Goal: Task Accomplishment & Management: Manage account settings

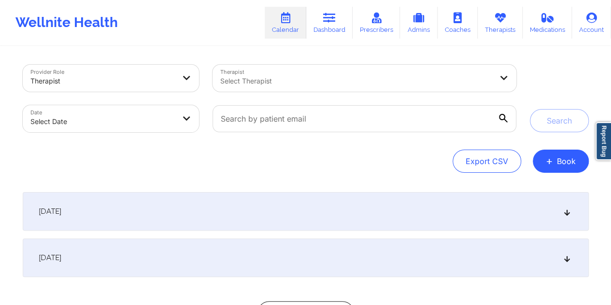
select select "2025-8"
select select "2025-9"
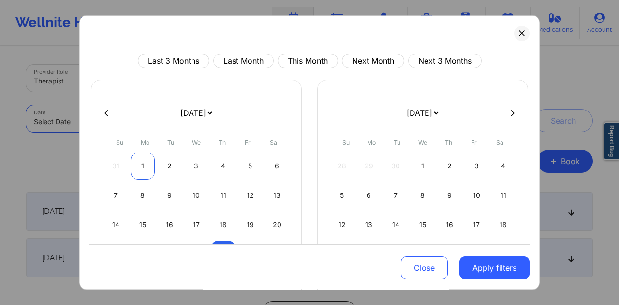
click at [145, 168] on div "1" at bounding box center [142, 166] width 25 height 27
select select "2025-8"
select select "2025-9"
select select "2025-8"
select select "2025-9"
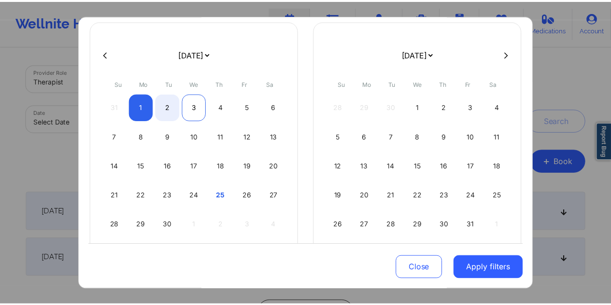
scroll to position [82, 0]
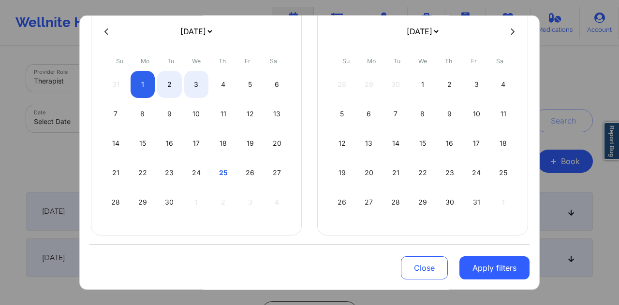
select select "2025-8"
select select "2025-9"
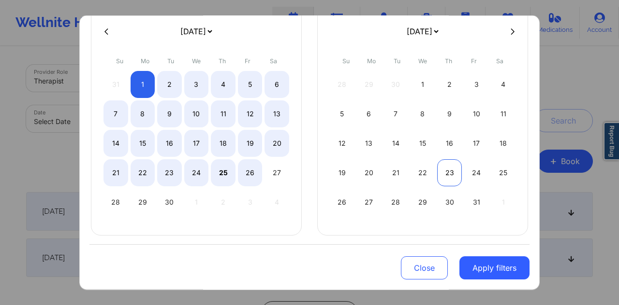
select select "2025-8"
select select "2025-9"
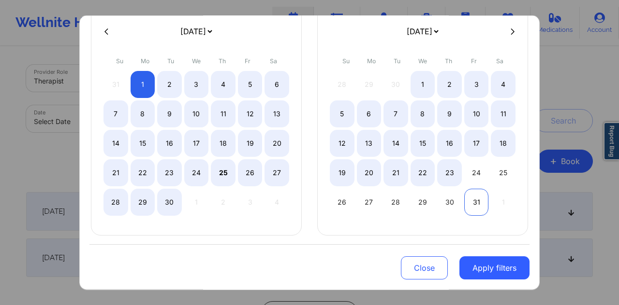
select select "2025-8"
select select "2025-9"
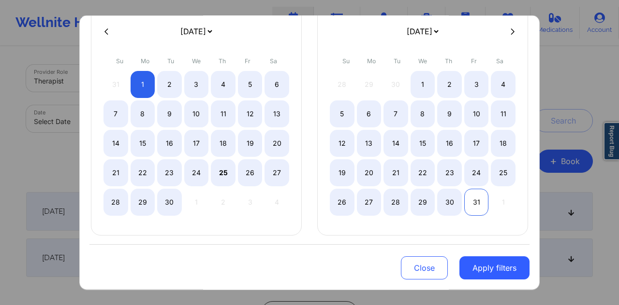
click at [472, 209] on div "31" at bounding box center [476, 202] width 25 height 27
select select "2025-8"
select select "2025-9"
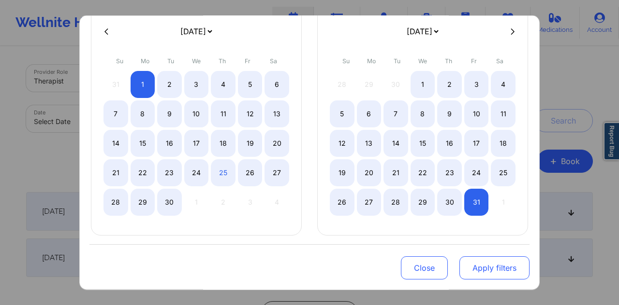
click at [494, 268] on button "Apply filters" at bounding box center [494, 268] width 70 height 23
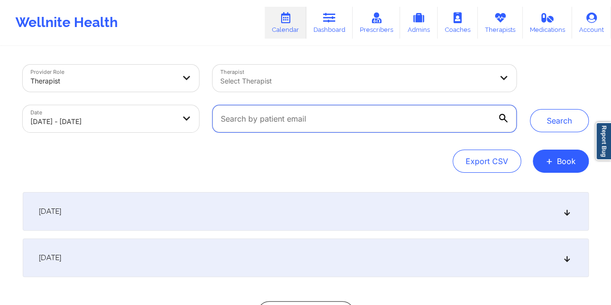
click at [315, 117] on input "text" at bounding box center [364, 118] width 303 height 27
paste input "arq.carinahernandez@gmail.com"
type input "arq.carinahernandez@gmail.com"
click at [530, 109] on button "Search" at bounding box center [559, 120] width 59 height 23
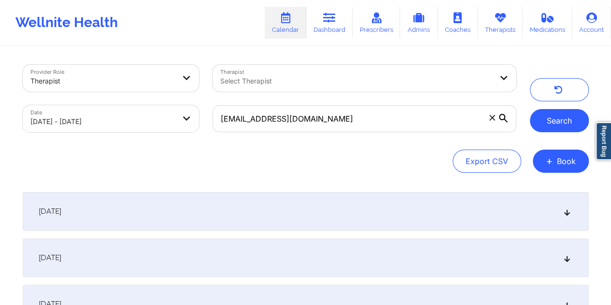
click at [540, 126] on button "Search" at bounding box center [559, 120] width 59 height 23
click at [391, 210] on div "[DATE]" at bounding box center [306, 211] width 566 height 39
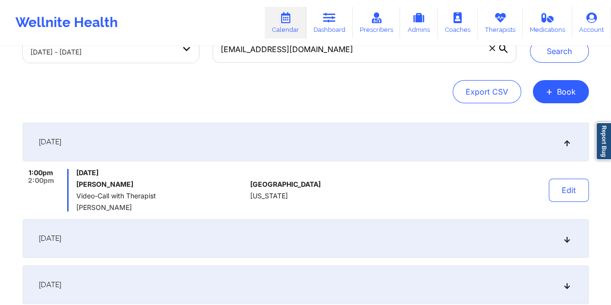
scroll to position [69, 0]
click at [567, 185] on button "Edit" at bounding box center [569, 190] width 40 height 23
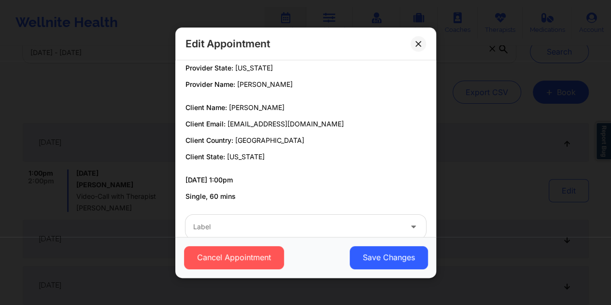
scroll to position [43, 0]
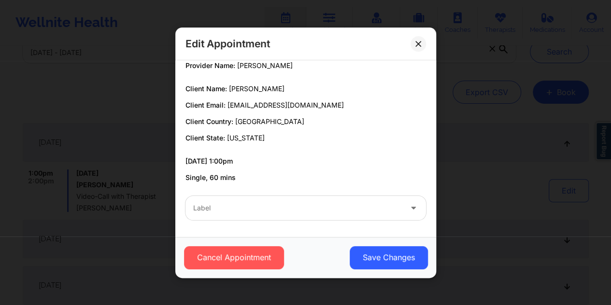
click at [266, 202] on div at bounding box center [297, 208] width 209 height 12
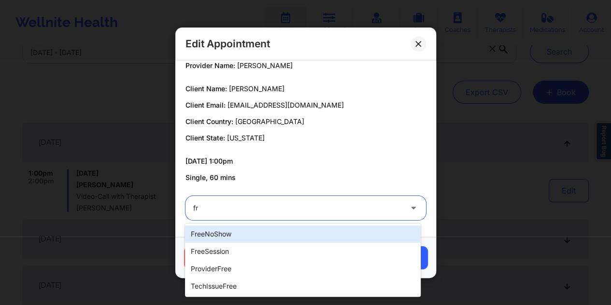
type input "fre"
click at [264, 236] on div "freeNoShow" at bounding box center [303, 234] width 236 height 17
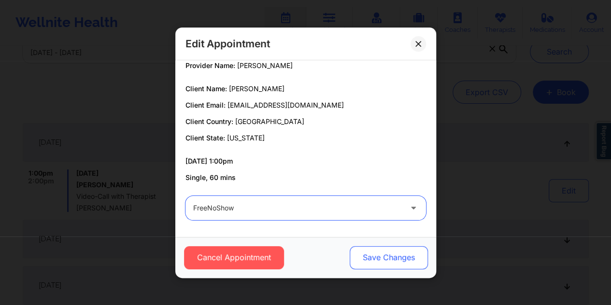
click at [389, 262] on button "Save Changes" at bounding box center [388, 257] width 78 height 23
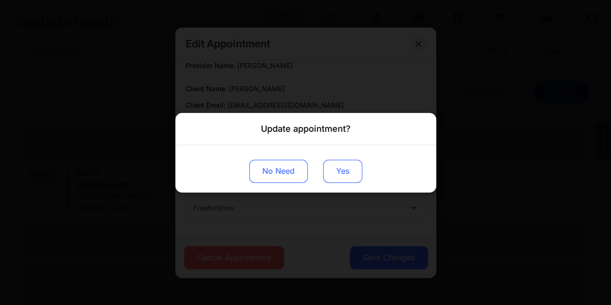
click at [344, 175] on button "Yes" at bounding box center [342, 170] width 39 height 23
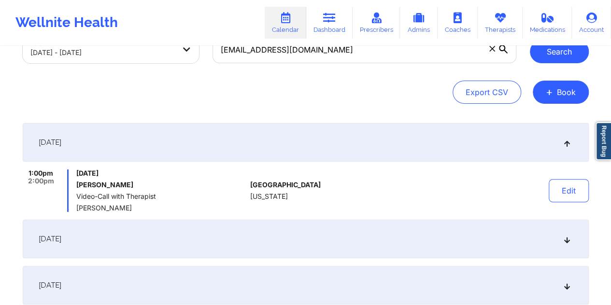
click at [574, 56] on button "Search" at bounding box center [559, 51] width 59 height 23
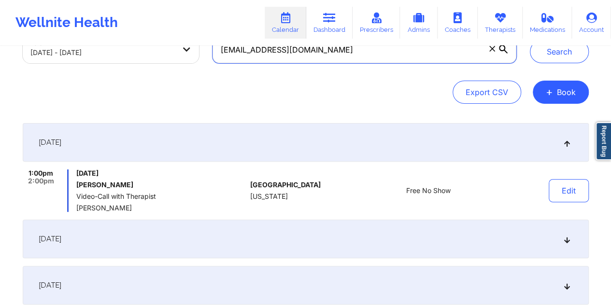
click at [355, 54] on input "arq.carinahernandez@gmail.com" at bounding box center [364, 49] width 303 height 27
click at [355, 54] on input "arq.carinahernandez@gmail." at bounding box center [364, 49] width 303 height 27
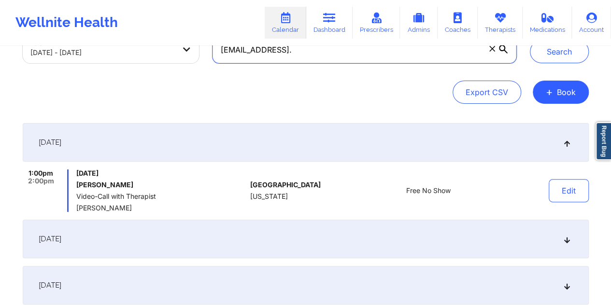
click at [355, 54] on input "arq.carinahernandez@gmail." at bounding box center [364, 49] width 303 height 27
paste input "[EMAIL_ADDRESS][DOMAIN_NAME]"
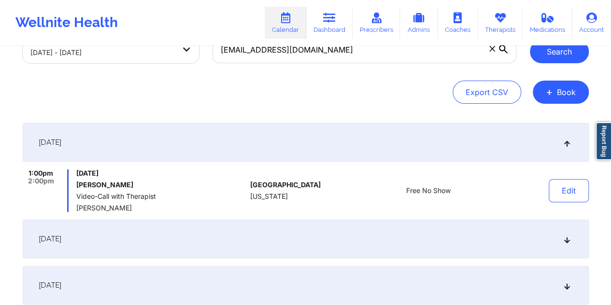
click at [540, 58] on button "Search" at bounding box center [559, 51] width 59 height 23
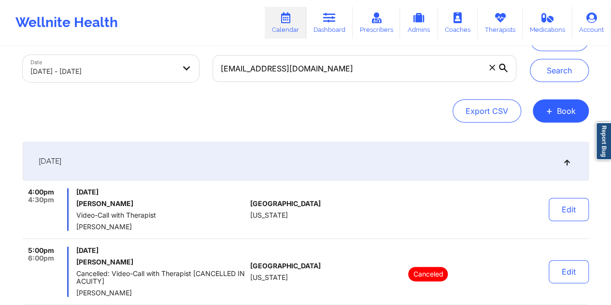
scroll to position [45, 0]
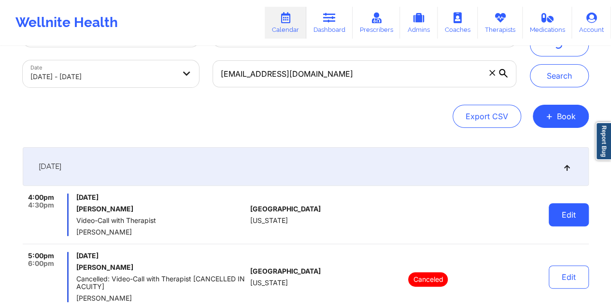
click at [574, 215] on button "Edit" at bounding box center [569, 214] width 40 height 23
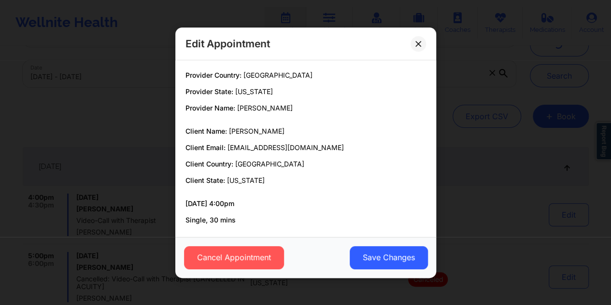
scroll to position [43, 0]
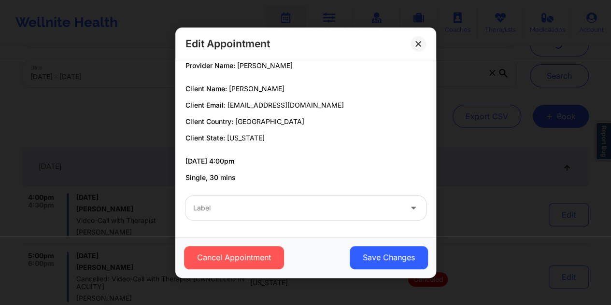
click at [267, 205] on div at bounding box center [297, 208] width 209 height 12
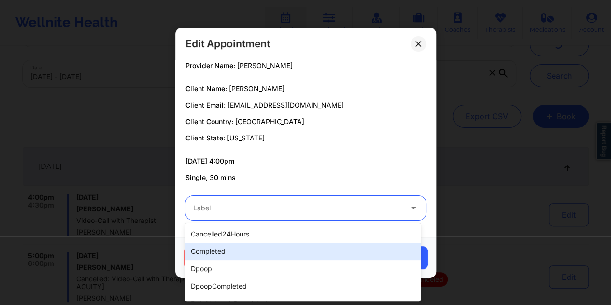
click at [296, 247] on div "completed" at bounding box center [303, 251] width 236 height 17
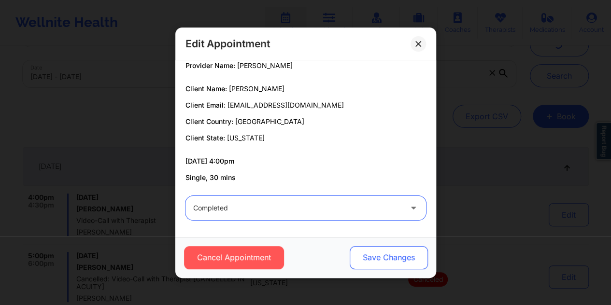
click at [369, 254] on button "Save Changes" at bounding box center [388, 257] width 78 height 23
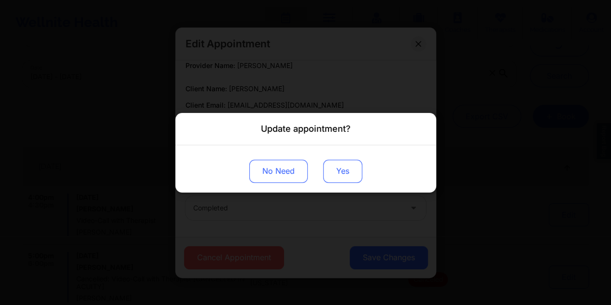
click at [346, 174] on button "Yes" at bounding box center [342, 170] width 39 height 23
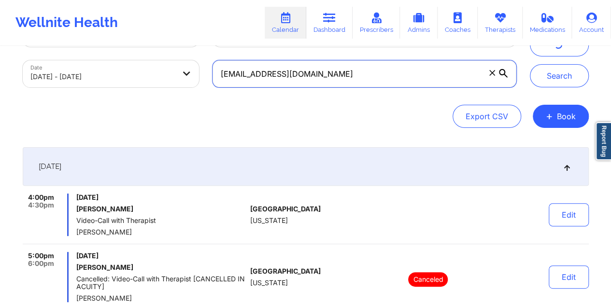
click at [345, 76] on input "[EMAIL_ADDRESS][DOMAIN_NAME]" at bounding box center [364, 73] width 303 height 27
paste input "dashavia"
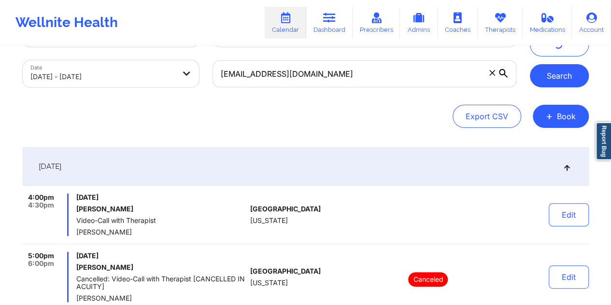
click at [549, 72] on button "Search" at bounding box center [559, 75] width 59 height 23
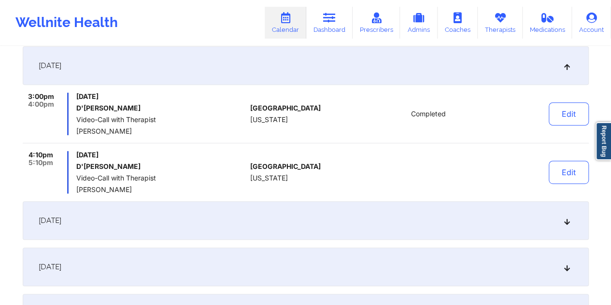
scroll to position [126, 0]
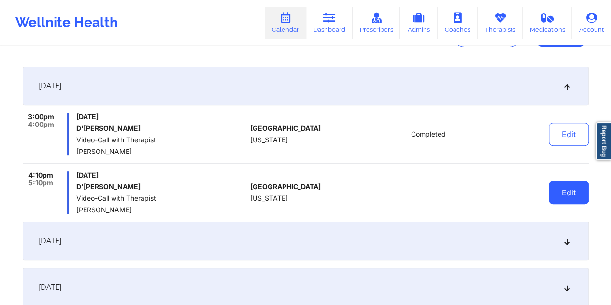
click at [572, 185] on button "Edit" at bounding box center [569, 192] width 40 height 23
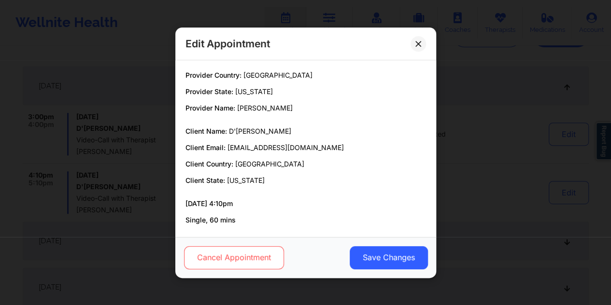
click at [259, 260] on button "Cancel Appointment" at bounding box center [234, 257] width 100 height 23
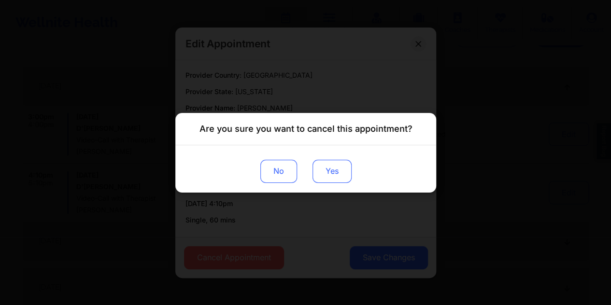
click at [330, 169] on button "Yes" at bounding box center [331, 170] width 39 height 23
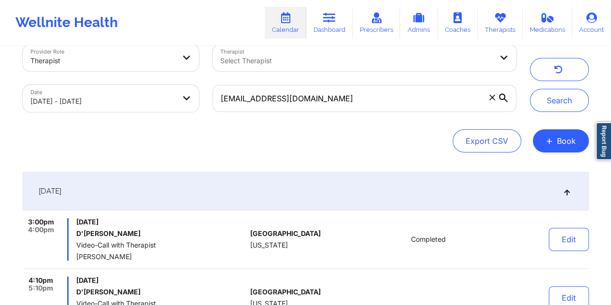
scroll to position [0, 0]
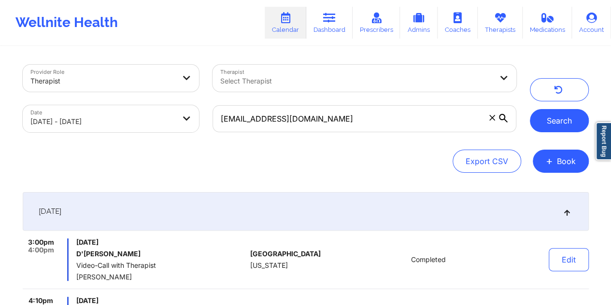
click at [546, 116] on button "Search" at bounding box center [559, 120] width 59 height 23
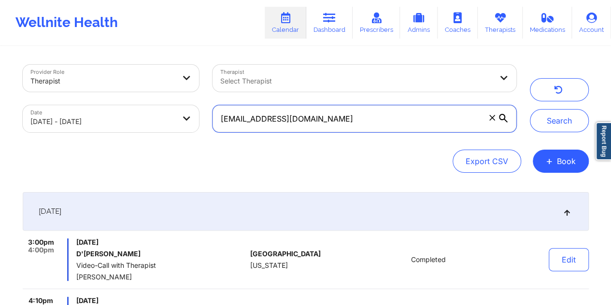
click at [327, 127] on input "dashavia@gmail.com" at bounding box center [364, 118] width 303 height 27
paste input "aafontenelle"
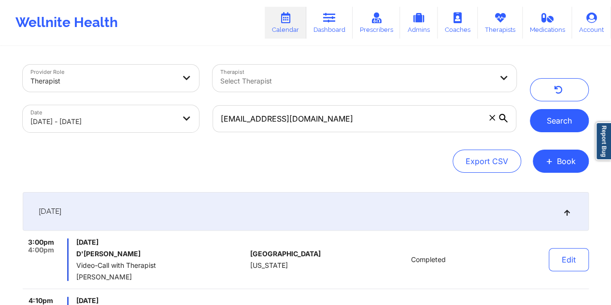
click at [552, 126] on button "Search" at bounding box center [559, 120] width 59 height 23
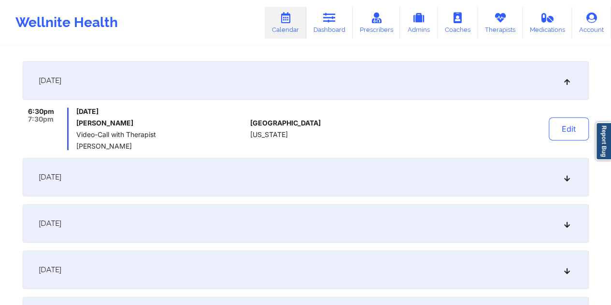
scroll to position [129, 0]
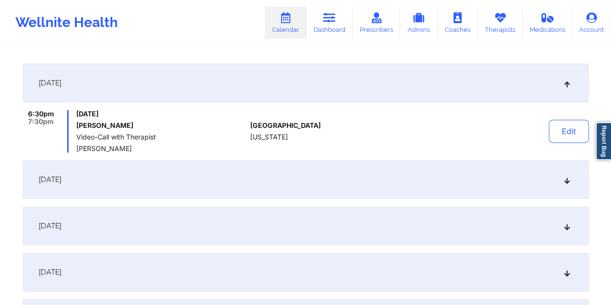
click at [301, 179] on div "September 8, 2025" at bounding box center [306, 179] width 566 height 39
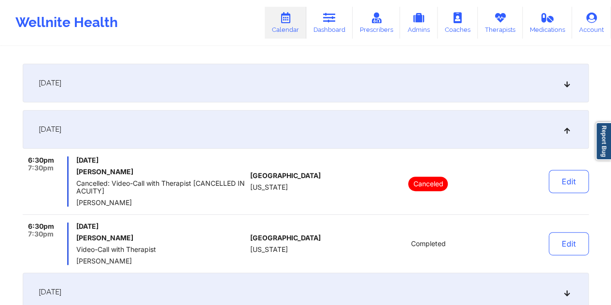
click at [296, 87] on div "September 1, 2025" at bounding box center [306, 83] width 566 height 39
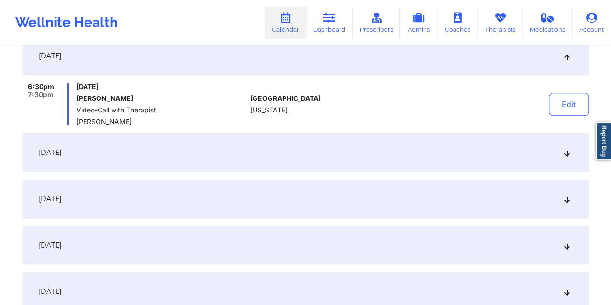
scroll to position [169, 0]
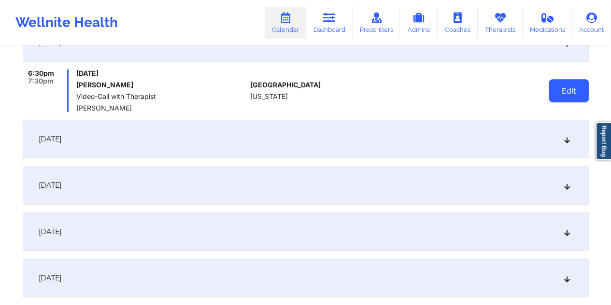
click at [574, 95] on button "Edit" at bounding box center [569, 90] width 40 height 23
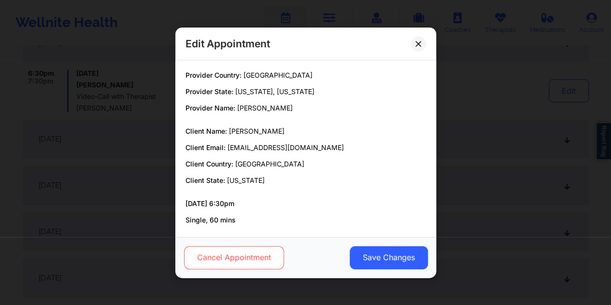
click at [242, 261] on button "Cancel Appointment" at bounding box center [234, 257] width 100 height 23
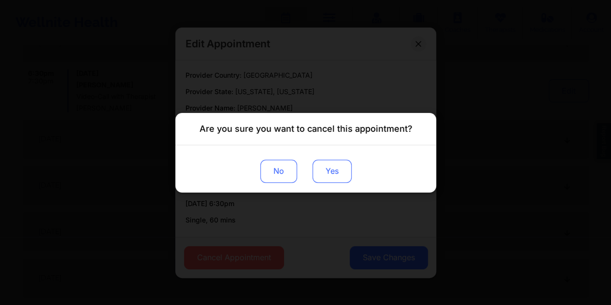
click at [325, 177] on button "Yes" at bounding box center [331, 170] width 39 height 23
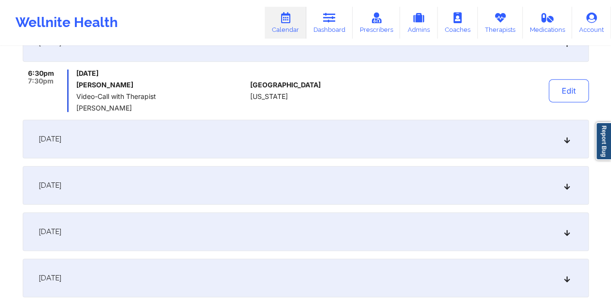
scroll to position [0, 0]
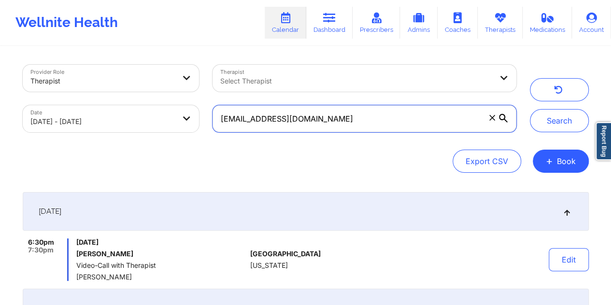
click at [325, 122] on input "aafontenelle@gmail.com" at bounding box center [364, 118] width 303 height 27
paste input "lyzkarinn14"
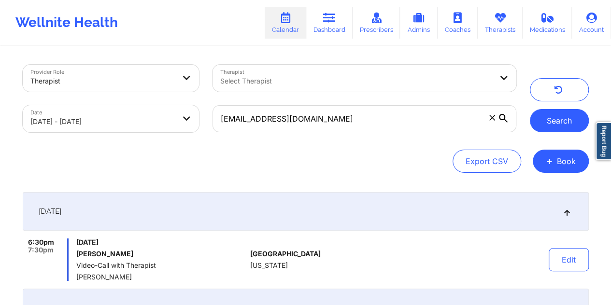
click at [563, 119] on button "Search" at bounding box center [559, 120] width 59 height 23
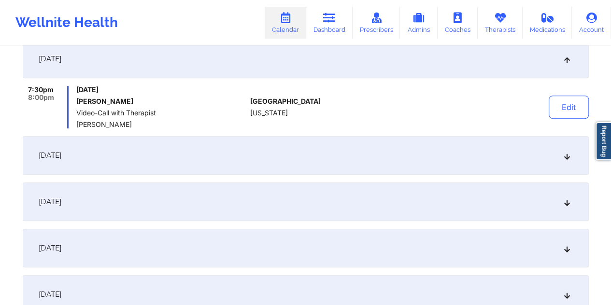
scroll to position [145, 0]
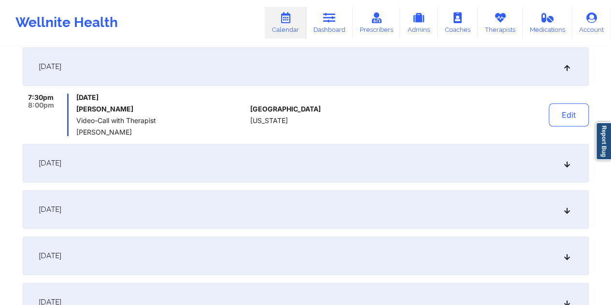
click at [249, 166] on div "September 4, 2025" at bounding box center [306, 163] width 566 height 39
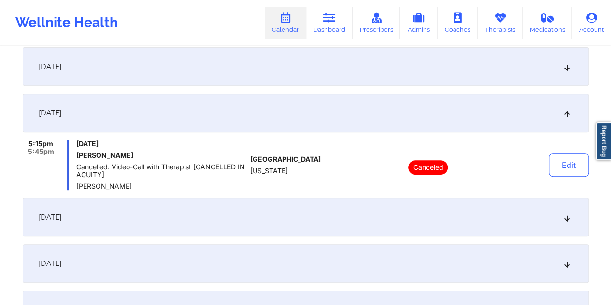
click at [267, 216] on div "September 11, 2025" at bounding box center [306, 217] width 566 height 39
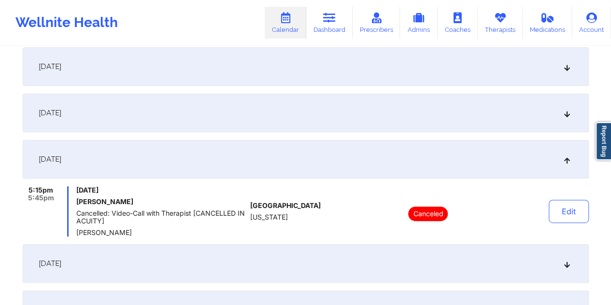
click at [257, 71] on div "September 1, 2025" at bounding box center [306, 66] width 566 height 39
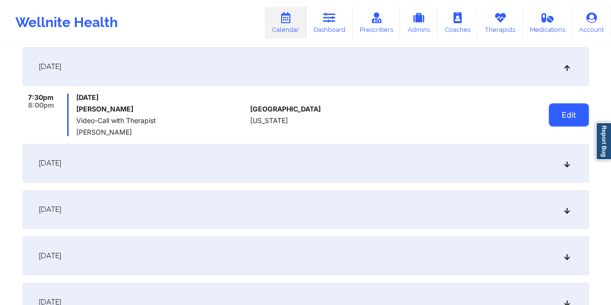
click at [568, 114] on button "Edit" at bounding box center [569, 114] width 40 height 23
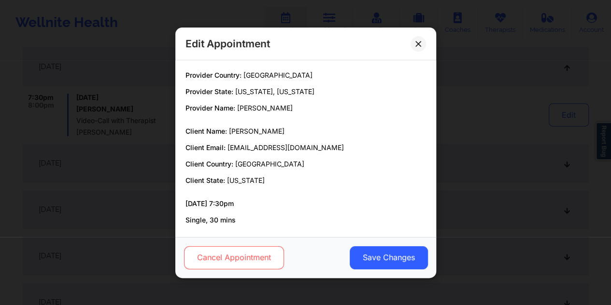
click at [255, 256] on button "Cancel Appointment" at bounding box center [234, 257] width 100 height 23
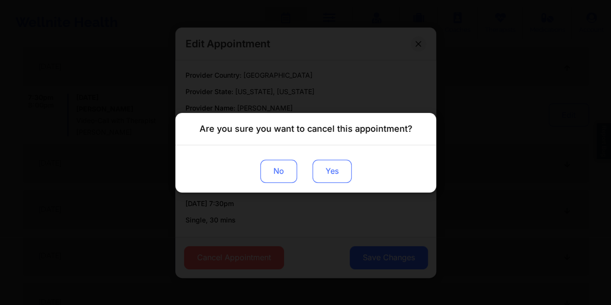
click at [332, 177] on button "Yes" at bounding box center [331, 170] width 39 height 23
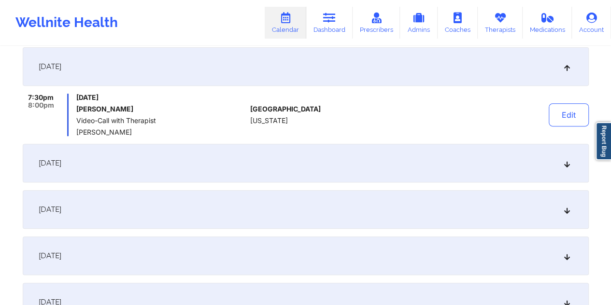
scroll to position [0, 0]
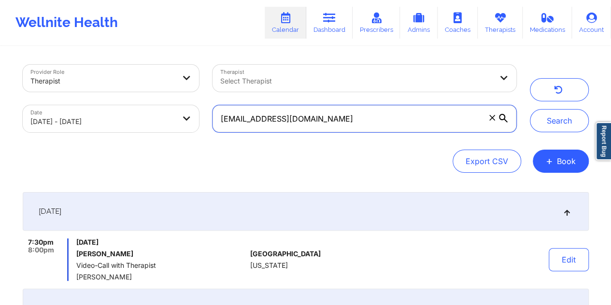
click at [316, 121] on input "lyzkarinn14@gmail.com" at bounding box center [364, 118] width 303 height 27
paste input "codyclyde5"
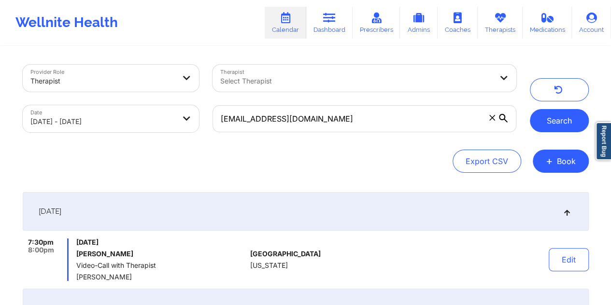
click at [571, 120] on button "Search" at bounding box center [559, 120] width 59 height 23
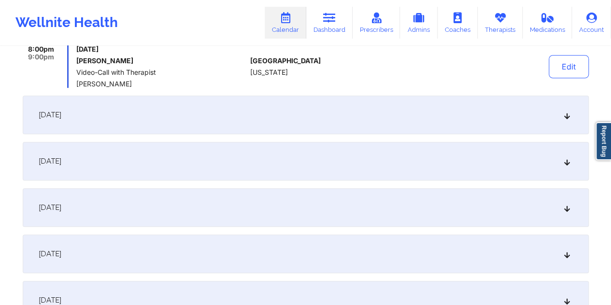
scroll to position [185, 0]
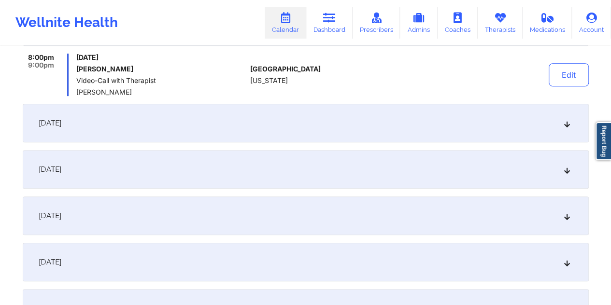
click at [370, 124] on div "September 2, 2025" at bounding box center [306, 123] width 566 height 39
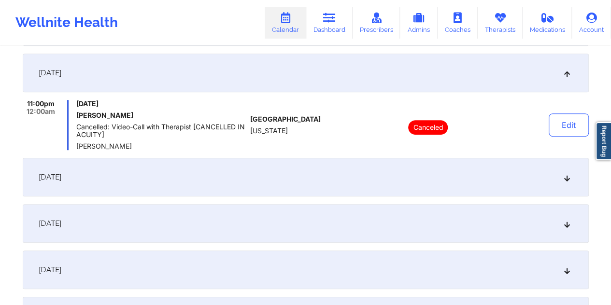
click at [370, 175] on div "September 8, 2025" at bounding box center [306, 177] width 566 height 39
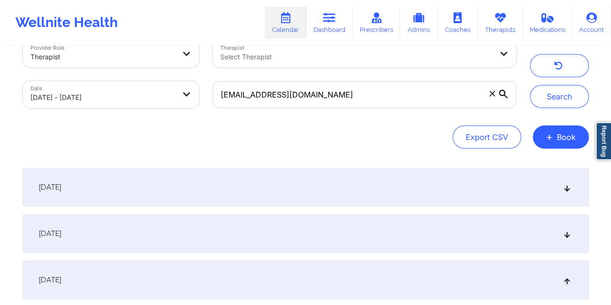
scroll to position [16, 0]
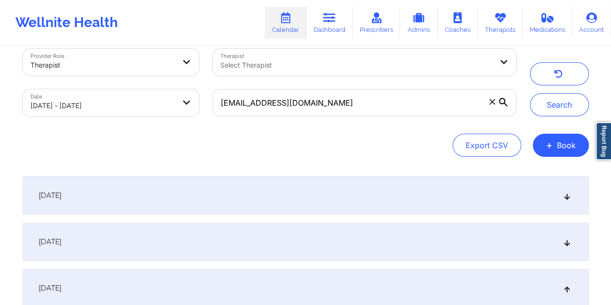
click at [363, 186] on div "September 1, 2025" at bounding box center [306, 195] width 566 height 39
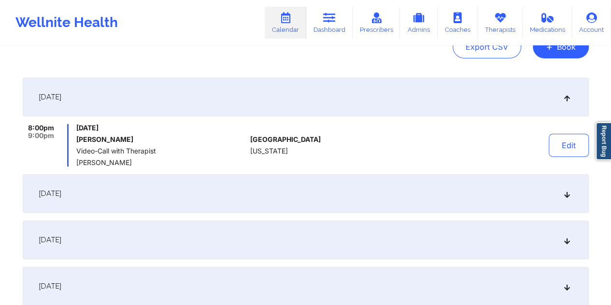
scroll to position [121, 0]
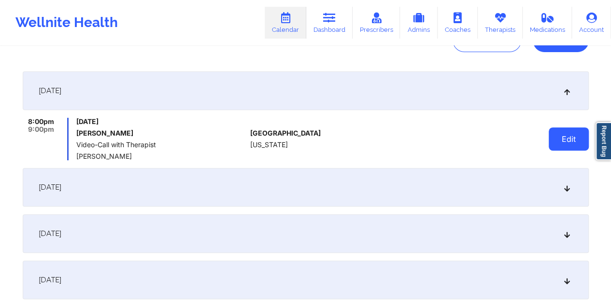
click at [563, 136] on button "Edit" at bounding box center [569, 139] width 40 height 23
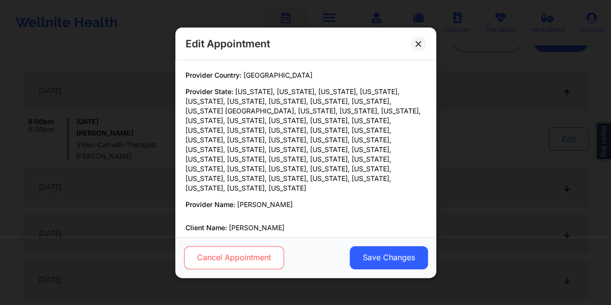
click at [267, 260] on button "Cancel Appointment" at bounding box center [234, 257] width 100 height 23
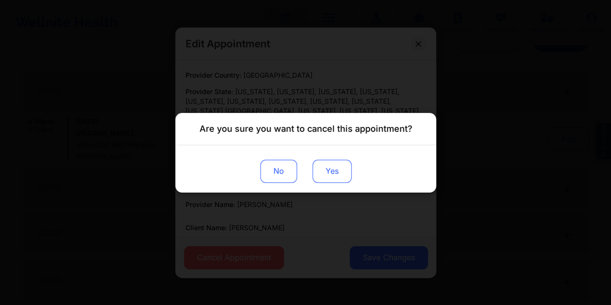
click at [330, 176] on button "Yes" at bounding box center [331, 170] width 39 height 23
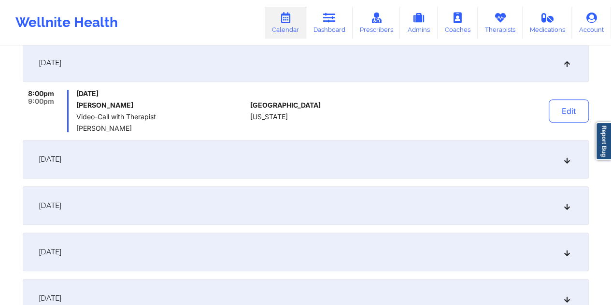
scroll to position [153, 0]
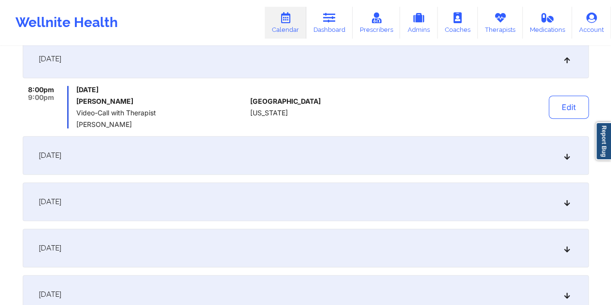
click at [271, 154] on div "September 2, 2025" at bounding box center [306, 155] width 566 height 39
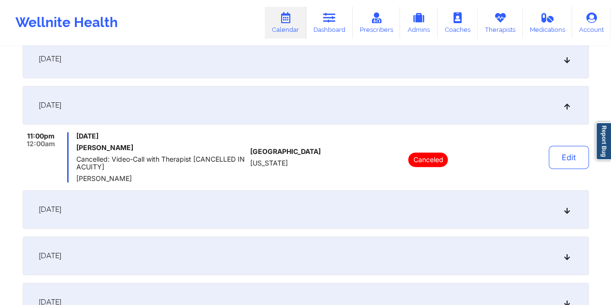
click at [275, 198] on div "September 8, 2025" at bounding box center [306, 209] width 566 height 39
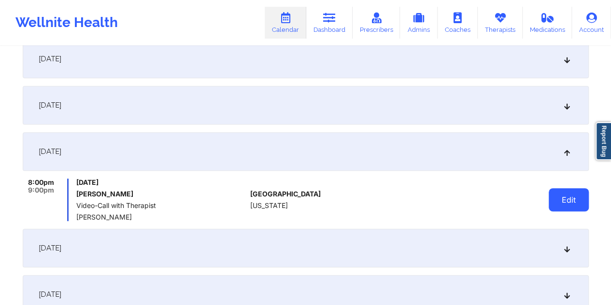
click at [559, 206] on button "Edit" at bounding box center [569, 199] width 40 height 23
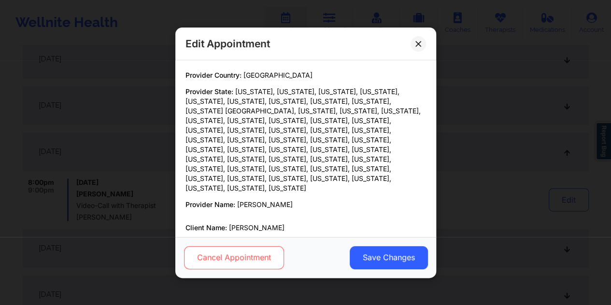
click at [253, 255] on button "Cancel Appointment" at bounding box center [234, 257] width 100 height 23
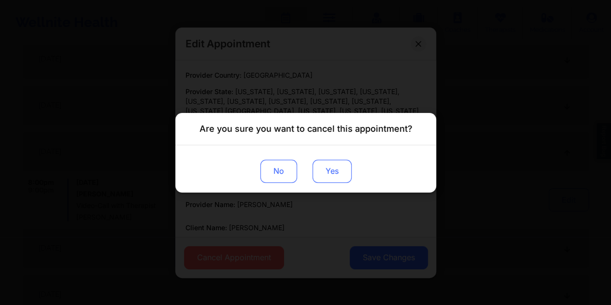
click at [325, 174] on button "Yes" at bounding box center [331, 170] width 39 height 23
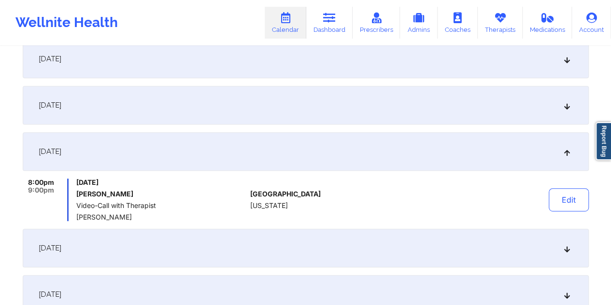
scroll to position [242, 0]
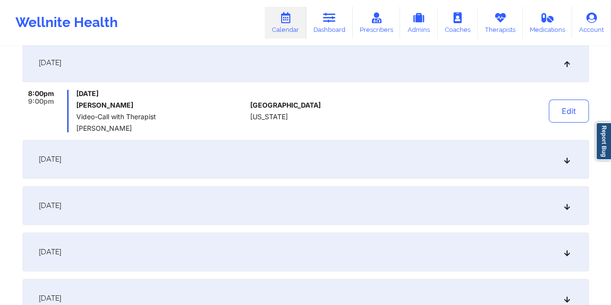
click at [402, 157] on div "September 9, 2025" at bounding box center [306, 159] width 566 height 39
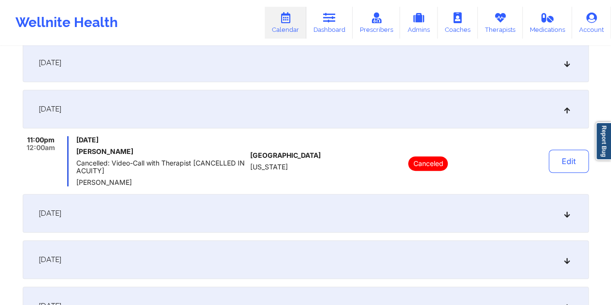
click at [375, 217] on div "September 15, 2025" at bounding box center [306, 213] width 566 height 39
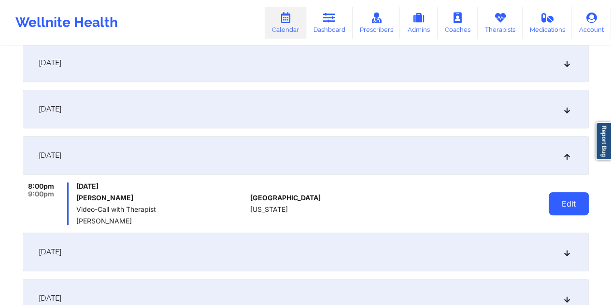
click at [573, 207] on button "Edit" at bounding box center [569, 203] width 40 height 23
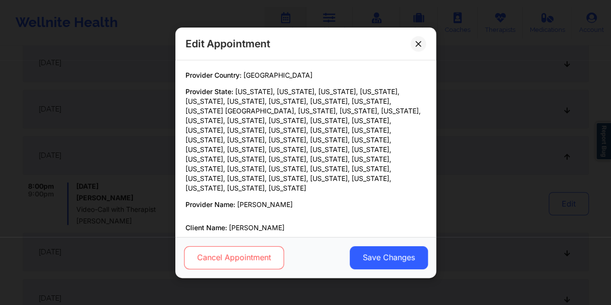
click at [274, 260] on button "Cancel Appointment" at bounding box center [234, 257] width 100 height 23
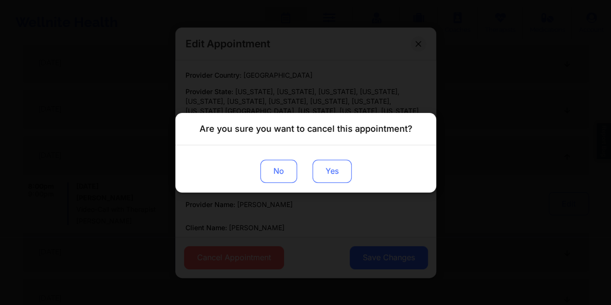
click at [319, 174] on button "Yes" at bounding box center [331, 170] width 39 height 23
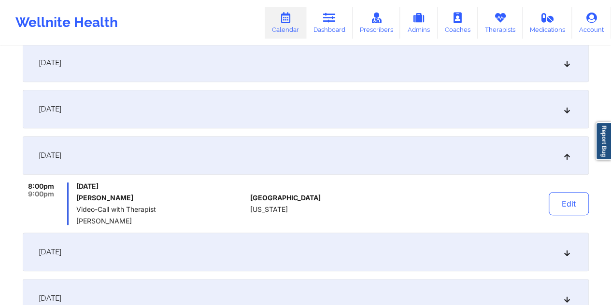
click at [440, 243] on div "September 16, 2025" at bounding box center [306, 252] width 566 height 39
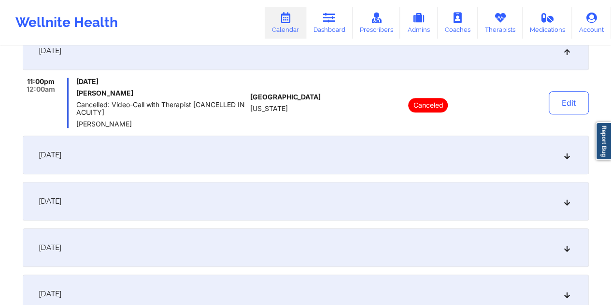
scroll to position [403, 0]
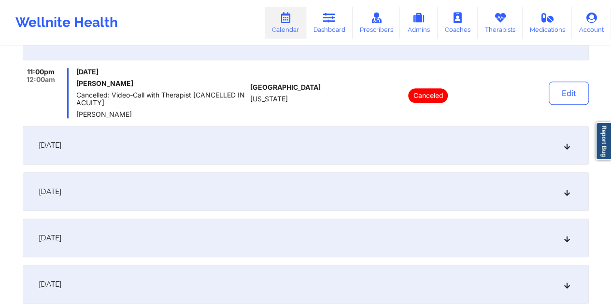
click at [411, 148] on div "September 22, 2025" at bounding box center [306, 145] width 566 height 39
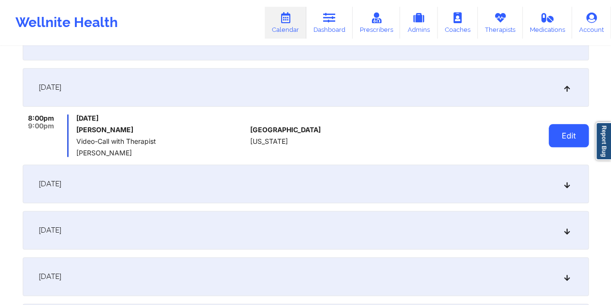
click at [557, 142] on button "Edit" at bounding box center [569, 135] width 40 height 23
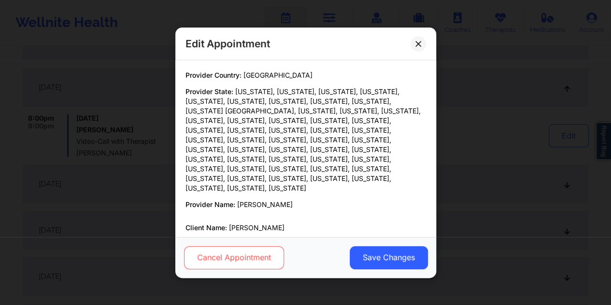
click at [262, 263] on button "Cancel Appointment" at bounding box center [234, 257] width 100 height 23
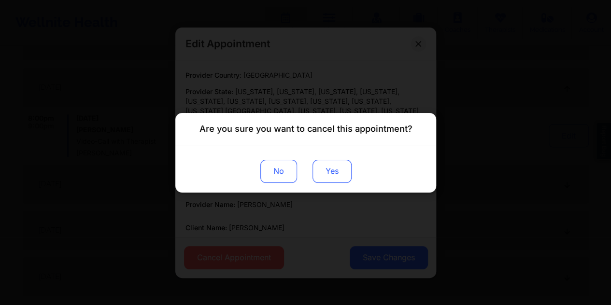
click at [332, 173] on button "Yes" at bounding box center [331, 170] width 39 height 23
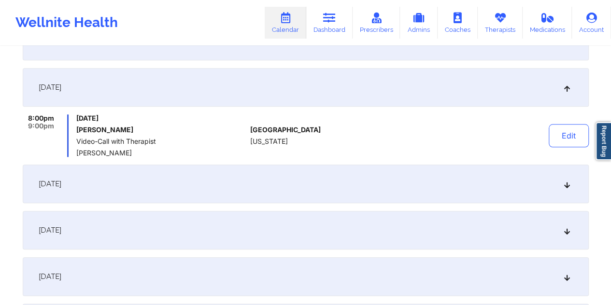
click at [471, 183] on div "September 23, 2025" at bounding box center [306, 184] width 566 height 39
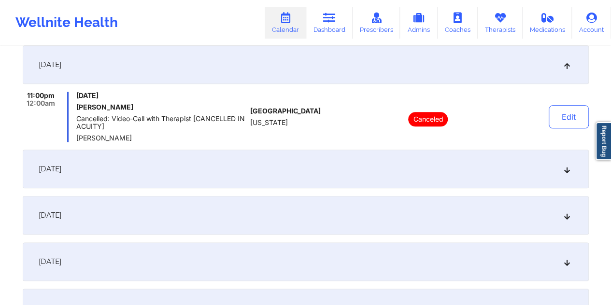
scroll to position [483, 0]
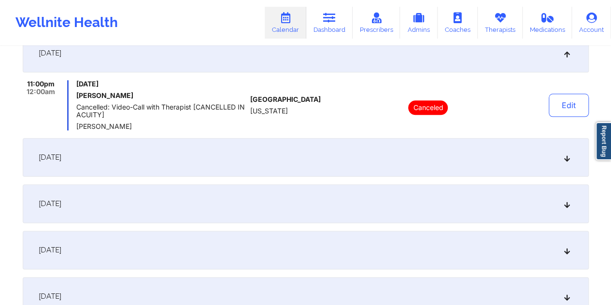
click at [456, 155] on div "September 29, 2025" at bounding box center [306, 157] width 566 height 39
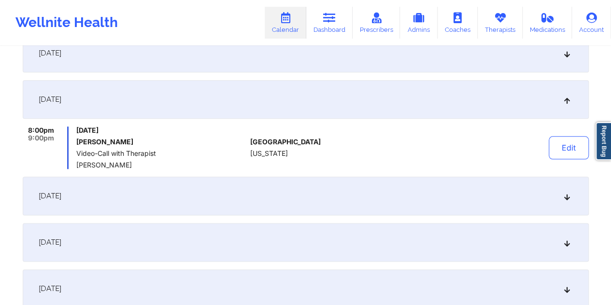
scroll to position [0, 0]
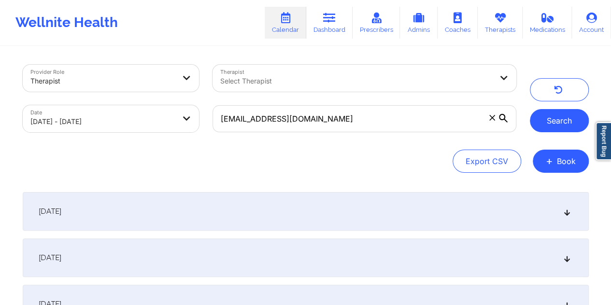
click at [567, 117] on button "Search" at bounding box center [559, 120] width 59 height 23
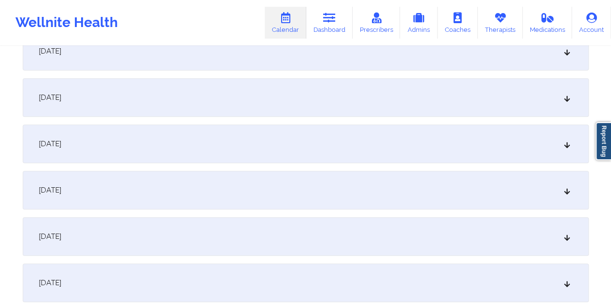
scroll to position [161, 0]
click at [431, 157] on div "September 8, 2025" at bounding box center [306, 143] width 566 height 39
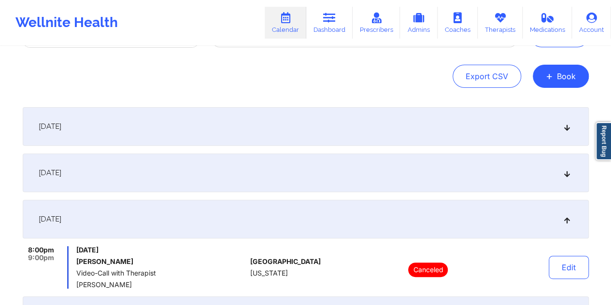
scroll to position [80, 0]
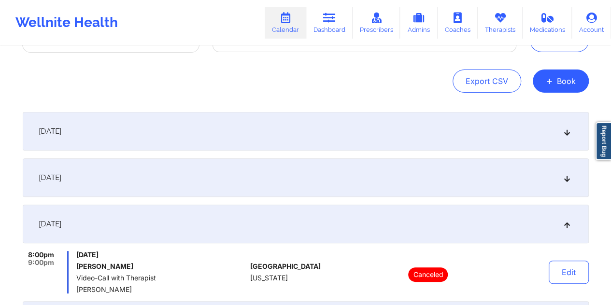
click at [410, 139] on div "September 1, 2025" at bounding box center [306, 131] width 566 height 39
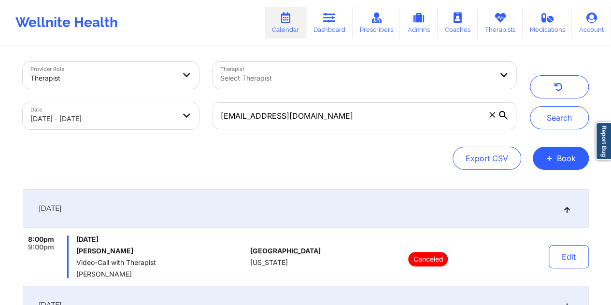
scroll to position [0, 0]
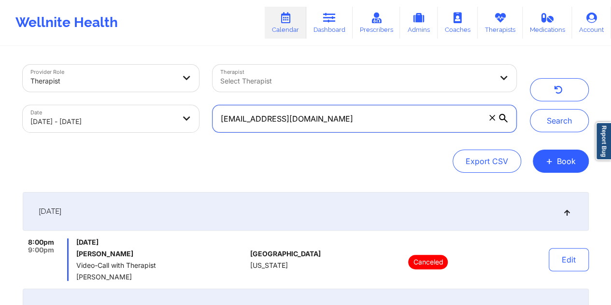
click at [361, 122] on input "codyclyde5@gmail.com" at bounding box center [364, 118] width 303 height 27
paste input "kaylabalaj"
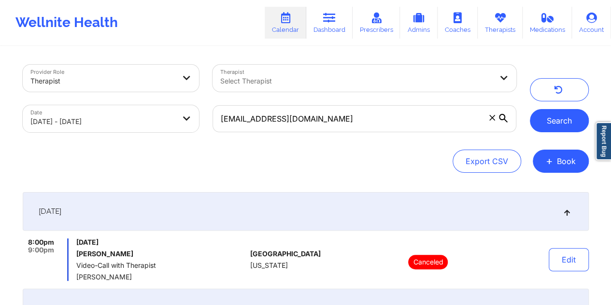
click at [563, 122] on button "Search" at bounding box center [559, 120] width 59 height 23
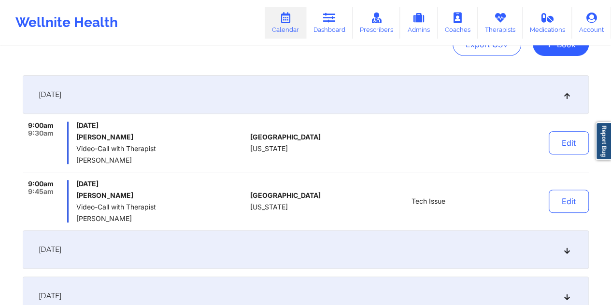
scroll to position [121, 0]
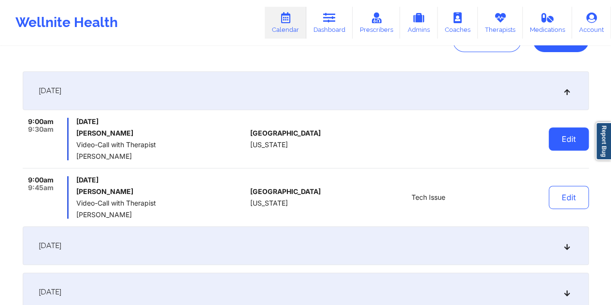
click at [561, 138] on button "Edit" at bounding box center [569, 139] width 40 height 23
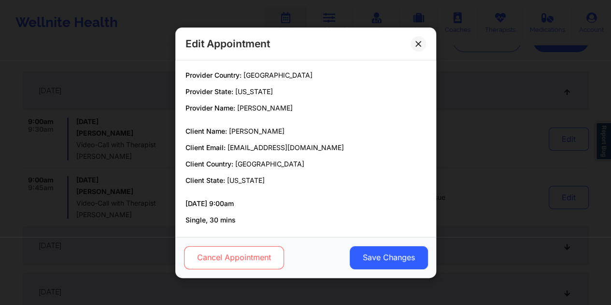
click at [245, 249] on button "Cancel Appointment" at bounding box center [234, 257] width 100 height 23
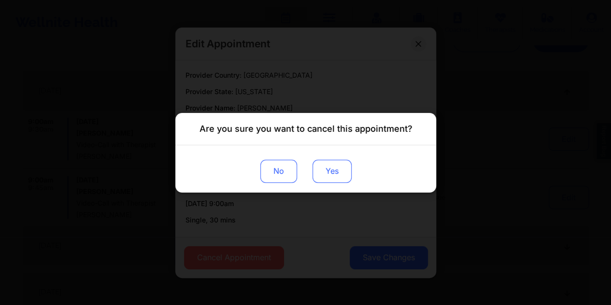
click at [338, 171] on button "Yes" at bounding box center [331, 170] width 39 height 23
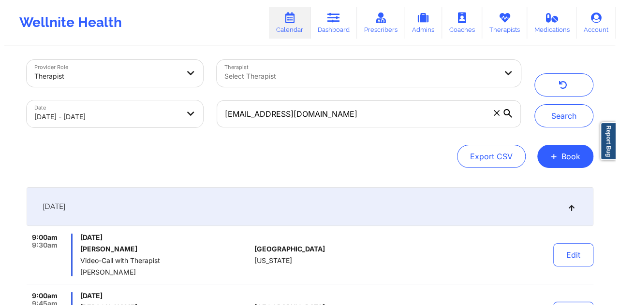
scroll to position [0, 0]
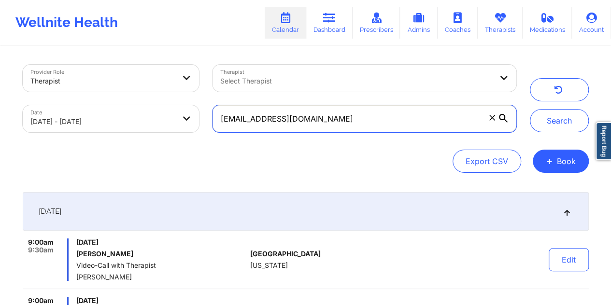
click at [346, 121] on input "kaylabalaj@gmail.com" at bounding box center [364, 118] width 303 height 27
paste input "[EMAIL_ADDRESS][DOMAIN_NAME]"
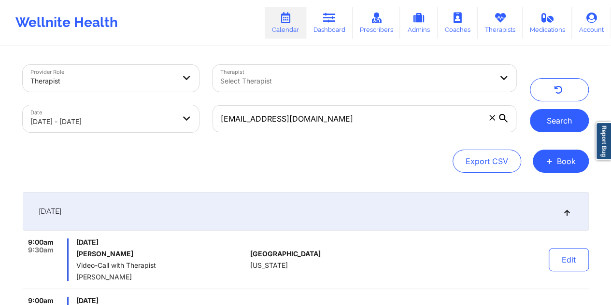
click at [558, 122] on button "Search" at bounding box center [559, 120] width 59 height 23
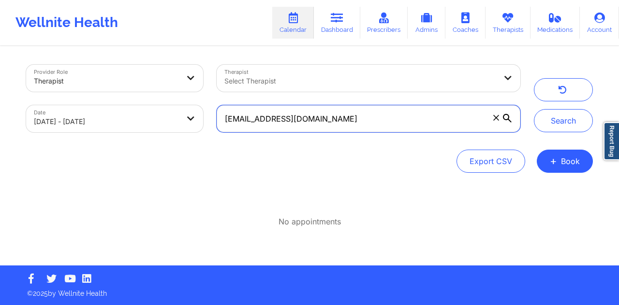
click at [349, 126] on input "[EMAIL_ADDRESS][DOMAIN_NAME]" at bounding box center [368, 118] width 303 height 27
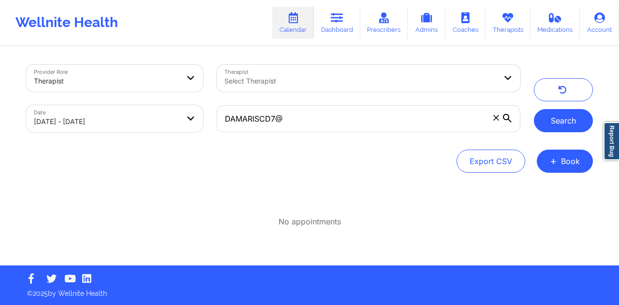
click at [552, 121] on button "Search" at bounding box center [563, 120] width 59 height 23
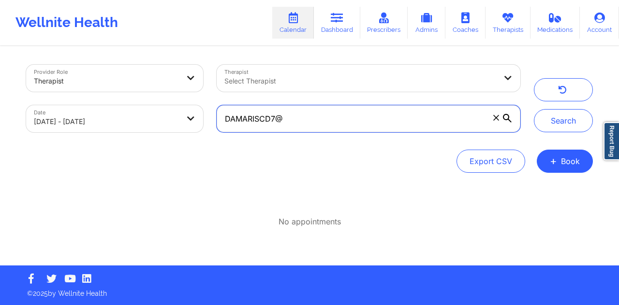
click at [418, 125] on input "DAMARISCD7@" at bounding box center [368, 118] width 303 height 27
paste input "text"
type input "[PERSON_NAME]"
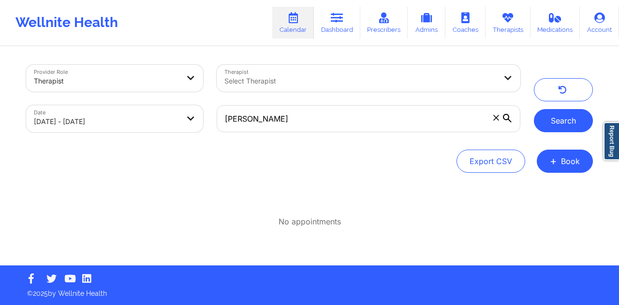
click at [564, 119] on button "Search" at bounding box center [563, 120] width 59 height 23
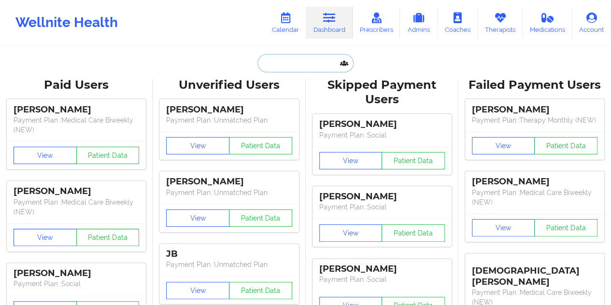
click at [282, 64] on input "text" at bounding box center [306, 63] width 96 height 18
paste input "[EMAIL_ADDRESS][DOMAIN_NAME]"
type input "[EMAIL_ADDRESS][DOMAIN_NAME]"
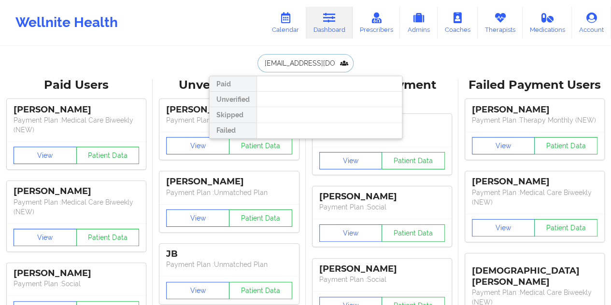
scroll to position [0, 16]
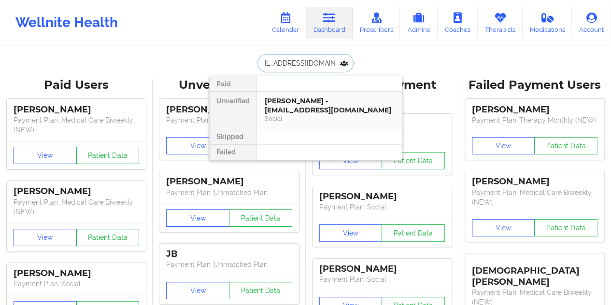
click at [305, 104] on div "[PERSON_NAME] - [EMAIL_ADDRESS][DOMAIN_NAME]" at bounding box center [330, 106] width 130 height 18
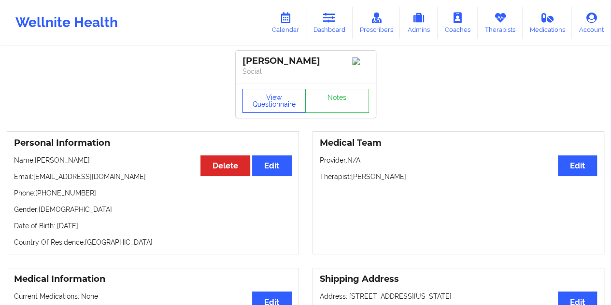
click at [277, 104] on button "View Questionnaire" at bounding box center [275, 101] width 64 height 24
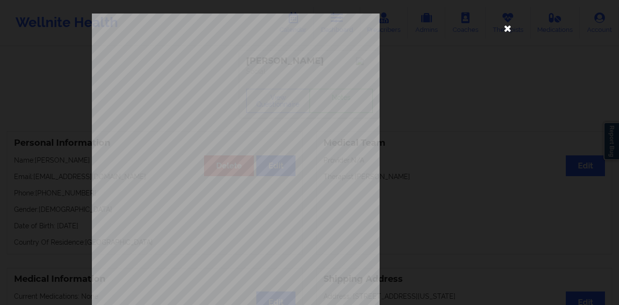
click at [507, 28] on icon at bounding box center [507, 27] width 15 height 15
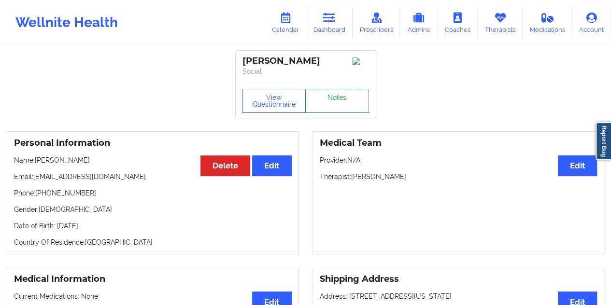
click at [356, 103] on link "Notes" at bounding box center [337, 101] width 64 height 24
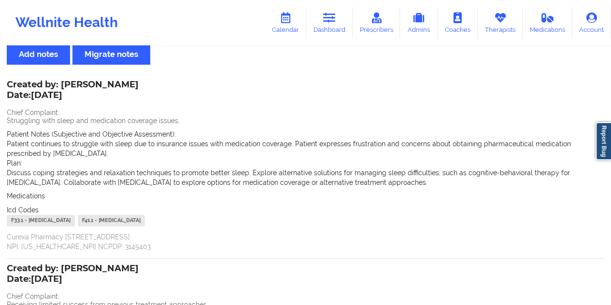
scroll to position [236, 0]
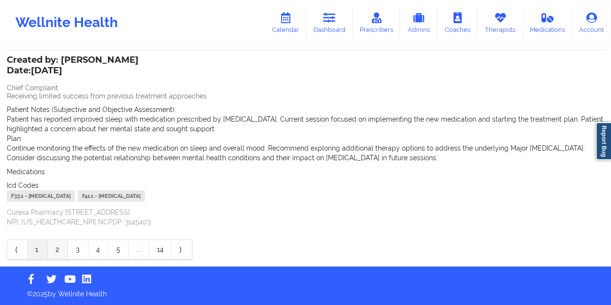
click at [60, 249] on link "2" at bounding box center [58, 249] width 20 height 19
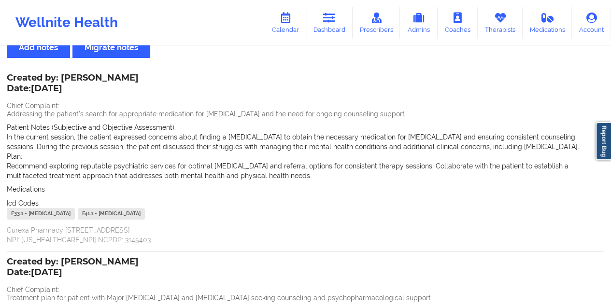
scroll to position [0, 0]
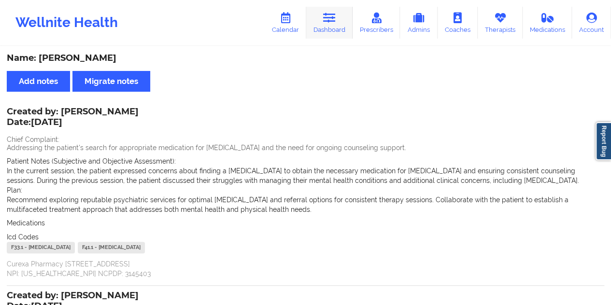
click at [329, 15] on icon at bounding box center [329, 18] width 13 height 11
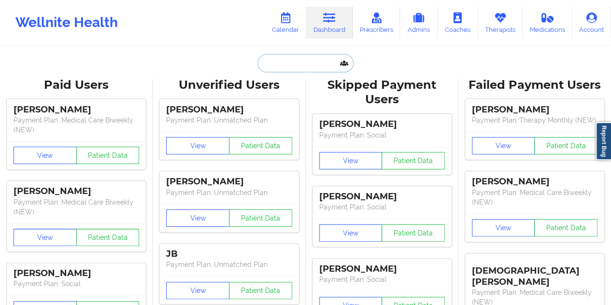
click at [315, 56] on input "text" at bounding box center [306, 63] width 96 height 18
paste input "[PERSON_NAME]"
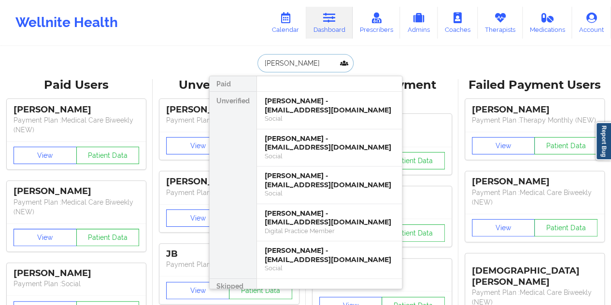
click at [315, 56] on input "[PERSON_NAME]" at bounding box center [306, 63] width 96 height 18
paste input "[EMAIL_ADDRESS][DOMAIN_NAME]"
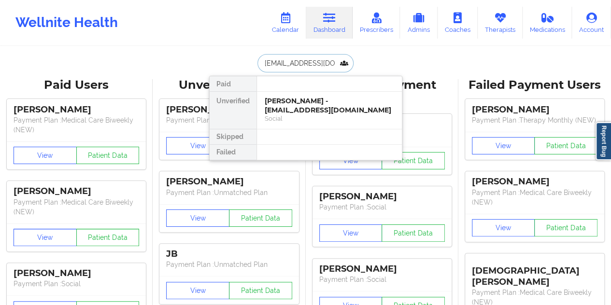
click at [318, 63] on input "[EMAIL_ADDRESS][DOMAIN_NAME]" at bounding box center [306, 63] width 96 height 18
paste input "[EMAIL_ADDRESS][DOMAIN_NAME]"
type input "[EMAIL_ADDRESS][DOMAIN_NAME]"
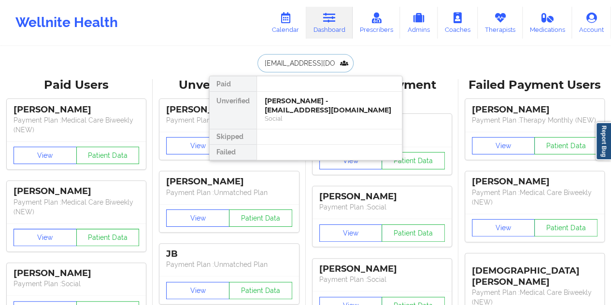
scroll to position [0, 13]
click at [326, 102] on div "Royal [PERSON_NAME] - [EMAIL_ADDRESS][DOMAIN_NAME]" at bounding box center [330, 106] width 130 height 18
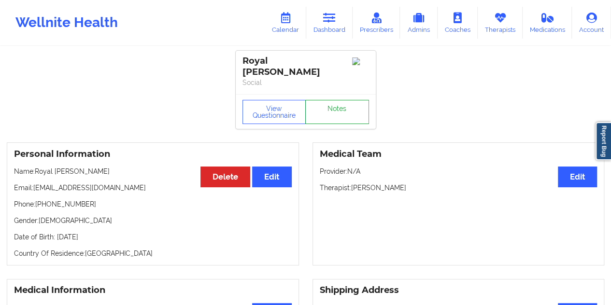
click at [337, 102] on link "Notes" at bounding box center [337, 112] width 64 height 24
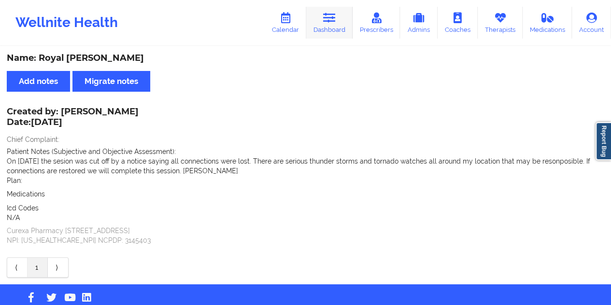
click at [328, 17] on icon at bounding box center [329, 18] width 13 height 11
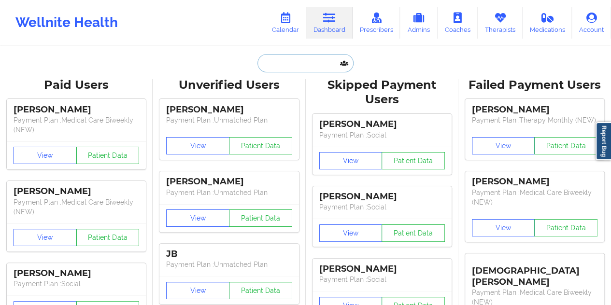
click at [297, 64] on input "text" at bounding box center [306, 63] width 96 height 18
paste input "[EMAIL_ADDRESS][DOMAIN_NAME]"
type input "[EMAIL_ADDRESS][DOMAIN_NAME]"
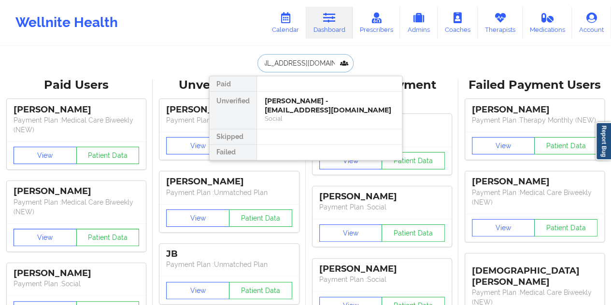
click at [312, 106] on div "[PERSON_NAME] - [EMAIL_ADDRESS][DOMAIN_NAME]" at bounding box center [330, 106] width 130 height 18
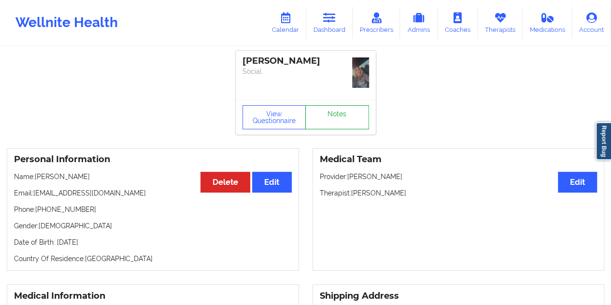
click at [312, 106] on link "Notes" at bounding box center [337, 117] width 64 height 24
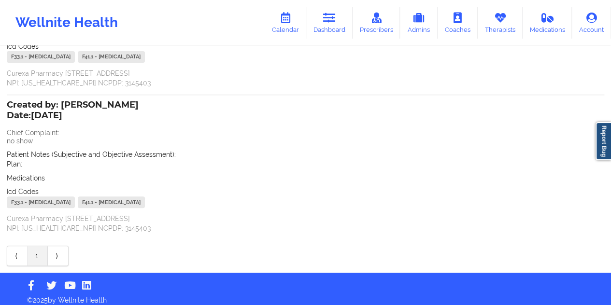
scroll to position [159, 0]
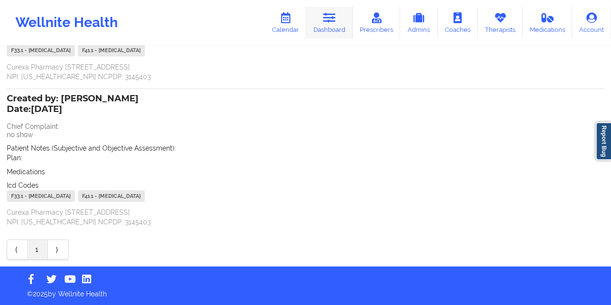
click at [328, 19] on icon at bounding box center [329, 18] width 13 height 11
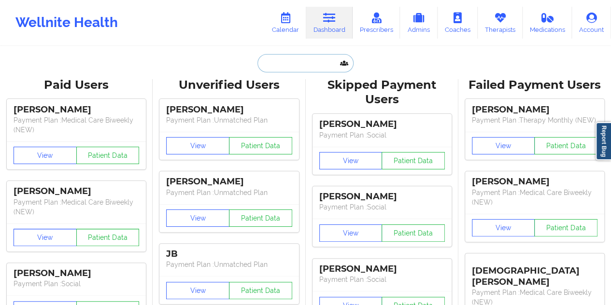
click at [302, 64] on input "text" at bounding box center [306, 63] width 96 height 18
paste input "[EMAIL_ADDRESS][DOMAIN_NAME]"
type input "[EMAIL_ADDRESS][DOMAIN_NAME]"
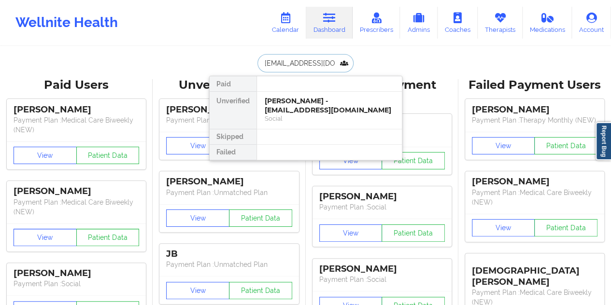
scroll to position [0, 16]
click at [310, 106] on div "[PERSON_NAME] - [EMAIL_ADDRESS][DOMAIN_NAME]" at bounding box center [330, 106] width 130 height 18
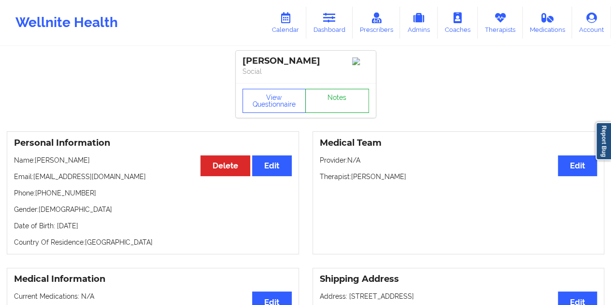
click at [336, 104] on link "Notes" at bounding box center [337, 101] width 64 height 24
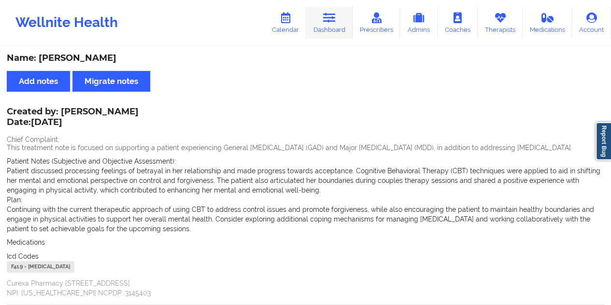
click at [332, 17] on icon at bounding box center [329, 18] width 13 height 11
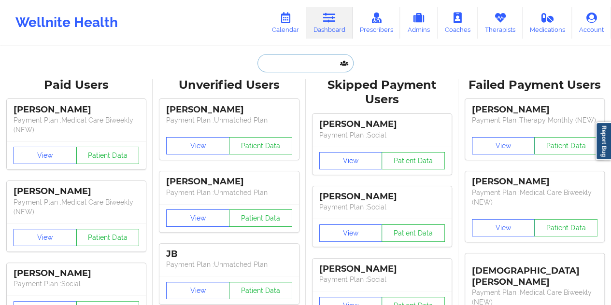
click at [295, 61] on input "text" at bounding box center [306, 63] width 96 height 18
paste input "[EMAIL_ADDRESS][DOMAIN_NAME]"
type input "[EMAIL_ADDRESS][DOMAIN_NAME]"
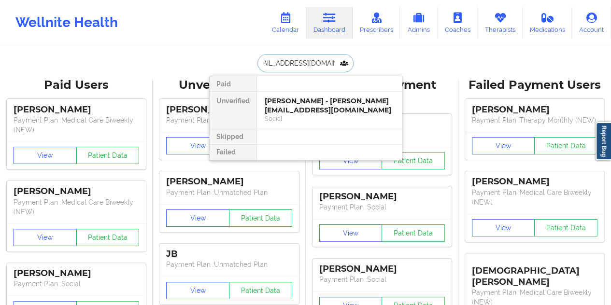
click at [324, 106] on div "[PERSON_NAME] - [PERSON_NAME][EMAIL_ADDRESS][DOMAIN_NAME]" at bounding box center [330, 106] width 130 height 18
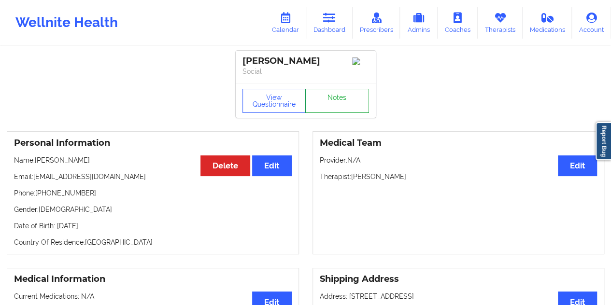
click at [324, 106] on link "Notes" at bounding box center [337, 101] width 64 height 24
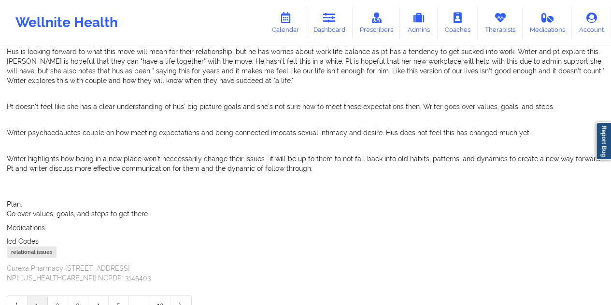
scroll to position [574, 0]
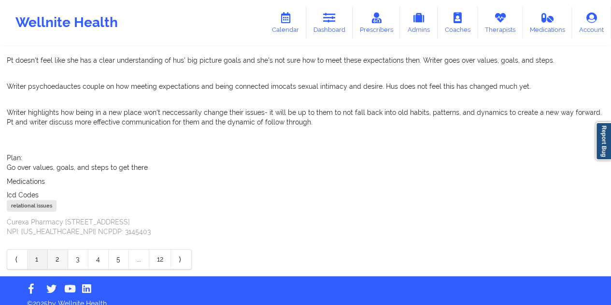
click at [60, 251] on link "2" at bounding box center [58, 259] width 20 height 19
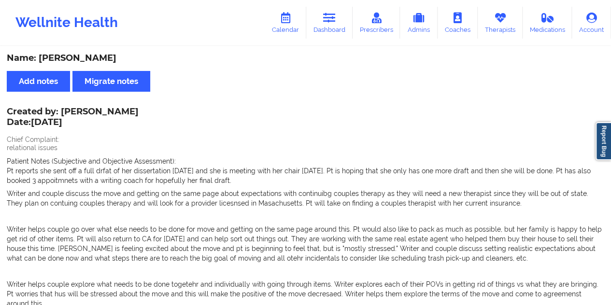
scroll to position [550, 0]
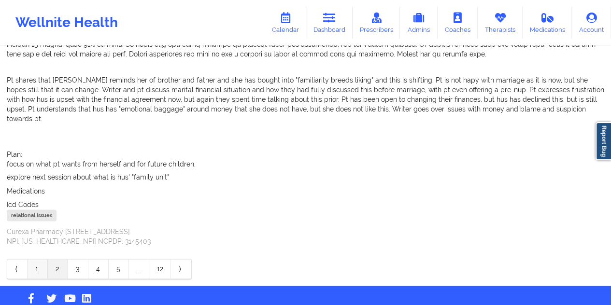
click at [40, 260] on link "1" at bounding box center [38, 269] width 20 height 19
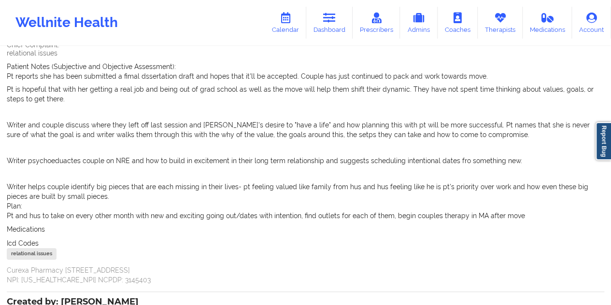
scroll to position [0, 0]
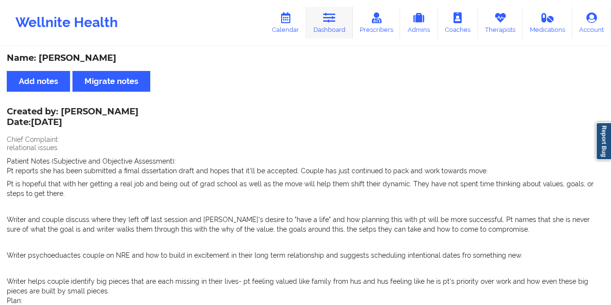
click at [334, 21] on icon at bounding box center [329, 18] width 13 height 11
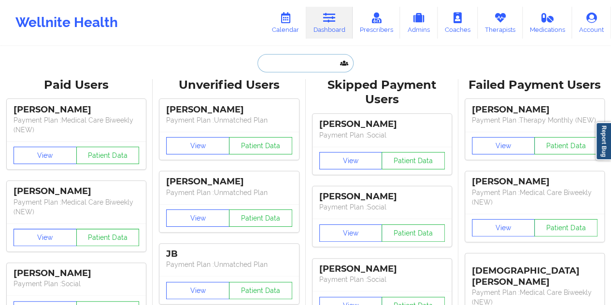
click at [287, 67] on input "text" at bounding box center [306, 63] width 96 height 18
paste input "[EMAIL_ADDRESS][DOMAIN_NAME]"
type input "[EMAIL_ADDRESS][DOMAIN_NAME]"
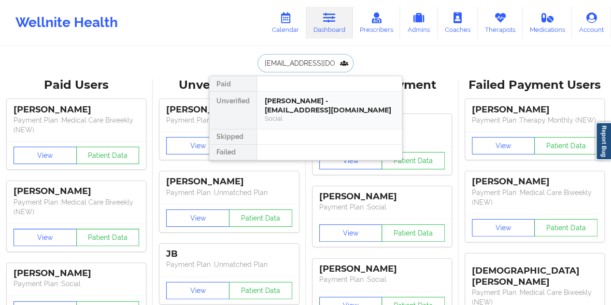
click at [313, 105] on div "[PERSON_NAME] - [EMAIL_ADDRESS][DOMAIN_NAME]" at bounding box center [330, 106] width 130 height 18
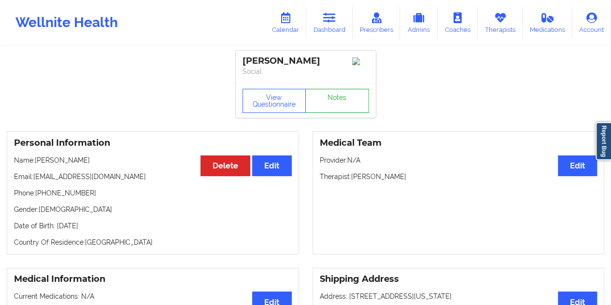
click at [329, 101] on link "Notes" at bounding box center [337, 101] width 64 height 24
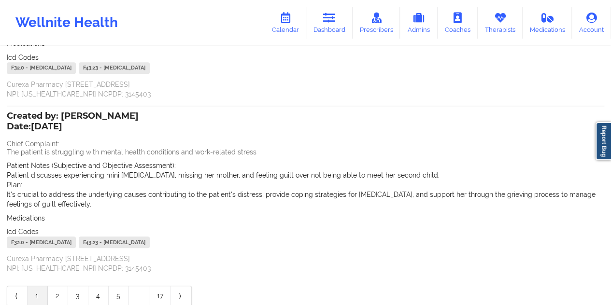
scroll to position [193, 0]
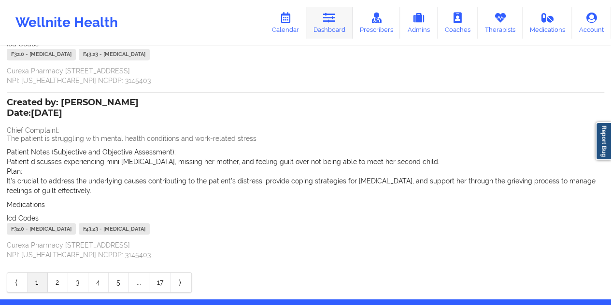
click at [336, 13] on icon at bounding box center [329, 18] width 13 height 11
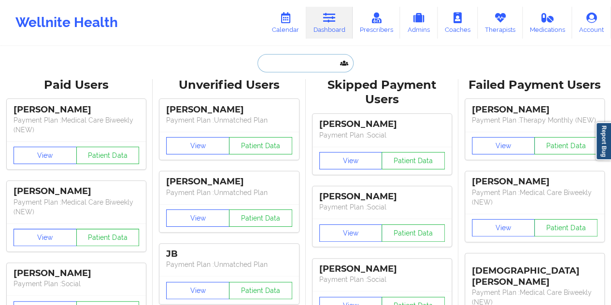
click at [317, 62] on input "text" at bounding box center [306, 63] width 96 height 18
paste input ""Acuity Notes: Let patient IN?— YES Coverage plan: PPO Effective date: [DATE] ,…"
type input ""Acuity Notes: Let patient IN?— YES Coverage plan: PPO Effective date: [DATE] ,…"
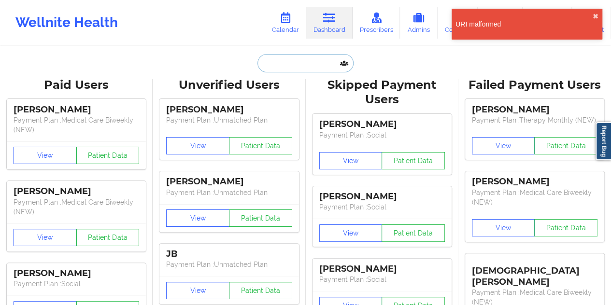
paste input "[EMAIL_ADDRESS][DOMAIN_NAME]"
type input "[EMAIL_ADDRESS][DOMAIN_NAME]"
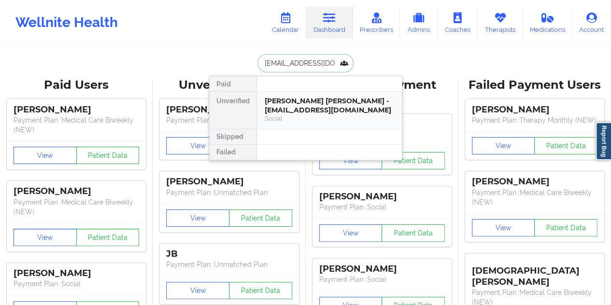
click at [318, 107] on div "[PERSON_NAME] [PERSON_NAME] - [EMAIL_ADDRESS][DOMAIN_NAME]" at bounding box center [330, 106] width 130 height 18
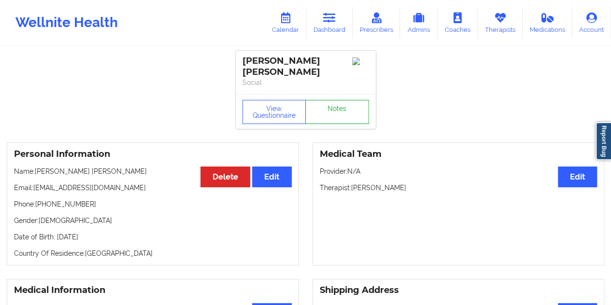
click at [332, 107] on link "Notes" at bounding box center [337, 112] width 64 height 24
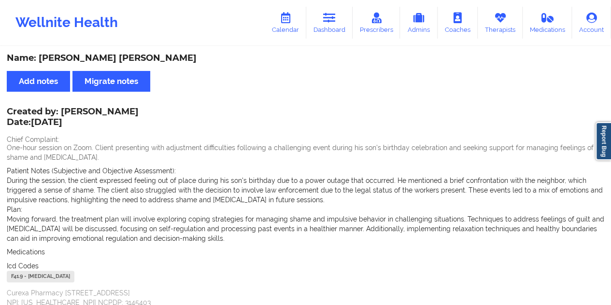
scroll to position [274, 0]
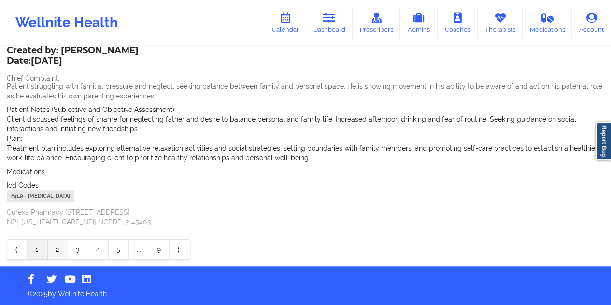
click at [57, 245] on link "2" at bounding box center [58, 249] width 20 height 19
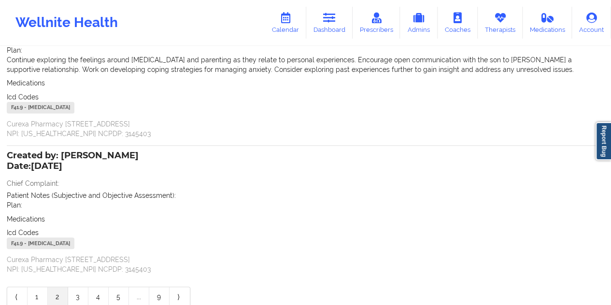
scroll to position [210, 0]
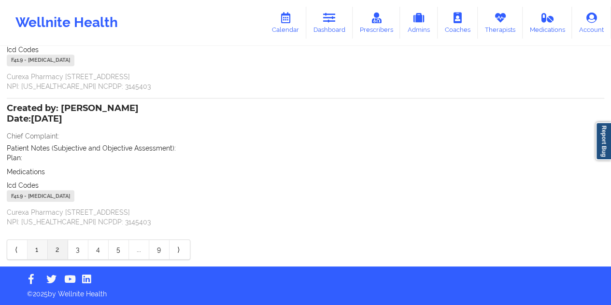
click at [37, 248] on link "1" at bounding box center [38, 249] width 20 height 19
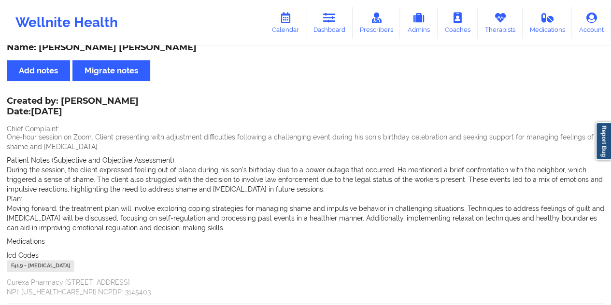
scroll to position [0, 0]
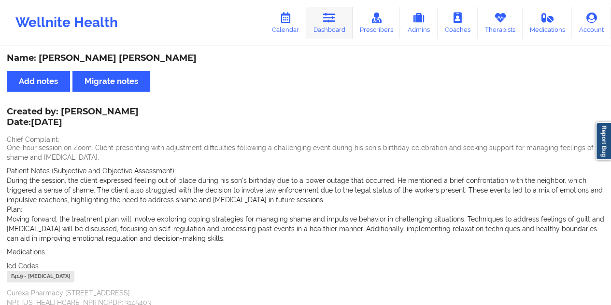
click at [334, 22] on icon at bounding box center [329, 18] width 13 height 11
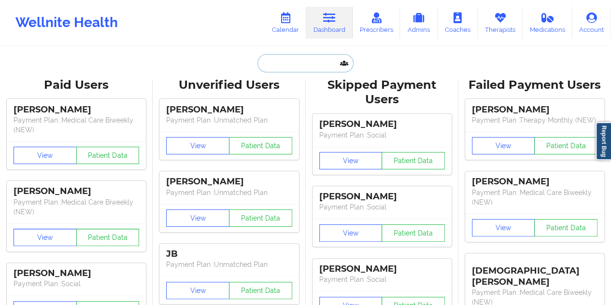
click at [307, 64] on input "text" at bounding box center [306, 63] width 96 height 18
paste input "[EMAIL_ADDRESS][DOMAIN_NAME]"
type input "[EMAIL_ADDRESS][DOMAIN_NAME]"
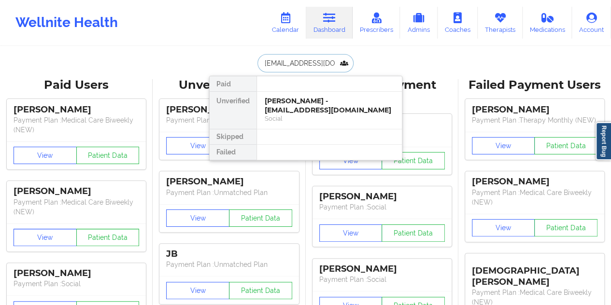
click at [322, 101] on div "[PERSON_NAME] - [EMAIL_ADDRESS][DOMAIN_NAME]" at bounding box center [330, 106] width 130 height 18
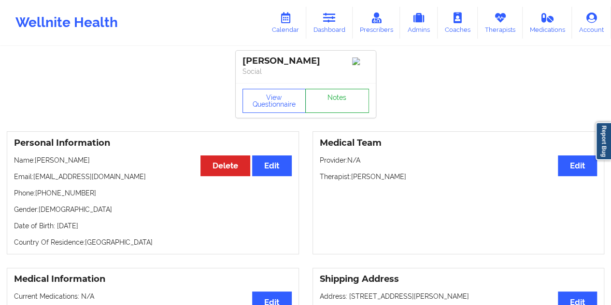
click at [322, 101] on link "Notes" at bounding box center [337, 101] width 64 height 24
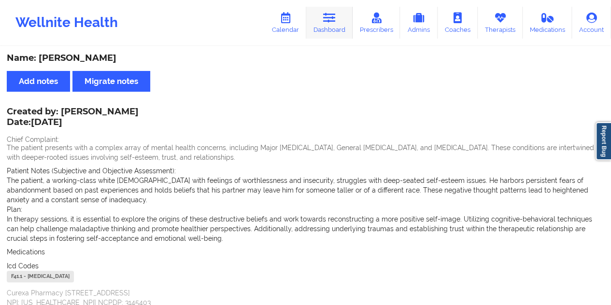
click at [335, 17] on icon at bounding box center [329, 18] width 13 height 11
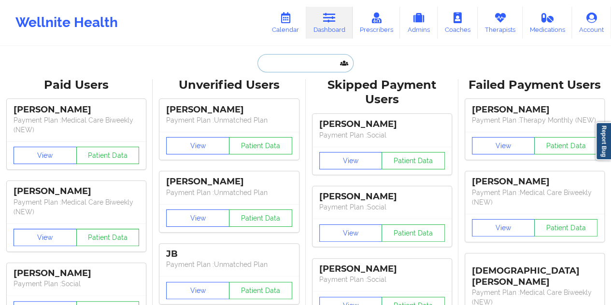
click at [302, 63] on input "text" at bounding box center [306, 63] width 96 height 18
paste input "[EMAIL_ADDRESS][DOMAIN_NAME]"
type input "[EMAIL_ADDRESS][DOMAIN_NAME]"
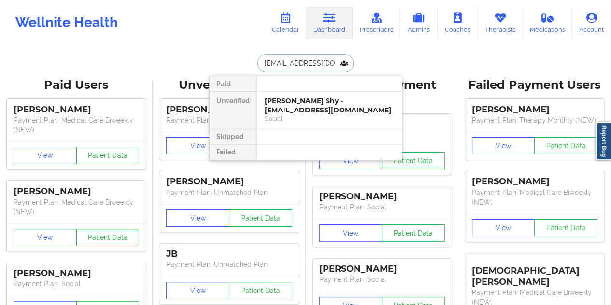
click at [310, 115] on div "Social" at bounding box center [330, 119] width 130 height 8
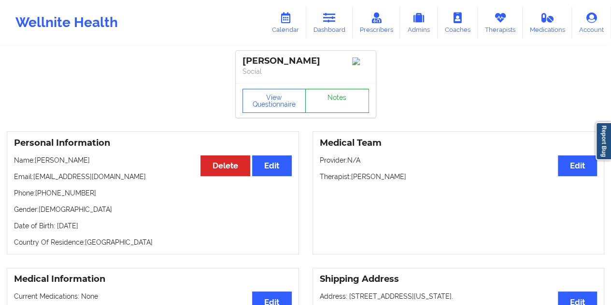
click at [310, 111] on link "Notes" at bounding box center [337, 101] width 64 height 24
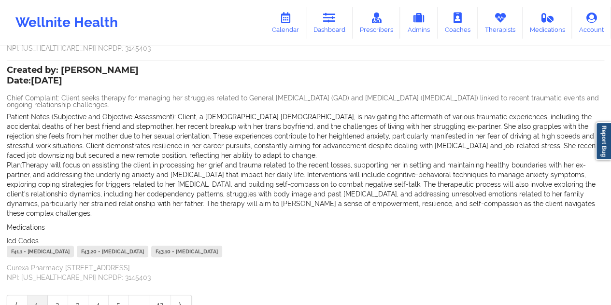
scroll to position [310, 0]
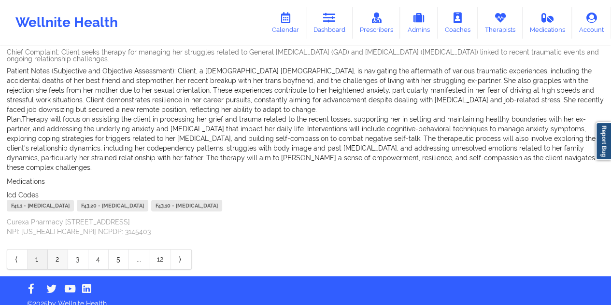
click at [57, 250] on link "2" at bounding box center [58, 259] width 20 height 19
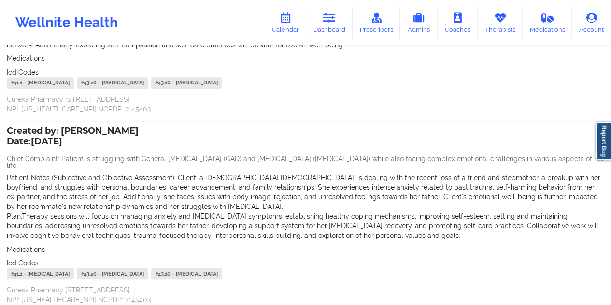
scroll to position [259, 0]
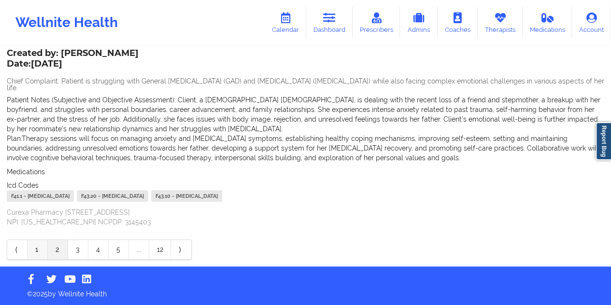
click at [36, 252] on link "1" at bounding box center [38, 249] width 20 height 19
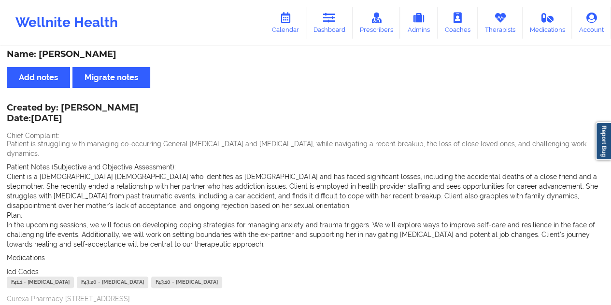
scroll to position [0, 0]
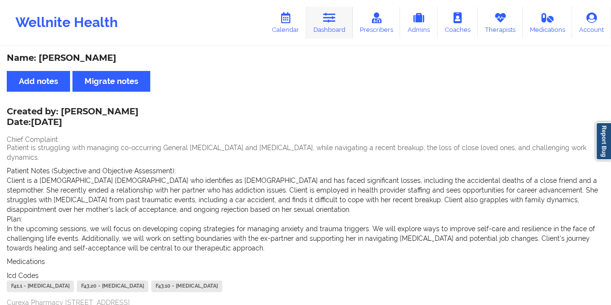
click at [328, 19] on icon at bounding box center [329, 18] width 13 height 11
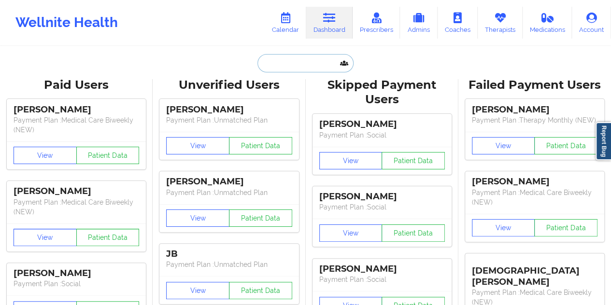
click at [294, 65] on input "text" at bounding box center [306, 63] width 96 height 18
paste input "[EMAIL_ADDRESS][DOMAIN_NAME]"
type input "[EMAIL_ADDRESS][DOMAIN_NAME]"
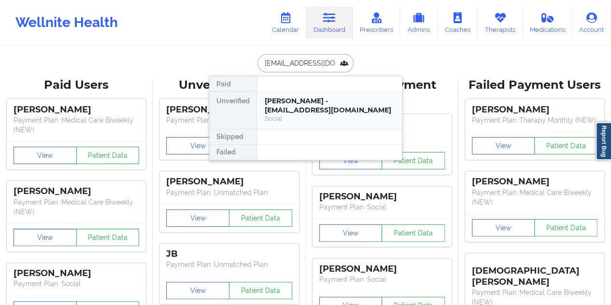
click at [295, 104] on div "[PERSON_NAME] - [EMAIL_ADDRESS][DOMAIN_NAME]" at bounding box center [330, 106] width 130 height 18
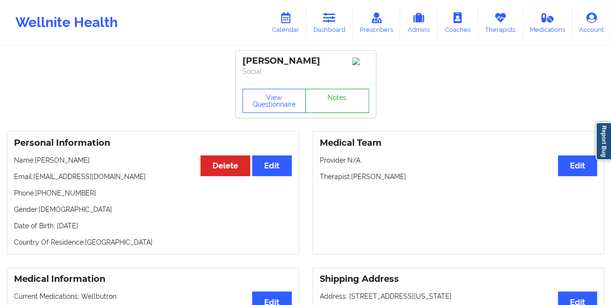
click at [344, 107] on link "Notes" at bounding box center [337, 101] width 64 height 24
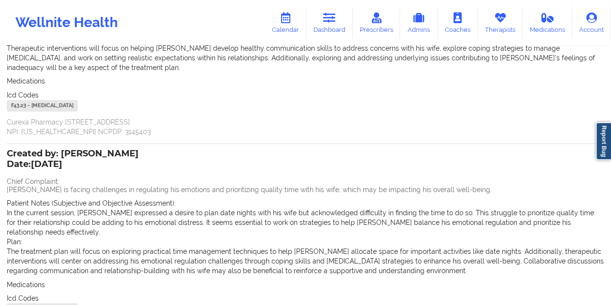
scroll to position [265, 0]
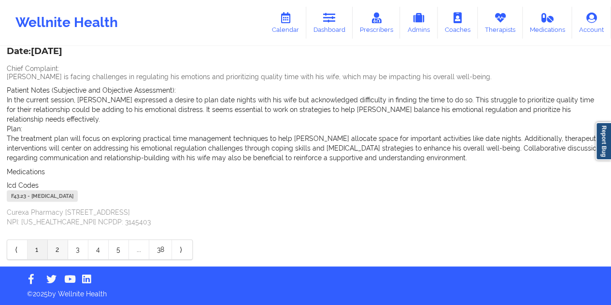
click at [60, 249] on link "2" at bounding box center [58, 249] width 20 height 19
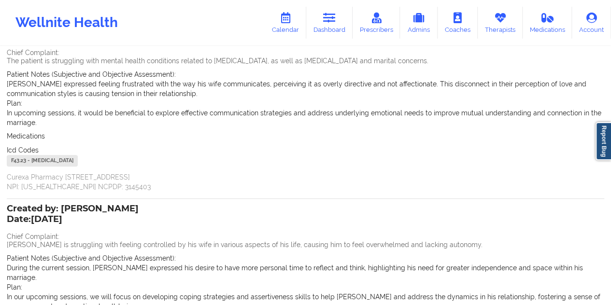
scroll to position [226, 0]
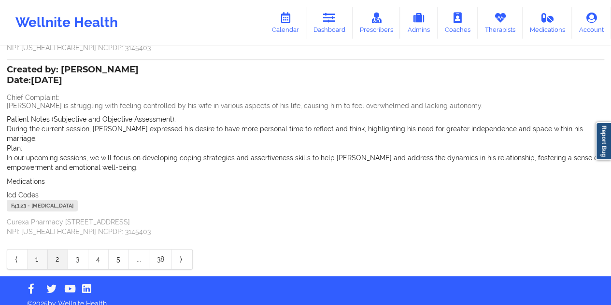
click at [36, 250] on link "1" at bounding box center [38, 259] width 20 height 19
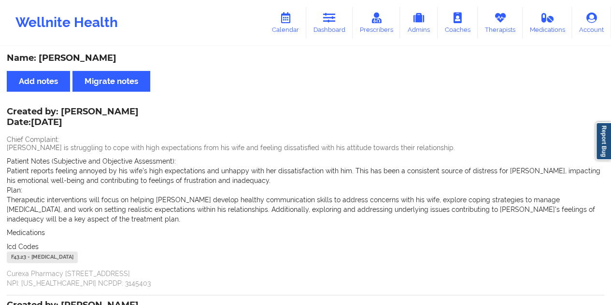
scroll to position [265, 0]
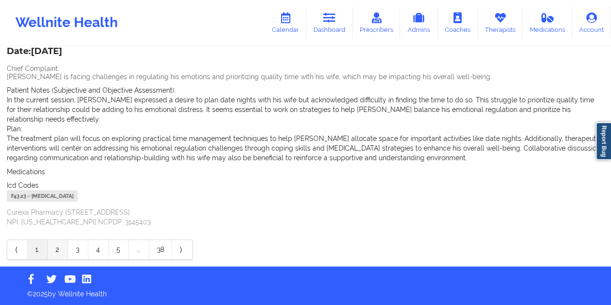
click at [56, 248] on link "2" at bounding box center [58, 249] width 20 height 19
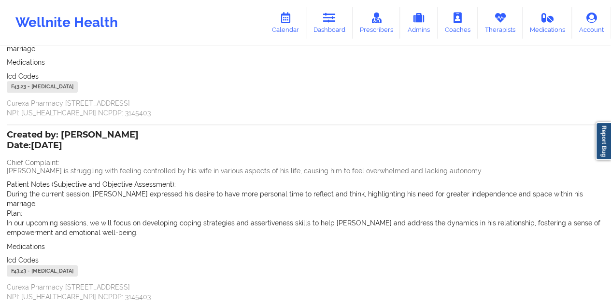
scroll to position [226, 0]
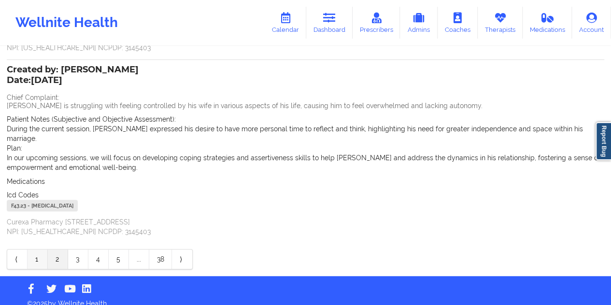
click at [36, 252] on link "1" at bounding box center [38, 259] width 20 height 19
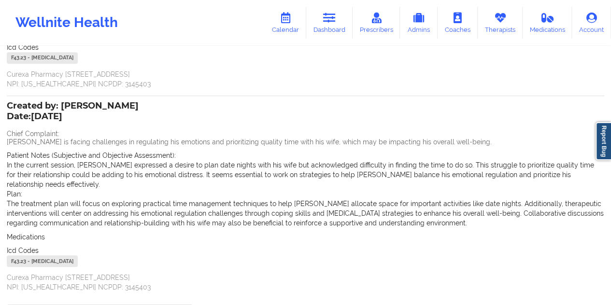
scroll to position [201, 0]
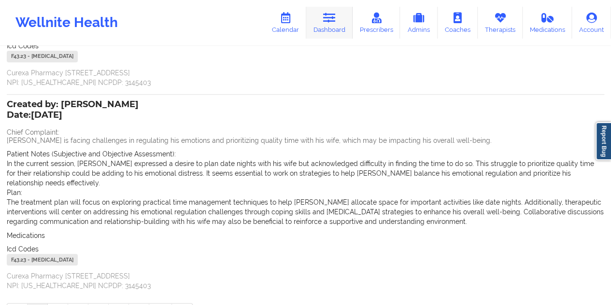
click at [330, 19] on icon at bounding box center [329, 18] width 13 height 11
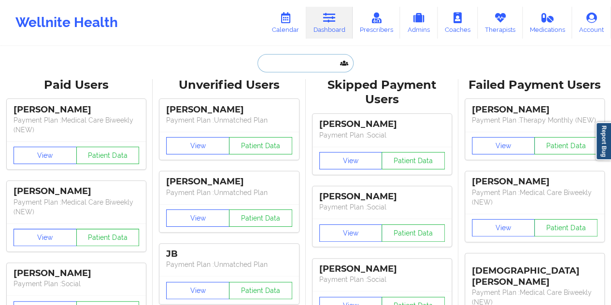
click at [301, 68] on input "text" at bounding box center [306, 63] width 96 height 18
paste input "[EMAIL_ADDRESS][DOMAIN_NAME]"
type input "[EMAIL_ADDRESS][DOMAIN_NAME]"
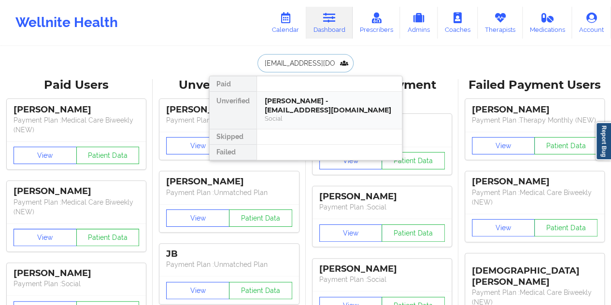
click at [299, 112] on div "[PERSON_NAME] - [EMAIL_ADDRESS][DOMAIN_NAME]" at bounding box center [330, 106] width 130 height 18
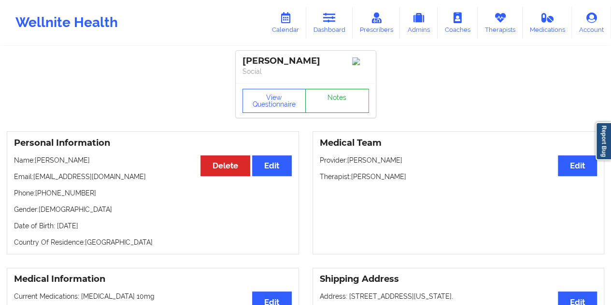
click at [337, 105] on link "Notes" at bounding box center [337, 101] width 64 height 24
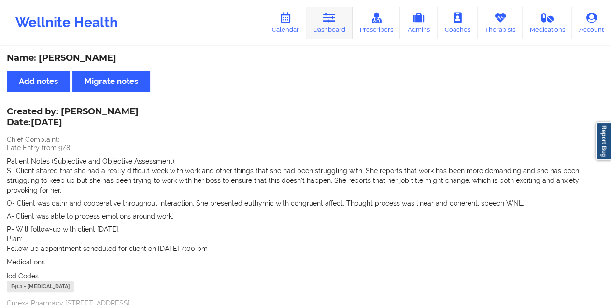
click at [332, 17] on icon at bounding box center [329, 18] width 13 height 11
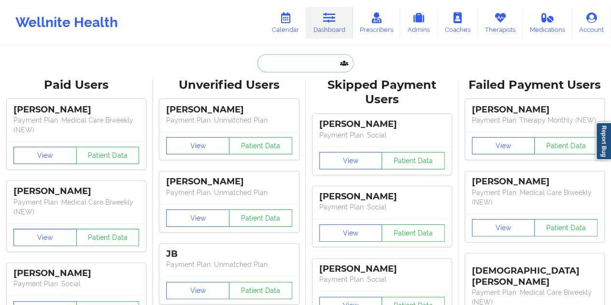
click at [303, 65] on input "text" at bounding box center [306, 63] width 96 height 18
paste input "[EMAIL_ADDRESS][DOMAIN_NAME]"
type input "[EMAIL_ADDRESS][DOMAIN_NAME]"
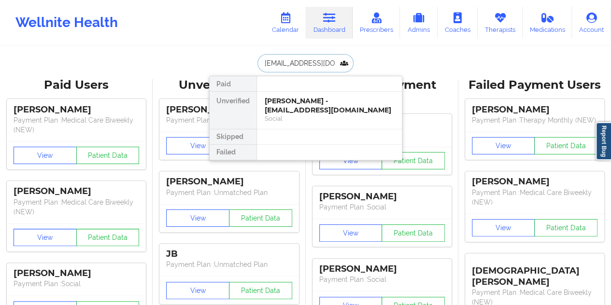
scroll to position [0, 8]
click at [330, 111] on div "[PERSON_NAME] - [EMAIL_ADDRESS][DOMAIN_NAME]" at bounding box center [330, 106] width 130 height 18
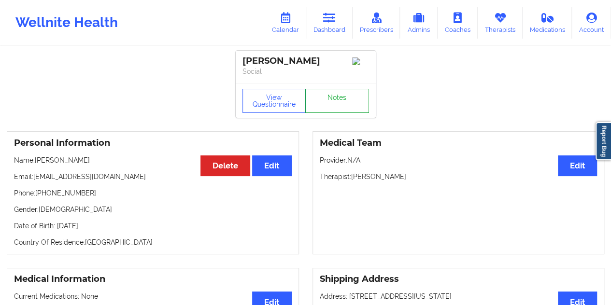
click at [331, 109] on link "Notes" at bounding box center [337, 101] width 64 height 24
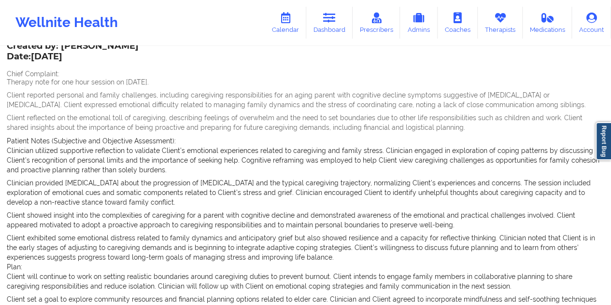
scroll to position [64, 0]
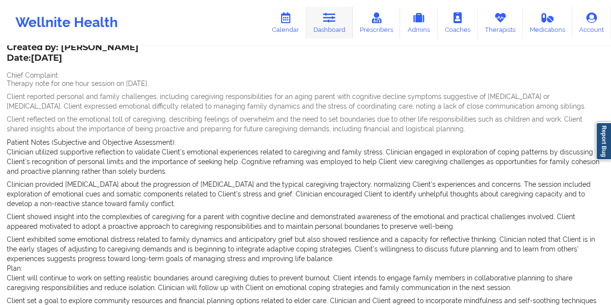
click at [328, 21] on icon at bounding box center [329, 18] width 13 height 11
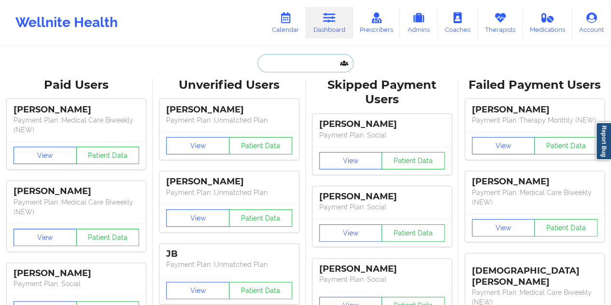
click at [311, 61] on input "text" at bounding box center [306, 63] width 96 height 18
paste input "[EMAIL_ADDRESS][DOMAIN_NAME]"
type input "[EMAIL_ADDRESS][DOMAIN_NAME]"
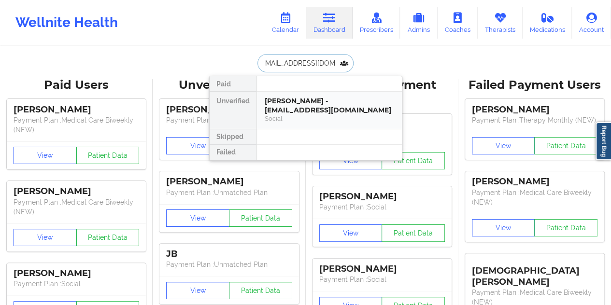
click at [298, 108] on div "[PERSON_NAME] - [EMAIL_ADDRESS][DOMAIN_NAME]" at bounding box center [330, 106] width 130 height 18
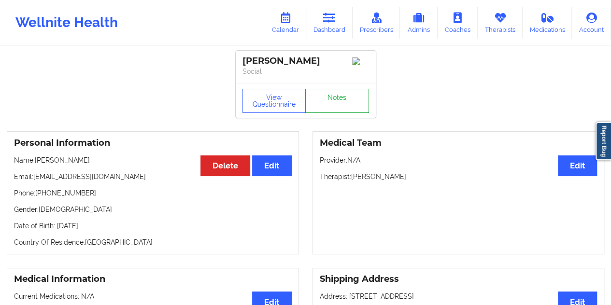
click at [343, 105] on link "Notes" at bounding box center [337, 101] width 64 height 24
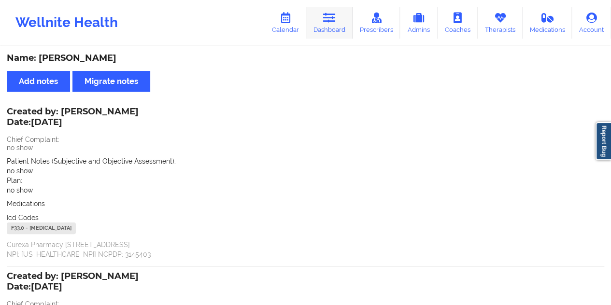
click at [326, 20] on icon at bounding box center [329, 18] width 13 height 11
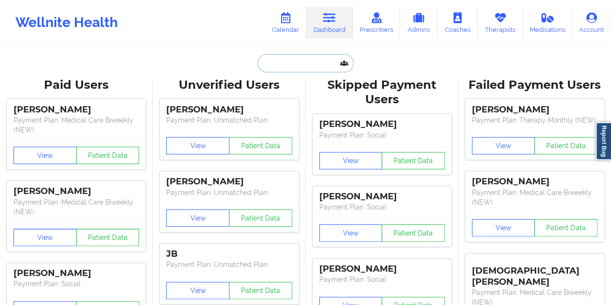
click at [302, 62] on input "text" at bounding box center [306, 63] width 96 height 18
paste input "[EMAIL_ADDRESS][DOMAIN_NAME]"
type input "[EMAIL_ADDRESS][DOMAIN_NAME]"
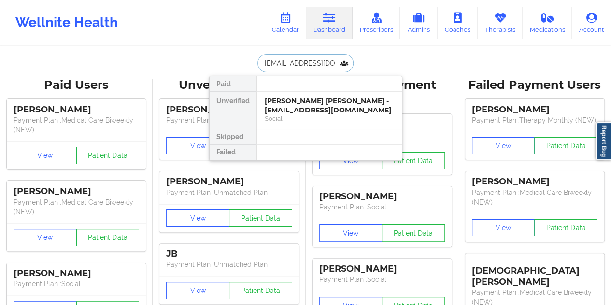
click at [307, 113] on div "[PERSON_NAME] [PERSON_NAME] - [EMAIL_ADDRESS][DOMAIN_NAME]" at bounding box center [330, 106] width 130 height 18
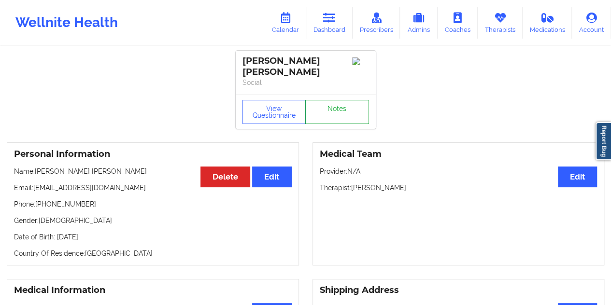
click at [335, 102] on link "Notes" at bounding box center [337, 112] width 64 height 24
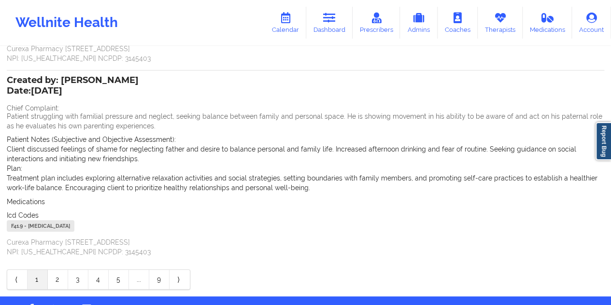
scroll to position [274, 0]
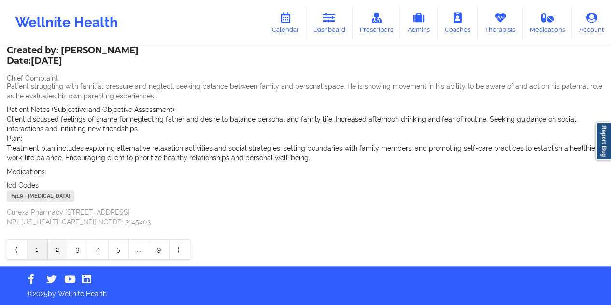
click at [59, 257] on link "2" at bounding box center [58, 249] width 20 height 19
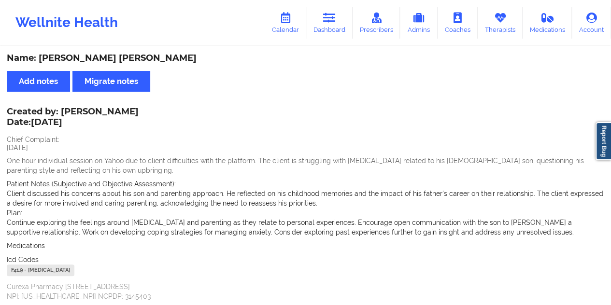
scroll to position [210, 0]
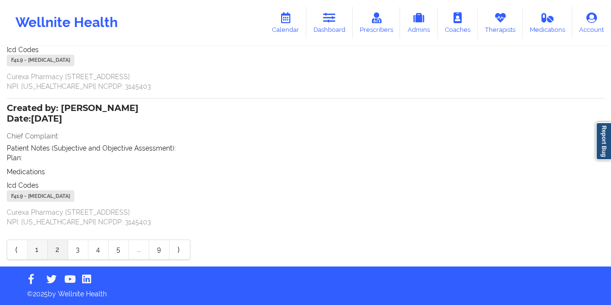
click at [37, 252] on link "1" at bounding box center [38, 249] width 20 height 19
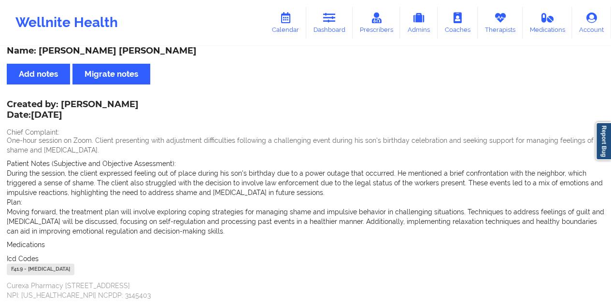
scroll to position [0, 0]
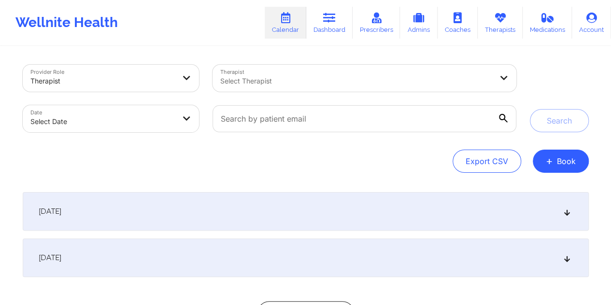
select select "2025-8"
select select "2025-9"
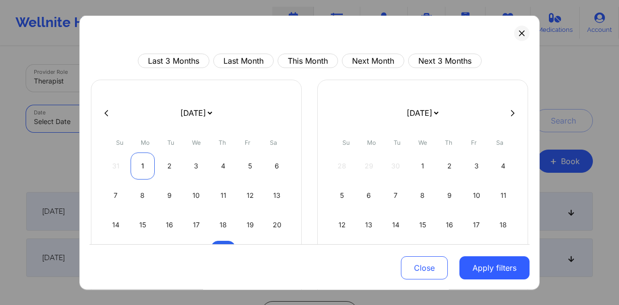
click at [144, 161] on div "1" at bounding box center [142, 166] width 25 height 27
select select "2025-8"
select select "2025-9"
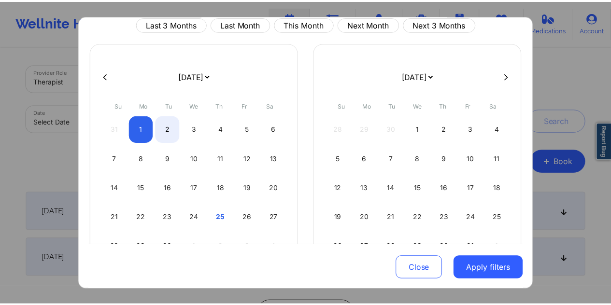
scroll to position [82, 0]
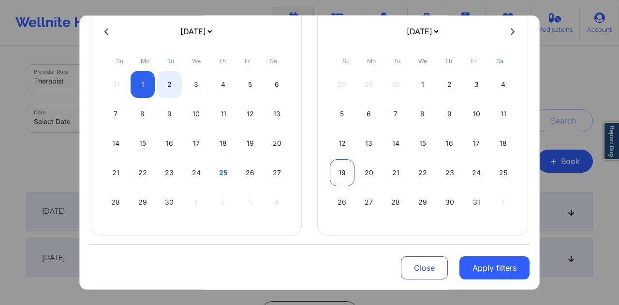
select select "2025-8"
select select "2025-9"
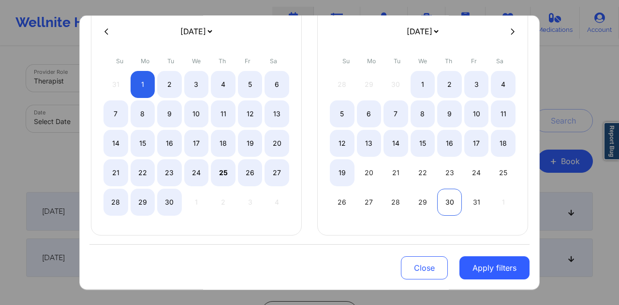
select select "2025-8"
select select "2025-9"
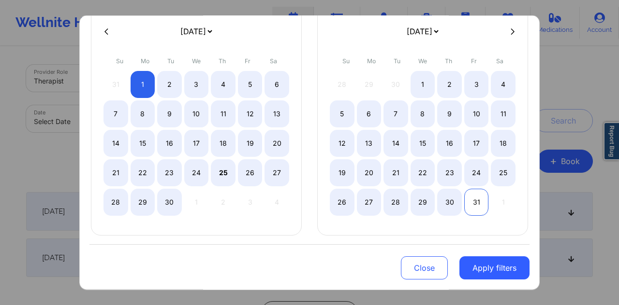
select select "2025-8"
select select "2025-9"
click at [470, 201] on div "31" at bounding box center [476, 202] width 25 height 27
select select "2025-8"
select select "2025-9"
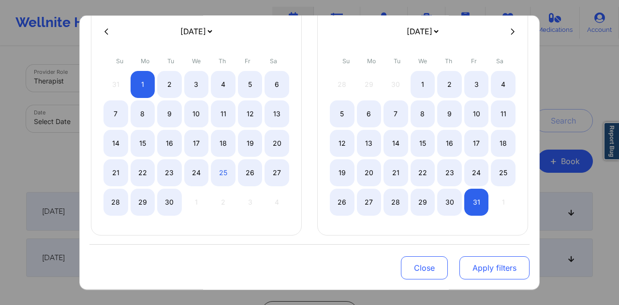
click at [493, 264] on button "Apply filters" at bounding box center [494, 268] width 70 height 23
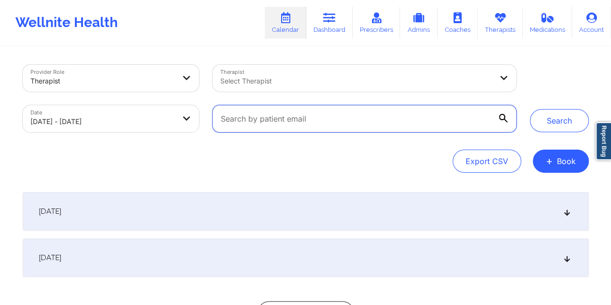
click at [328, 118] on input "text" at bounding box center [364, 118] width 303 height 27
paste input "[PERSON_NAME]"
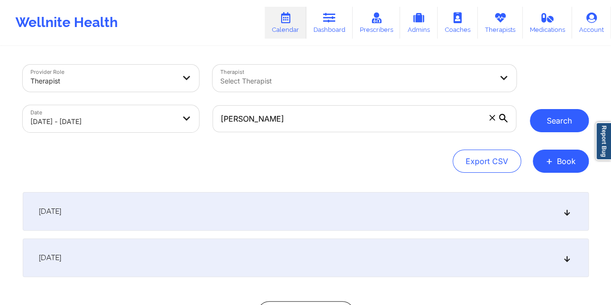
click at [564, 115] on button "Search" at bounding box center [559, 120] width 59 height 23
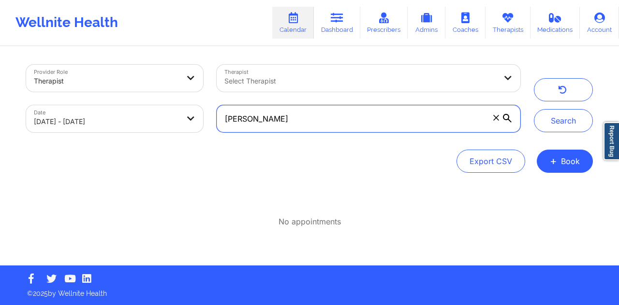
click at [339, 116] on input "[PERSON_NAME]" at bounding box center [368, 118] width 303 height 27
paste input "[EMAIL_ADDRESS][DOMAIN_NAME]"
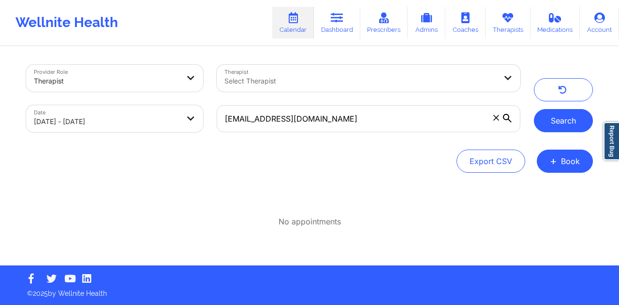
click at [563, 115] on button "Search" at bounding box center [563, 120] width 59 height 23
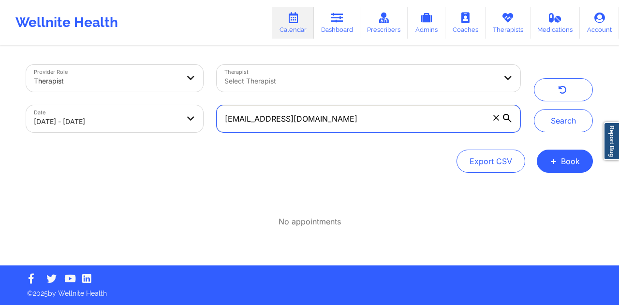
click at [318, 117] on input "[EMAIL_ADDRESS][DOMAIN_NAME]" at bounding box center [368, 118] width 303 height 27
paste input "[EMAIL_ADDRESS][DOMAIN_NAME]"
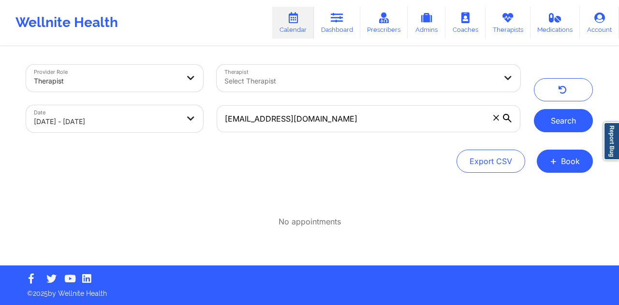
click at [545, 121] on button "Search" at bounding box center [563, 120] width 59 height 23
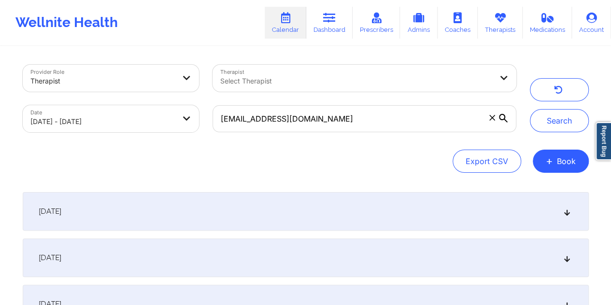
click at [461, 250] on div "September 2, 2025" at bounding box center [306, 258] width 566 height 39
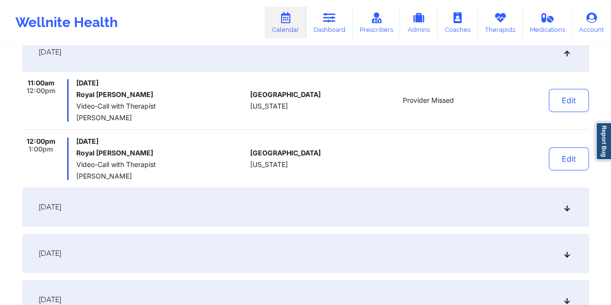
scroll to position [185, 0]
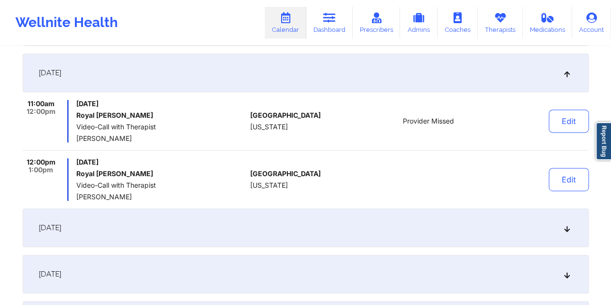
click at [442, 179] on div at bounding box center [428, 180] width 134 height 43
click at [551, 186] on button "Edit" at bounding box center [569, 179] width 40 height 23
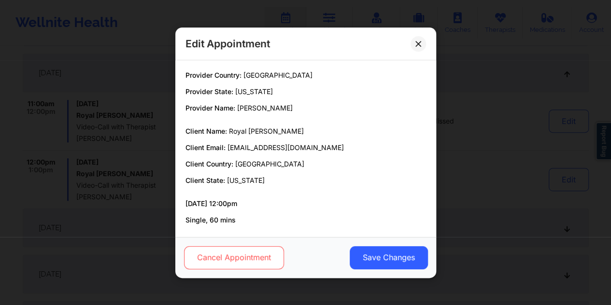
click at [244, 256] on button "Cancel Appointment" at bounding box center [234, 257] width 100 height 23
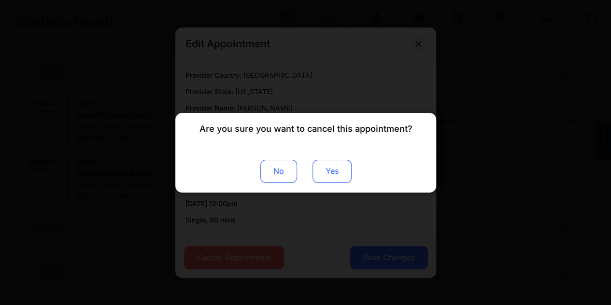
click at [327, 173] on button "Yes" at bounding box center [331, 170] width 39 height 23
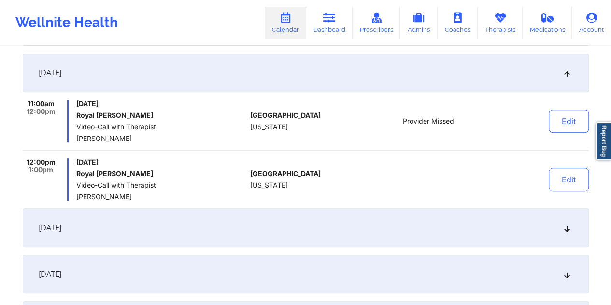
scroll to position [0, 0]
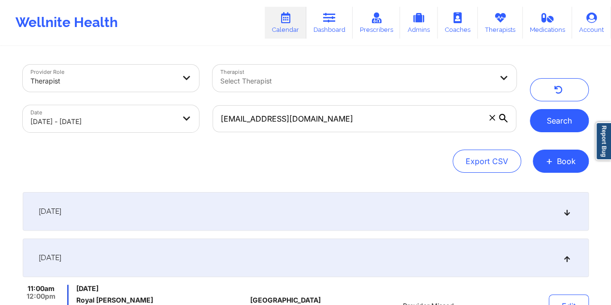
click at [559, 121] on button "Search" at bounding box center [559, 120] width 59 height 23
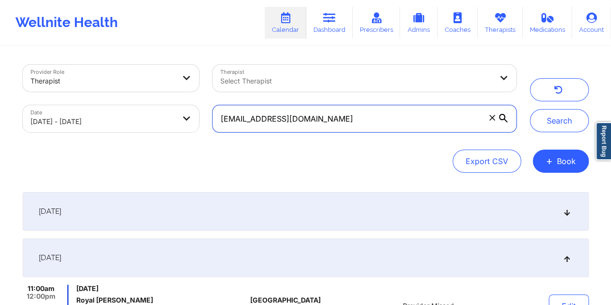
click at [346, 122] on input "[EMAIL_ADDRESS][DOMAIN_NAME]" at bounding box center [364, 118] width 303 height 27
paste input "iaraquick86@gmail"
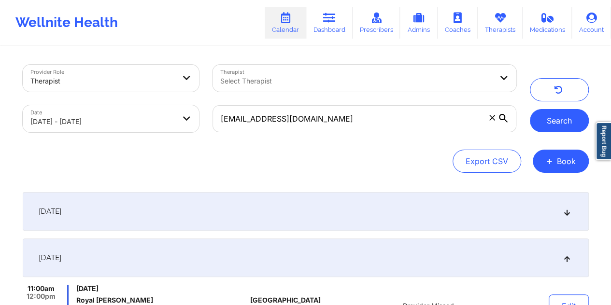
click at [563, 117] on button "Search" at bounding box center [559, 120] width 59 height 23
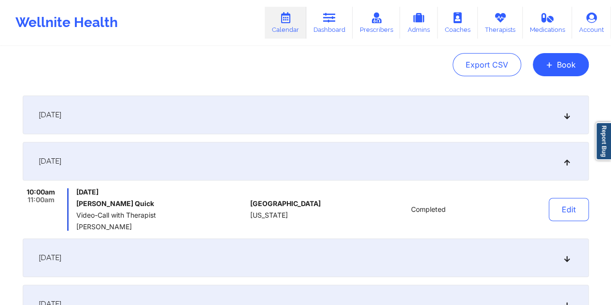
scroll to position [97, 0]
click at [404, 120] on div "September 2, 2025" at bounding box center [306, 115] width 566 height 39
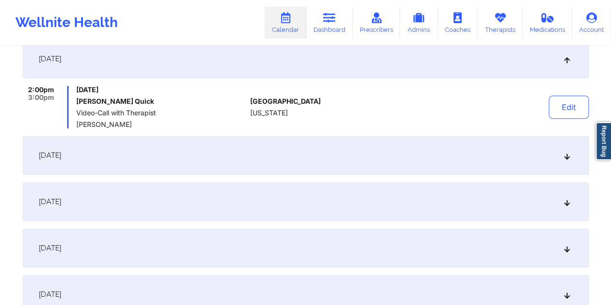
scroll to position [193, 0]
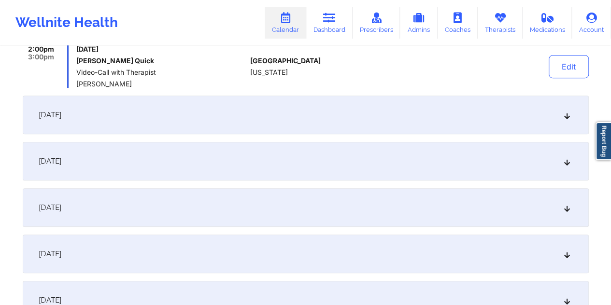
click at [257, 151] on div "September 17, 2025" at bounding box center [306, 161] width 566 height 39
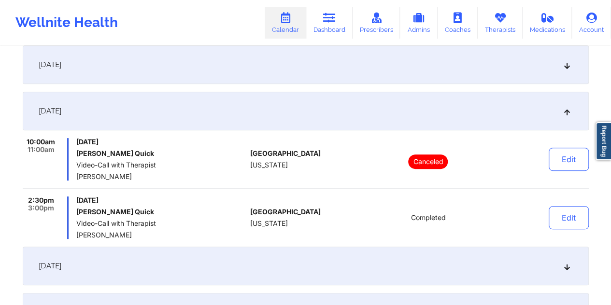
click at [269, 65] on div "September 10, 2025" at bounding box center [306, 64] width 566 height 39
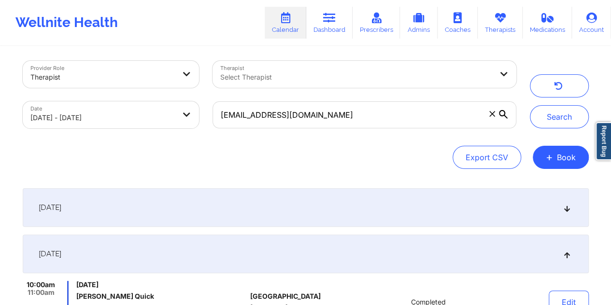
scroll to position [0, 0]
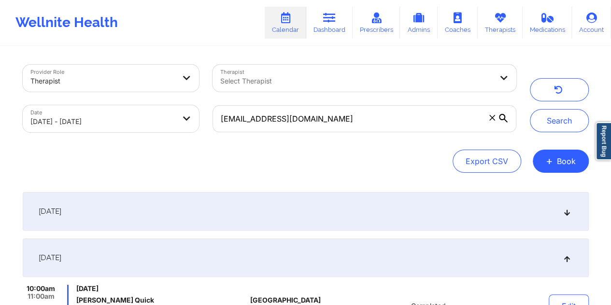
click at [295, 207] on div "September 2, 2025" at bounding box center [306, 211] width 566 height 39
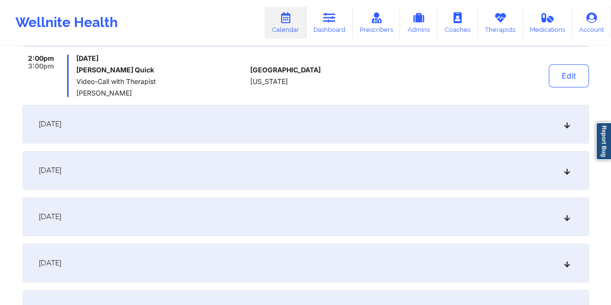
scroll to position [185, 0]
click at [571, 71] on button "Edit" at bounding box center [569, 74] width 40 height 23
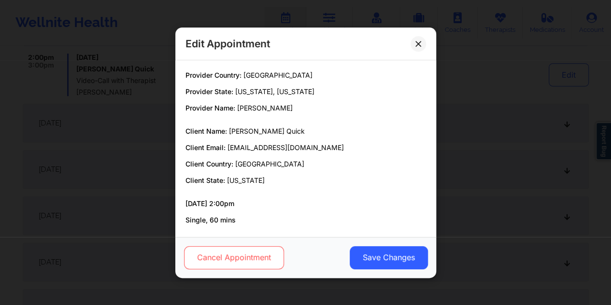
click at [243, 255] on button "Cancel Appointment" at bounding box center [234, 257] width 100 height 23
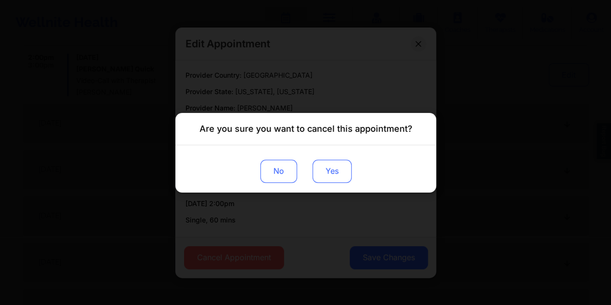
click at [330, 175] on button "Yes" at bounding box center [331, 170] width 39 height 23
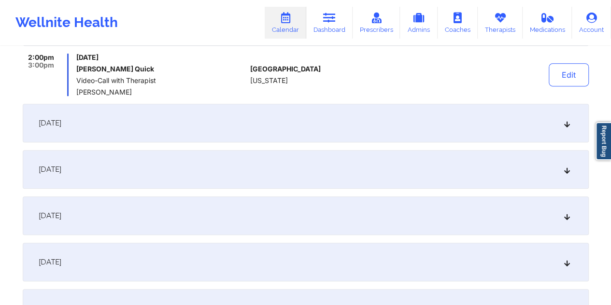
scroll to position [0, 0]
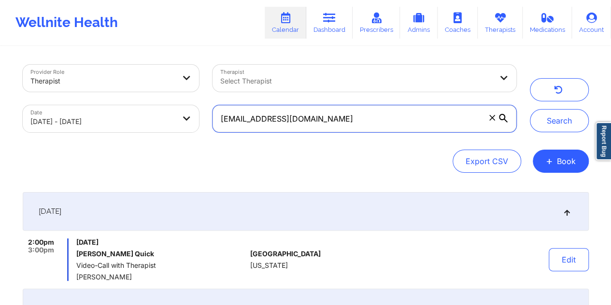
click at [345, 122] on input "ciaraquick86@gmail.com" at bounding box center [364, 118] width 303 height 27
paste input "ellyrainbowbunny"
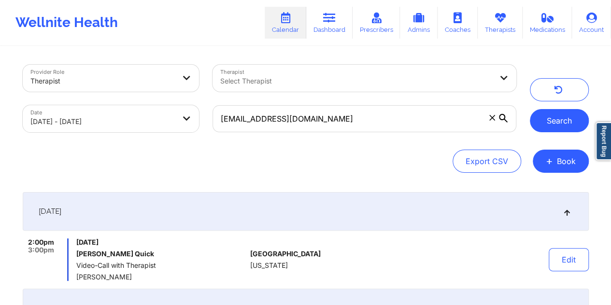
click at [567, 124] on button "Search" at bounding box center [559, 120] width 59 height 23
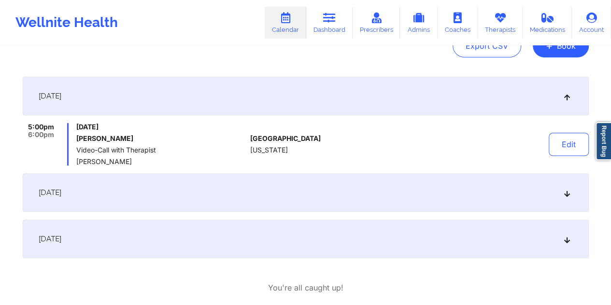
scroll to position [121, 0]
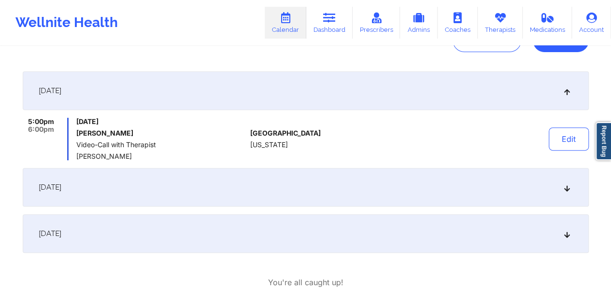
click at [377, 184] on div "September 9, 2025" at bounding box center [306, 187] width 566 height 39
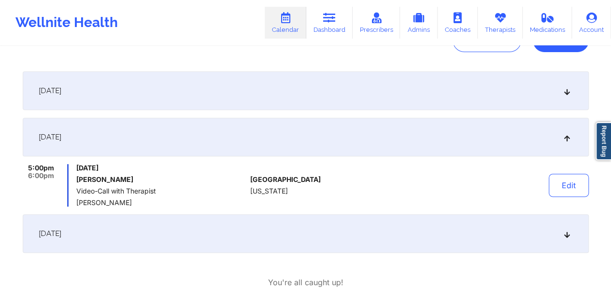
click at [369, 228] on div "September 23, 2025" at bounding box center [306, 234] width 566 height 39
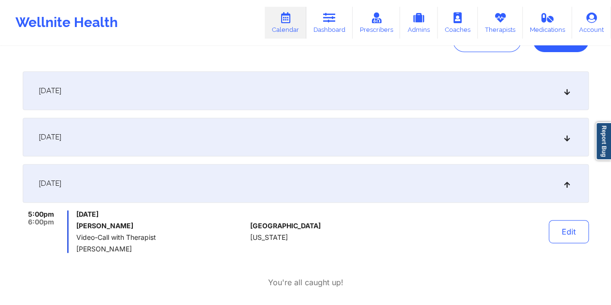
click at [360, 137] on div "September 9, 2025" at bounding box center [306, 137] width 566 height 39
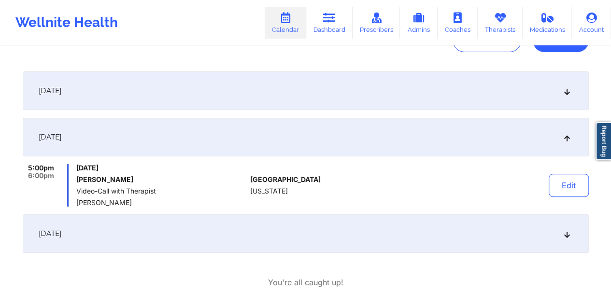
click at [339, 98] on div "September 2, 2025" at bounding box center [306, 91] width 566 height 39
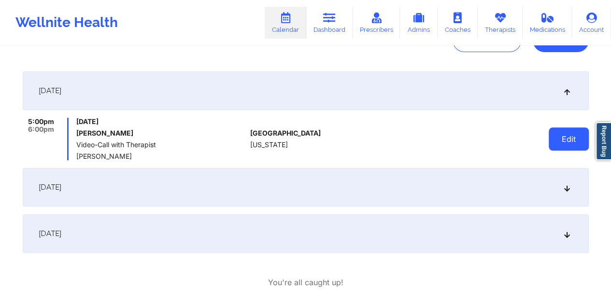
click at [579, 138] on button "Edit" at bounding box center [569, 139] width 40 height 23
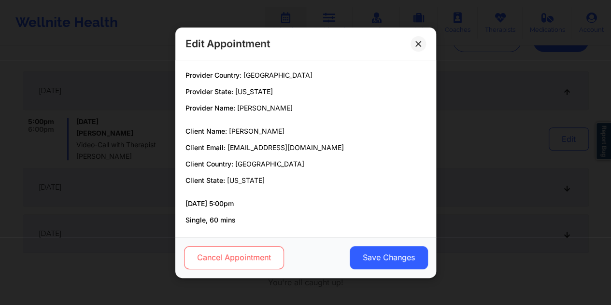
click at [257, 257] on button "Cancel Appointment" at bounding box center [234, 257] width 100 height 23
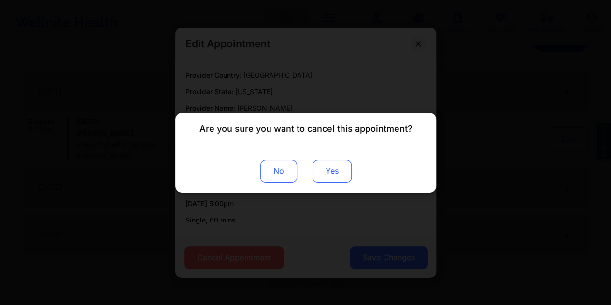
click at [322, 181] on button "Yes" at bounding box center [331, 170] width 39 height 23
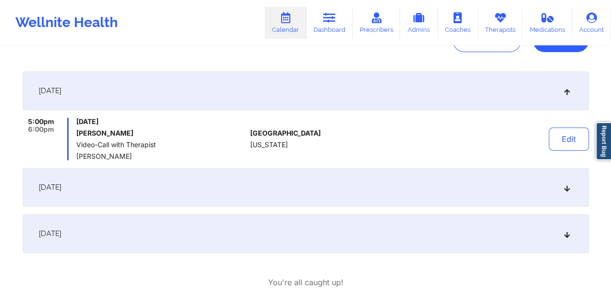
click at [454, 188] on div "September 9, 2025" at bounding box center [306, 187] width 566 height 39
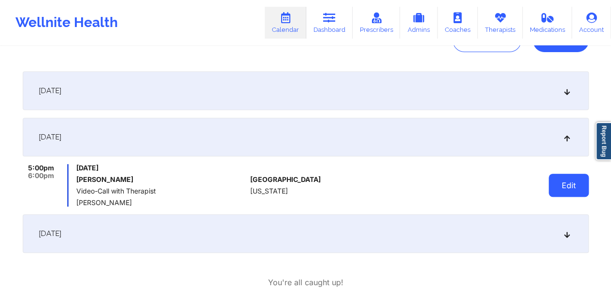
click at [562, 188] on button "Edit" at bounding box center [569, 185] width 40 height 23
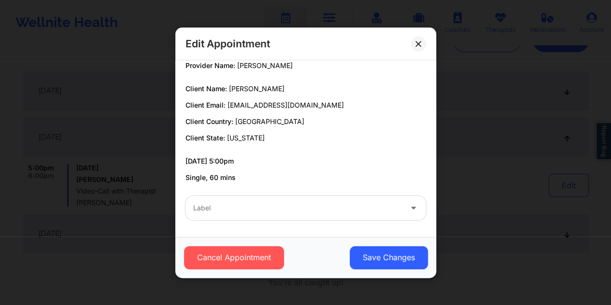
scroll to position [43, 0]
click at [205, 205] on div at bounding box center [297, 208] width 209 height 12
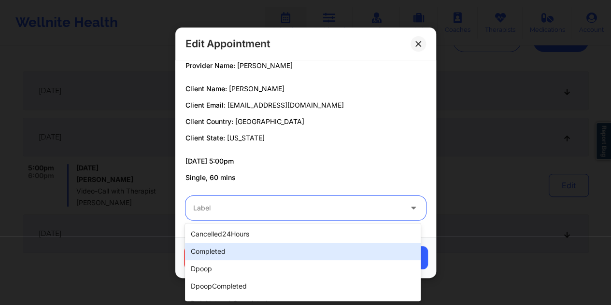
click at [209, 253] on div "completed" at bounding box center [303, 251] width 236 height 17
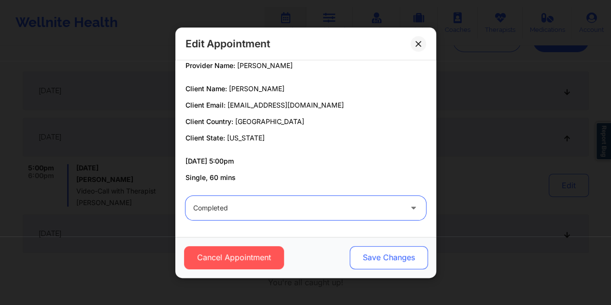
click at [366, 259] on button "Save Changes" at bounding box center [388, 257] width 78 height 23
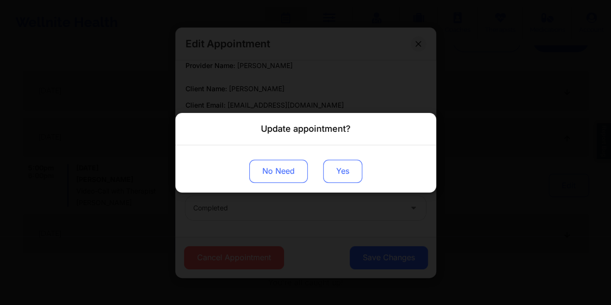
click at [349, 178] on button "Yes" at bounding box center [342, 170] width 39 height 23
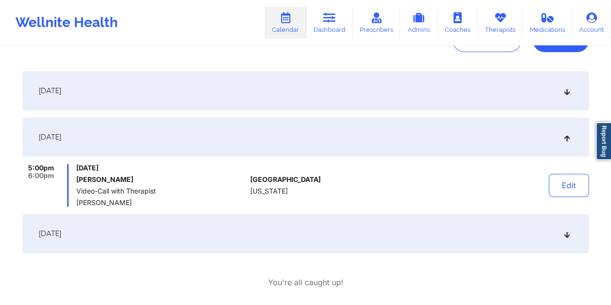
click at [422, 81] on div "September 2, 2025" at bounding box center [306, 91] width 566 height 39
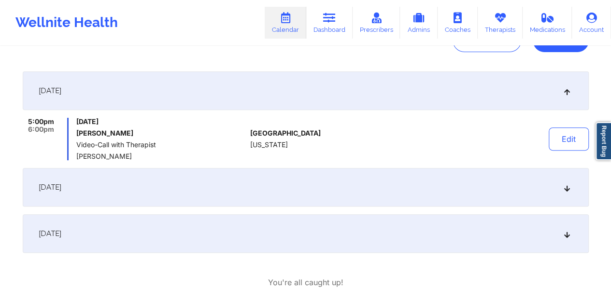
click at [402, 179] on div "September 9, 2025" at bounding box center [306, 187] width 566 height 39
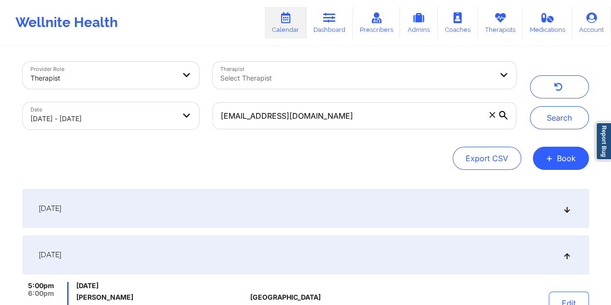
scroll to position [0, 0]
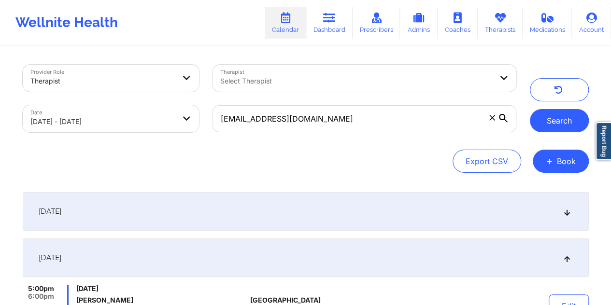
click at [559, 117] on button "Search" at bounding box center [559, 120] width 59 height 23
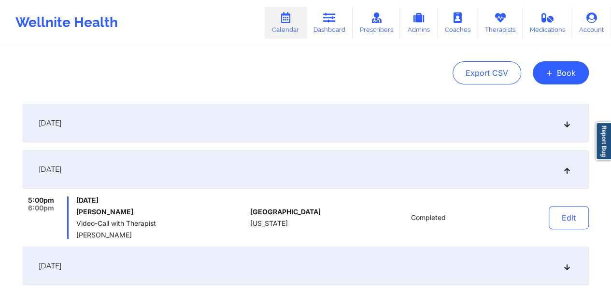
scroll to position [113, 0]
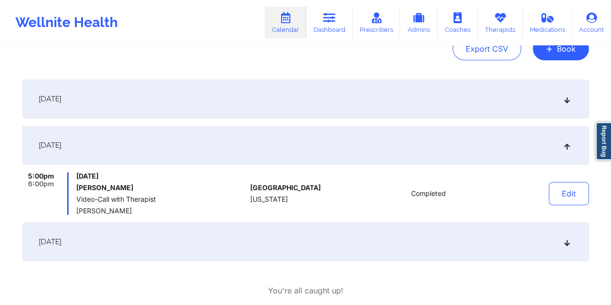
click at [436, 108] on div "September 2, 2025" at bounding box center [306, 99] width 566 height 39
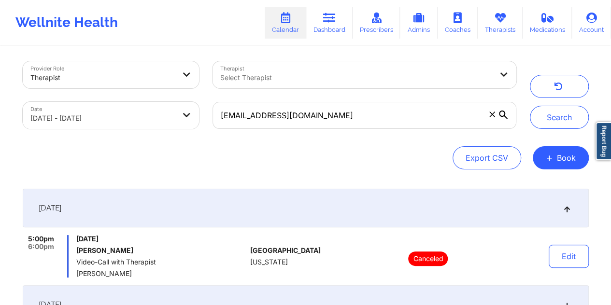
scroll to position [0, 0]
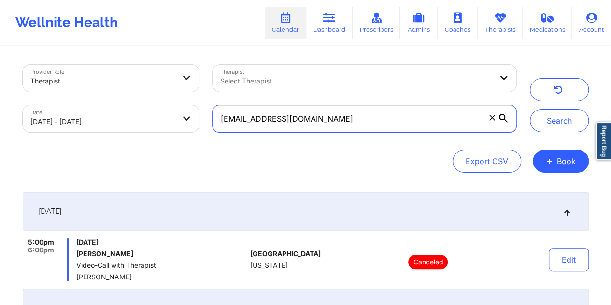
click at [349, 124] on input "ellyrainbowbunny@gmail.com" at bounding box center [364, 118] width 303 height 27
paste input "sh0wb0at.w3ld3r@yahoo"
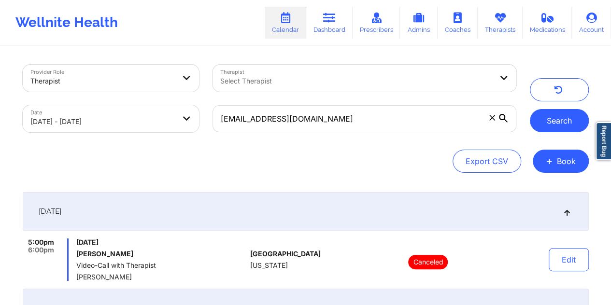
click at [562, 123] on button "Search" at bounding box center [559, 120] width 59 height 23
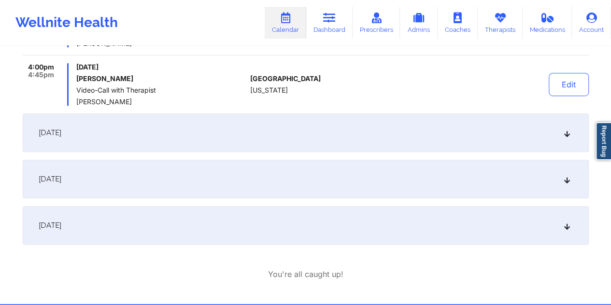
scroll to position [169, 0]
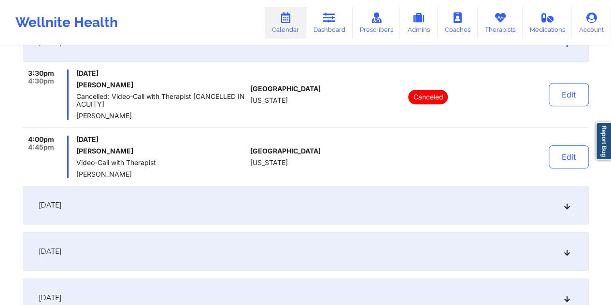
click at [238, 199] on div "September 3, 2025" at bounding box center [306, 205] width 566 height 39
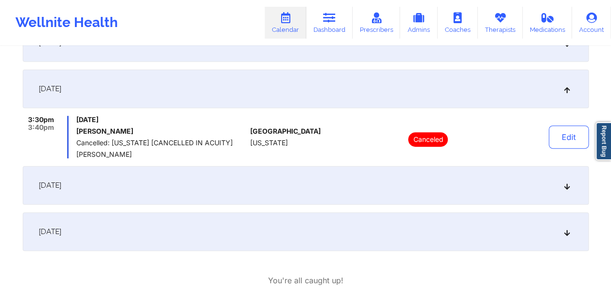
click at [246, 193] on div "September 9, 2025" at bounding box center [306, 185] width 566 height 39
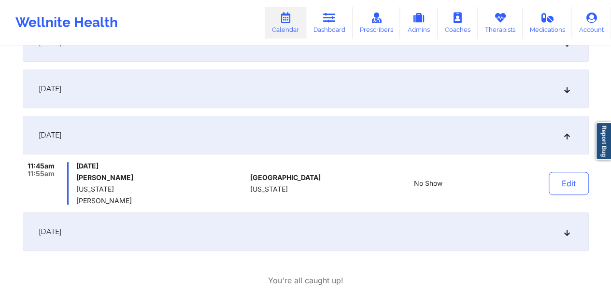
scroll to position [0, 0]
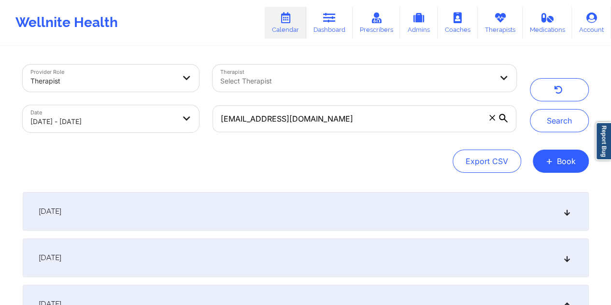
click at [288, 205] on div "September 2, 2025" at bounding box center [306, 211] width 566 height 39
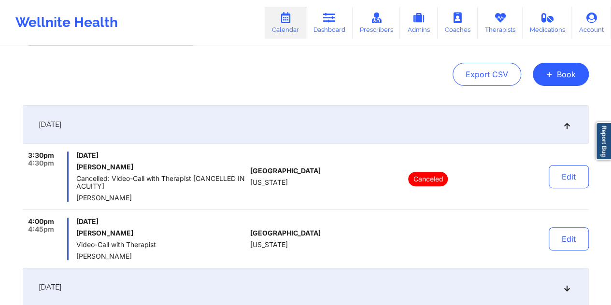
scroll to position [104, 0]
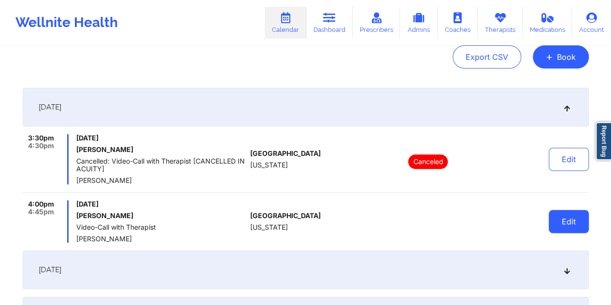
click at [571, 226] on button "Edit" at bounding box center [569, 221] width 40 height 23
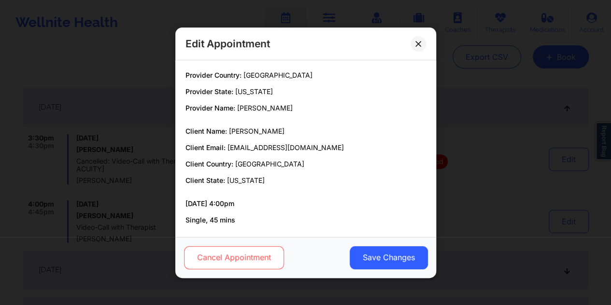
drag, startPoint x: 390, startPoint y: 203, endPoint x: 245, endPoint y: 263, distance: 156.0
click at [245, 263] on div "Edit Appointment Provider Country: United States Provider State: Texas Provider…" at bounding box center [305, 153] width 261 height 251
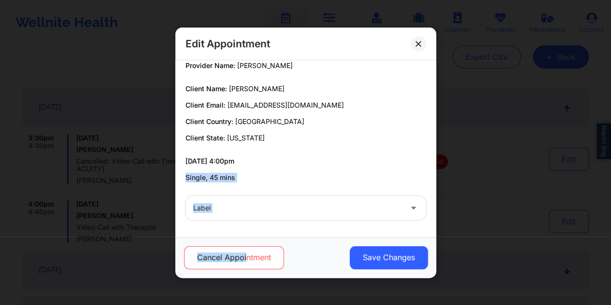
click at [269, 261] on button "Cancel Appointment" at bounding box center [234, 257] width 100 height 23
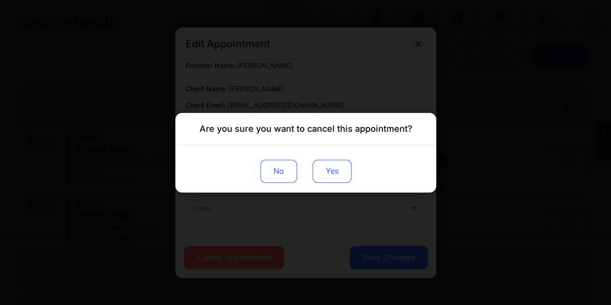
click at [329, 176] on button "Yes" at bounding box center [331, 170] width 39 height 23
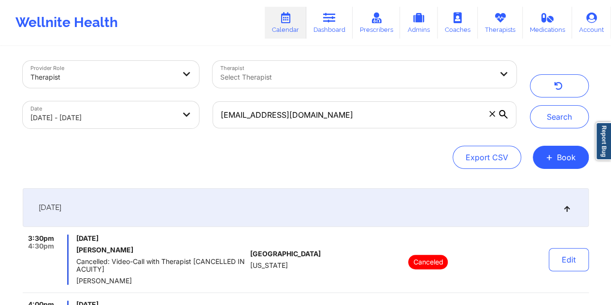
scroll to position [0, 0]
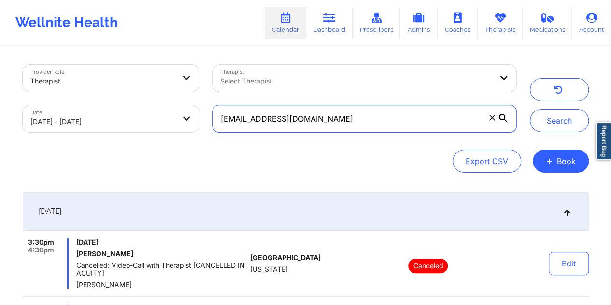
click at [357, 121] on input "[EMAIL_ADDRESS][DOMAIN_NAME]" at bounding box center [364, 118] width 303 height 27
paste input "[PHONE_NUMBER]"
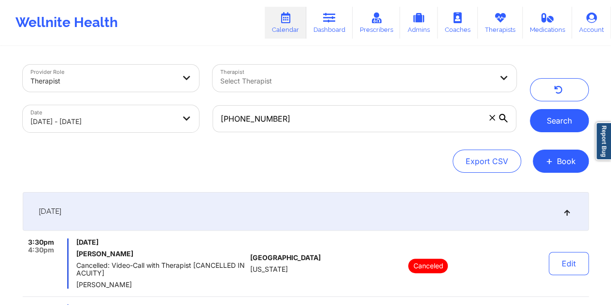
click at [533, 125] on button "Search" at bounding box center [559, 120] width 59 height 23
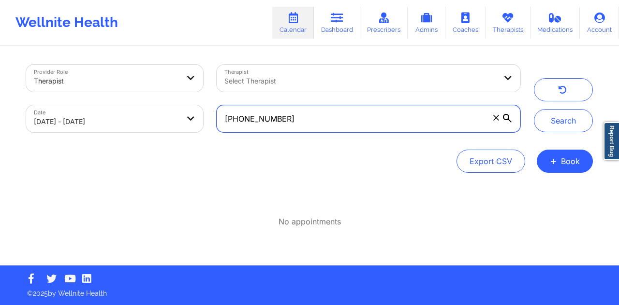
click at [343, 122] on input "[PHONE_NUMBER]" at bounding box center [368, 118] width 303 height 27
paste input "[EMAIL_ADDRESS][DOMAIN_NAME]"
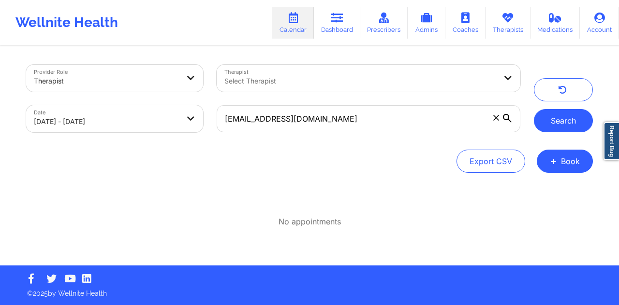
click at [548, 123] on button "Search" at bounding box center [563, 120] width 59 height 23
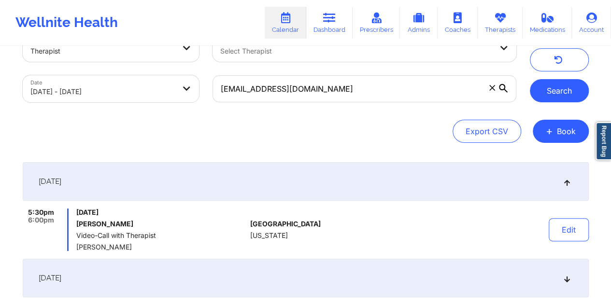
scroll to position [64, 0]
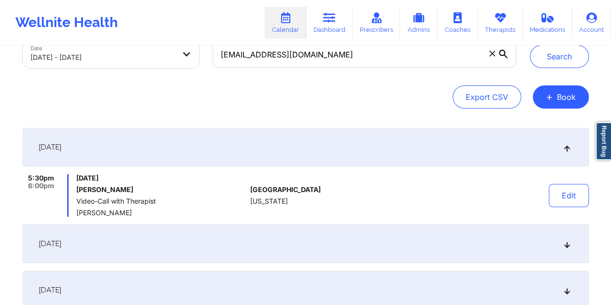
click at [309, 238] on div "September 4, 2025" at bounding box center [306, 244] width 566 height 39
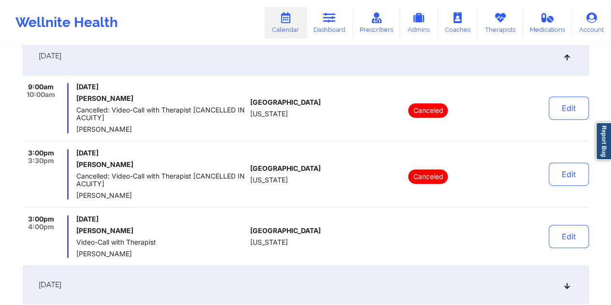
scroll to position [0, 0]
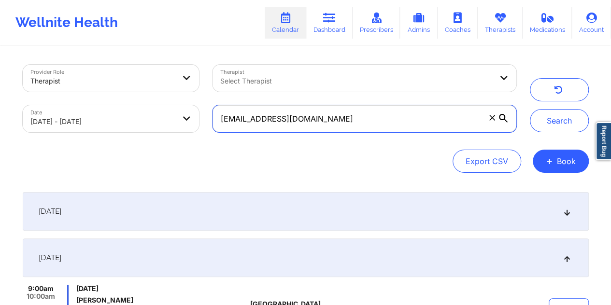
click at [374, 125] on input "[EMAIL_ADDRESS][DOMAIN_NAME]" at bounding box center [364, 118] width 303 height 27
paste input "catherineaberner"
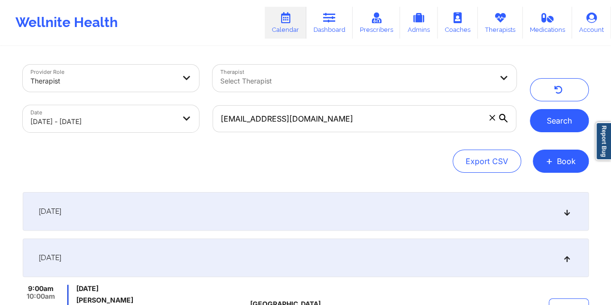
click at [571, 116] on button "Search" at bounding box center [559, 120] width 59 height 23
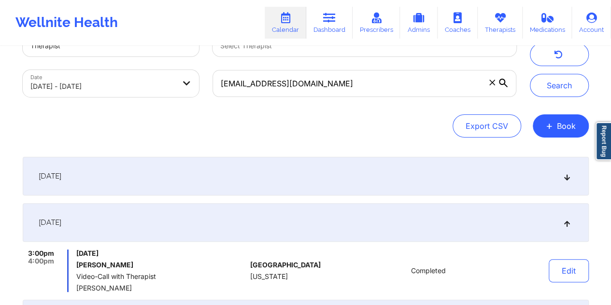
scroll to position [104, 0]
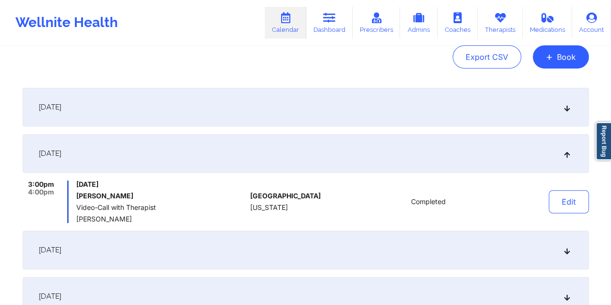
click at [384, 110] on div "September 2, 2025" at bounding box center [306, 107] width 566 height 39
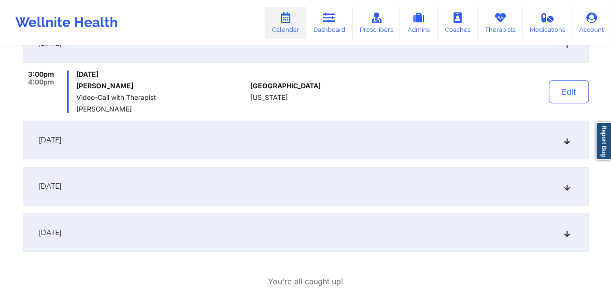
scroll to position [169, 0]
click at [401, 135] on div "September 8, 2025" at bounding box center [306, 139] width 566 height 39
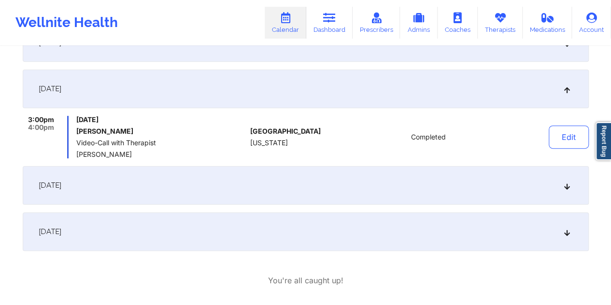
click at [396, 176] on div "September 15, 2025" at bounding box center [306, 185] width 566 height 39
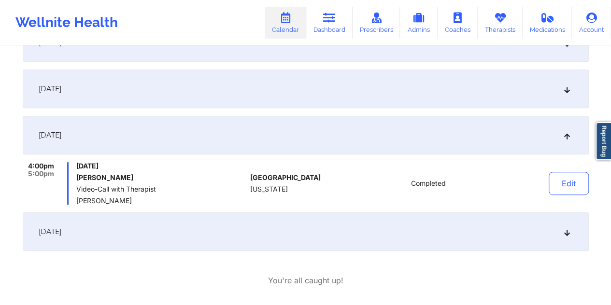
click at [385, 223] on div "September 22, 2025" at bounding box center [306, 232] width 566 height 39
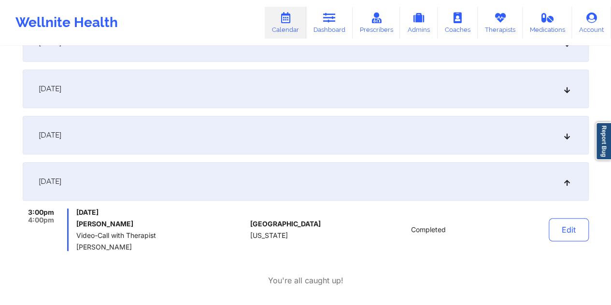
scroll to position [0, 0]
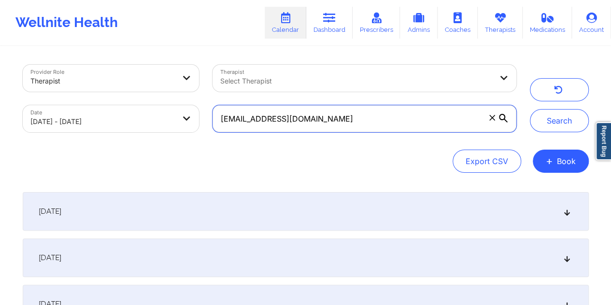
click at [328, 120] on input "[EMAIL_ADDRESS][DOMAIN_NAME]" at bounding box center [364, 118] width 303 height 27
paste input "tamahrag"
type input "[EMAIL_ADDRESS][DOMAIN_NAME]"
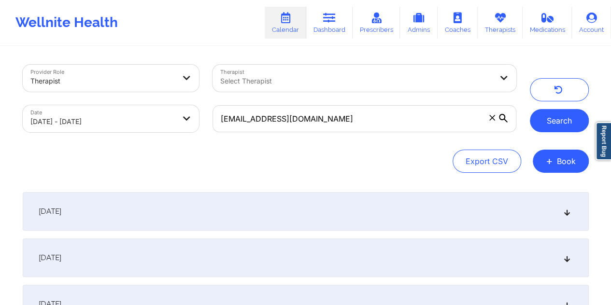
click at [559, 126] on button "Search" at bounding box center [559, 120] width 59 height 23
click at [549, 124] on button "Search" at bounding box center [559, 120] width 59 height 23
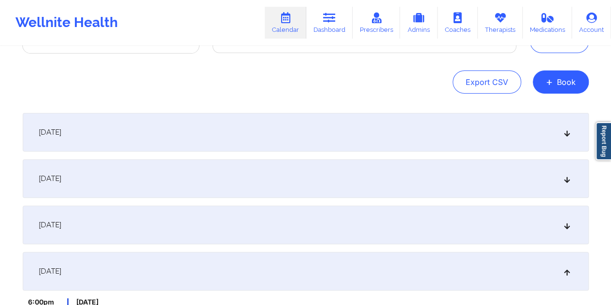
scroll to position [97, 0]
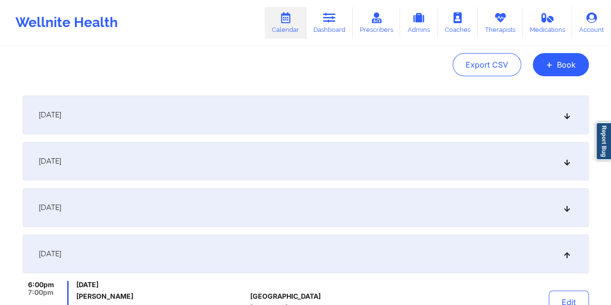
click at [331, 126] on div "September 2, 2025" at bounding box center [306, 115] width 566 height 39
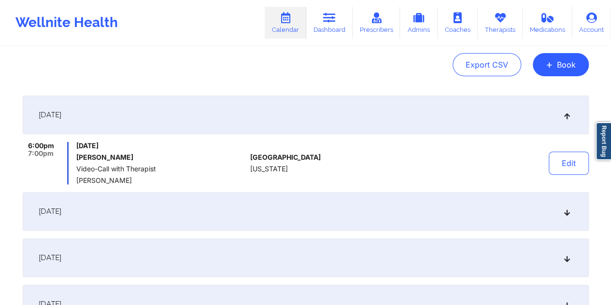
click at [312, 205] on div "September 9, 2025" at bounding box center [306, 211] width 566 height 39
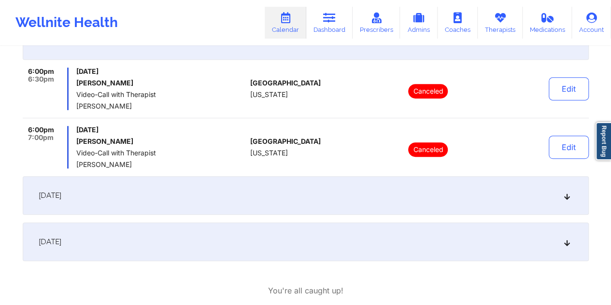
click at [313, 196] on div "September 16, 2025" at bounding box center [306, 195] width 566 height 39
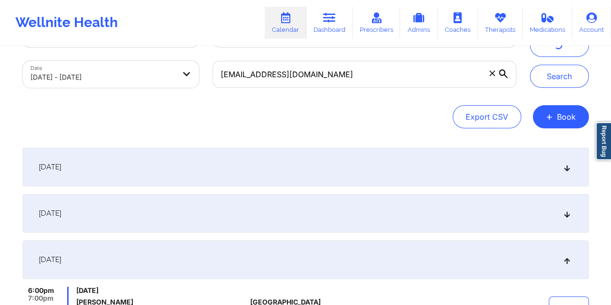
scroll to position [0, 0]
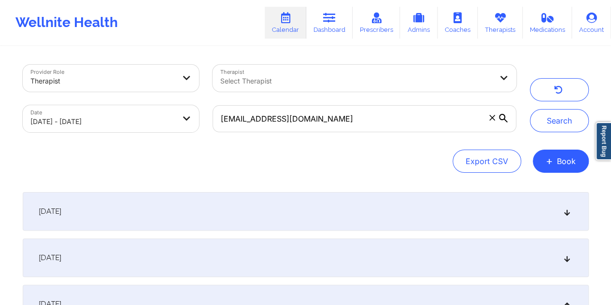
click at [284, 222] on div "September 2, 2025" at bounding box center [306, 211] width 566 height 39
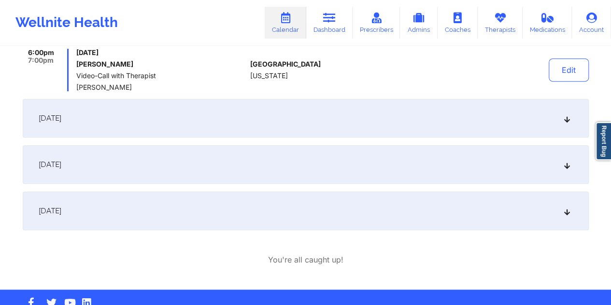
scroll to position [193, 0]
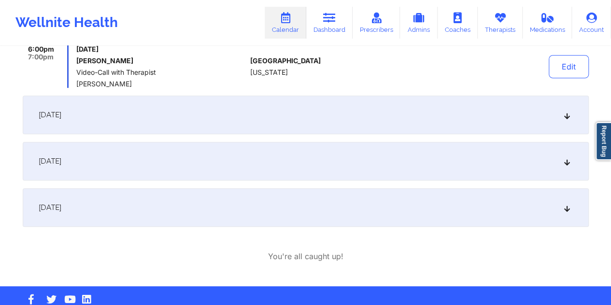
click at [288, 120] on div "September 9, 2025" at bounding box center [306, 115] width 566 height 39
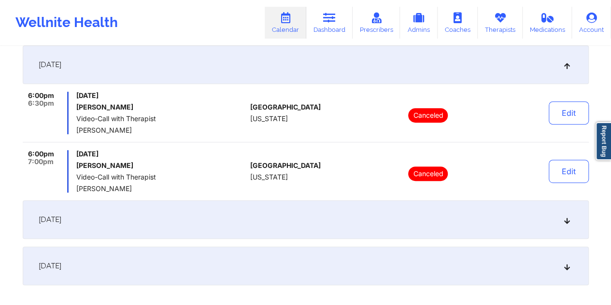
click at [284, 224] on div "September 16, 2025" at bounding box center [306, 220] width 566 height 39
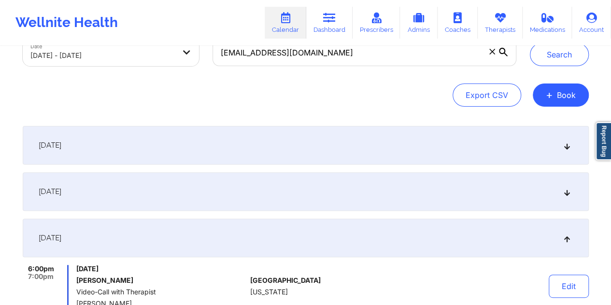
scroll to position [161, 0]
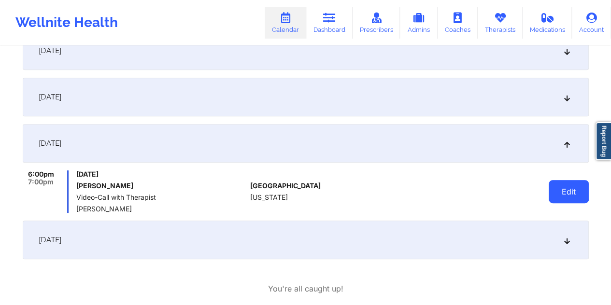
click at [569, 195] on button "Edit" at bounding box center [569, 191] width 40 height 23
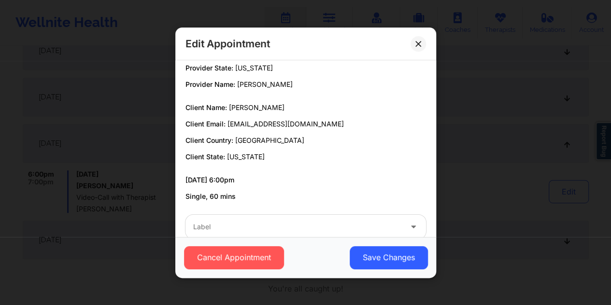
scroll to position [43, 0]
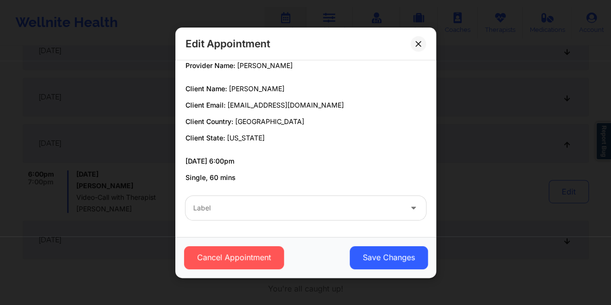
click at [250, 203] on div at bounding box center [297, 208] width 209 height 12
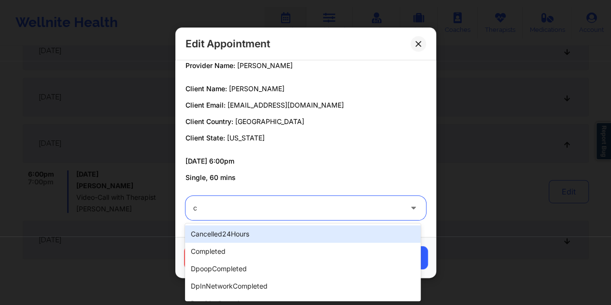
type input "c"
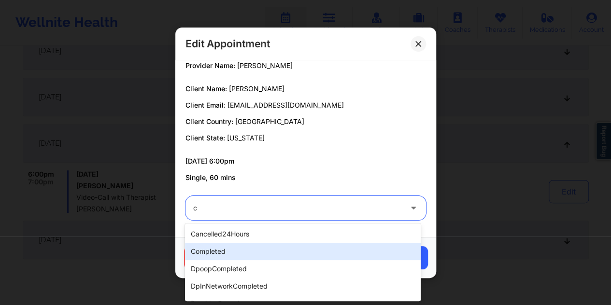
click at [223, 247] on div "completed" at bounding box center [303, 251] width 236 height 17
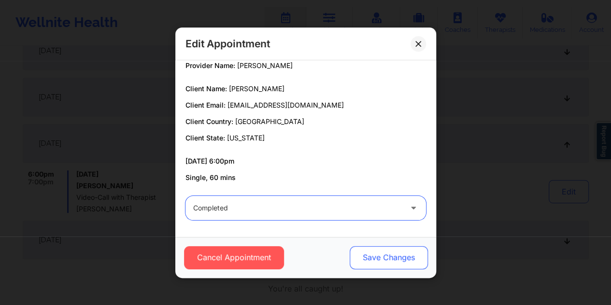
click at [367, 260] on button "Save Changes" at bounding box center [388, 257] width 78 height 23
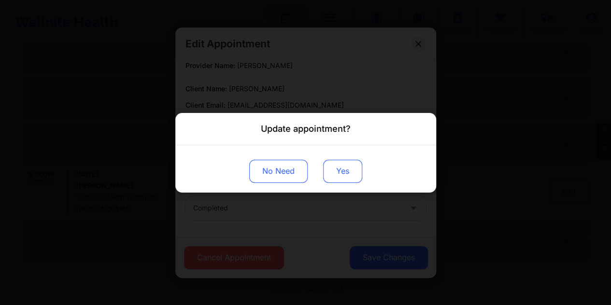
click at [345, 175] on button "Yes" at bounding box center [342, 170] width 39 height 23
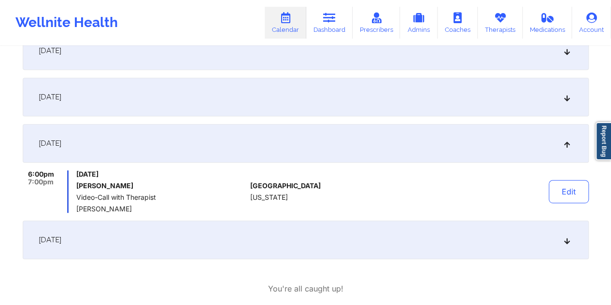
click at [278, 91] on div "September 9, 2025" at bounding box center [306, 97] width 566 height 39
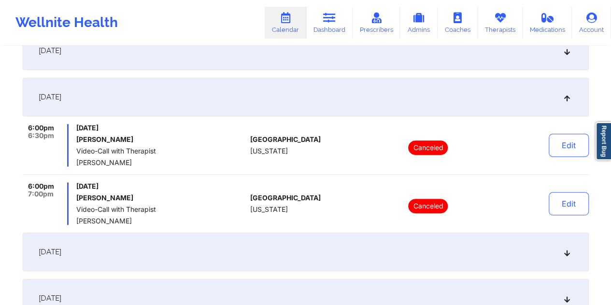
click at [298, 69] on div "September 2, 2025" at bounding box center [306, 50] width 566 height 39
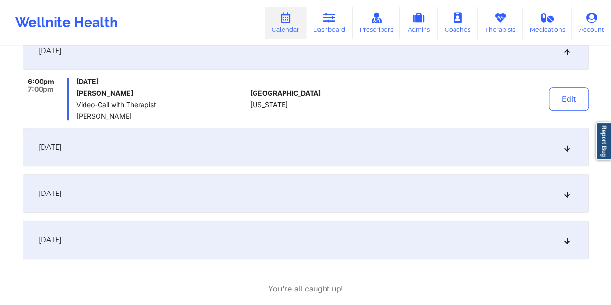
scroll to position [0, 0]
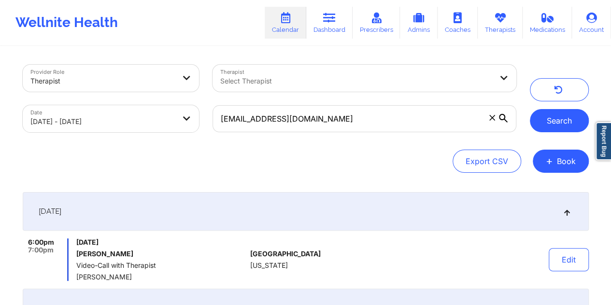
click at [563, 118] on button "Search" at bounding box center [559, 120] width 59 height 23
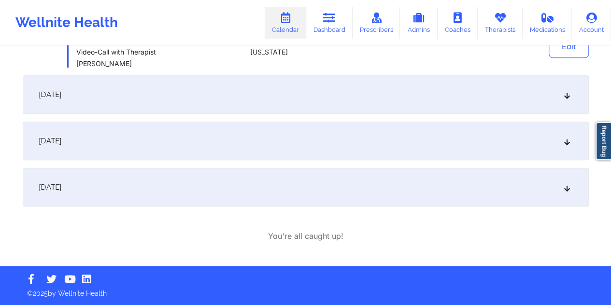
click at [357, 147] on div "September 16, 2025" at bounding box center [306, 141] width 566 height 39
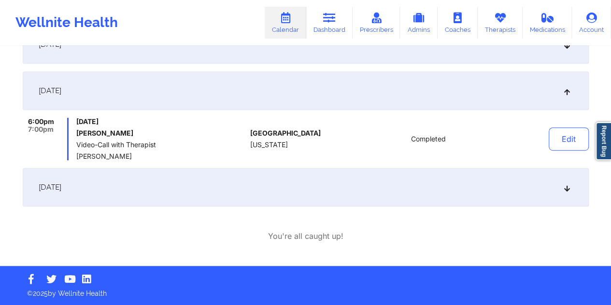
scroll to position [0, 0]
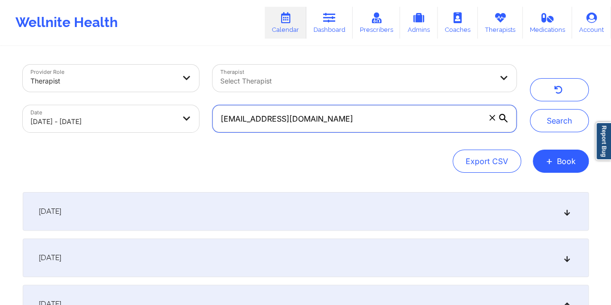
click at [318, 120] on input "[EMAIL_ADDRESS][DOMAIN_NAME]" at bounding box center [364, 118] width 303 height 27
paste input "camille.lane89"
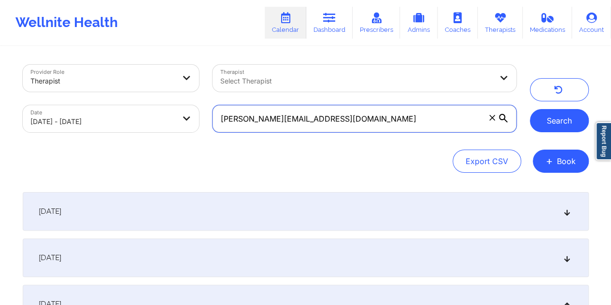
type input "camille.lane89@gmail.com"
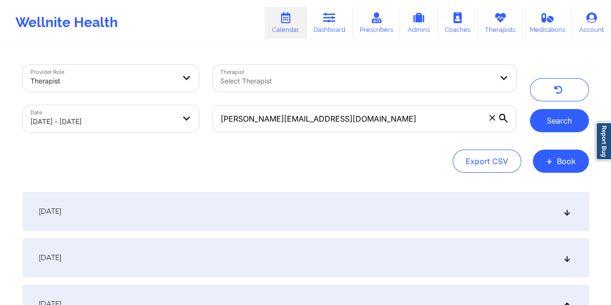
click at [570, 124] on button "Search" at bounding box center [559, 120] width 59 height 23
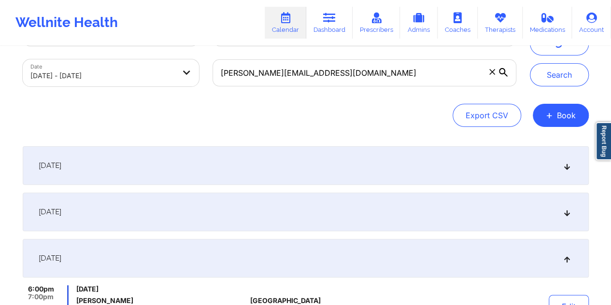
scroll to position [56, 0]
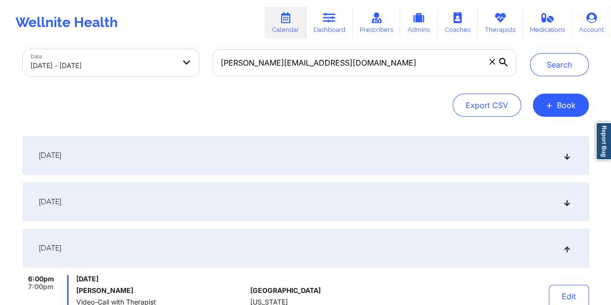
click at [382, 139] on div "September 2, 2025" at bounding box center [306, 155] width 566 height 39
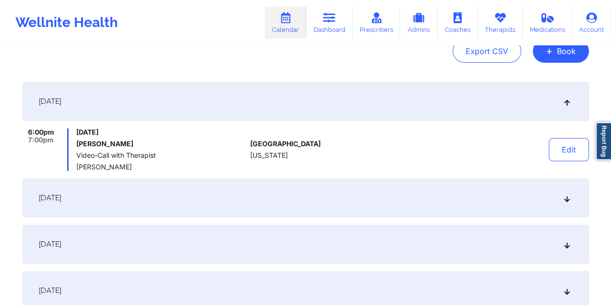
scroll to position [113, 0]
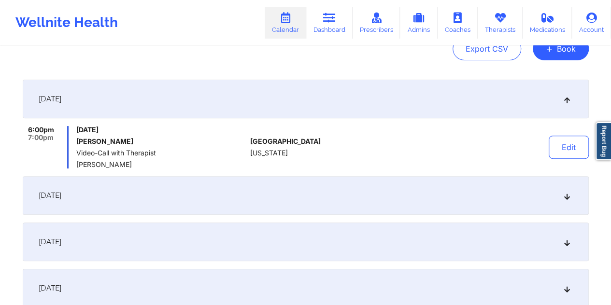
click at [371, 191] on div "September 9, 2025" at bounding box center [306, 195] width 566 height 39
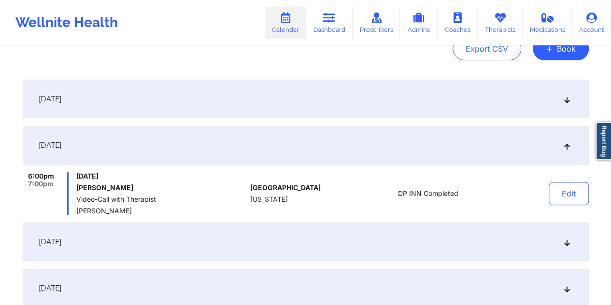
click at [363, 232] on div "September 16, 2025" at bounding box center [306, 242] width 566 height 39
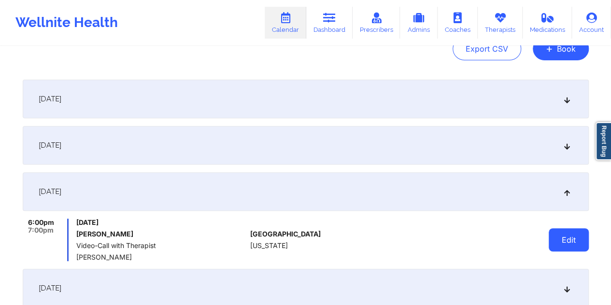
click at [561, 244] on button "Edit" at bounding box center [569, 240] width 40 height 23
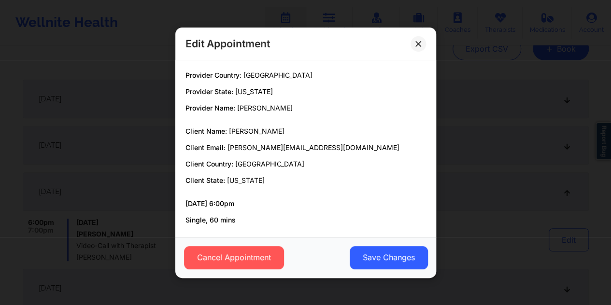
scroll to position [43, 0]
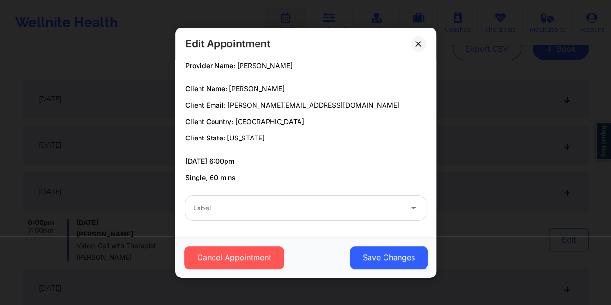
click at [205, 206] on div at bounding box center [297, 208] width 209 height 12
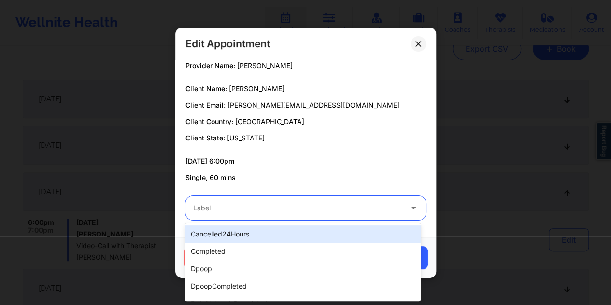
type input "c"
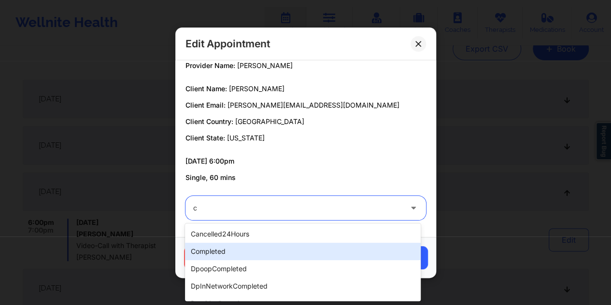
click at [216, 248] on div "completed" at bounding box center [303, 251] width 236 height 17
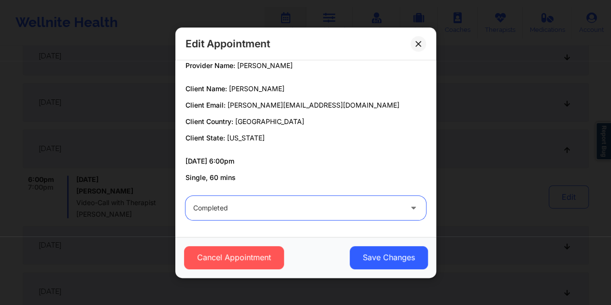
scroll to position [177, 0]
click at [224, 207] on div at bounding box center [297, 208] width 209 height 12
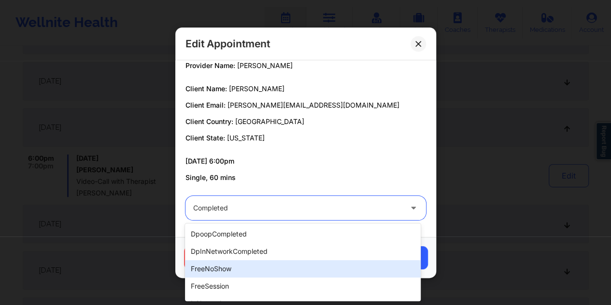
scroll to position [48, 0]
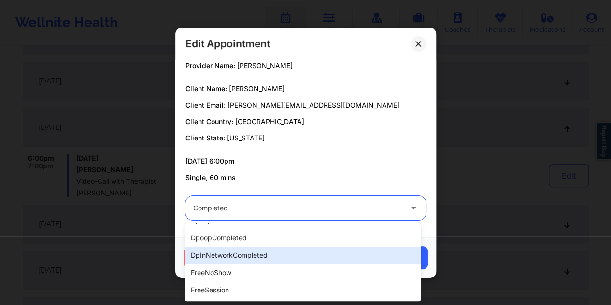
click at [255, 255] on div "dpInNetworkCompleted" at bounding box center [303, 255] width 236 height 17
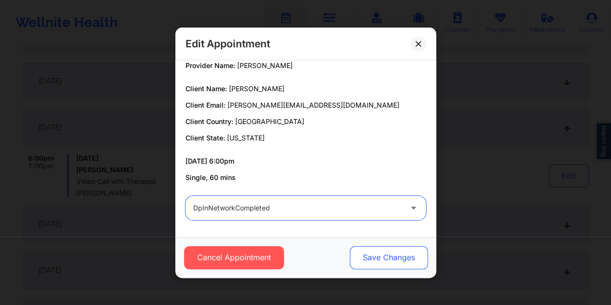
click at [398, 256] on button "Save Changes" at bounding box center [388, 257] width 78 height 23
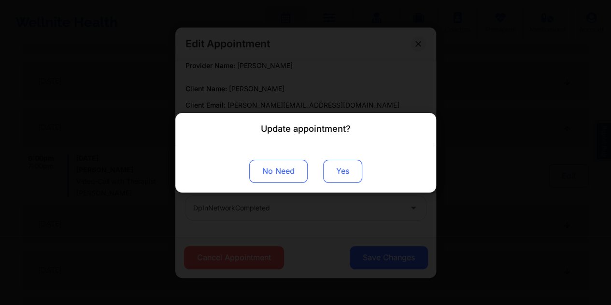
click at [340, 170] on button "Yes" at bounding box center [342, 170] width 39 height 23
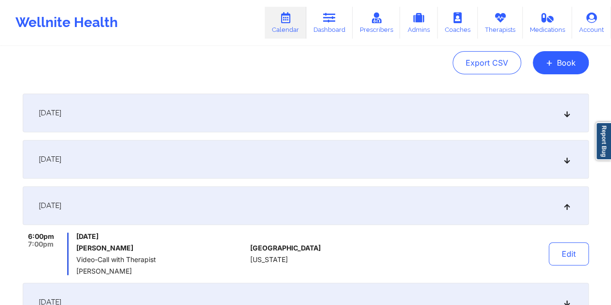
scroll to position [97, 0]
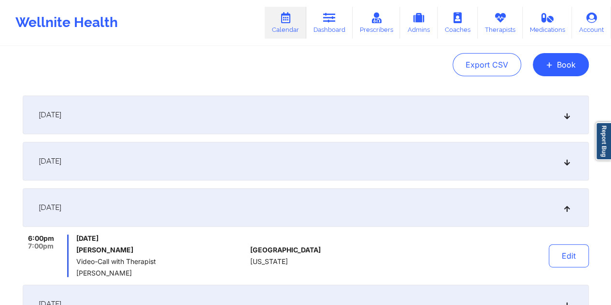
click at [289, 113] on div "September 2, 2025" at bounding box center [306, 115] width 566 height 39
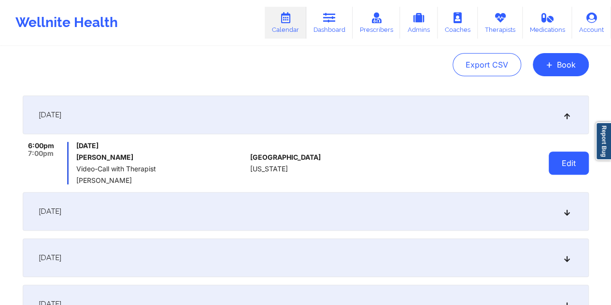
click at [561, 164] on button "Edit" at bounding box center [569, 163] width 40 height 23
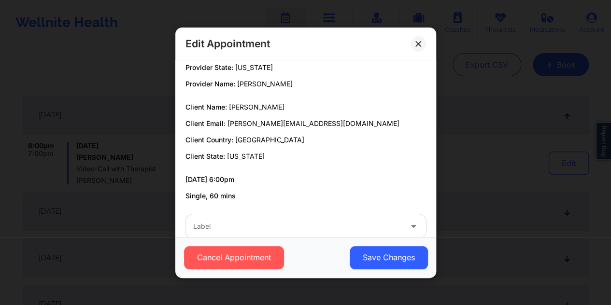
scroll to position [43, 0]
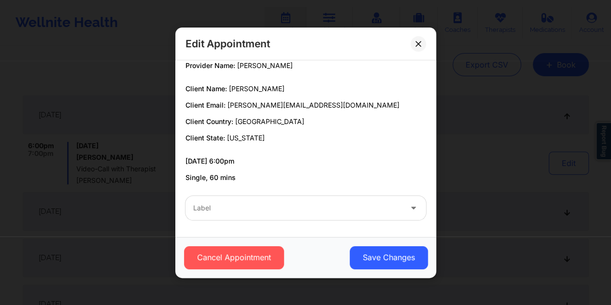
click at [250, 204] on div at bounding box center [297, 208] width 209 height 12
type input "c"
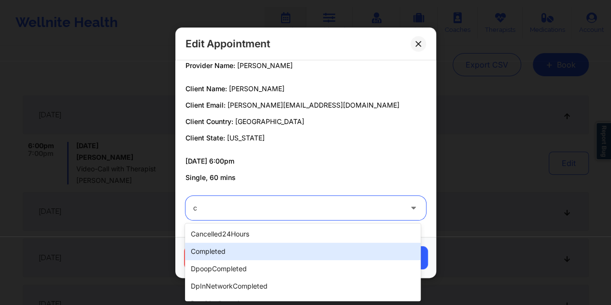
click at [219, 250] on div "completed" at bounding box center [303, 251] width 236 height 17
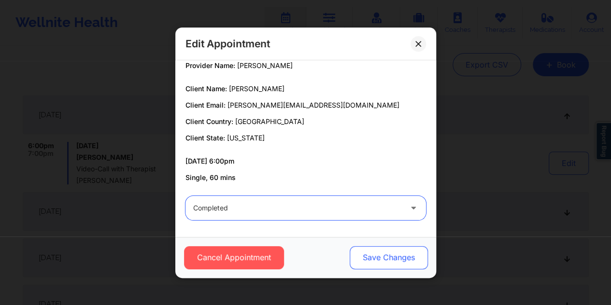
click at [394, 261] on button "Save Changes" at bounding box center [388, 257] width 78 height 23
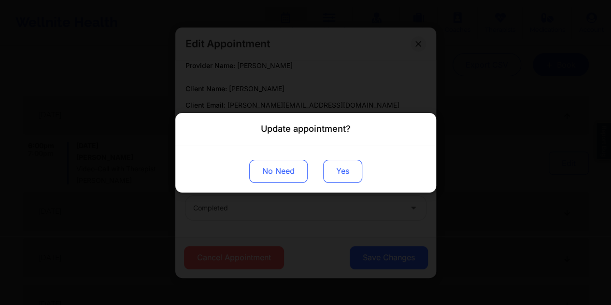
click at [348, 175] on button "Yes" at bounding box center [342, 170] width 39 height 23
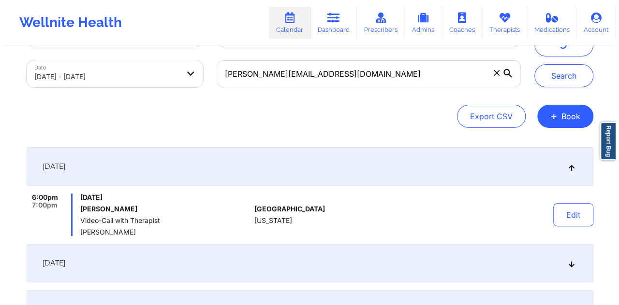
scroll to position [0, 0]
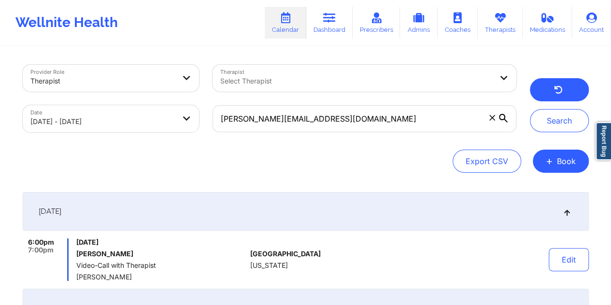
click at [562, 90] on icon "button" at bounding box center [558, 91] width 9 height 8
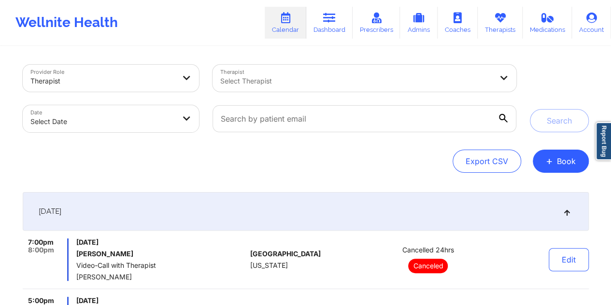
click at [135, 115] on body "Wellnite Health Calendar Dashboard Prescribers Admins Coaches Therapists Medica…" at bounding box center [305, 152] width 611 height 305
select select "2025-8"
select select "2025-9"
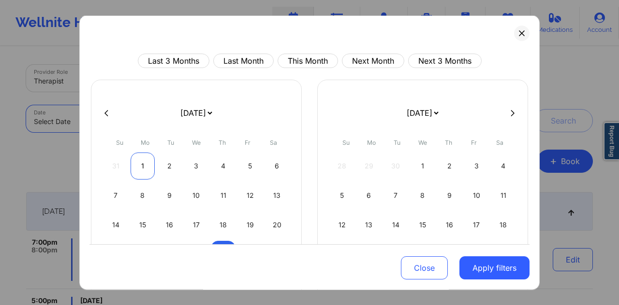
click at [144, 169] on div "1" at bounding box center [142, 166] width 25 height 27
select select "2025-8"
select select "2025-9"
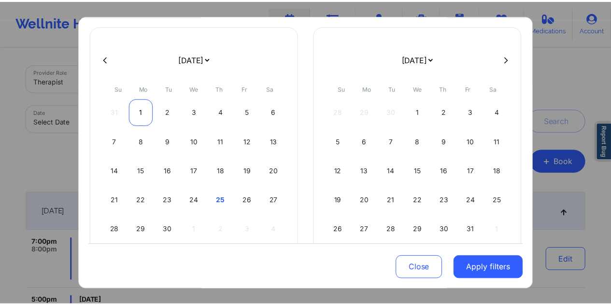
scroll to position [82, 0]
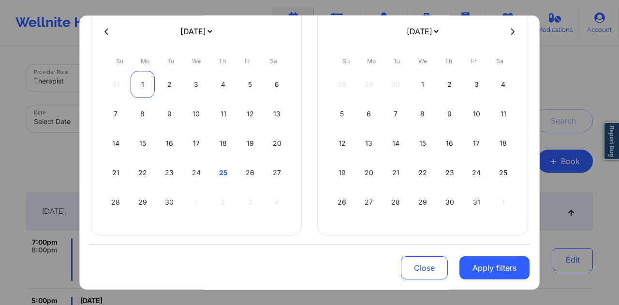
select select "2025-8"
select select "2025-9"
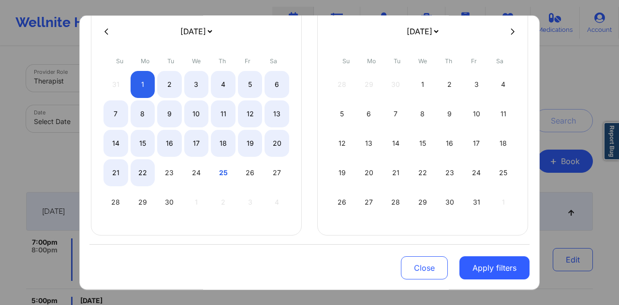
select select "2025-8"
select select "2025-9"
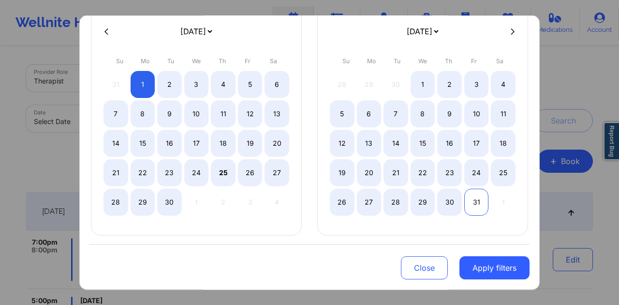
select select "2025-8"
select select "2025-9"
click at [471, 200] on div "31" at bounding box center [476, 202] width 25 height 27
select select "2025-8"
select select "2025-9"
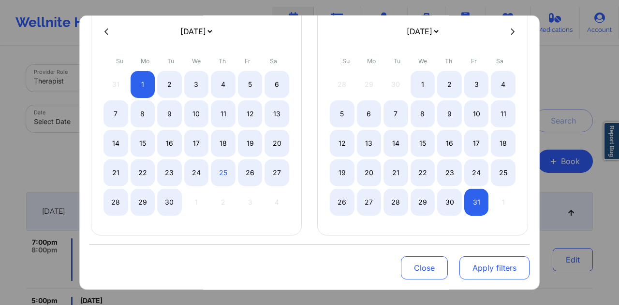
click at [481, 267] on button "Apply filters" at bounding box center [494, 268] width 70 height 23
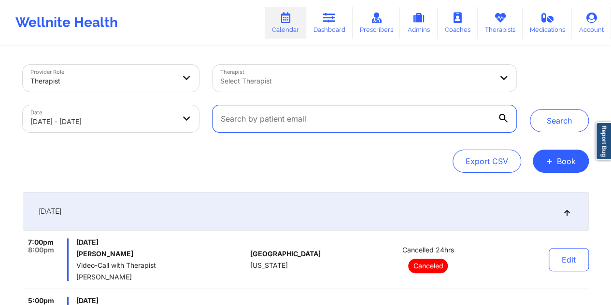
click at [373, 117] on input "text" at bounding box center [364, 118] width 303 height 27
paste input "camille.lane89@gmail.com"
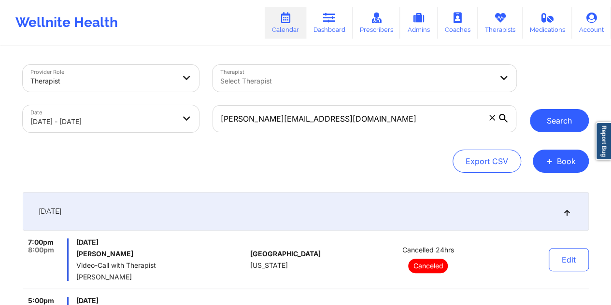
click at [567, 119] on button "Search" at bounding box center [559, 120] width 59 height 23
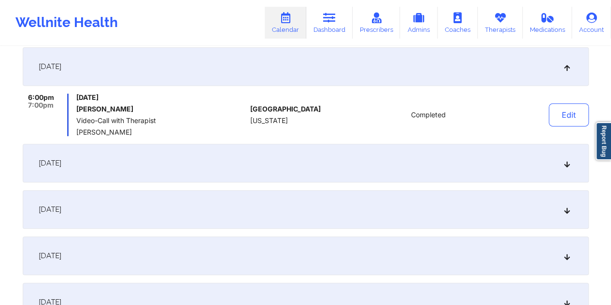
scroll to position [153, 0]
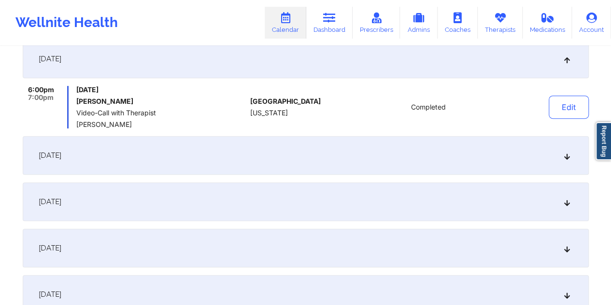
click at [394, 145] on div "September 9, 2025" at bounding box center [306, 155] width 566 height 39
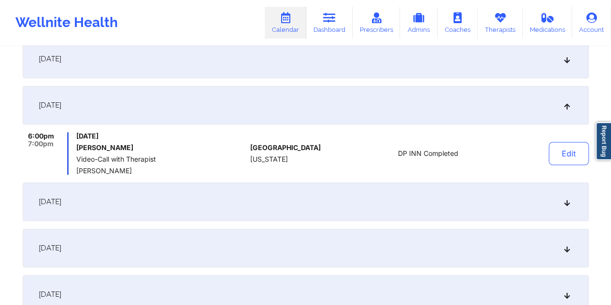
click at [398, 195] on div "September 16, 2025" at bounding box center [306, 202] width 566 height 39
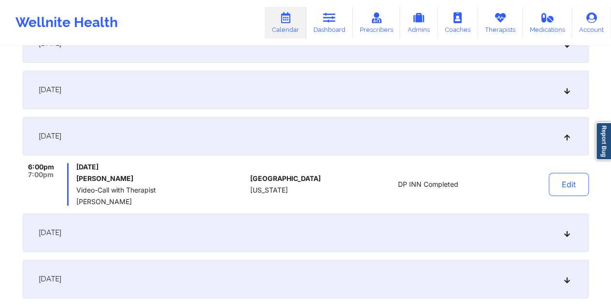
scroll to position [233, 0]
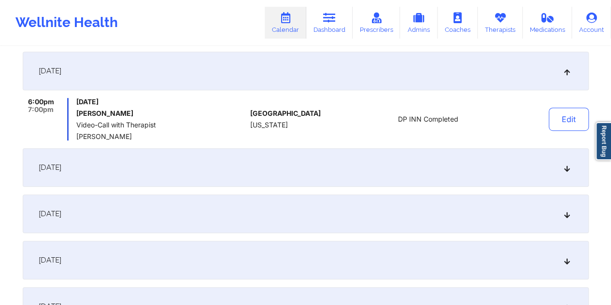
click at [259, 177] on div "September 23, 2025" at bounding box center [306, 167] width 566 height 39
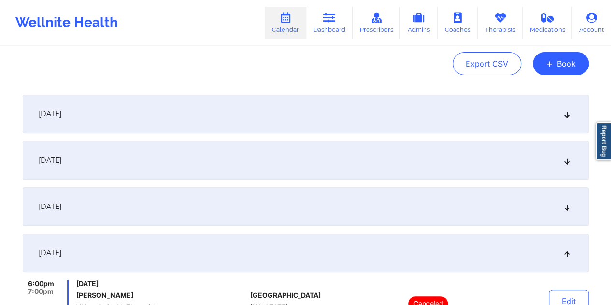
scroll to position [0, 0]
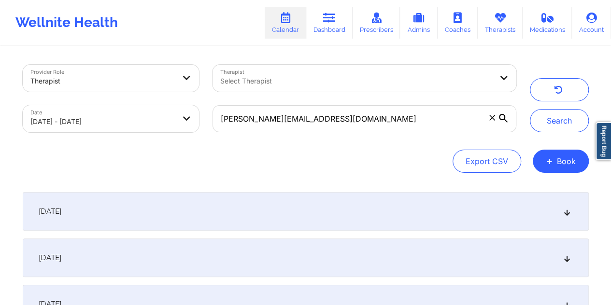
click at [310, 207] on div "September 2, 2025" at bounding box center [306, 211] width 566 height 39
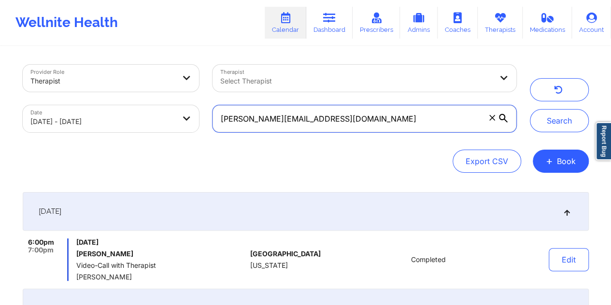
click at [297, 114] on input "camille.lane89@gmail.com" at bounding box center [364, 118] width 303 height 27
paste input "jbanos@msn"
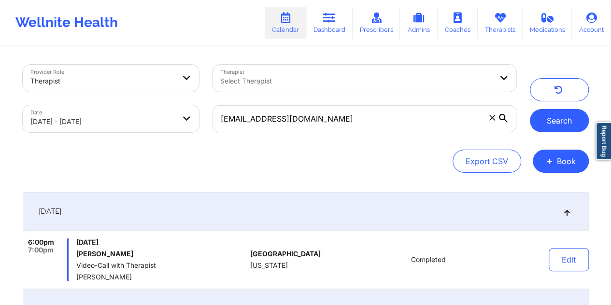
click at [559, 123] on button "Search" at bounding box center [559, 120] width 59 height 23
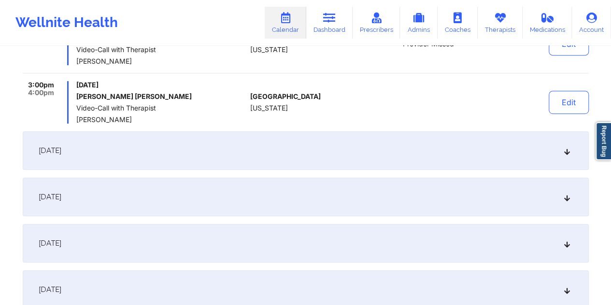
scroll to position [225, 0]
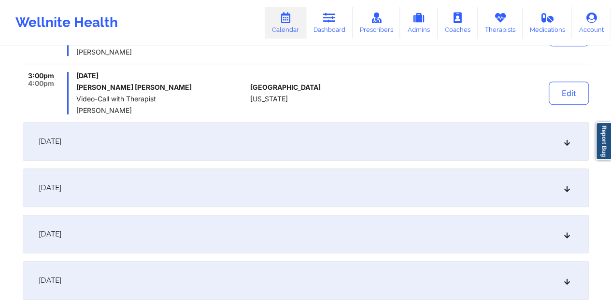
click at [394, 145] on div "September 9, 2025" at bounding box center [306, 141] width 566 height 39
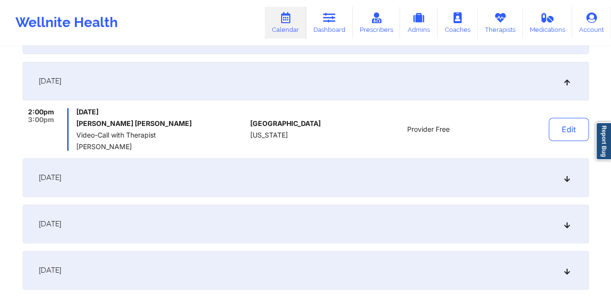
scroll to position [201, 0]
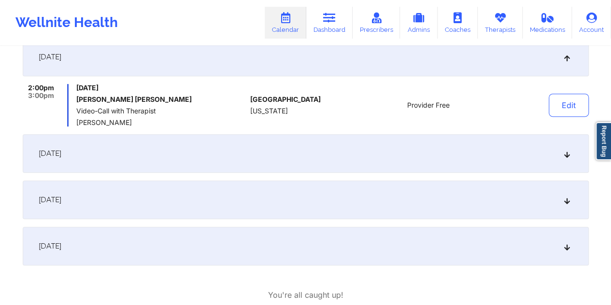
click at [395, 144] on div "September 23, 2025" at bounding box center [306, 153] width 566 height 39
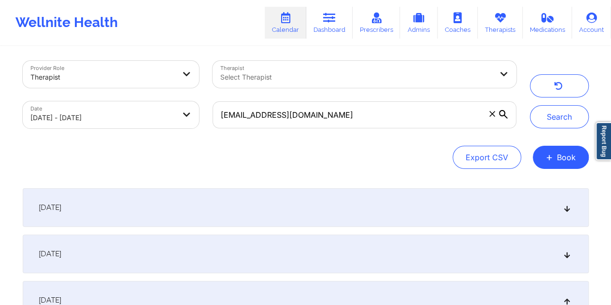
scroll to position [0, 0]
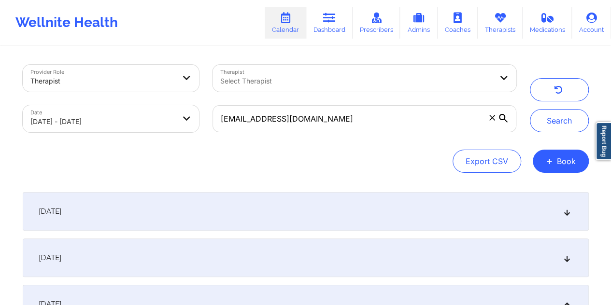
click at [294, 207] on div "September 2, 2025" at bounding box center [306, 211] width 566 height 39
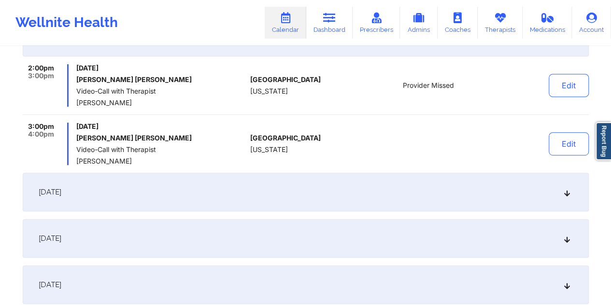
scroll to position [169, 0]
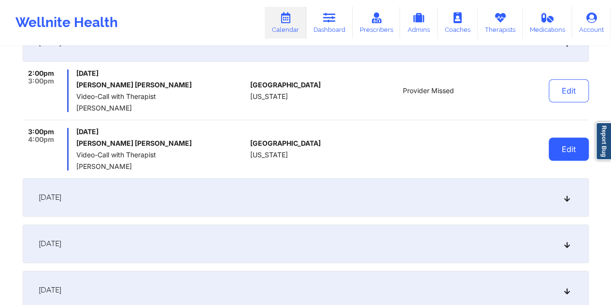
click at [568, 151] on button "Edit" at bounding box center [569, 149] width 40 height 23
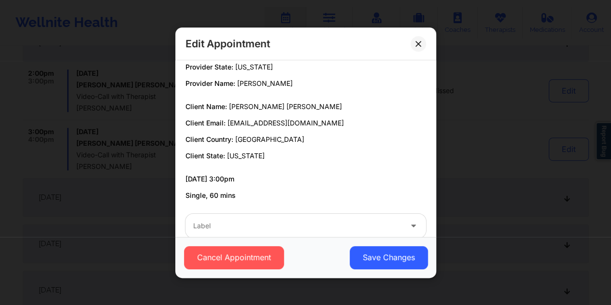
scroll to position [43, 0]
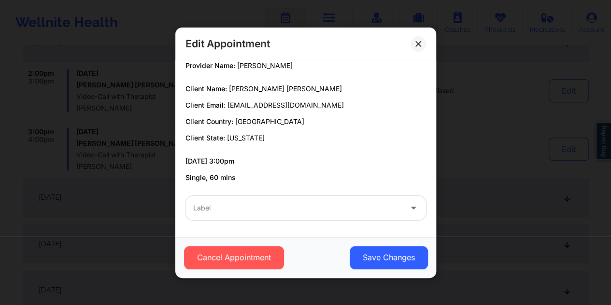
click at [382, 209] on div at bounding box center [297, 208] width 209 height 12
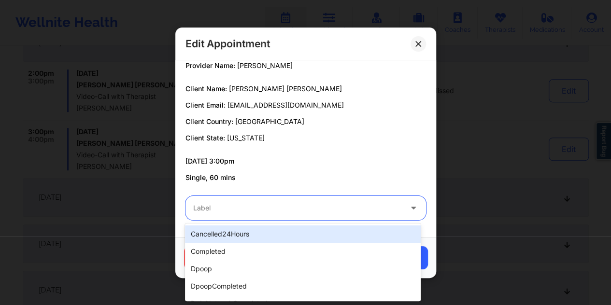
click at [485, 169] on div "Edit Appointment Provider Country: United States Provider State: California Pro…" at bounding box center [305, 152] width 611 height 305
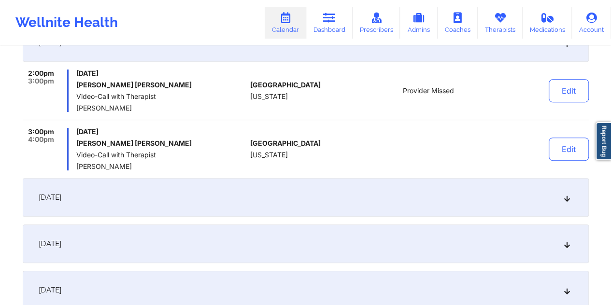
click at [425, 200] on div "September 9, 2025" at bounding box center [306, 197] width 566 height 39
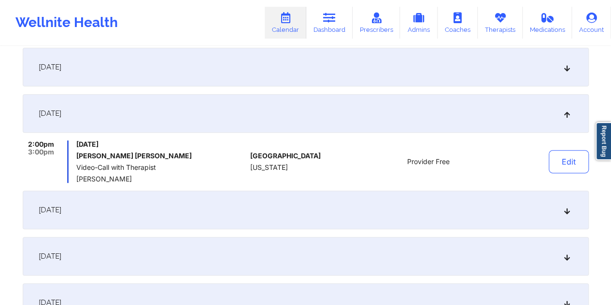
scroll to position [145, 0]
click at [303, 67] on div "September 2, 2025" at bounding box center [306, 66] width 566 height 39
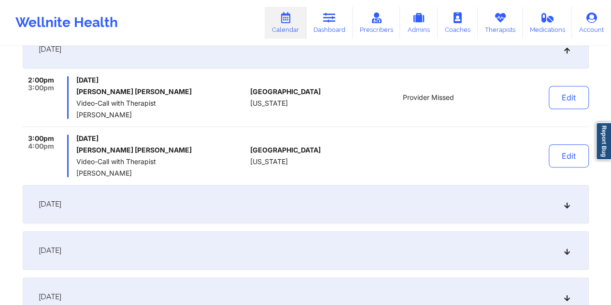
scroll to position [225, 0]
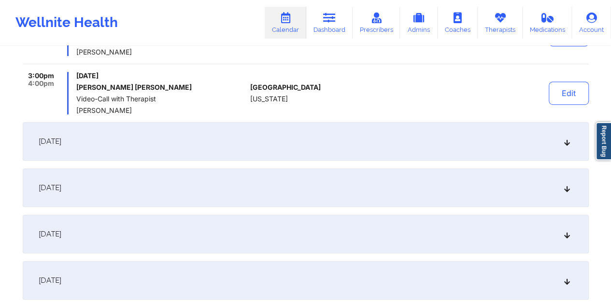
click at [263, 141] on div "September 9, 2025" at bounding box center [306, 141] width 566 height 39
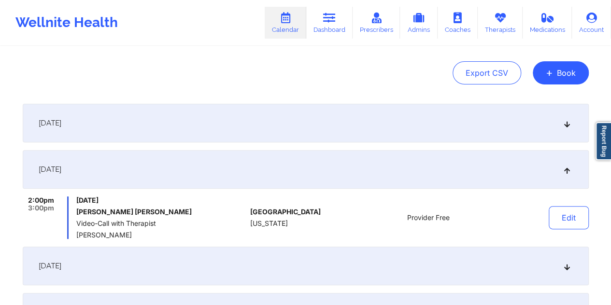
scroll to position [80, 0]
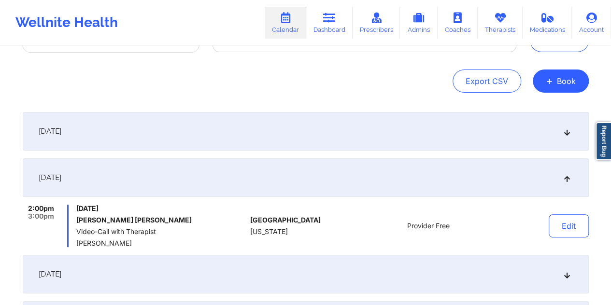
click at [274, 130] on div "September 2, 2025" at bounding box center [306, 131] width 566 height 39
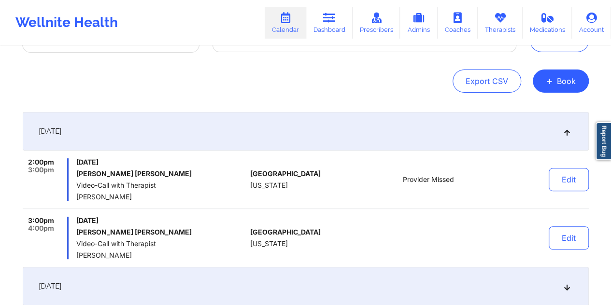
click at [228, 80] on div "Export CSV + Book" at bounding box center [306, 81] width 566 height 23
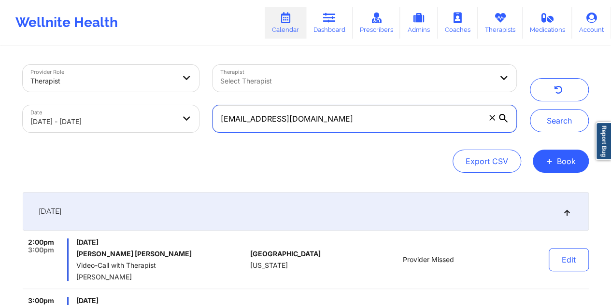
click at [310, 120] on input "[EMAIL_ADDRESS][DOMAIN_NAME]" at bounding box center [364, 118] width 303 height 27
paste input "1529727566"
type input "v"
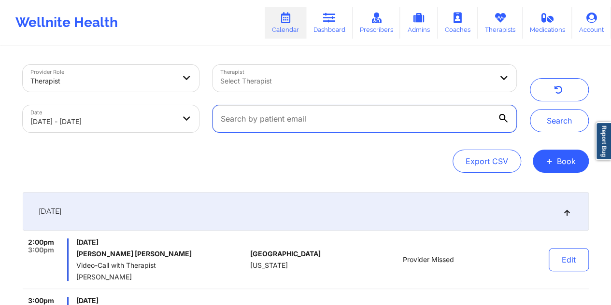
paste input "[EMAIL_ADDRESS][DOMAIN_NAME]"
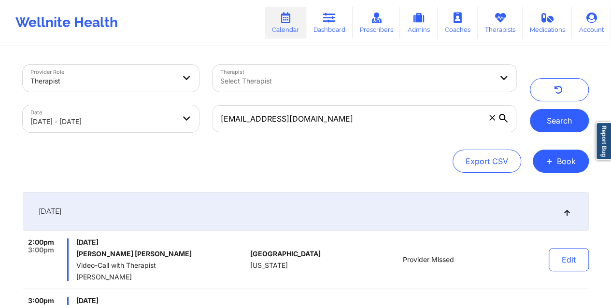
click at [554, 125] on button "Search" at bounding box center [559, 120] width 59 height 23
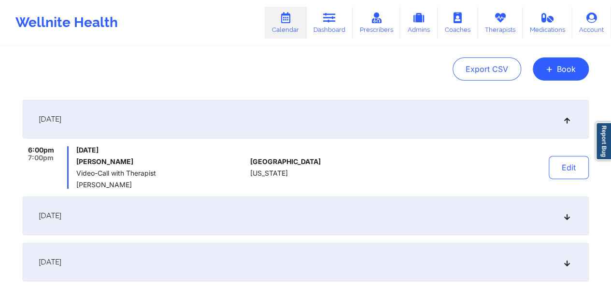
scroll to position [113, 0]
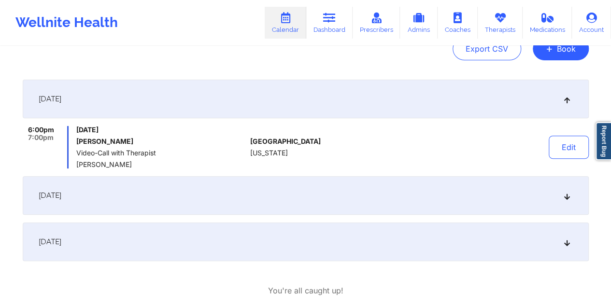
click at [461, 193] on div "September 3, 2025" at bounding box center [306, 195] width 566 height 39
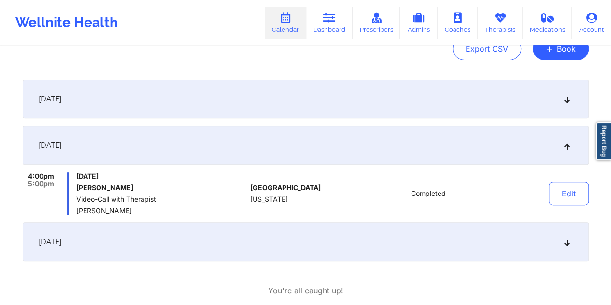
click at [426, 235] on div "September 11, 2025" at bounding box center [306, 242] width 566 height 39
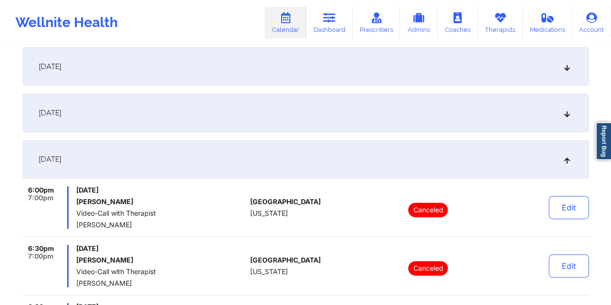
scroll to position [0, 0]
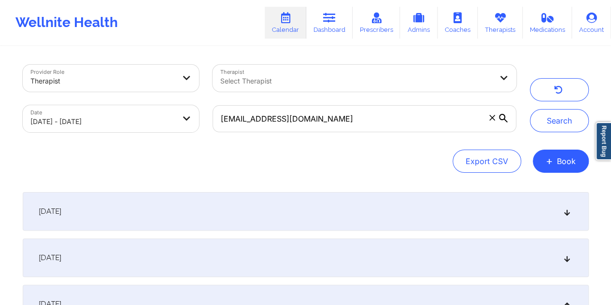
click at [401, 210] on div "September 2, 2025" at bounding box center [306, 211] width 566 height 39
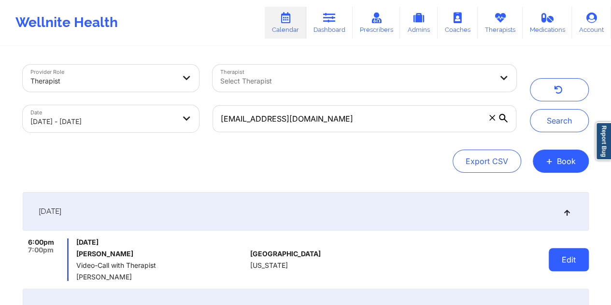
click at [558, 264] on button "Edit" at bounding box center [569, 259] width 40 height 23
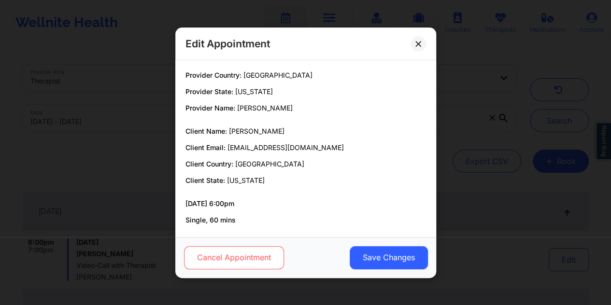
click at [248, 255] on button "Cancel Appointment" at bounding box center [234, 257] width 100 height 23
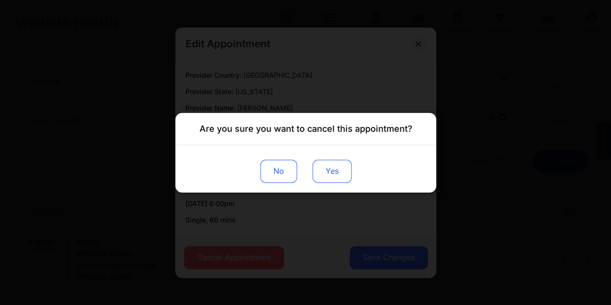
click at [329, 171] on button "Yes" at bounding box center [331, 170] width 39 height 23
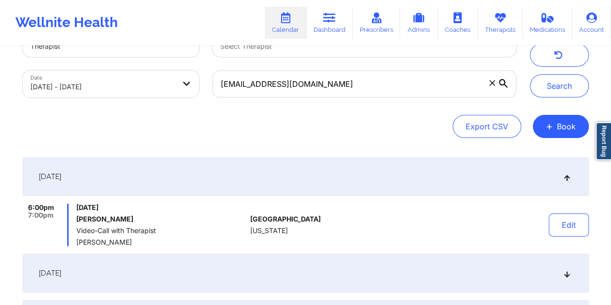
scroll to position [167, 0]
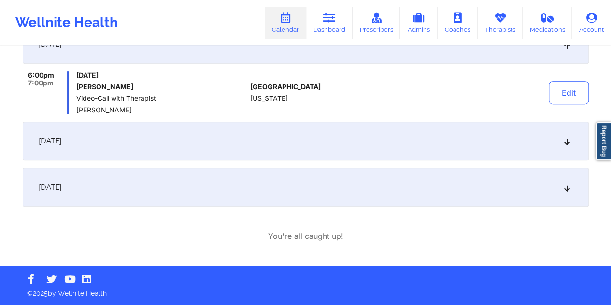
click at [269, 197] on div "September 11, 2025" at bounding box center [306, 187] width 566 height 39
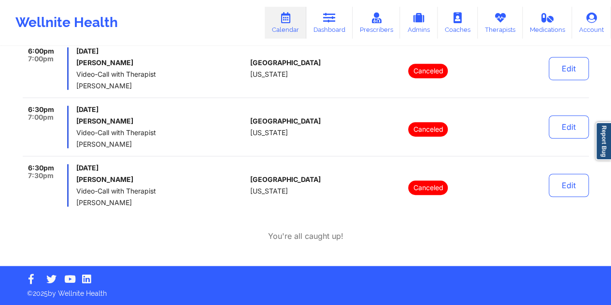
scroll to position [0, 0]
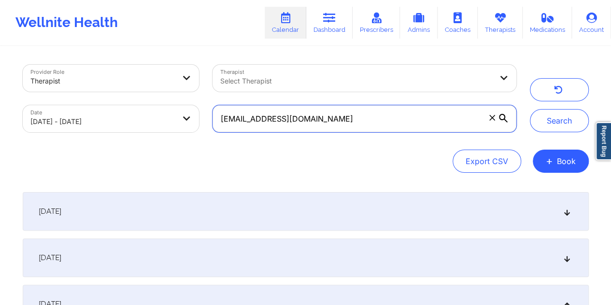
click at [322, 121] on input "[EMAIL_ADDRESS][DOMAIN_NAME]" at bounding box center [364, 118] width 303 height 27
paste input "annkshy99@gmail"
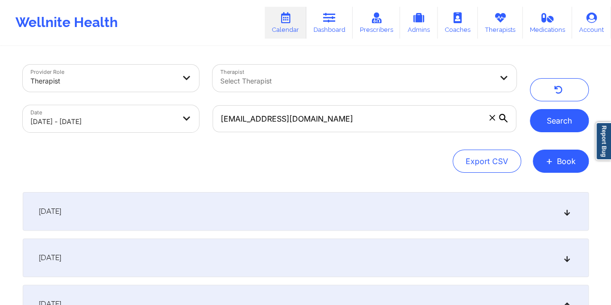
click at [562, 117] on button "Search" at bounding box center [559, 120] width 59 height 23
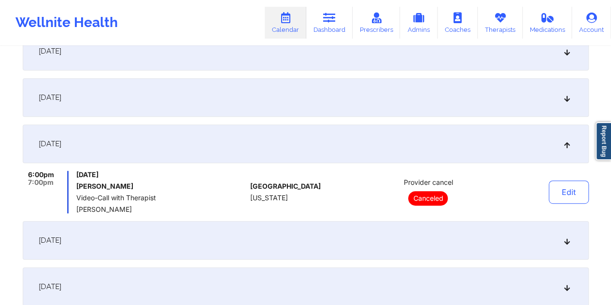
scroll to position [129, 0]
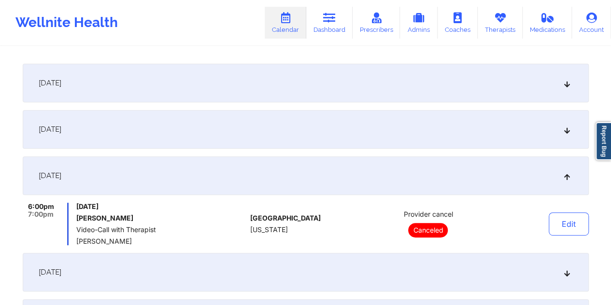
click at [360, 87] on div "September 2, 2025" at bounding box center [306, 83] width 566 height 39
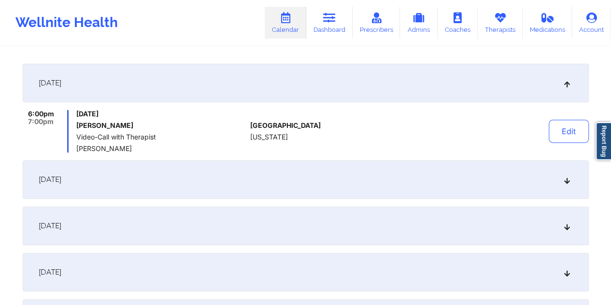
click at [349, 178] on div "September 3, 2025" at bounding box center [306, 179] width 566 height 39
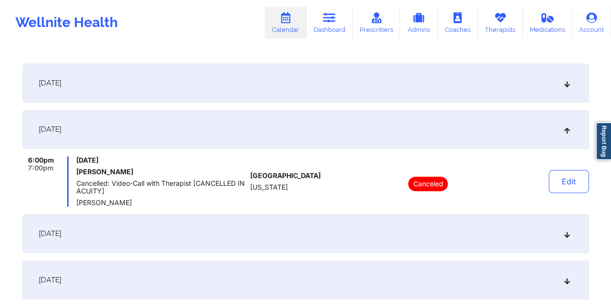
click at [355, 97] on div "September 2, 2025" at bounding box center [306, 83] width 566 height 39
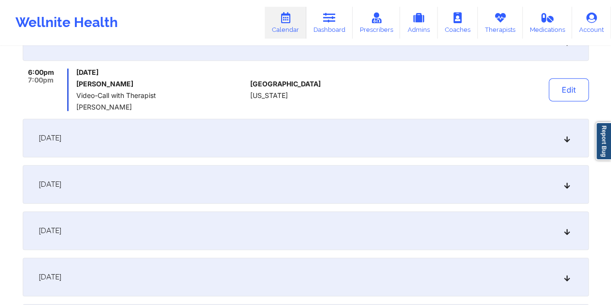
scroll to position [177, 0]
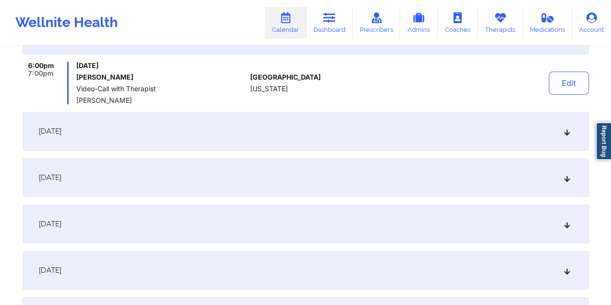
click at [360, 135] on div "September 3, 2025" at bounding box center [306, 131] width 566 height 39
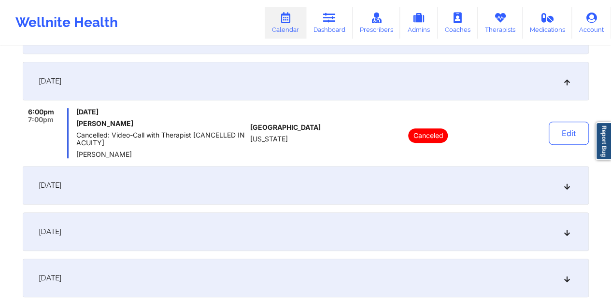
click at [362, 187] on div "September 9, 2025" at bounding box center [306, 185] width 566 height 39
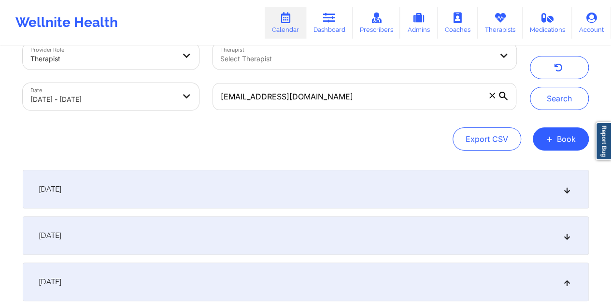
scroll to position [24, 0]
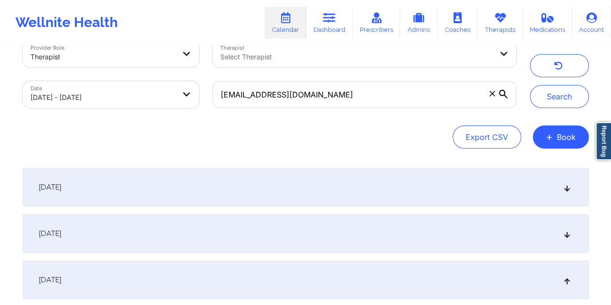
click at [330, 183] on div "September 2, 2025" at bounding box center [306, 187] width 566 height 39
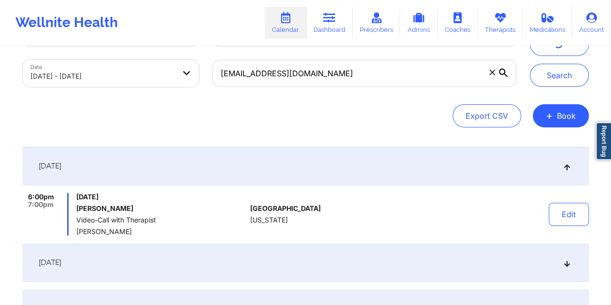
scroll to position [121, 0]
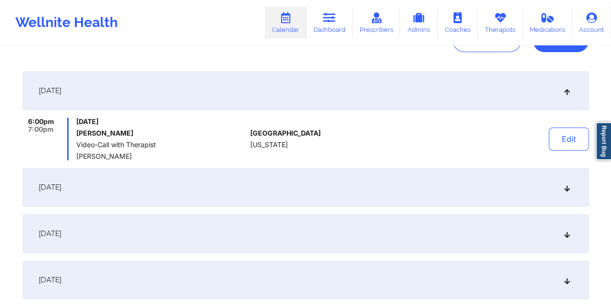
click at [332, 173] on div "September 3, 2025" at bounding box center [306, 187] width 566 height 39
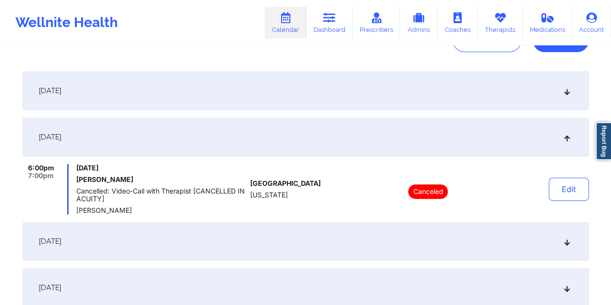
click at [329, 86] on div "September 2, 2025" at bounding box center [306, 91] width 566 height 39
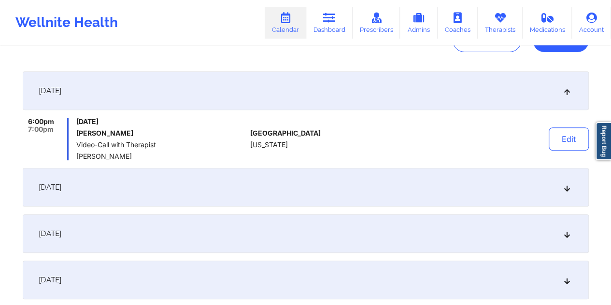
click at [264, 191] on div "September 3, 2025" at bounding box center [306, 187] width 566 height 39
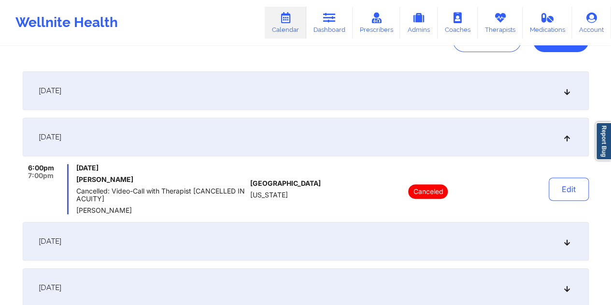
click at [278, 93] on div "September 2, 2025" at bounding box center [306, 91] width 566 height 39
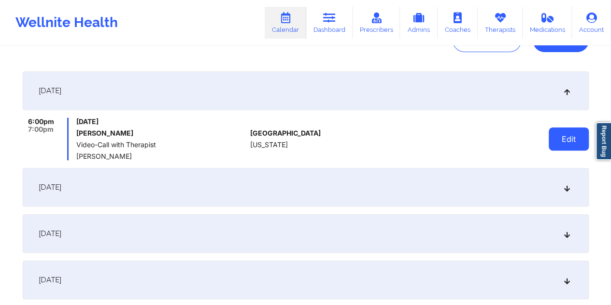
click at [567, 134] on button "Edit" at bounding box center [569, 139] width 40 height 23
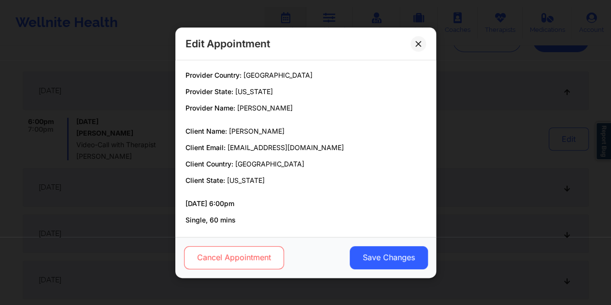
click at [235, 260] on button "Cancel Appointment" at bounding box center [234, 257] width 100 height 23
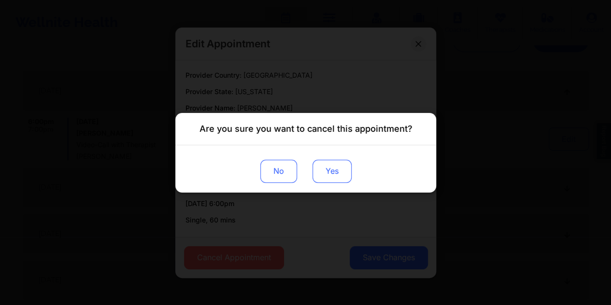
click at [332, 166] on button "Yes" at bounding box center [331, 170] width 39 height 23
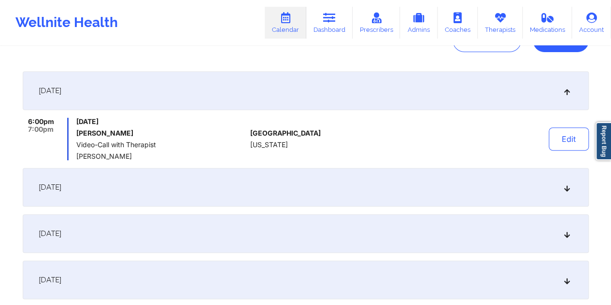
click at [135, 186] on div "September 3, 2025" at bounding box center [306, 187] width 566 height 39
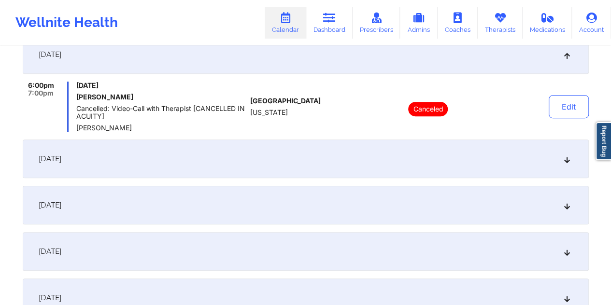
scroll to position [209, 0]
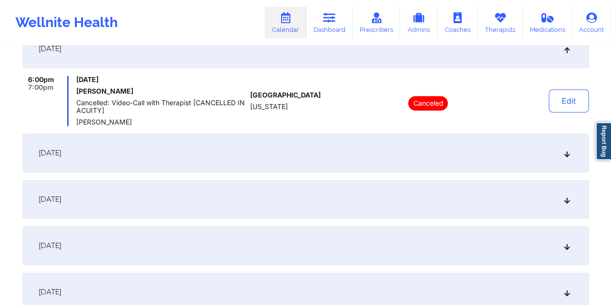
click at [159, 159] on div "September 9, 2025" at bounding box center [306, 153] width 566 height 39
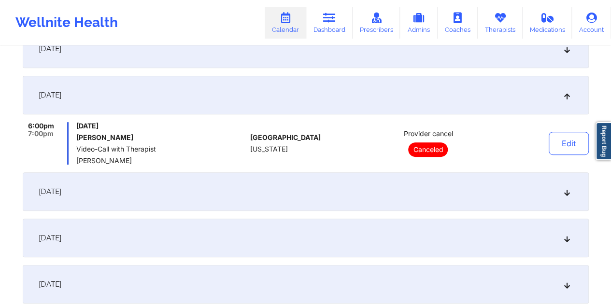
click at [202, 199] on div "September 10, 2025" at bounding box center [306, 192] width 566 height 39
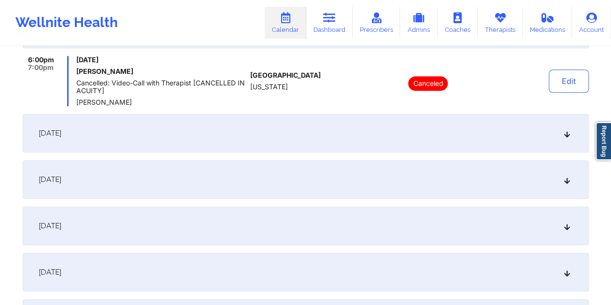
scroll to position [322, 0]
click at [239, 145] on div "September 11, 2025" at bounding box center [306, 133] width 566 height 39
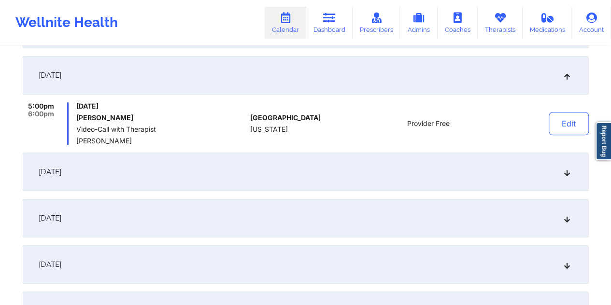
click at [265, 213] on div "September 17, 2025" at bounding box center [306, 218] width 566 height 39
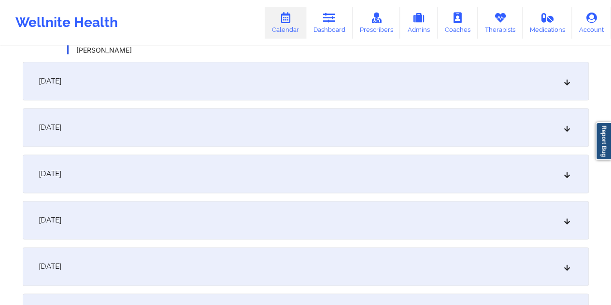
scroll to position [0, 0]
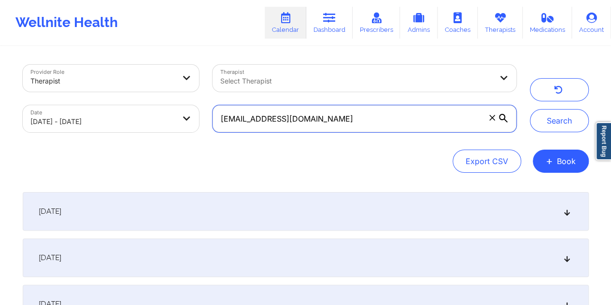
click at [319, 114] on input "[EMAIL_ADDRESS][DOMAIN_NAME]" at bounding box center [364, 118] width 303 height 27
paste input "mohammadkhan00"
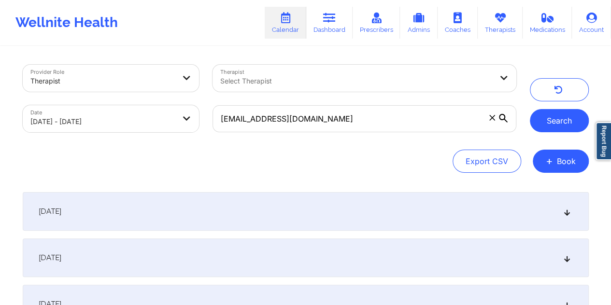
click at [556, 124] on button "Search" at bounding box center [559, 120] width 59 height 23
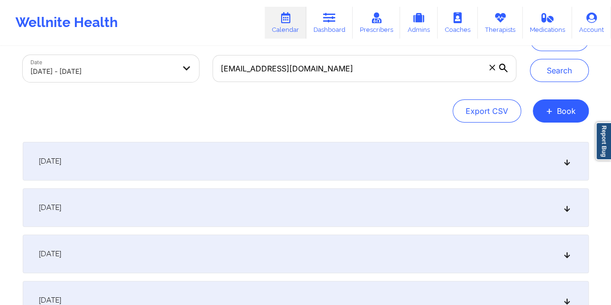
scroll to position [64, 0]
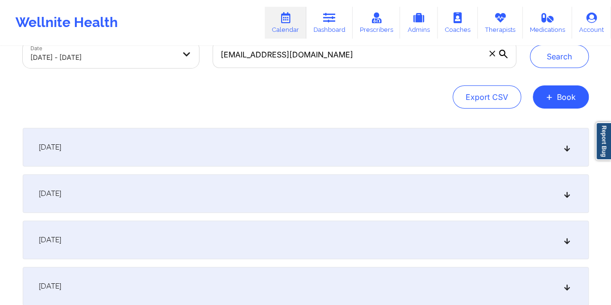
click at [397, 156] on div "September 2, 2025" at bounding box center [306, 147] width 566 height 39
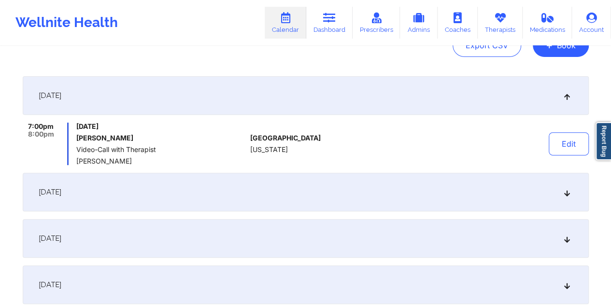
scroll to position [153, 0]
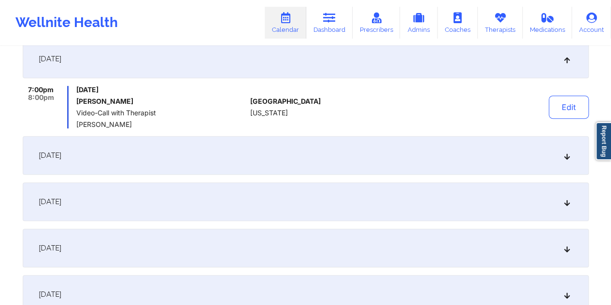
click at [300, 154] on div "September 9, 2025" at bounding box center [306, 155] width 566 height 39
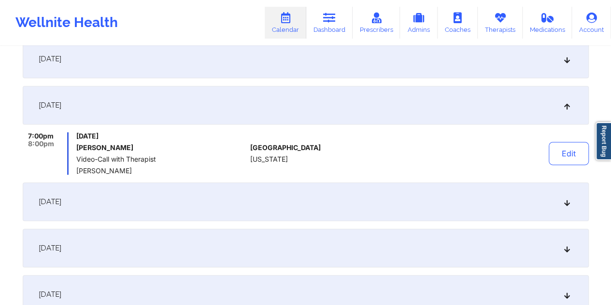
click at [296, 60] on div "September 2, 2025" at bounding box center [306, 59] width 566 height 39
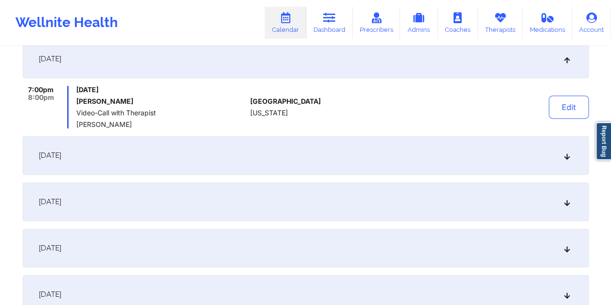
click at [303, 150] on div "September 9, 2025" at bounding box center [306, 155] width 566 height 39
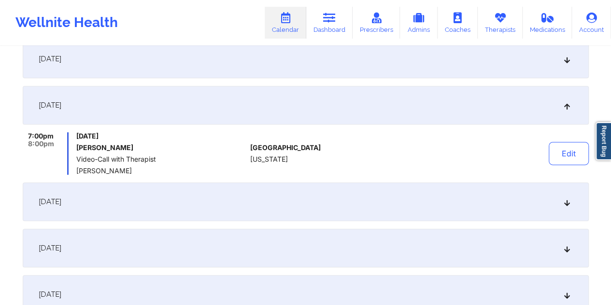
click at [292, 204] on div "September 16, 2025" at bounding box center [306, 202] width 566 height 39
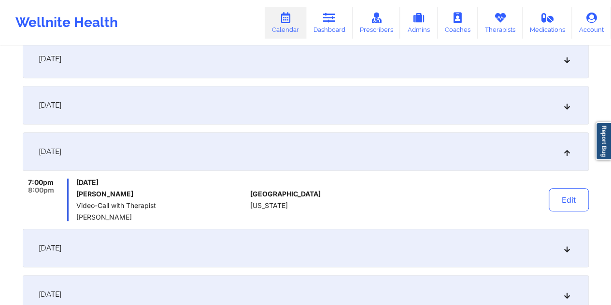
click at [293, 251] on div "September 23, 2025" at bounding box center [306, 248] width 566 height 39
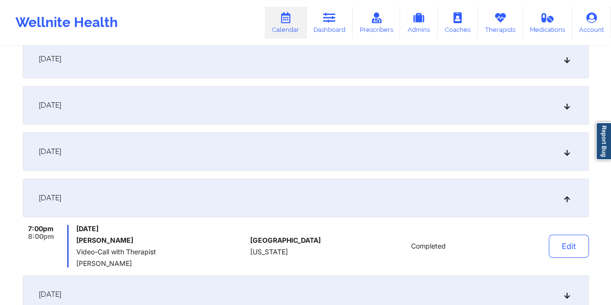
click at [323, 155] on div "September 16, 2025" at bounding box center [306, 151] width 566 height 39
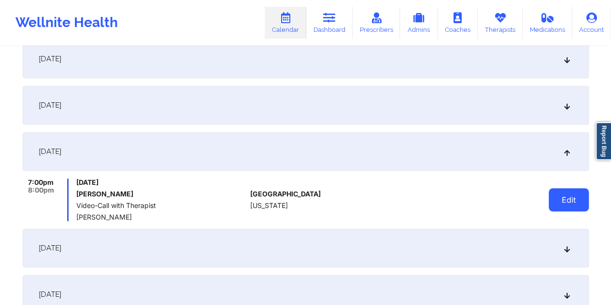
click at [563, 201] on button "Edit" at bounding box center [569, 199] width 40 height 23
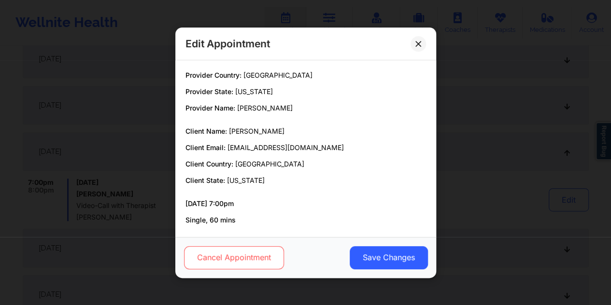
click at [259, 249] on button "Cancel Appointment" at bounding box center [234, 257] width 100 height 23
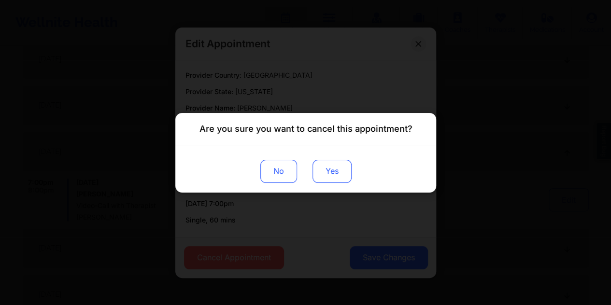
click at [328, 177] on button "Yes" at bounding box center [331, 170] width 39 height 23
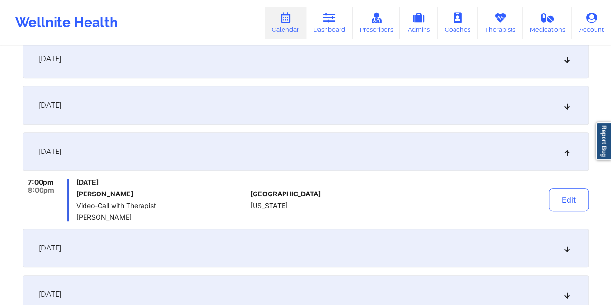
click at [453, 77] on div "September 2, 2025" at bounding box center [306, 59] width 566 height 39
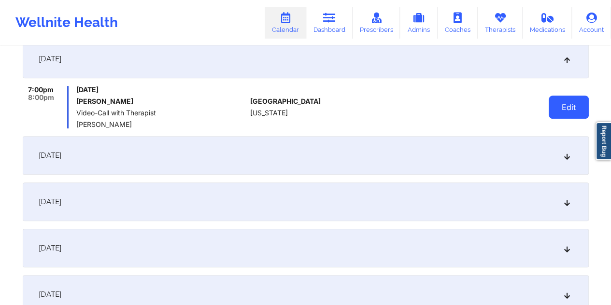
click at [562, 111] on button "Edit" at bounding box center [569, 107] width 40 height 23
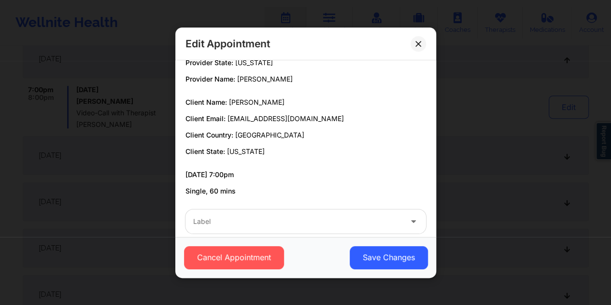
scroll to position [43, 0]
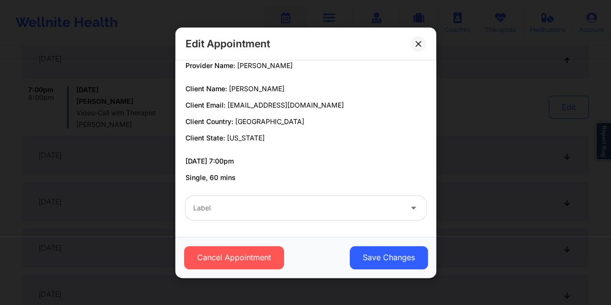
click at [284, 204] on div at bounding box center [297, 208] width 209 height 12
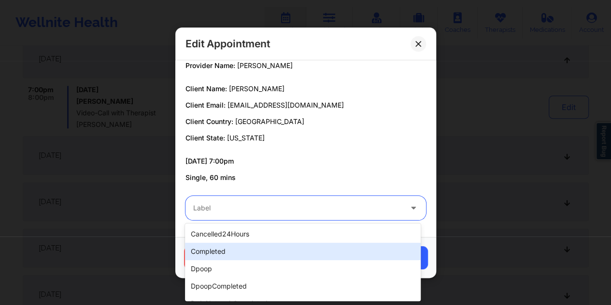
click at [238, 251] on div "completed" at bounding box center [303, 251] width 236 height 17
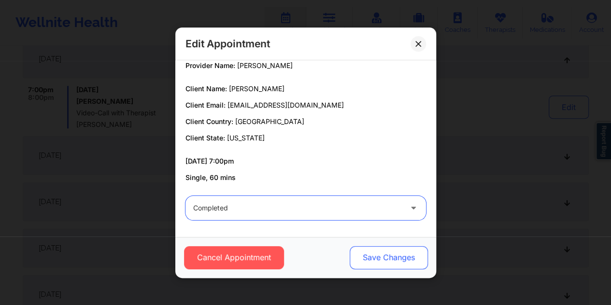
click at [369, 260] on button "Save Changes" at bounding box center [388, 257] width 78 height 23
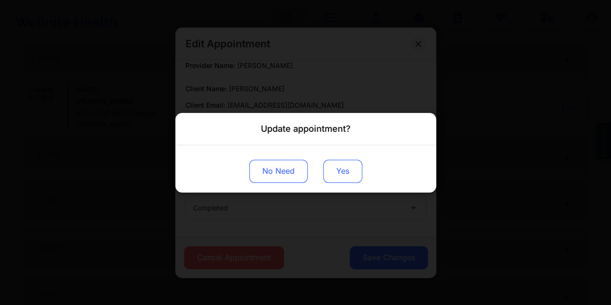
click at [348, 173] on button "Yes" at bounding box center [342, 170] width 39 height 23
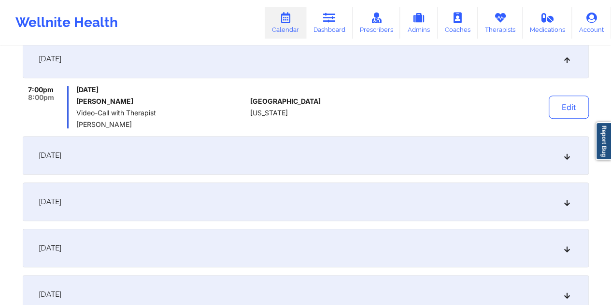
click at [492, 159] on div "September 9, 2025" at bounding box center [306, 155] width 566 height 39
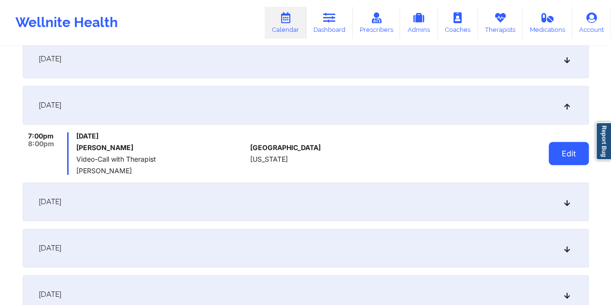
click at [572, 154] on button "Edit" at bounding box center [569, 153] width 40 height 23
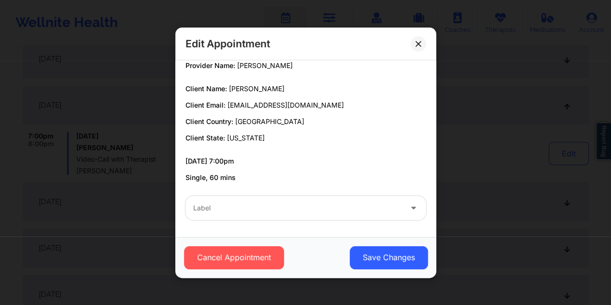
click at [250, 202] on div at bounding box center [297, 208] width 209 height 12
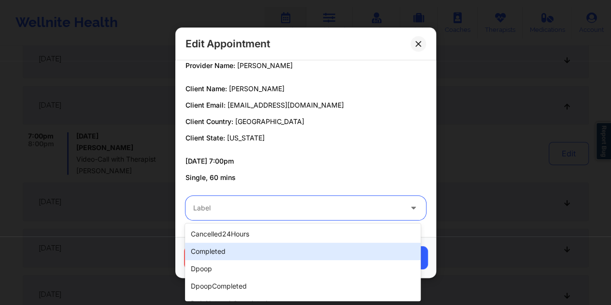
click at [225, 251] on div "completed" at bounding box center [303, 251] width 236 height 17
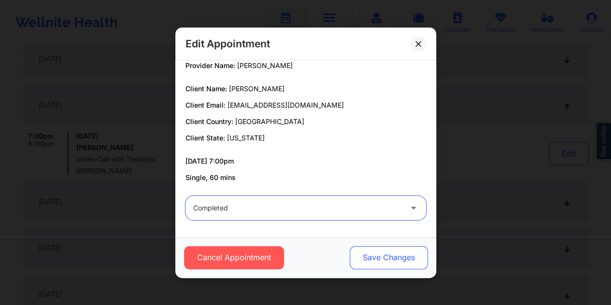
click at [371, 263] on button "Save Changes" at bounding box center [388, 257] width 78 height 23
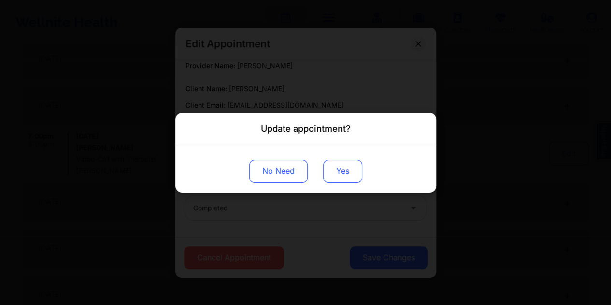
click at [346, 169] on button "Yes" at bounding box center [342, 170] width 39 height 23
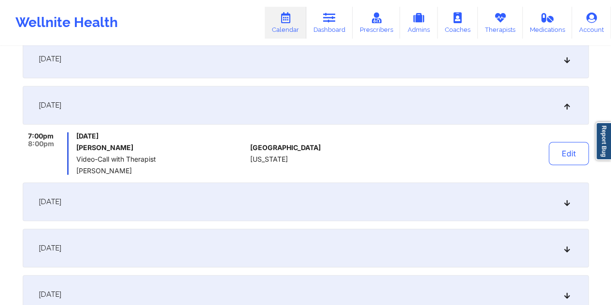
scroll to position [0, 0]
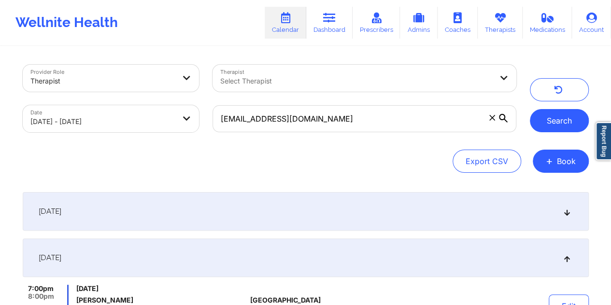
click at [550, 121] on button "Search" at bounding box center [559, 120] width 59 height 23
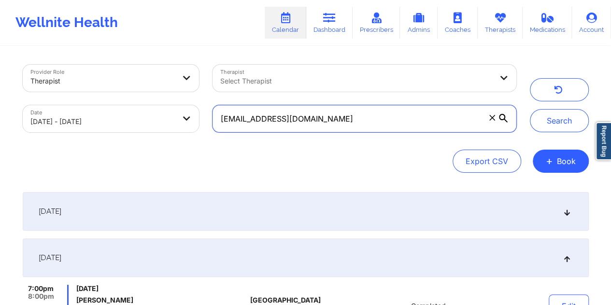
click at [311, 122] on input "mohammadkhan00@gmail.com" at bounding box center [364, 118] width 303 height 27
paste input "dhill9871"
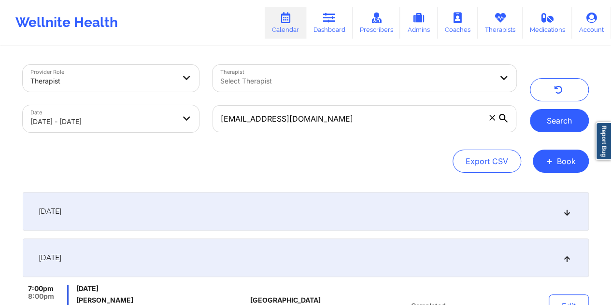
click at [553, 117] on button "Search" at bounding box center [559, 120] width 59 height 23
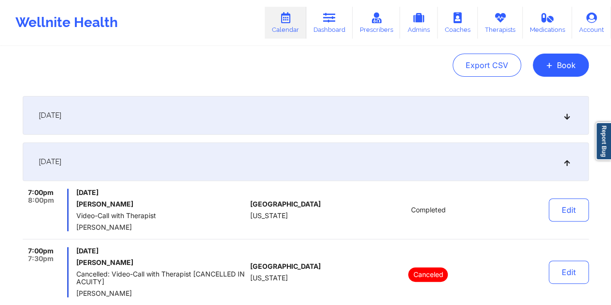
scroll to position [97, 0]
click at [421, 125] on div "September 2, 2025" at bounding box center [306, 115] width 566 height 39
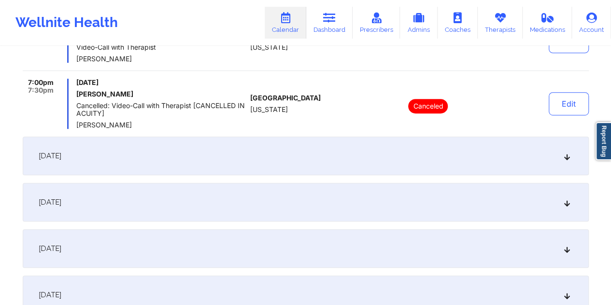
scroll to position [225, 0]
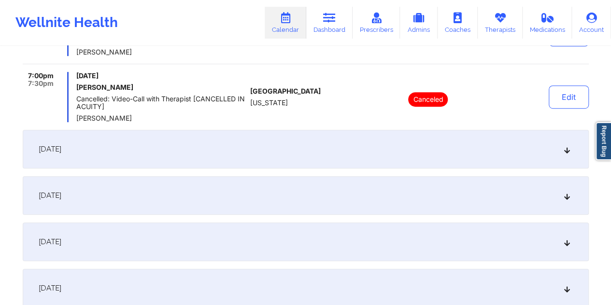
click at [241, 145] on div "September 9, 2025" at bounding box center [306, 149] width 566 height 39
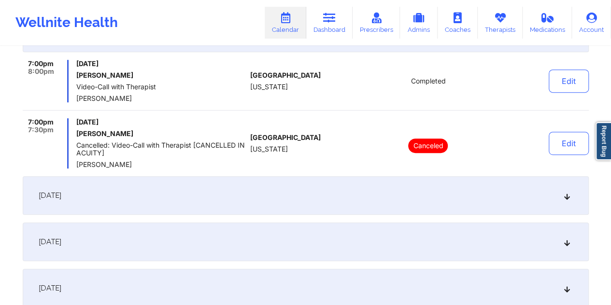
click at [256, 187] on div "September 16, 2025" at bounding box center [306, 195] width 566 height 39
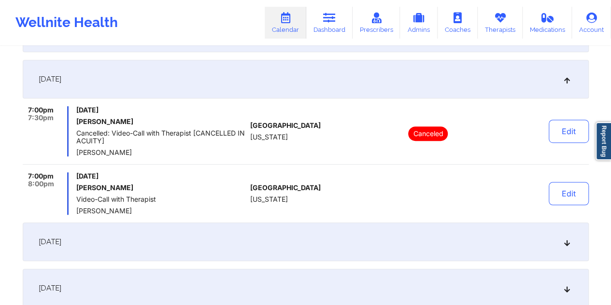
click at [546, 196] on div "Edit" at bounding box center [543, 194] width 89 height 43
click at [566, 191] on button "Edit" at bounding box center [569, 193] width 40 height 23
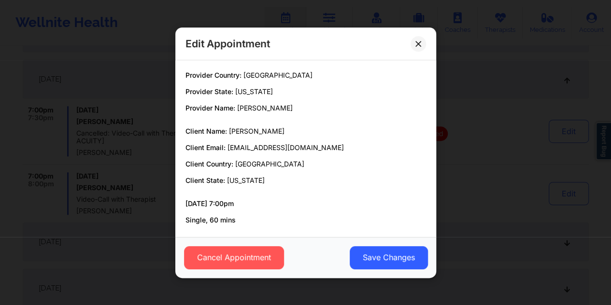
scroll to position [43, 0]
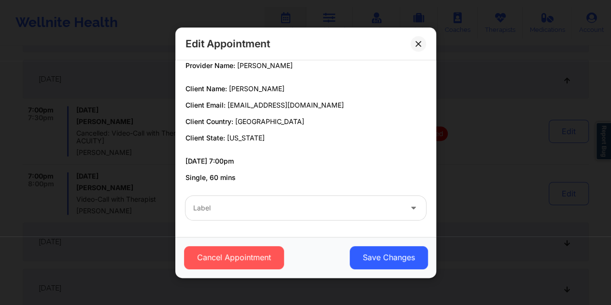
click at [264, 202] on div at bounding box center [297, 208] width 209 height 12
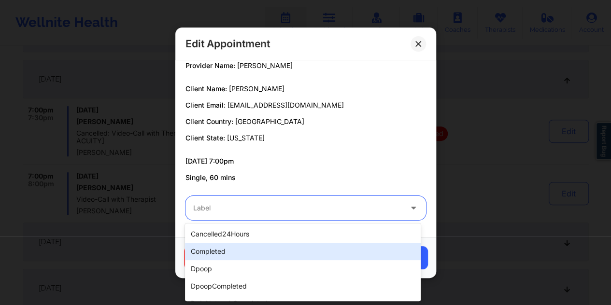
click at [226, 250] on div "completed" at bounding box center [303, 251] width 236 height 17
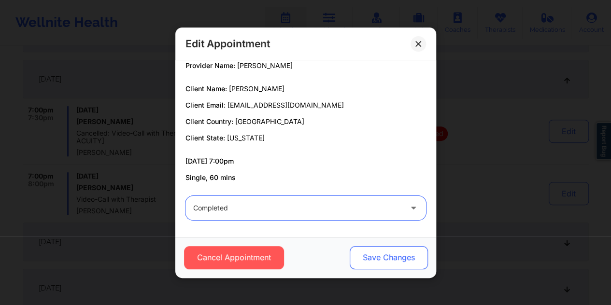
click at [361, 253] on button "Save Changes" at bounding box center [388, 257] width 78 height 23
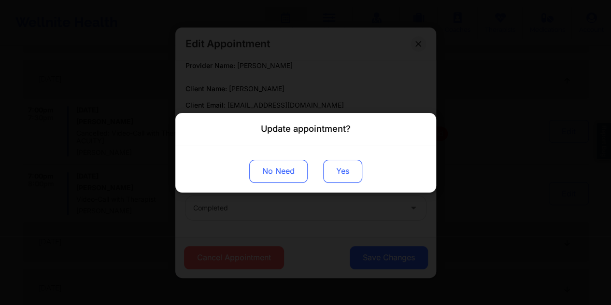
click at [346, 167] on button "Yes" at bounding box center [342, 170] width 39 height 23
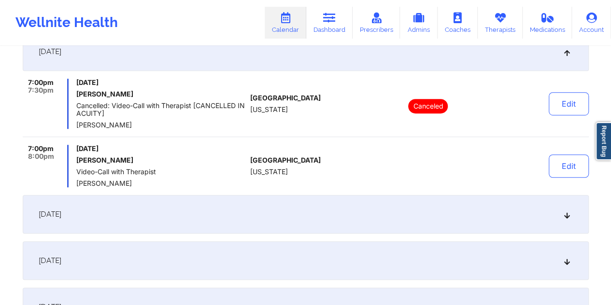
scroll to position [290, 0]
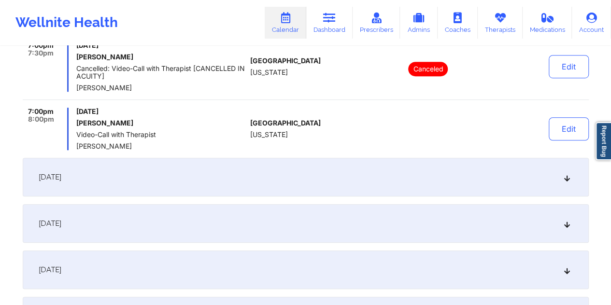
click at [217, 175] on div "September 23, 2025" at bounding box center [306, 177] width 566 height 39
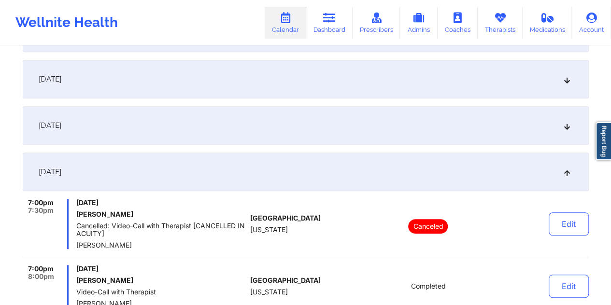
scroll to position [185, 0]
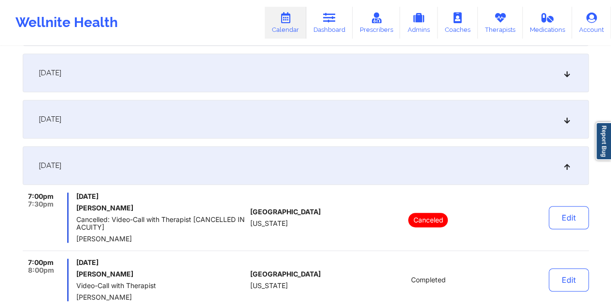
click at [228, 75] on div "September 9, 2025" at bounding box center [306, 73] width 566 height 39
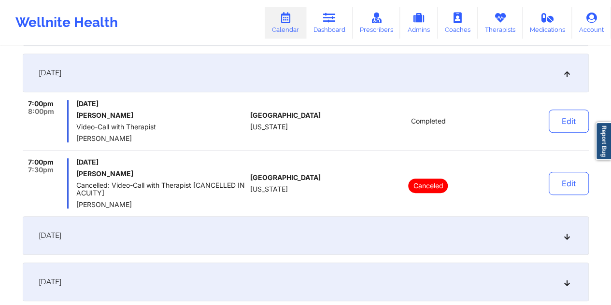
click at [238, 240] on div "September 16, 2025" at bounding box center [306, 236] width 566 height 39
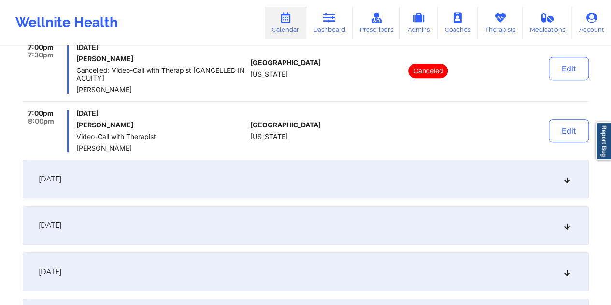
scroll to position [298, 0]
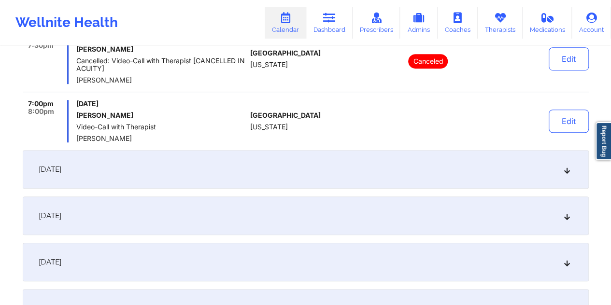
click at [274, 166] on div "September 23, 2025" at bounding box center [306, 169] width 566 height 39
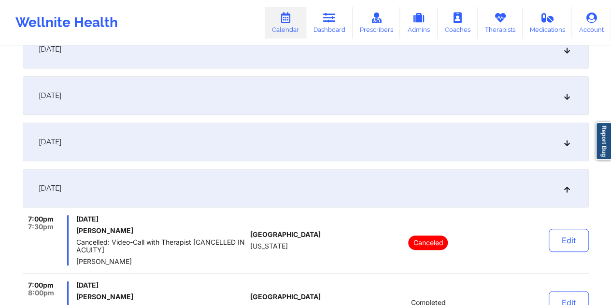
scroll to position [161, 0]
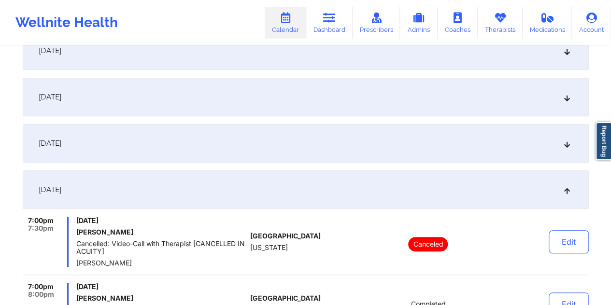
click at [273, 139] on div "September 16, 2025" at bounding box center [306, 143] width 566 height 39
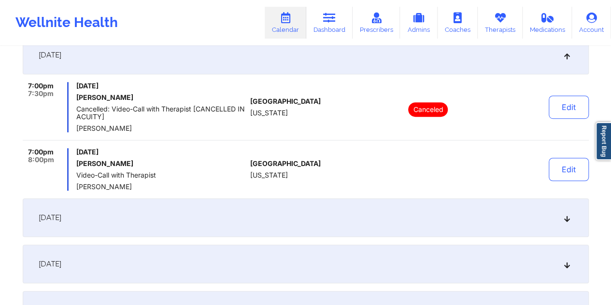
scroll to position [0, 0]
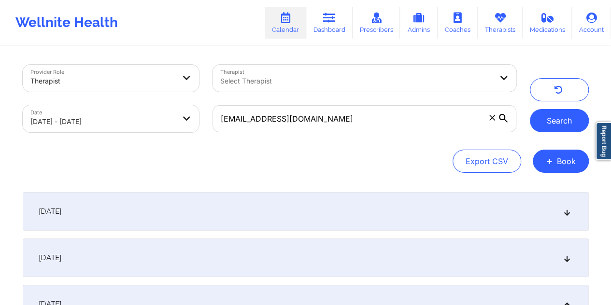
click at [560, 117] on button "Search" at bounding box center [559, 120] width 59 height 23
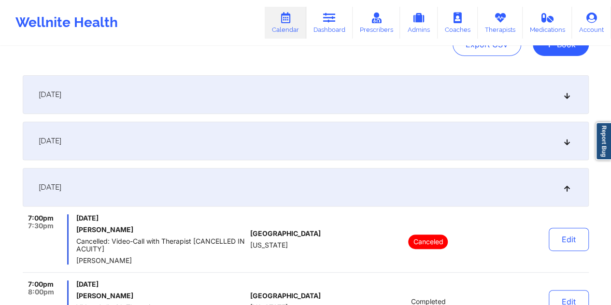
scroll to position [88, 0]
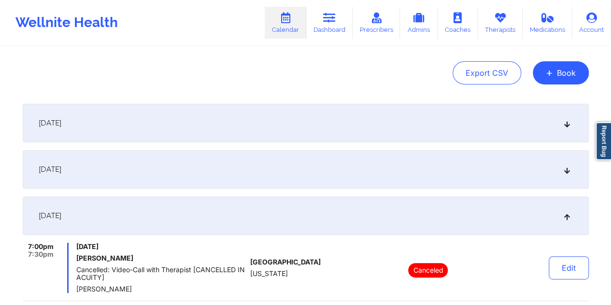
click at [347, 173] on div "September 9, 2025" at bounding box center [306, 169] width 566 height 39
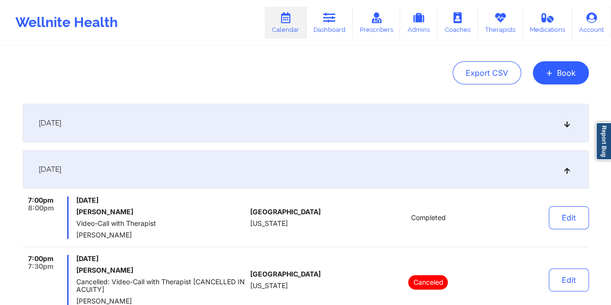
click at [329, 131] on div "September 2, 2025" at bounding box center [306, 123] width 566 height 39
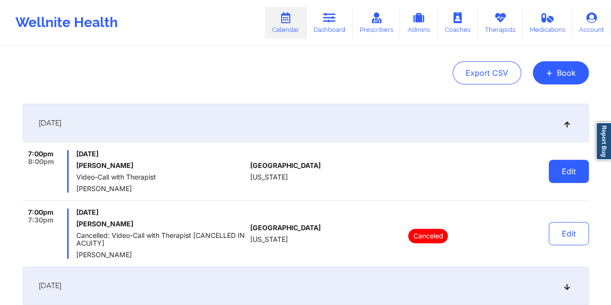
click at [554, 172] on button "Edit" at bounding box center [569, 171] width 40 height 23
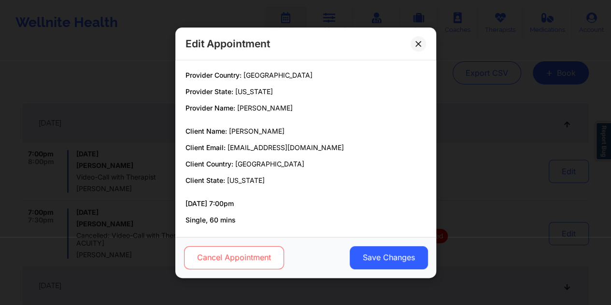
click at [254, 253] on button "Cancel Appointment" at bounding box center [234, 257] width 100 height 23
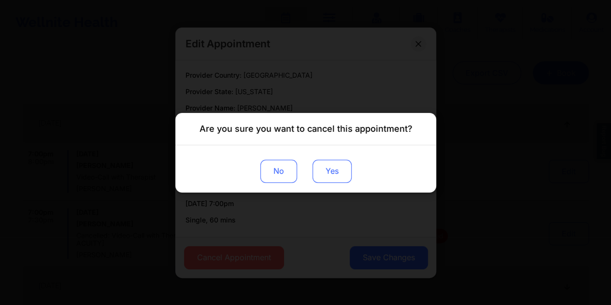
click at [325, 171] on button "Yes" at bounding box center [331, 170] width 39 height 23
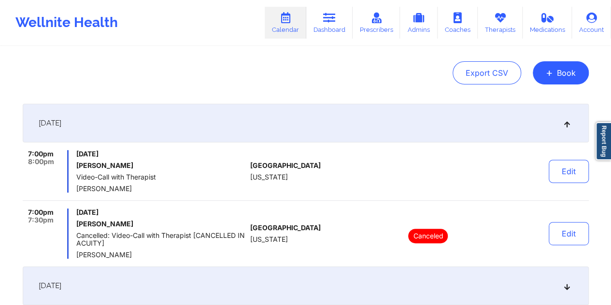
scroll to position [0, 0]
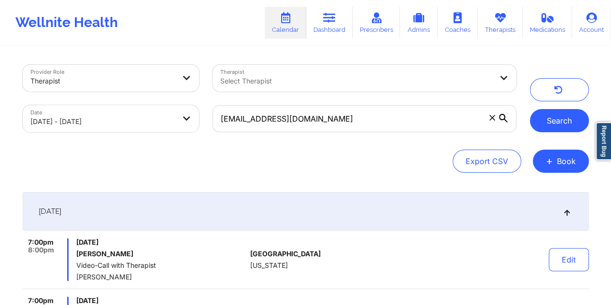
click at [552, 123] on button "Search" at bounding box center [559, 120] width 59 height 23
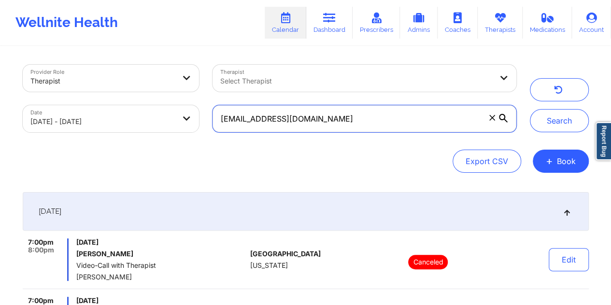
click at [396, 113] on input "[EMAIL_ADDRESS][DOMAIN_NAME]" at bounding box center [364, 118] width 303 height 27
paste input "olive3449"
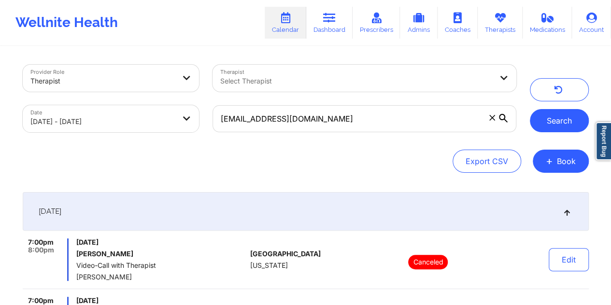
click at [546, 116] on button "Search" at bounding box center [559, 120] width 59 height 23
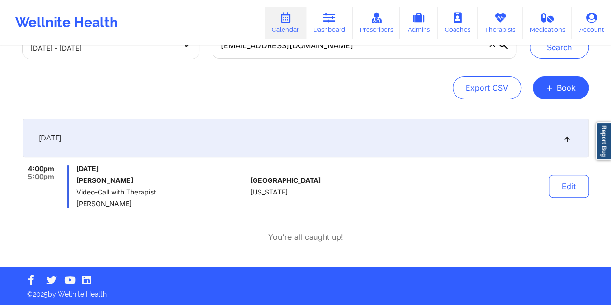
scroll to position [74, 0]
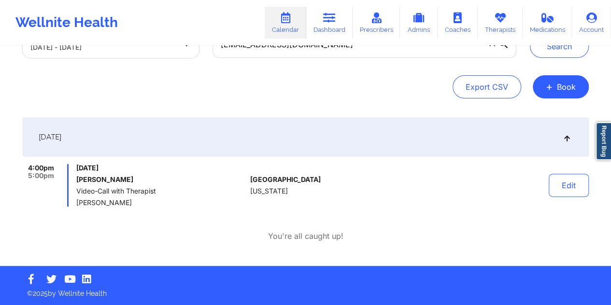
click at [460, 142] on div "September 2, 2025" at bounding box center [306, 137] width 566 height 39
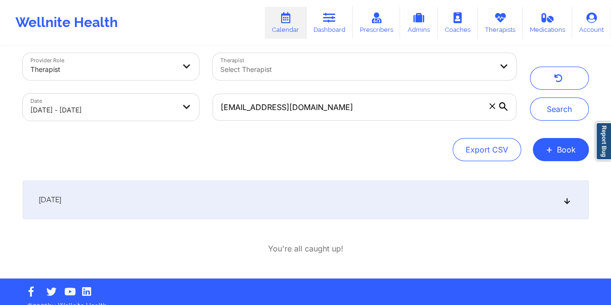
scroll to position [24, 0]
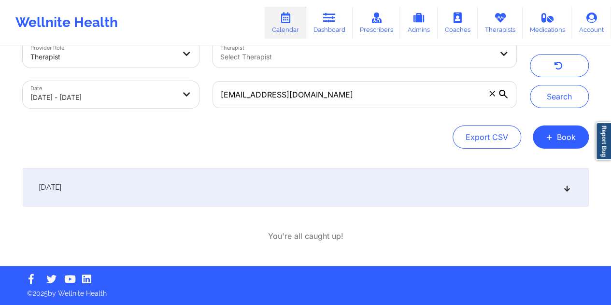
click at [308, 188] on div "September 2, 2025" at bounding box center [306, 187] width 566 height 39
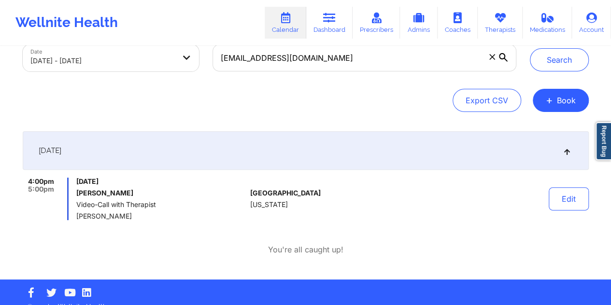
scroll to position [74, 0]
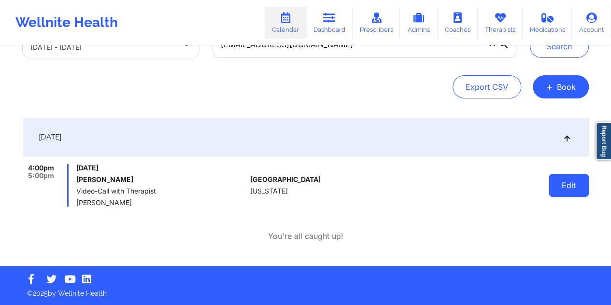
click at [565, 182] on button "Edit" at bounding box center [569, 185] width 40 height 23
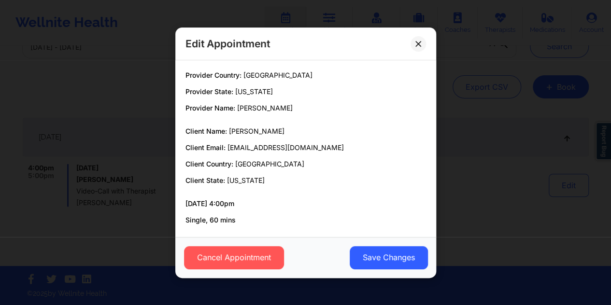
scroll to position [43, 0]
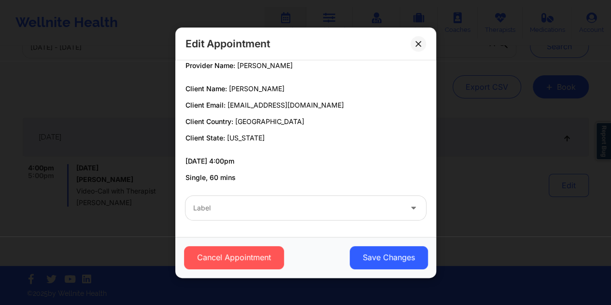
click at [239, 210] on div at bounding box center [297, 208] width 209 height 12
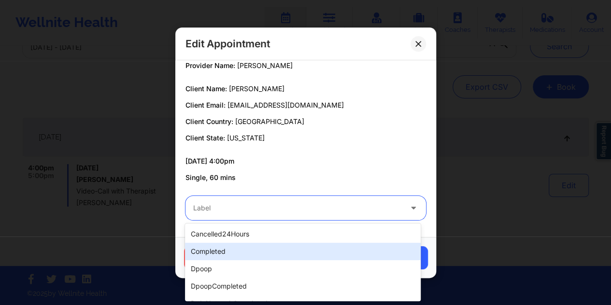
click at [221, 250] on div "completed" at bounding box center [303, 251] width 236 height 17
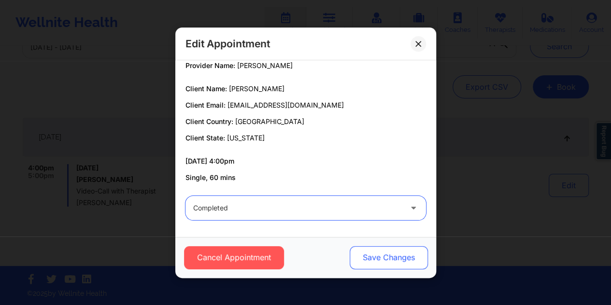
click at [360, 257] on button "Save Changes" at bounding box center [388, 257] width 78 height 23
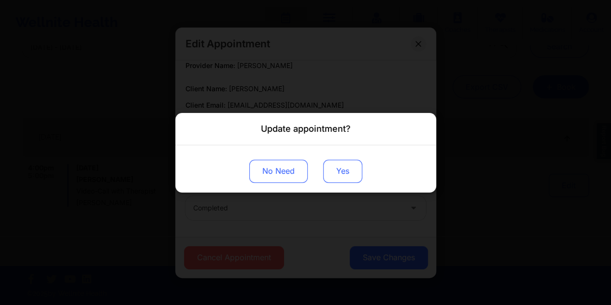
click at [353, 170] on button "Yes" at bounding box center [342, 170] width 39 height 23
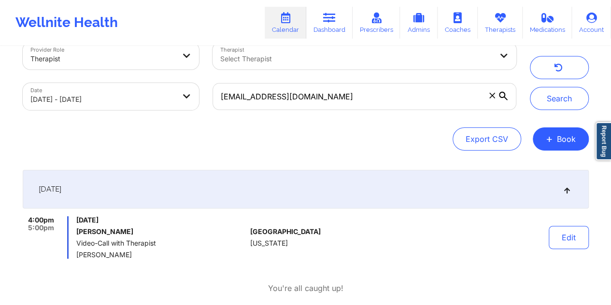
scroll to position [0, 0]
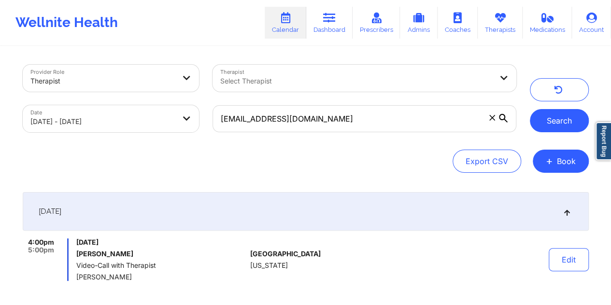
click at [555, 118] on button "Search" at bounding box center [559, 120] width 59 height 23
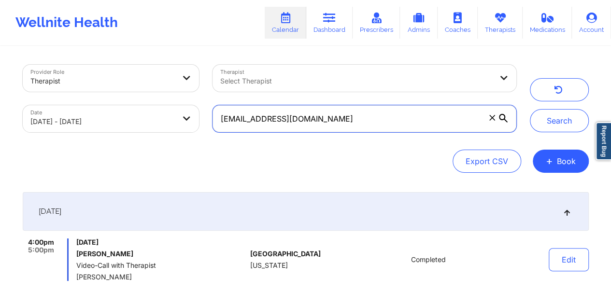
click at [313, 121] on input "[EMAIL_ADDRESS][DOMAIN_NAME]" at bounding box center [364, 118] width 303 height 27
paste input "alfonzohensley"
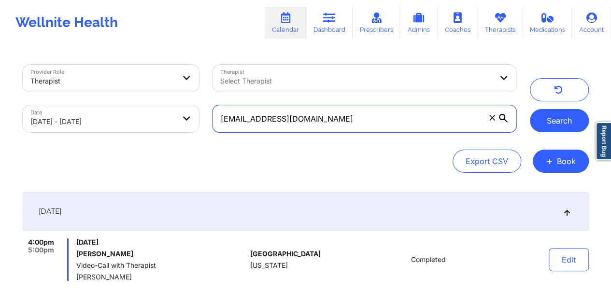
type input "[EMAIL_ADDRESS][DOMAIN_NAME]"
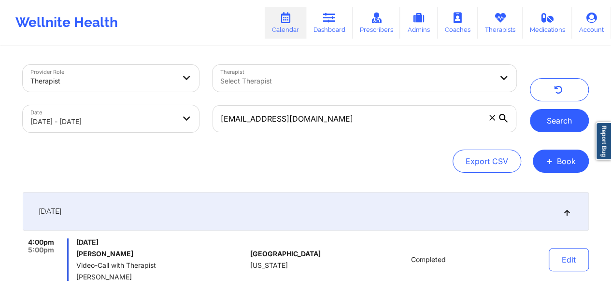
click at [565, 118] on button "Search" at bounding box center [559, 120] width 59 height 23
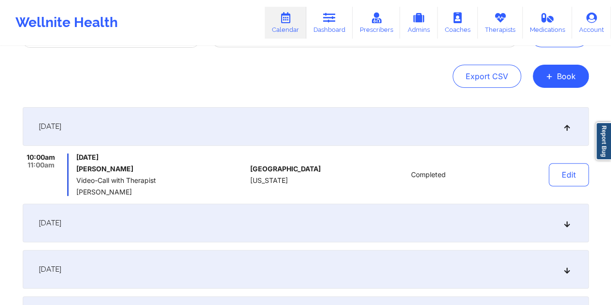
scroll to position [137, 0]
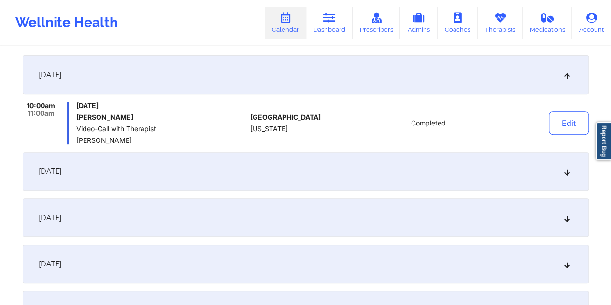
click at [364, 170] on div "September 2, 2025" at bounding box center [306, 171] width 566 height 39
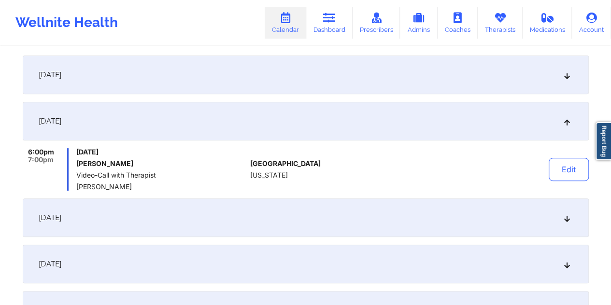
click at [330, 214] on div "September 8, 2025" at bounding box center [306, 218] width 566 height 39
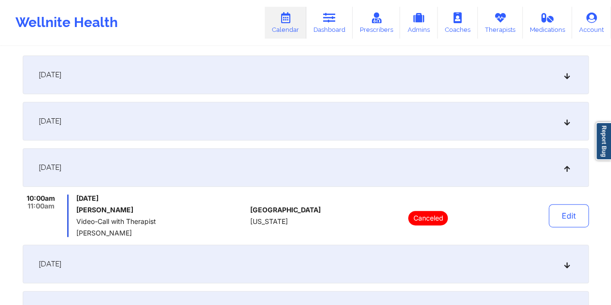
click at [309, 260] on div "September 10, 2025" at bounding box center [306, 264] width 566 height 39
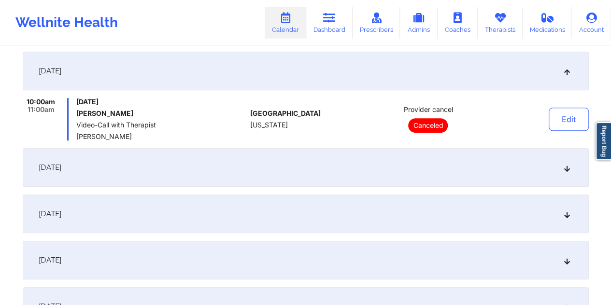
scroll to position [290, 0]
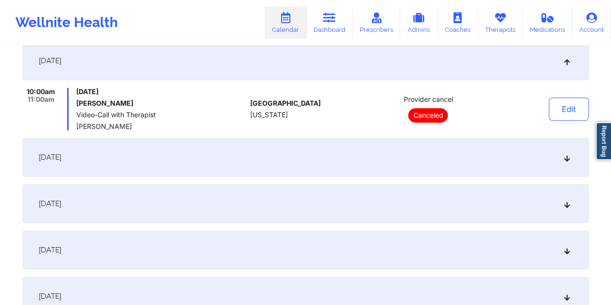
click at [316, 147] on div "September 15, 2025" at bounding box center [306, 157] width 566 height 39
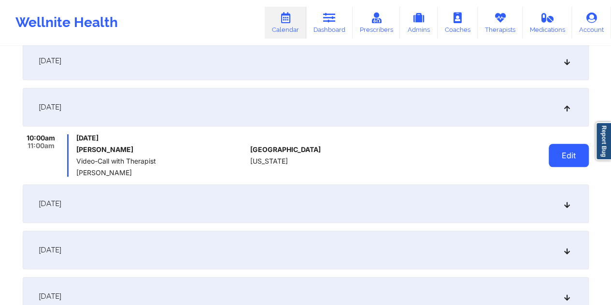
click at [563, 162] on button "Edit" at bounding box center [569, 155] width 40 height 23
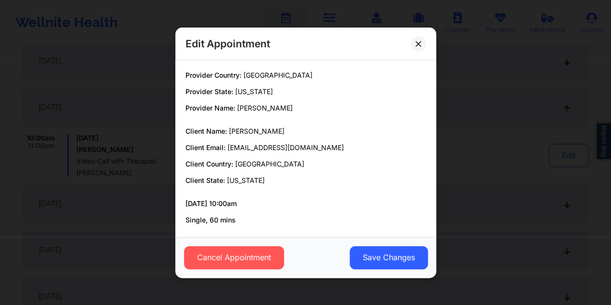
scroll to position [43, 0]
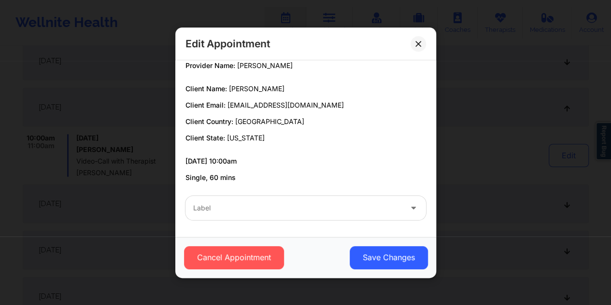
click at [246, 208] on div at bounding box center [297, 208] width 209 height 12
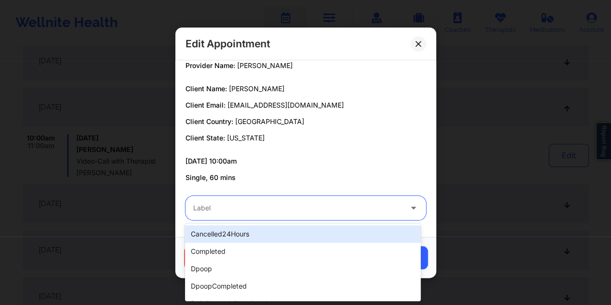
click at [246, 208] on div at bounding box center [297, 208] width 209 height 12
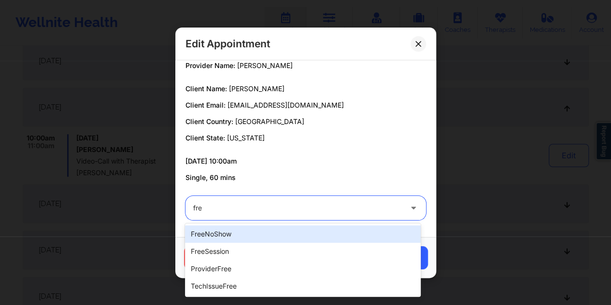
type input "free"
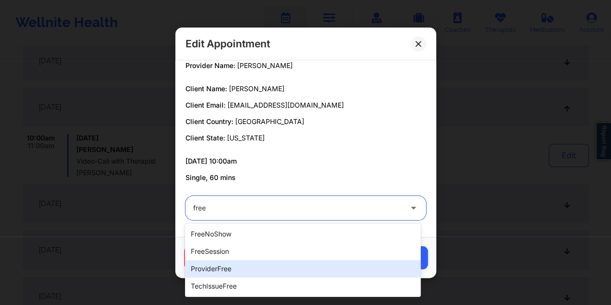
click at [236, 267] on div "providerFree" at bounding box center [303, 268] width 236 height 17
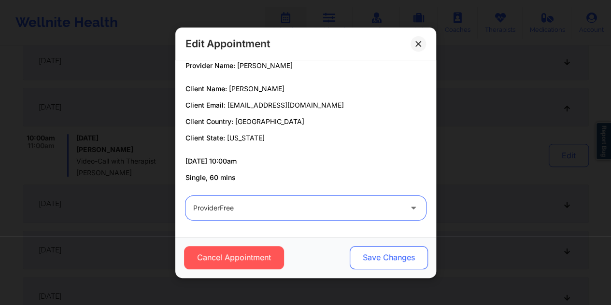
click at [406, 260] on button "Save Changes" at bounding box center [388, 257] width 78 height 23
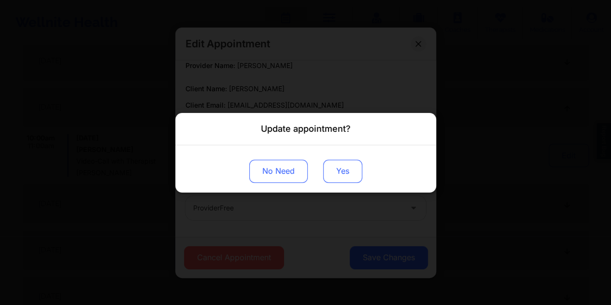
click at [349, 172] on button "Yes" at bounding box center [342, 170] width 39 height 23
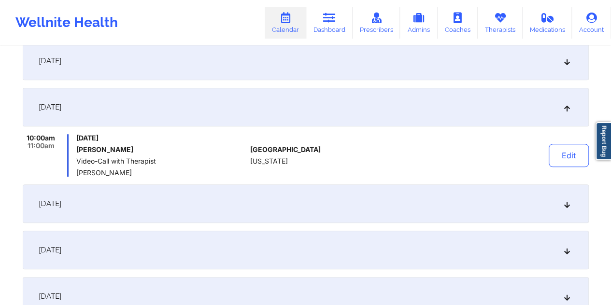
click at [195, 60] on div "September 10, 2025" at bounding box center [306, 61] width 566 height 39
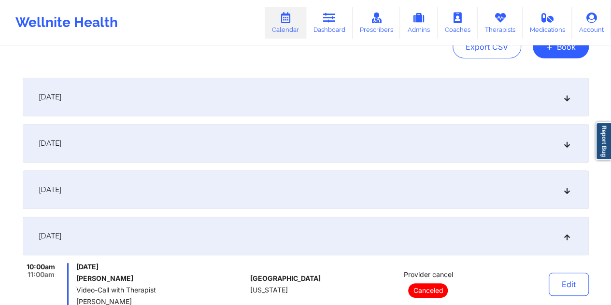
scroll to position [113, 0]
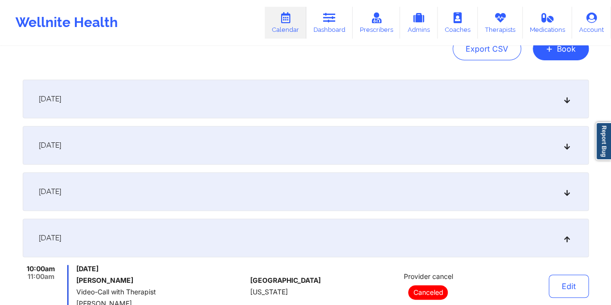
click at [238, 195] on div "September 8, 2025" at bounding box center [306, 192] width 566 height 39
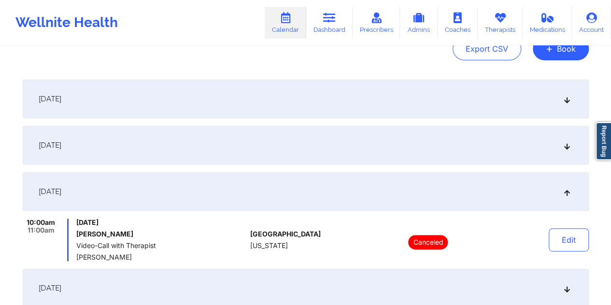
click at [250, 136] on div "September 2, 2025" at bounding box center [306, 145] width 566 height 39
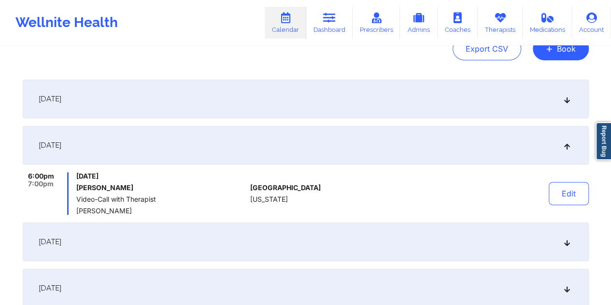
click at [239, 90] on div "September 1, 2025" at bounding box center [306, 99] width 566 height 39
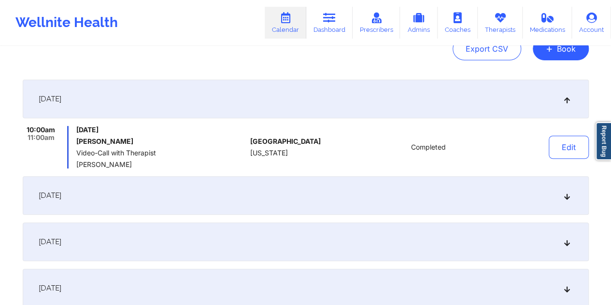
click at [245, 188] on div "September 2, 2025" at bounding box center [306, 195] width 566 height 39
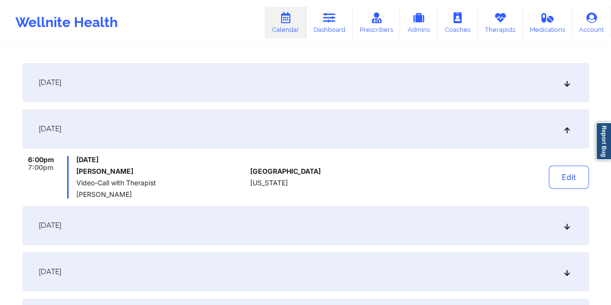
scroll to position [129, 0]
click at [316, 80] on div "September 1, 2025" at bounding box center [306, 83] width 566 height 39
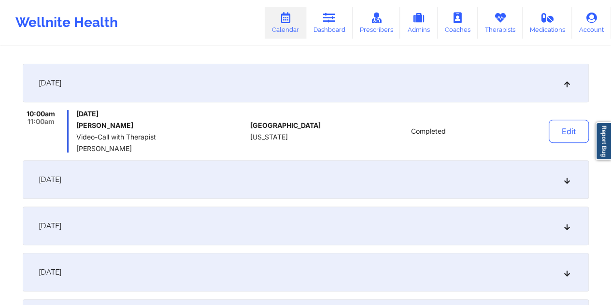
click at [285, 178] on div "September 2, 2025" at bounding box center [306, 179] width 566 height 39
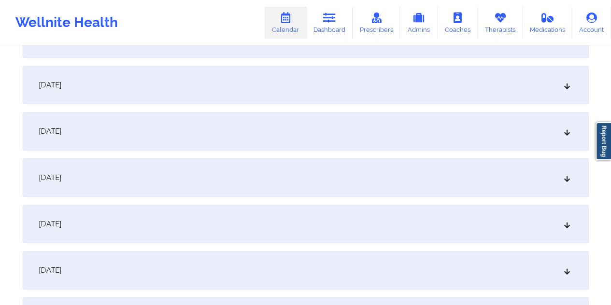
click at [221, 86] on div "September 15, 2025" at bounding box center [306, 85] width 566 height 39
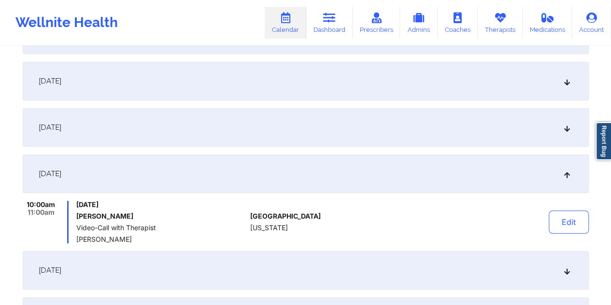
scroll to position [0, 0]
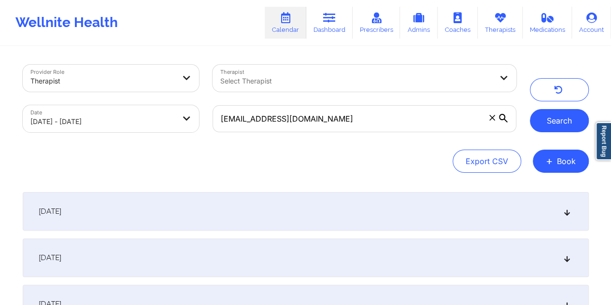
click at [546, 124] on button "Search" at bounding box center [559, 120] width 59 height 23
click at [209, 143] on div "Provider Role Therapist Therapist Select Therapist Date 09/01/2025 - 10/31/2025…" at bounding box center [306, 119] width 566 height 108
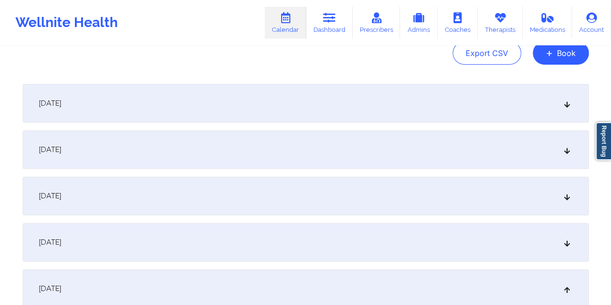
scroll to position [80, 0]
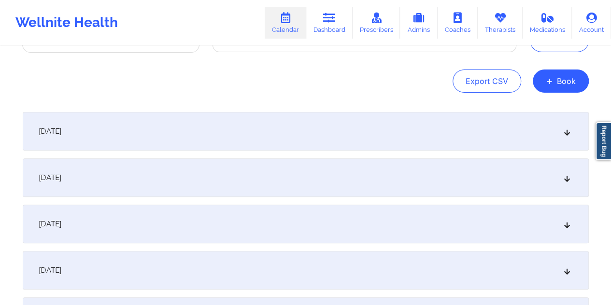
click at [294, 139] on div "September 1, 2025" at bounding box center [306, 131] width 566 height 39
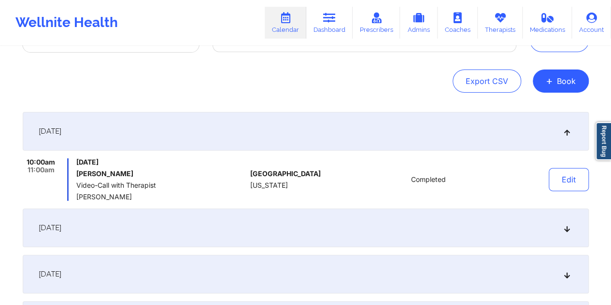
click at [282, 220] on div "September 2, 2025" at bounding box center [306, 228] width 566 height 39
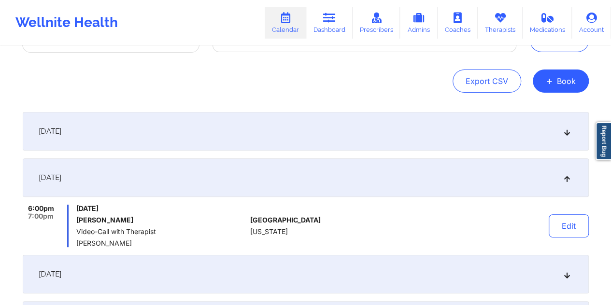
click at [474, 139] on div "September 1, 2025" at bounding box center [306, 131] width 566 height 39
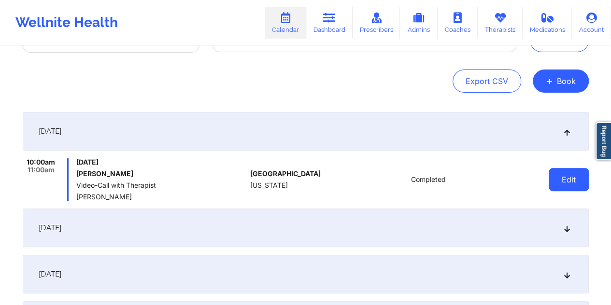
click at [562, 183] on button "Edit" at bounding box center [569, 179] width 40 height 23
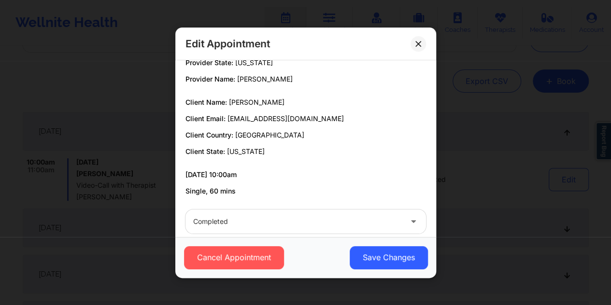
scroll to position [43, 0]
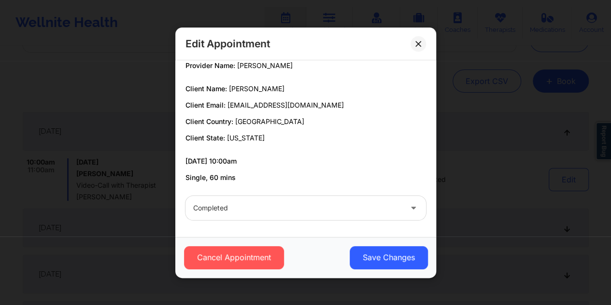
click at [278, 212] on div at bounding box center [297, 208] width 209 height 12
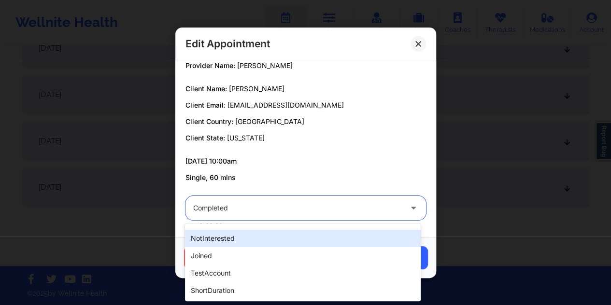
scroll to position [0, 0]
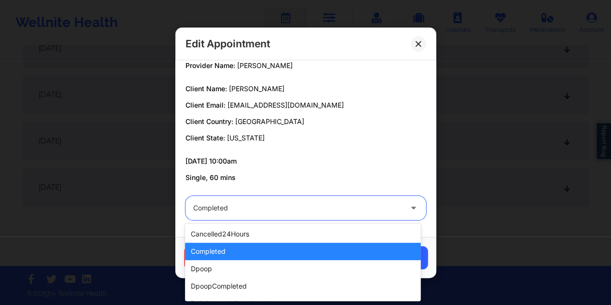
click at [282, 251] on div "completed" at bounding box center [303, 251] width 236 height 17
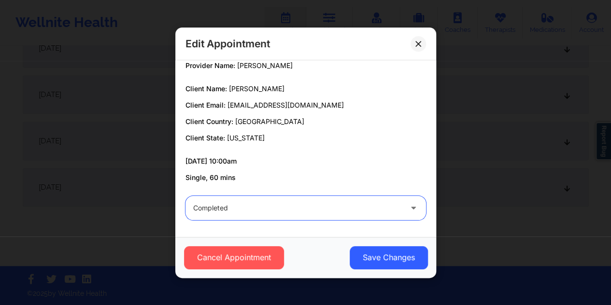
click at [411, 207] on icon at bounding box center [414, 206] width 10 height 8
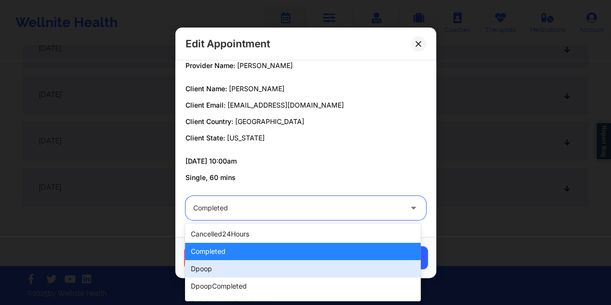
scroll to position [309, 0]
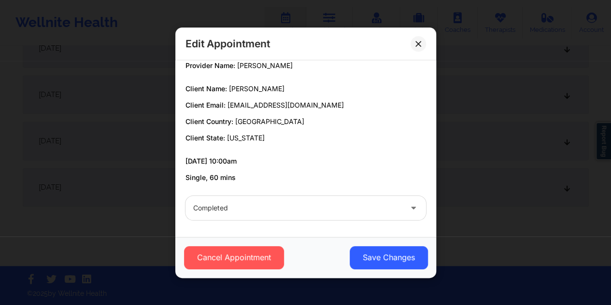
click at [254, 167] on div "09/01/2025 10:00am Single, 60 mins" at bounding box center [306, 170] width 241 height 26
click at [131, 218] on div "Edit Appointment Provider Country: United States Provider State: Texas Provider…" at bounding box center [305, 152] width 611 height 305
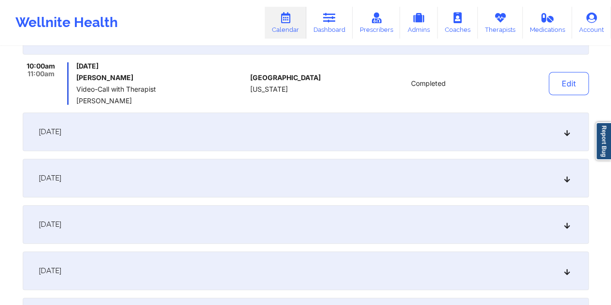
scroll to position [145, 0]
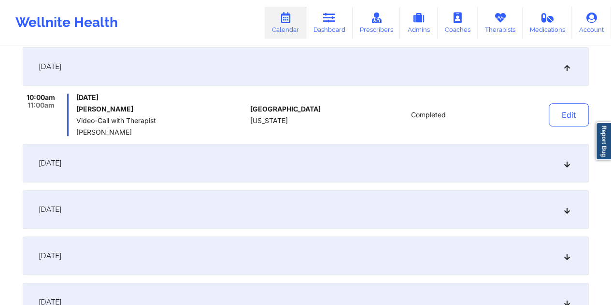
click at [292, 158] on div "September 2, 2025" at bounding box center [306, 163] width 566 height 39
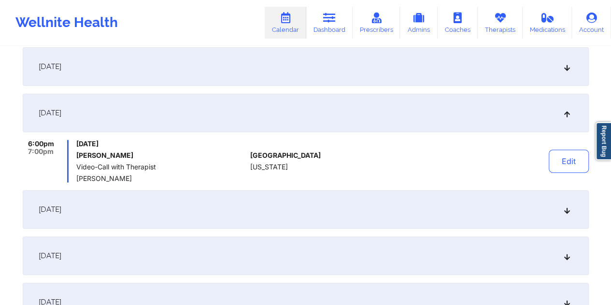
click at [303, 68] on div "September 1, 2025" at bounding box center [306, 66] width 566 height 39
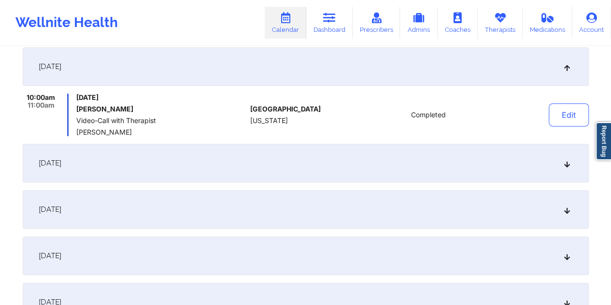
click at [324, 159] on div "September 2, 2025" at bounding box center [306, 163] width 566 height 39
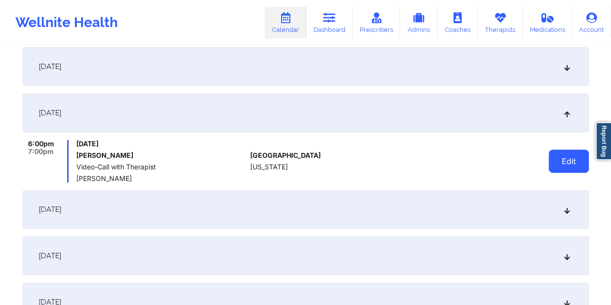
click at [558, 159] on button "Edit" at bounding box center [569, 161] width 40 height 23
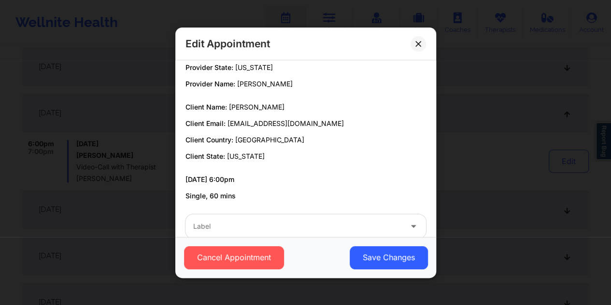
scroll to position [43, 0]
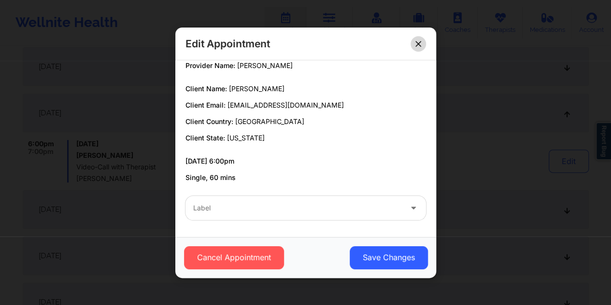
click at [415, 47] on button at bounding box center [418, 43] width 15 height 15
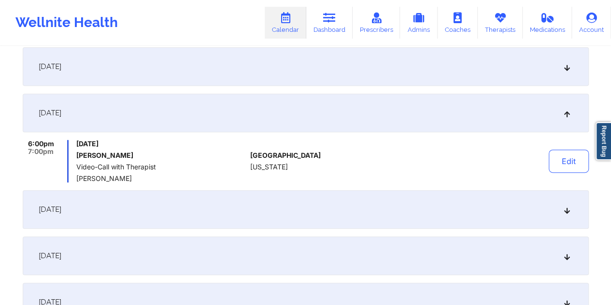
click at [382, 69] on div "September 1, 2025" at bounding box center [306, 66] width 566 height 39
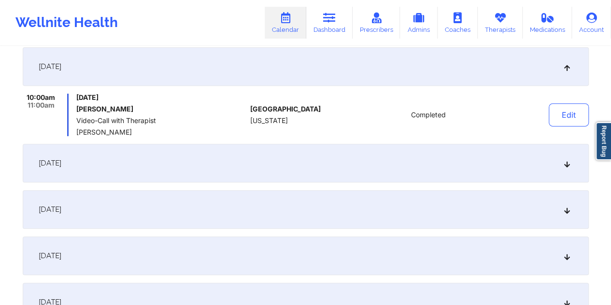
click at [444, 156] on div "September 2, 2025" at bounding box center [306, 163] width 566 height 39
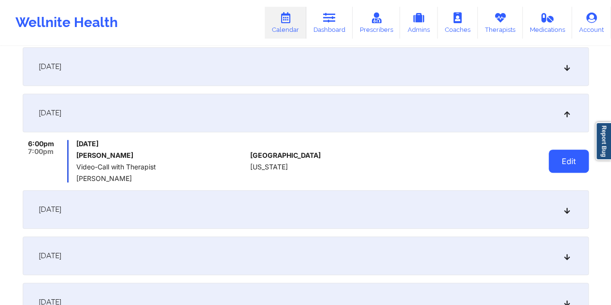
click at [571, 168] on button "Edit" at bounding box center [569, 161] width 40 height 23
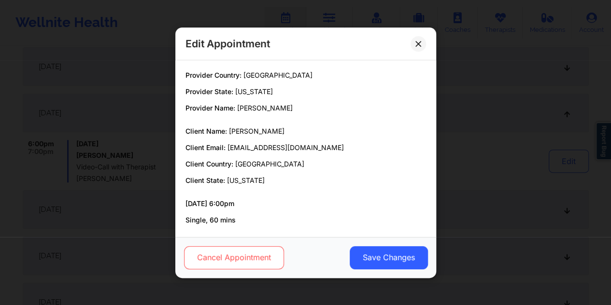
click at [221, 251] on button "Cancel Appointment" at bounding box center [234, 257] width 100 height 23
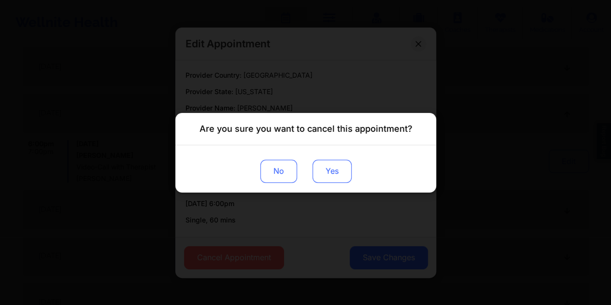
click at [333, 171] on button "Yes" at bounding box center [331, 170] width 39 height 23
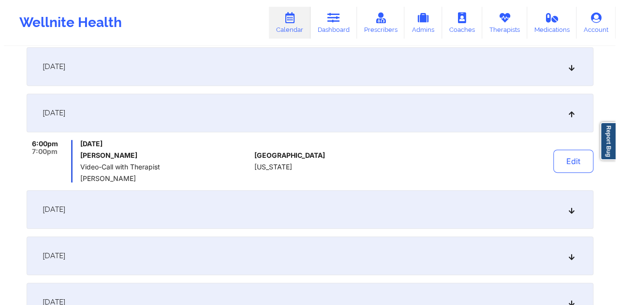
scroll to position [0, 0]
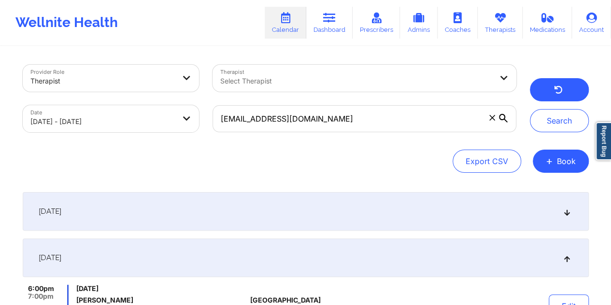
click at [558, 94] on icon "button" at bounding box center [558, 91] width 9 height 8
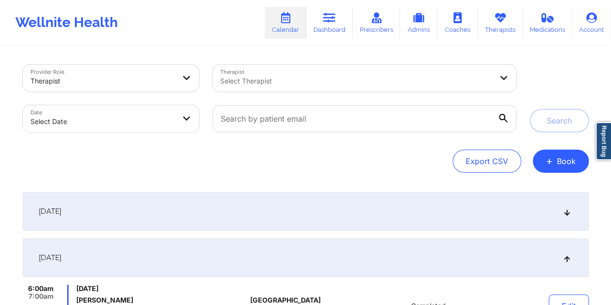
click at [115, 114] on body "Wellnite Health Calendar Dashboard Prescribers Admins Coaches Therapists Medica…" at bounding box center [305, 152] width 611 height 305
select select "2025-8"
select select "2025-9"
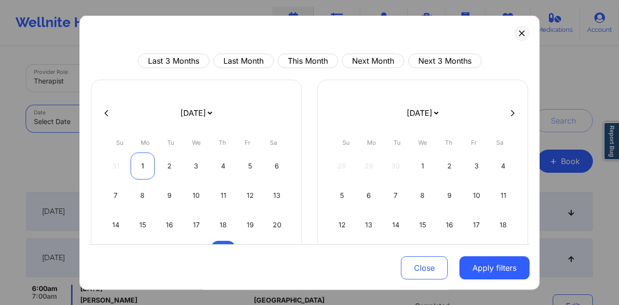
click at [144, 165] on div "1" at bounding box center [142, 166] width 25 height 27
select select "2025-8"
select select "2025-9"
select select "2025-8"
select select "2025-9"
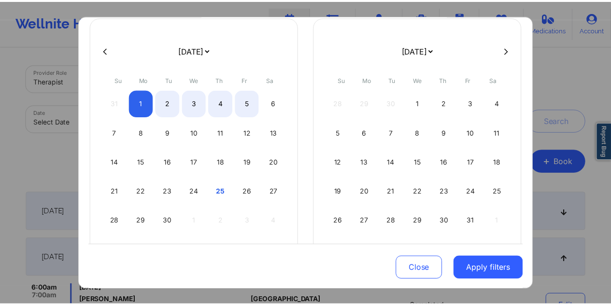
scroll to position [82, 0]
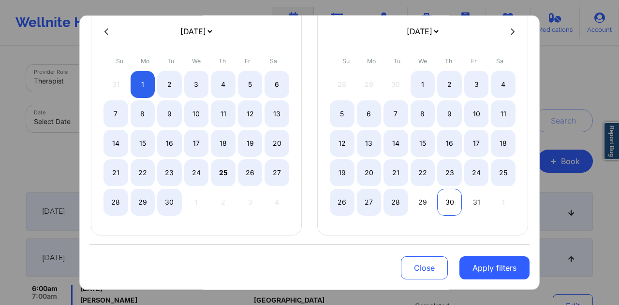
select select "2025-8"
select select "2025-9"
select select "2025-8"
select select "2025-9"
click at [469, 201] on div "31" at bounding box center [476, 202] width 25 height 27
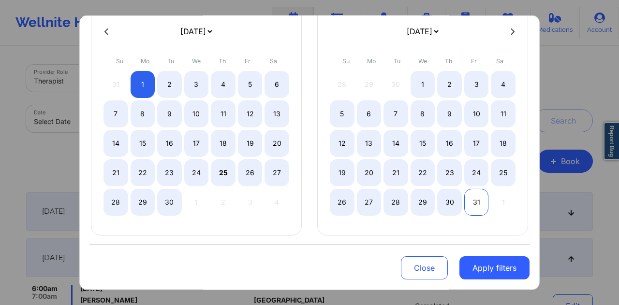
select select "2025-8"
select select "2025-9"
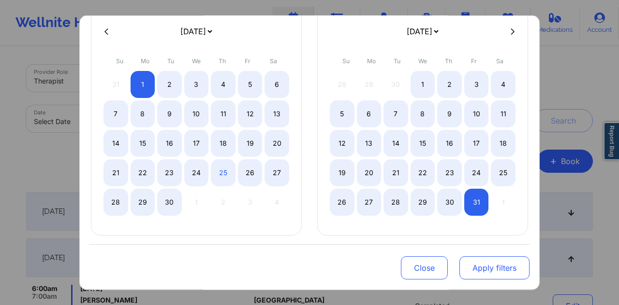
click at [492, 271] on button "Apply filters" at bounding box center [494, 268] width 70 height 23
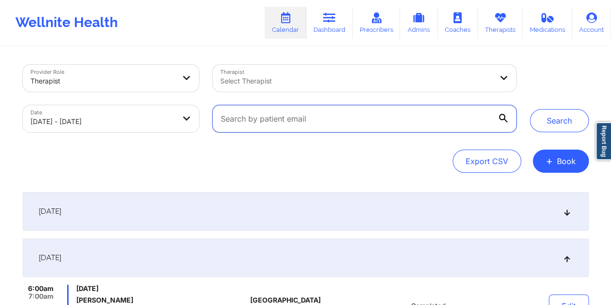
click at [387, 126] on input "text" at bounding box center [364, 118] width 303 height 27
paste input "[EMAIL_ADDRESS][DOMAIN_NAME]"
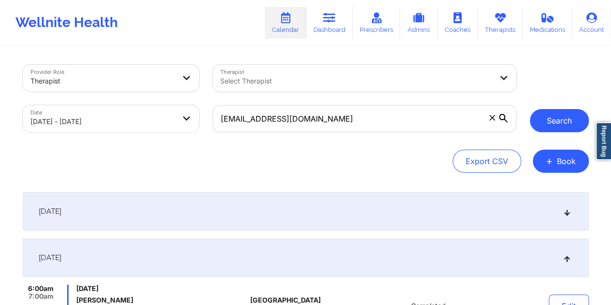
click at [536, 121] on button "Search" at bounding box center [559, 120] width 59 height 23
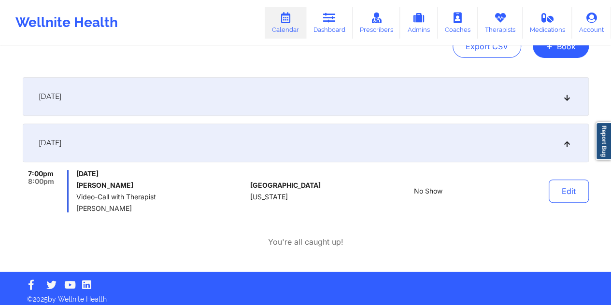
scroll to position [121, 0]
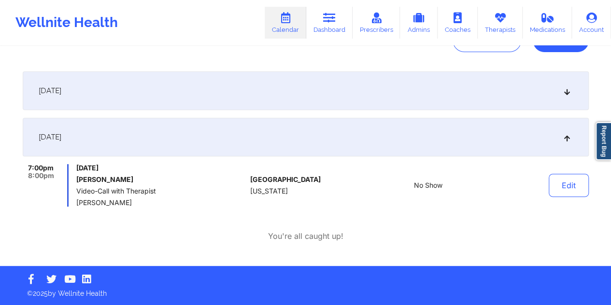
click at [327, 98] on div "September 2, 2025" at bounding box center [306, 91] width 566 height 39
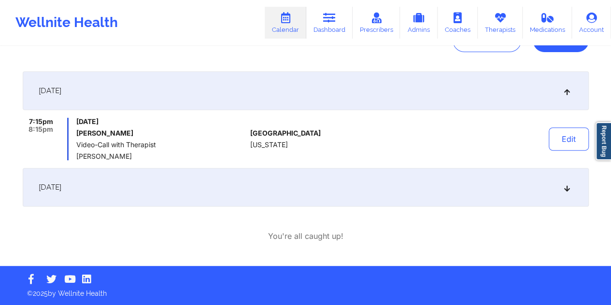
click at [294, 183] on div "September 10, 2025" at bounding box center [306, 187] width 566 height 39
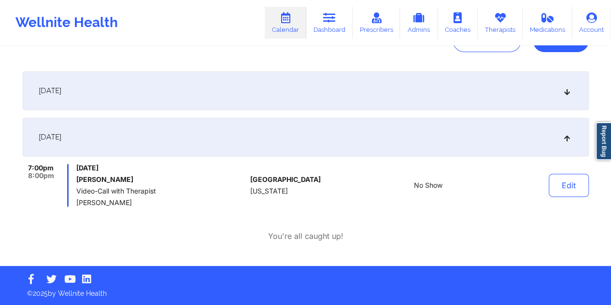
click at [269, 90] on div "September 2, 2025" at bounding box center [306, 91] width 566 height 39
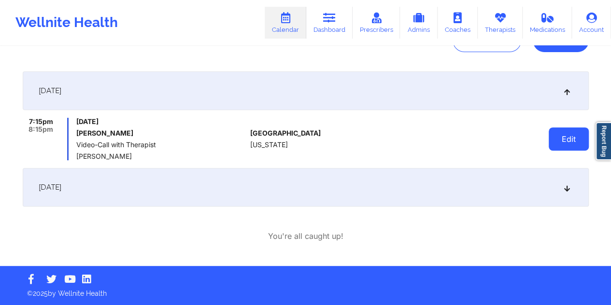
click at [574, 142] on button "Edit" at bounding box center [569, 139] width 40 height 23
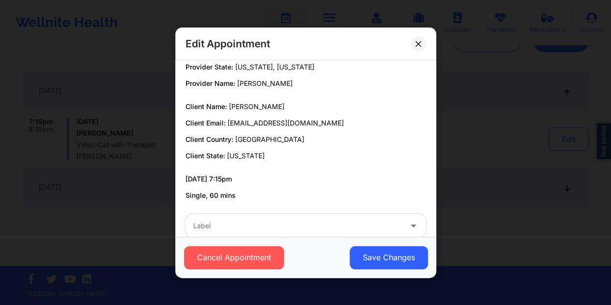
scroll to position [43, 0]
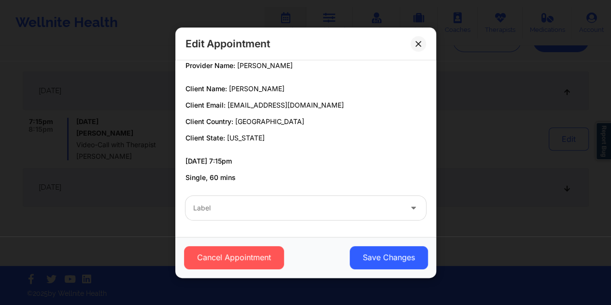
click at [260, 209] on div at bounding box center [297, 208] width 209 height 12
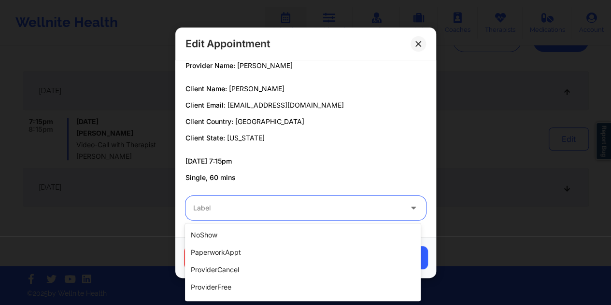
scroll to position [161, 0]
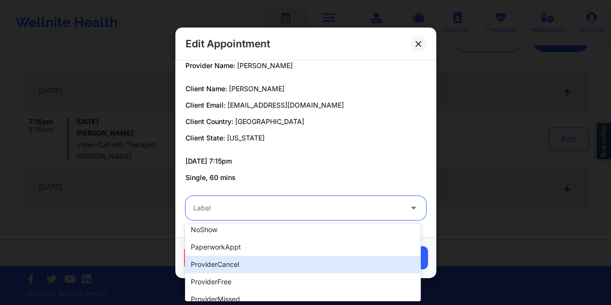
click at [243, 261] on div "providerCancel" at bounding box center [303, 264] width 236 height 17
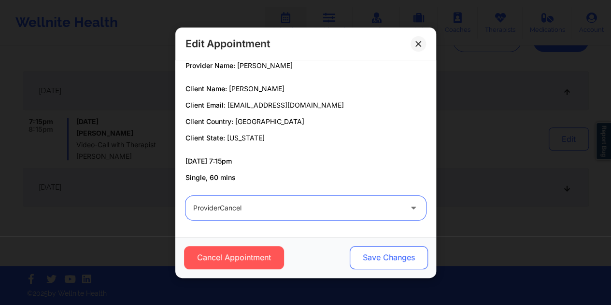
click at [414, 264] on button "Save Changes" at bounding box center [388, 257] width 78 height 23
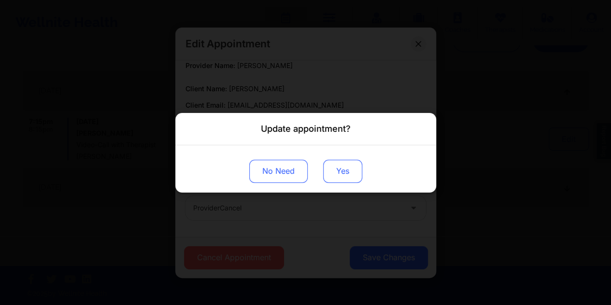
click at [349, 170] on button "Yes" at bounding box center [342, 170] width 39 height 23
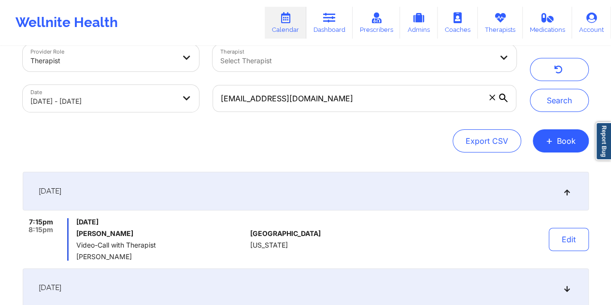
scroll to position [0, 0]
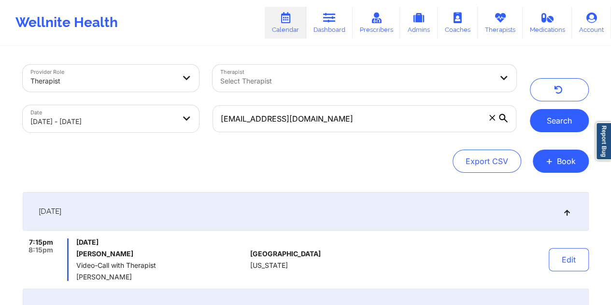
click at [563, 121] on button "Search" at bounding box center [559, 120] width 59 height 23
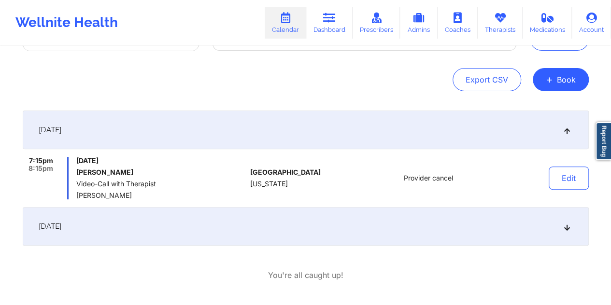
scroll to position [121, 0]
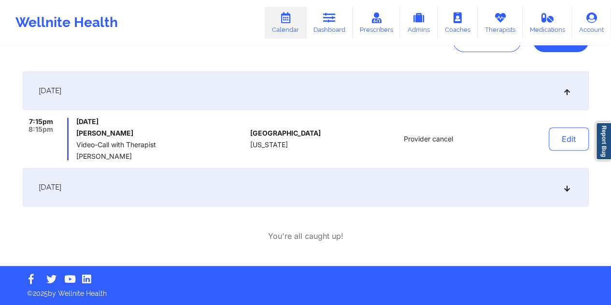
click at [346, 193] on div "September 10, 2025" at bounding box center [306, 187] width 566 height 39
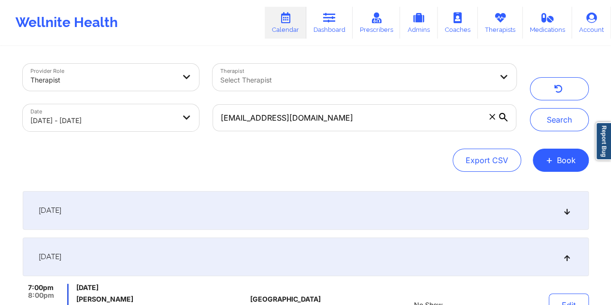
scroll to position [0, 0]
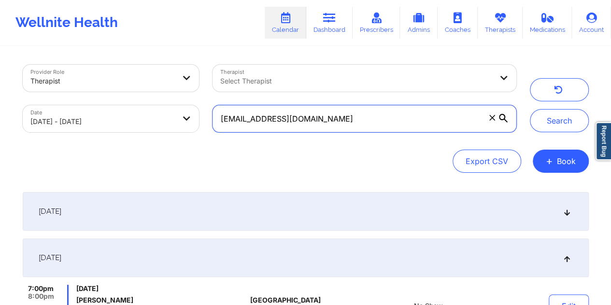
click at [338, 120] on input "[EMAIL_ADDRESS][DOMAIN_NAME]" at bounding box center [364, 118] width 303 height 27
paste input "jbanos@msn"
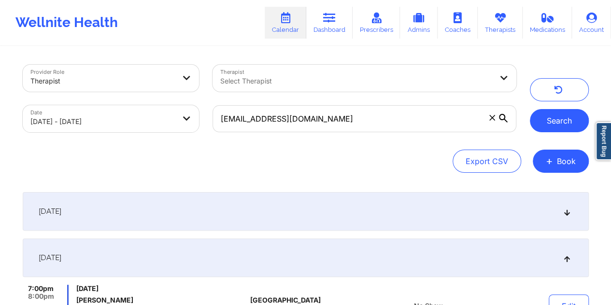
click at [561, 118] on button "Search" at bounding box center [559, 120] width 59 height 23
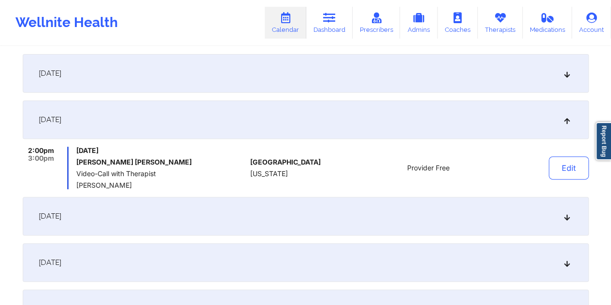
scroll to position [153, 0]
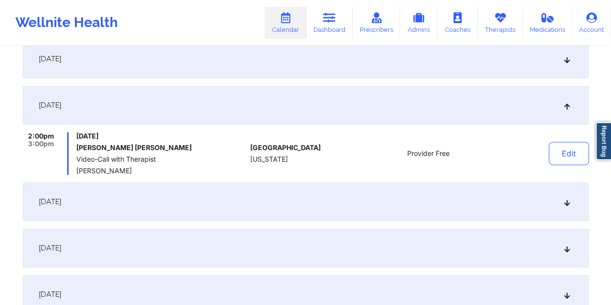
click at [274, 66] on div "September 2, 2025" at bounding box center [306, 59] width 566 height 39
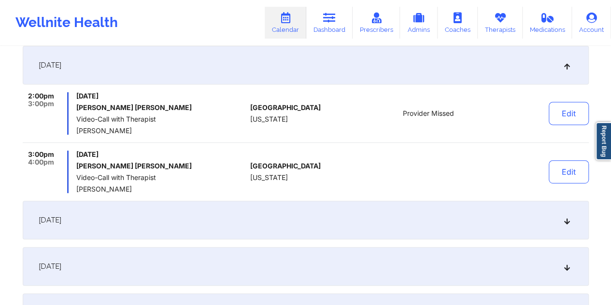
scroll to position [177, 0]
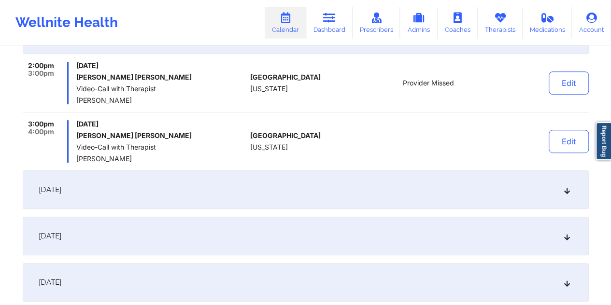
click at [312, 193] on div "September 9, 2025" at bounding box center [306, 190] width 566 height 39
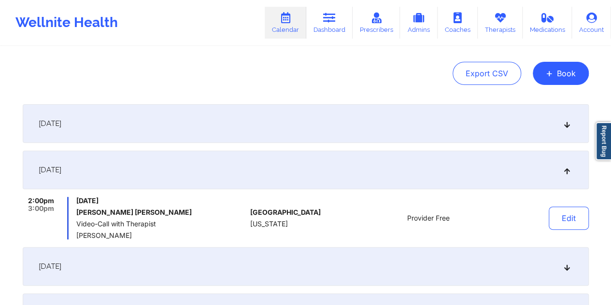
scroll to position [88, 0]
click at [396, 124] on div "September 2, 2025" at bounding box center [306, 123] width 566 height 39
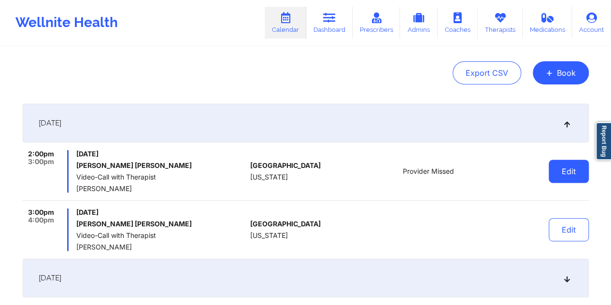
click at [563, 170] on button "Edit" at bounding box center [569, 171] width 40 height 23
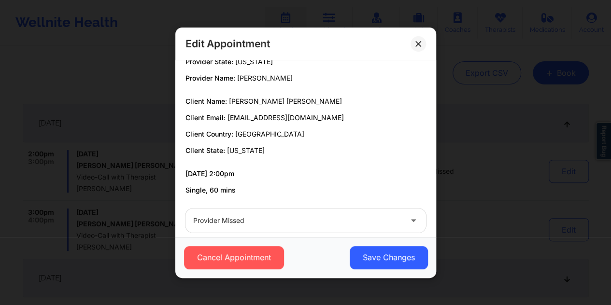
scroll to position [43, 0]
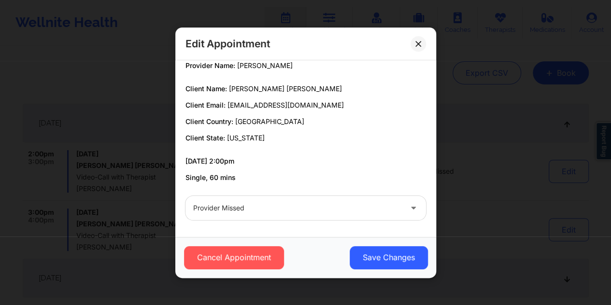
click at [256, 210] on div at bounding box center [297, 208] width 209 height 12
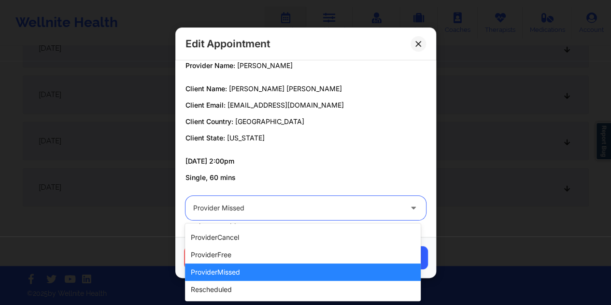
scroll to position [0, 0]
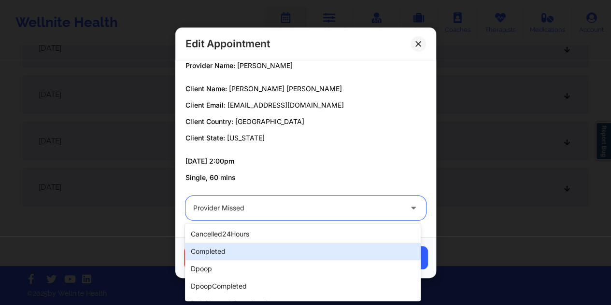
click at [239, 250] on div "completed" at bounding box center [303, 251] width 236 height 17
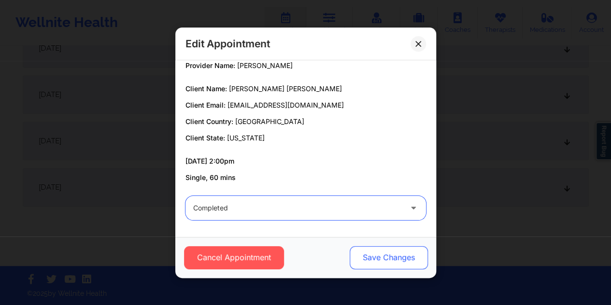
click at [369, 260] on button "Save Changes" at bounding box center [388, 257] width 78 height 23
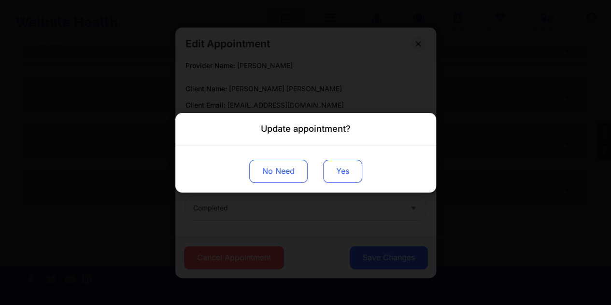
click at [339, 172] on button "Yes" at bounding box center [342, 170] width 39 height 23
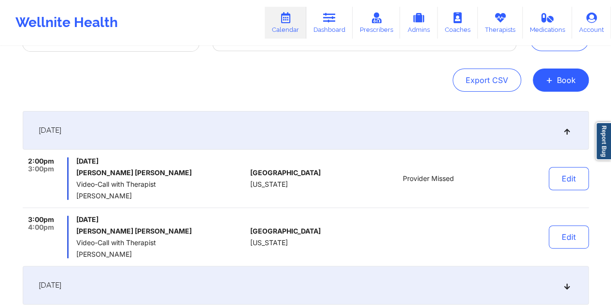
scroll to position [64, 0]
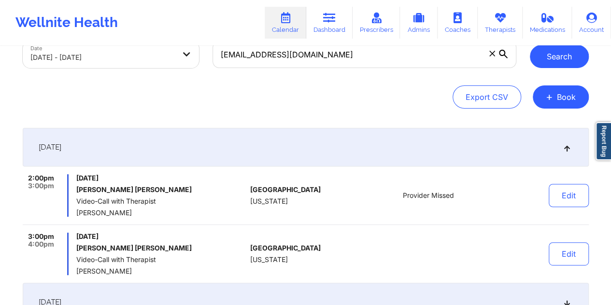
click at [560, 65] on button "Search" at bounding box center [559, 56] width 59 height 23
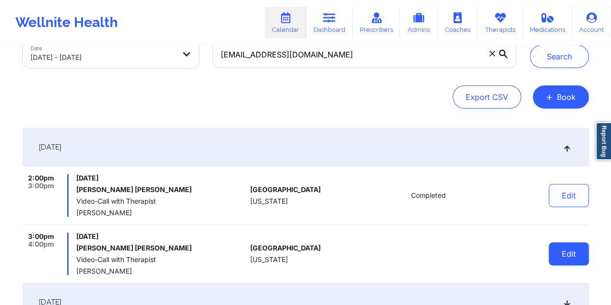
click at [565, 257] on button "Edit" at bounding box center [569, 254] width 40 height 23
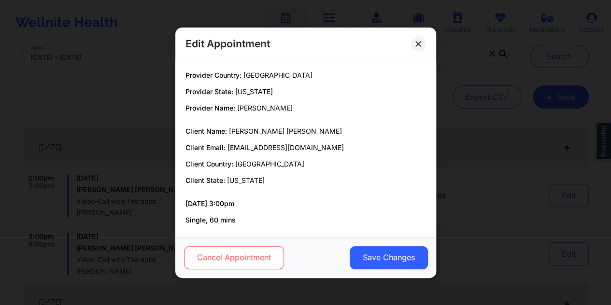
click at [245, 262] on button "Cancel Appointment" at bounding box center [234, 257] width 100 height 23
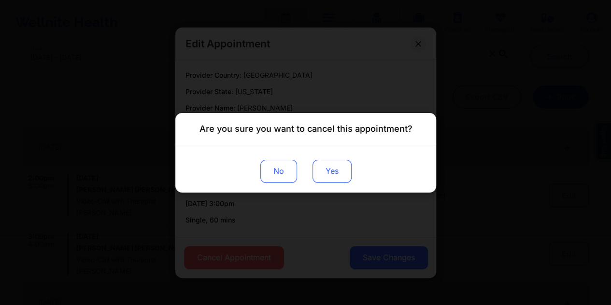
click at [330, 178] on button "Yes" at bounding box center [331, 170] width 39 height 23
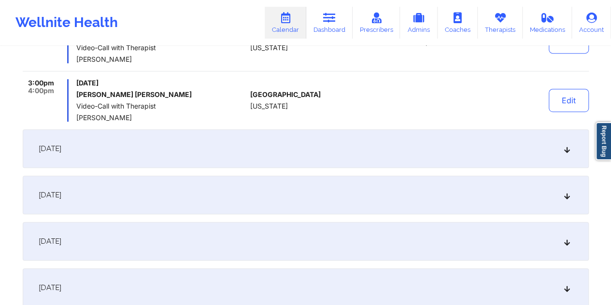
scroll to position [249, 0]
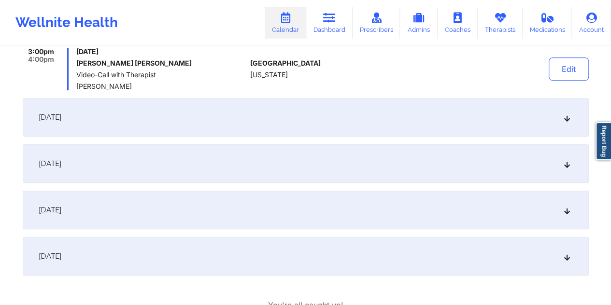
click at [351, 125] on div "September 9, 2025" at bounding box center [306, 117] width 566 height 39
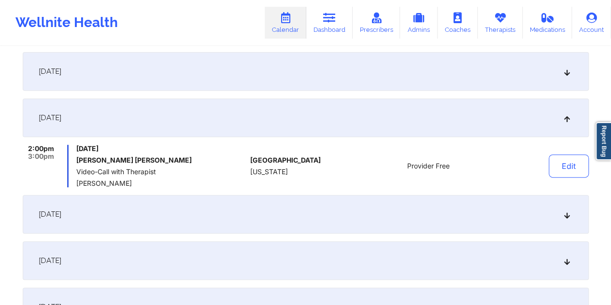
scroll to position [137, 0]
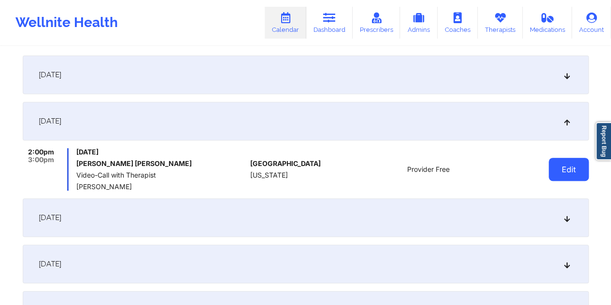
click at [568, 171] on button "Edit" at bounding box center [569, 169] width 40 height 23
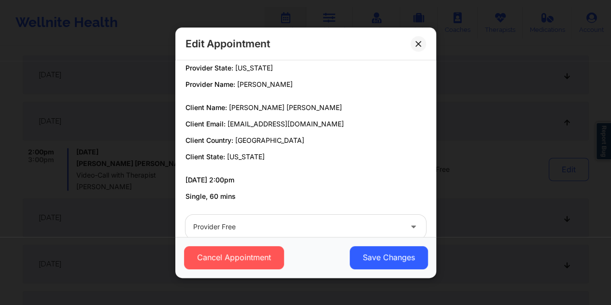
scroll to position [43, 0]
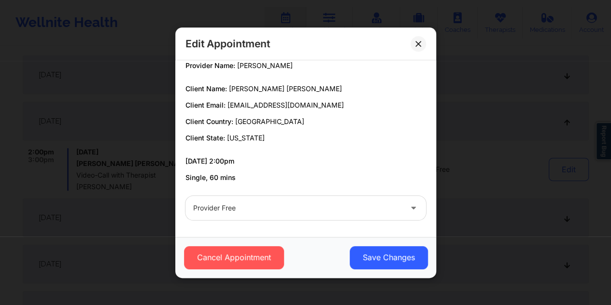
click at [244, 204] on div at bounding box center [297, 208] width 209 height 12
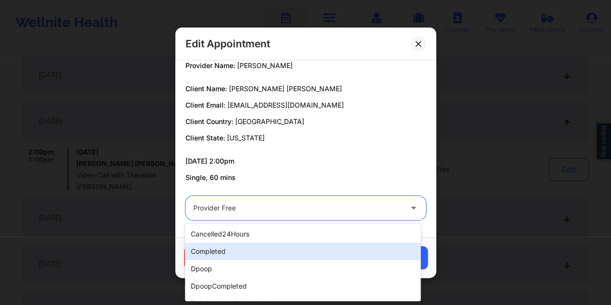
click at [227, 250] on div "completed" at bounding box center [303, 251] width 236 height 17
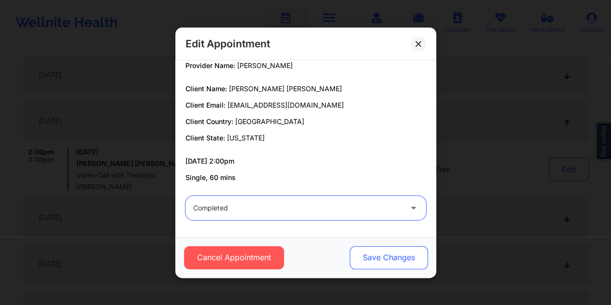
click at [372, 259] on button "Save Changes" at bounding box center [388, 257] width 78 height 23
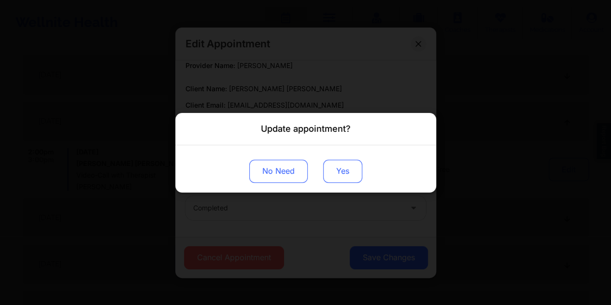
click at [347, 170] on button "Yes" at bounding box center [342, 170] width 39 height 23
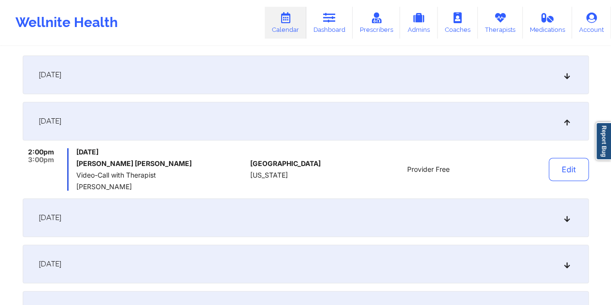
click at [176, 71] on div "September 2, 2025" at bounding box center [306, 75] width 566 height 39
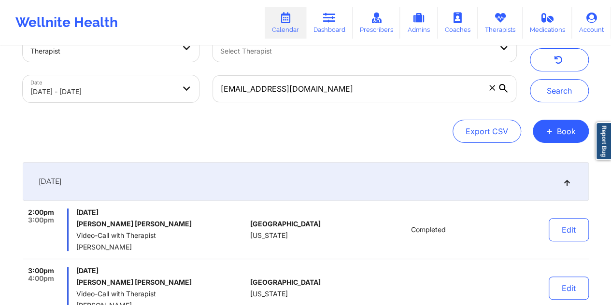
scroll to position [0, 0]
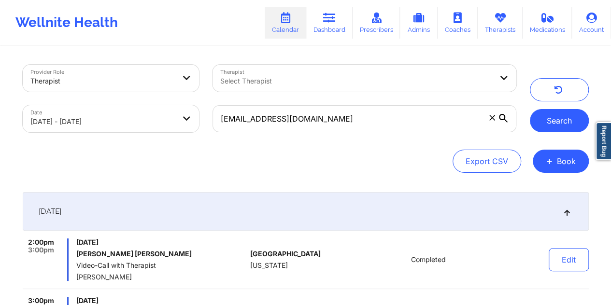
click at [562, 120] on button "Search" at bounding box center [559, 120] width 59 height 23
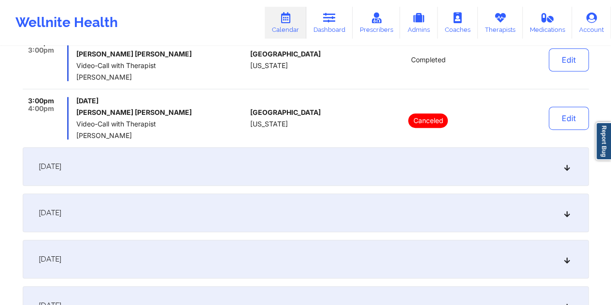
scroll to position [209, 0]
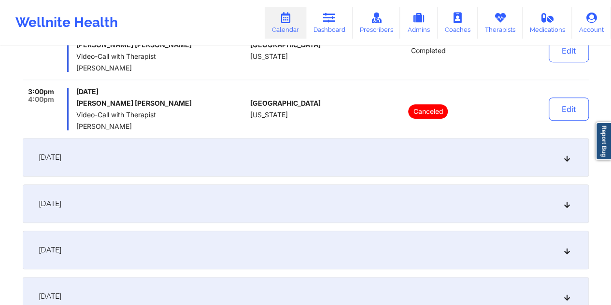
click at [399, 153] on div "September 9, 2025" at bounding box center [306, 157] width 566 height 39
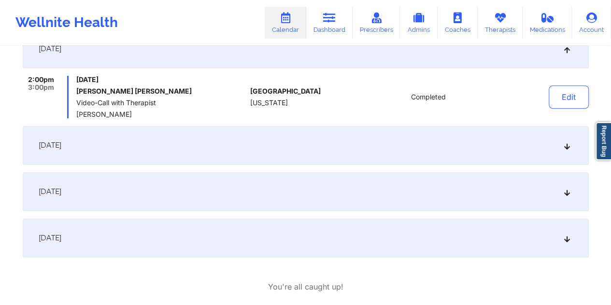
click at [399, 153] on div "September 23, 2025" at bounding box center [306, 145] width 566 height 39
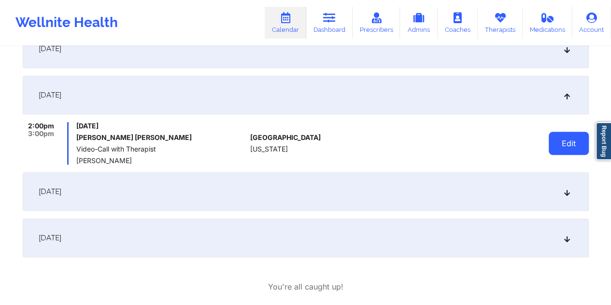
click at [566, 144] on button "Edit" at bounding box center [569, 143] width 40 height 23
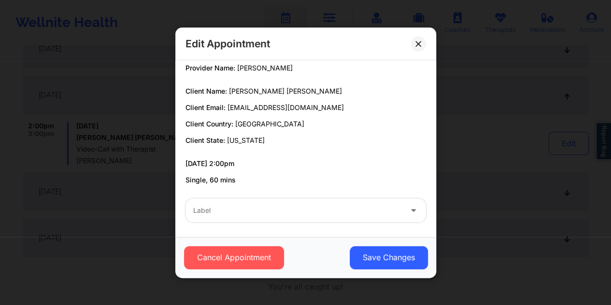
scroll to position [43, 0]
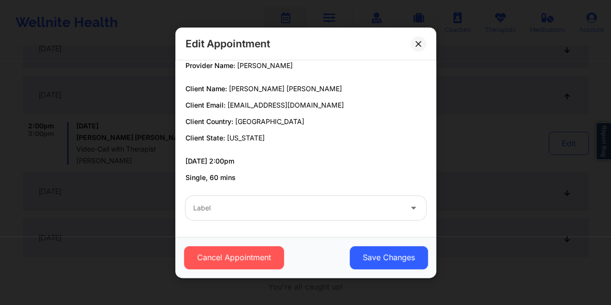
click at [220, 210] on div at bounding box center [297, 208] width 209 height 12
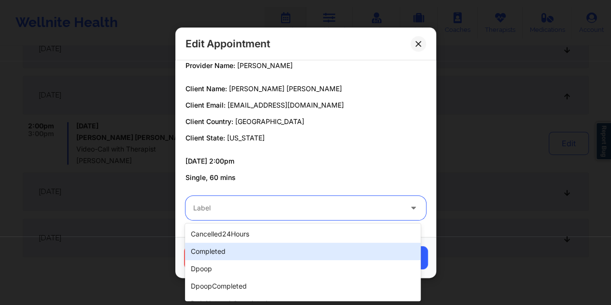
click at [221, 254] on div "completed" at bounding box center [303, 251] width 236 height 17
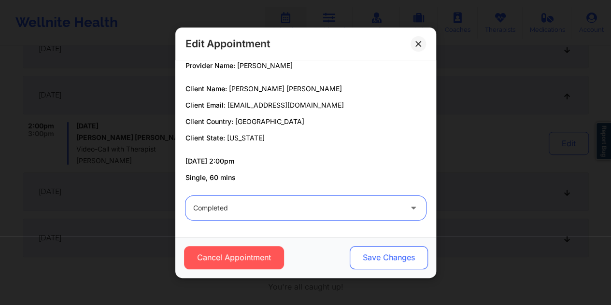
click at [405, 260] on button "Save Changes" at bounding box center [388, 257] width 78 height 23
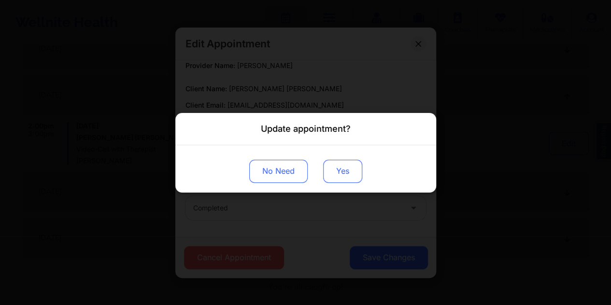
click at [348, 170] on button "Yes" at bounding box center [342, 170] width 39 height 23
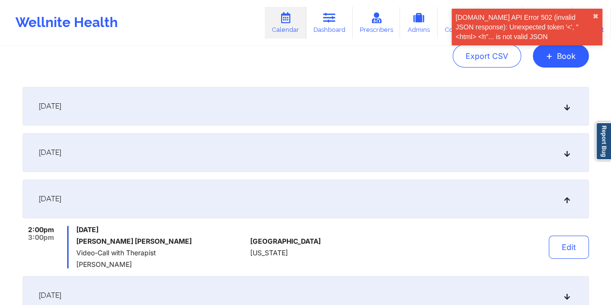
scroll to position [0, 0]
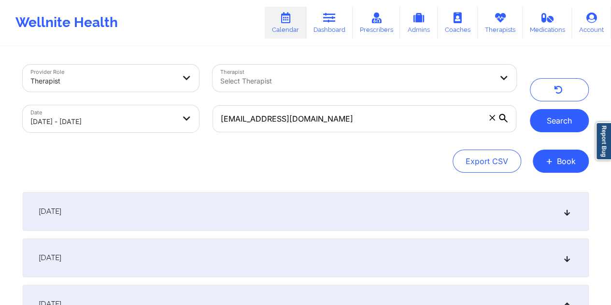
click at [565, 116] on button "Search" at bounding box center [559, 120] width 59 height 23
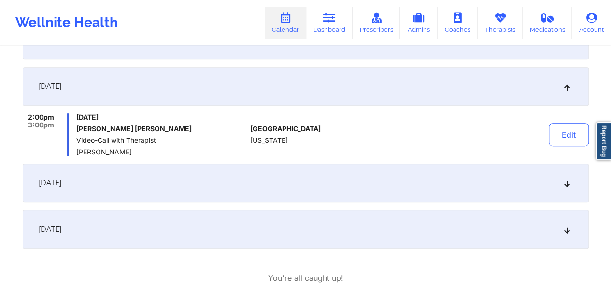
scroll to position [131, 0]
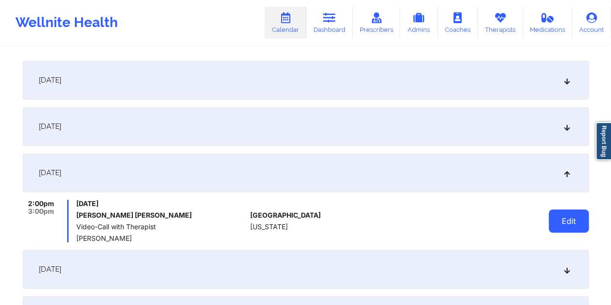
click at [563, 222] on button "Edit" at bounding box center [569, 221] width 40 height 23
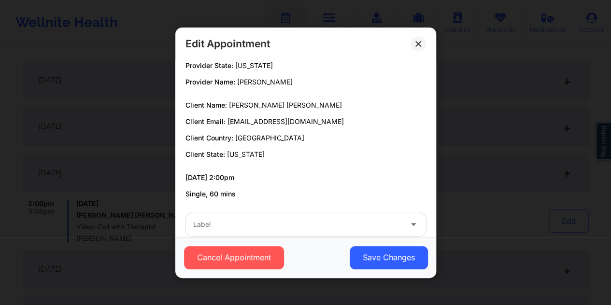
scroll to position [43, 0]
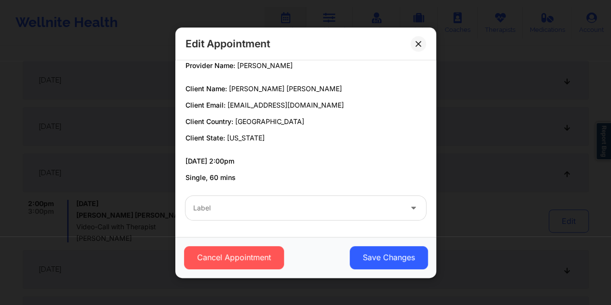
click at [271, 203] on div at bounding box center [297, 208] width 209 height 12
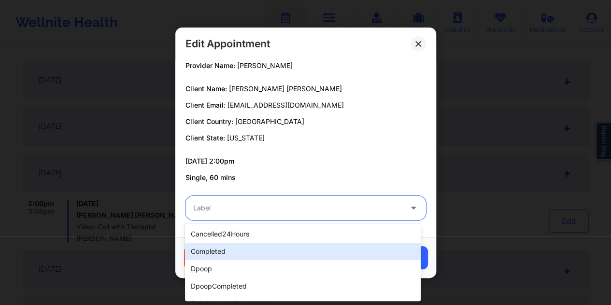
click at [233, 259] on div "completed" at bounding box center [303, 251] width 236 height 17
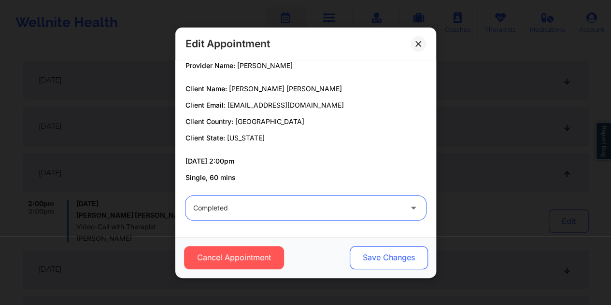
click at [366, 259] on button "Save Changes" at bounding box center [388, 257] width 78 height 23
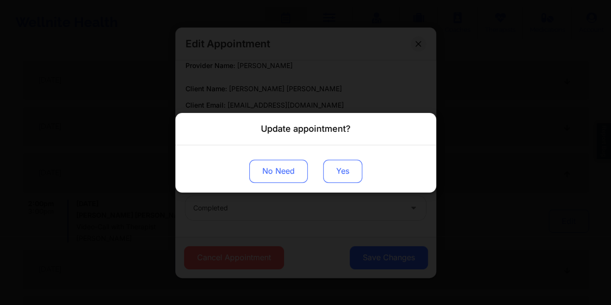
click at [340, 170] on button "Yes" at bounding box center [342, 170] width 39 height 23
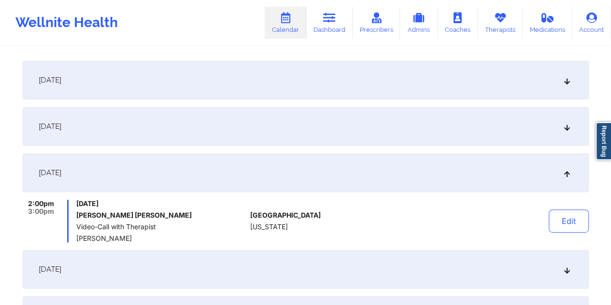
scroll to position [0, 0]
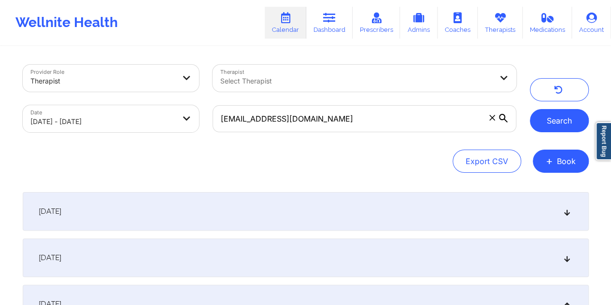
click at [556, 120] on button "Search" at bounding box center [559, 120] width 59 height 23
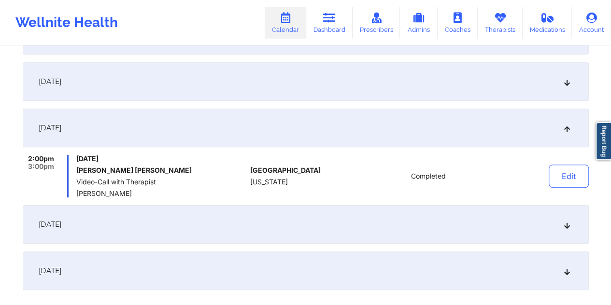
scroll to position [177, 0]
click at [221, 77] on div "September 9, 2025" at bounding box center [306, 81] width 566 height 39
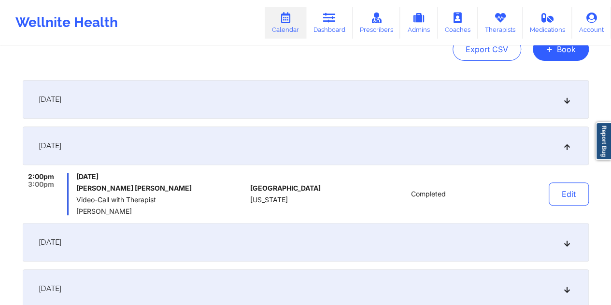
scroll to position [104, 0]
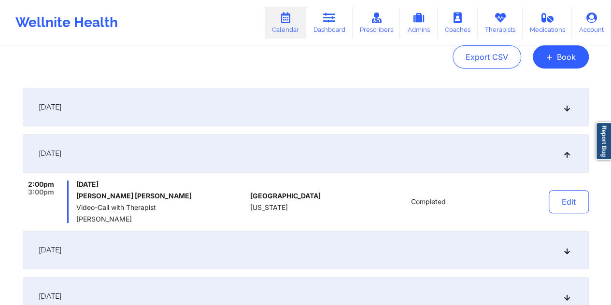
click at [231, 103] on div "September 2, 2025" at bounding box center [306, 107] width 566 height 39
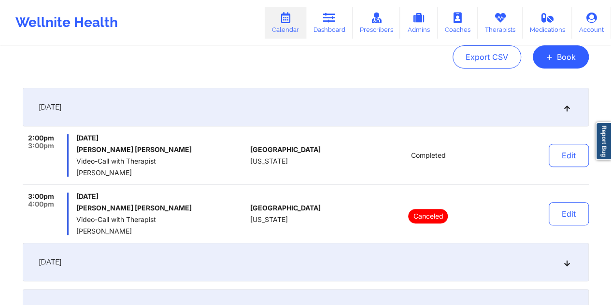
scroll to position [0, 0]
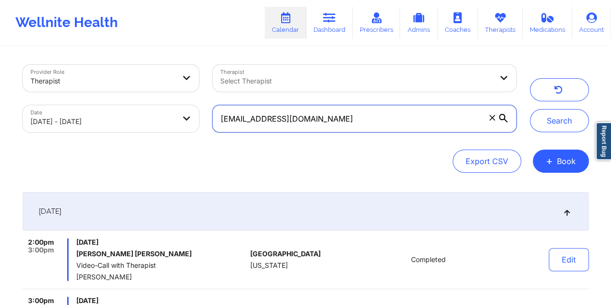
click at [336, 120] on input "[EMAIL_ADDRESS][DOMAIN_NAME]" at bounding box center [364, 118] width 303 height 27
paste input "taylorrharris00@gmail"
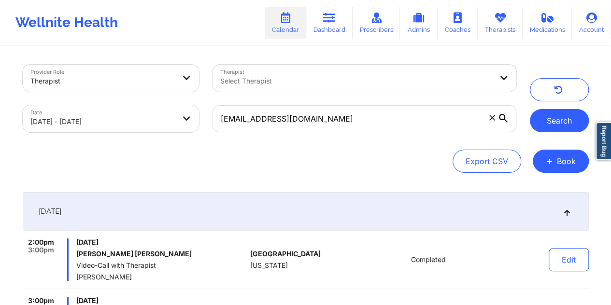
click at [546, 125] on button "Search" at bounding box center [559, 120] width 59 height 23
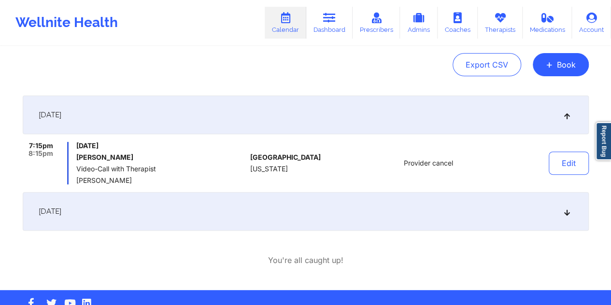
scroll to position [121, 0]
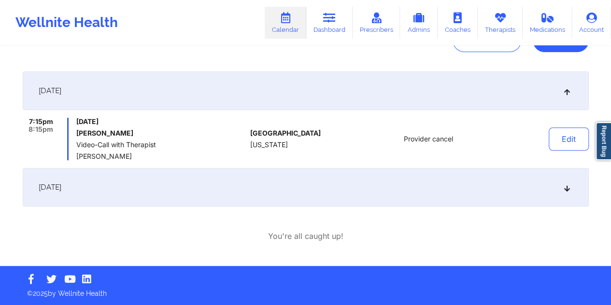
click at [380, 186] on div "September 10, 2025" at bounding box center [306, 187] width 566 height 39
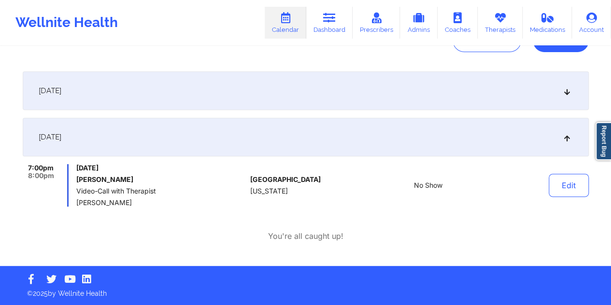
click at [357, 88] on div "September 2, 2025" at bounding box center [306, 91] width 566 height 39
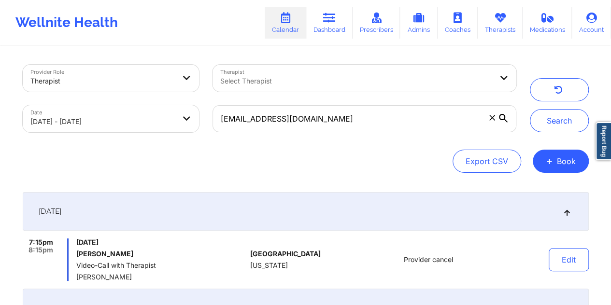
scroll to position [0, 0]
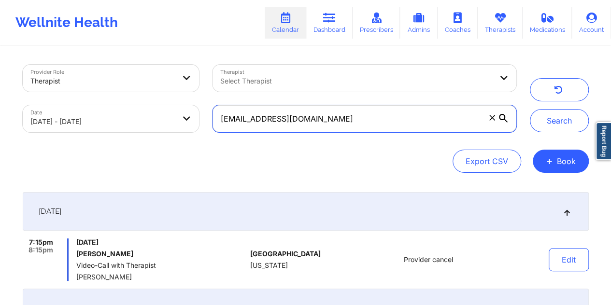
click at [330, 118] on input "[EMAIL_ADDRESS][DOMAIN_NAME]" at bounding box center [364, 118] width 303 height 27
paste input "olutayo.aluko"
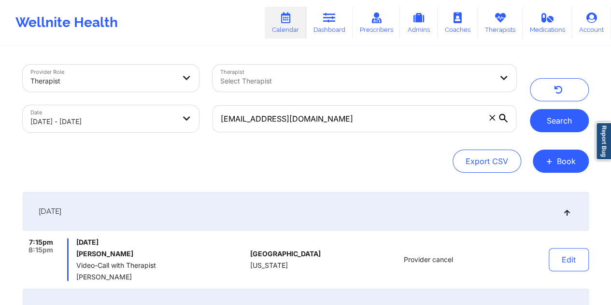
click at [544, 119] on button "Search" at bounding box center [559, 120] width 59 height 23
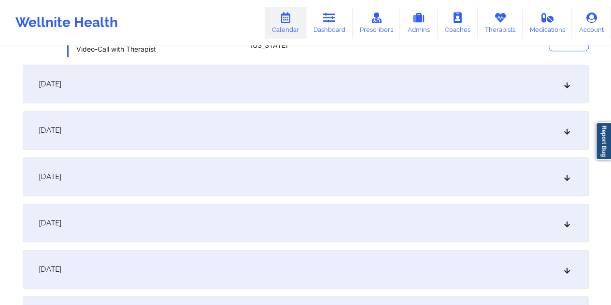
scroll to position [201, 0]
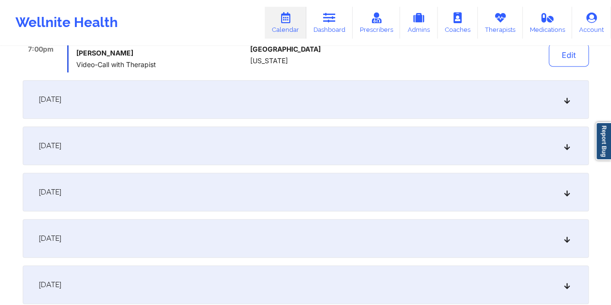
click at [253, 96] on div "September 9, 2025" at bounding box center [306, 99] width 566 height 39
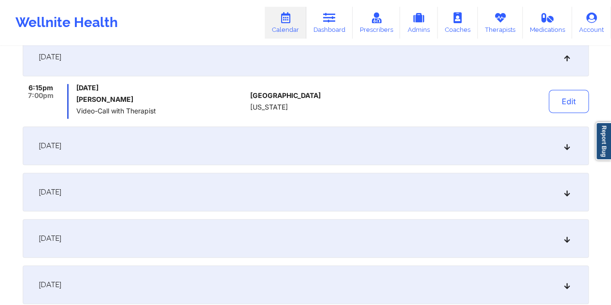
click at [272, 143] on div "September 16, 2025" at bounding box center [306, 146] width 566 height 39
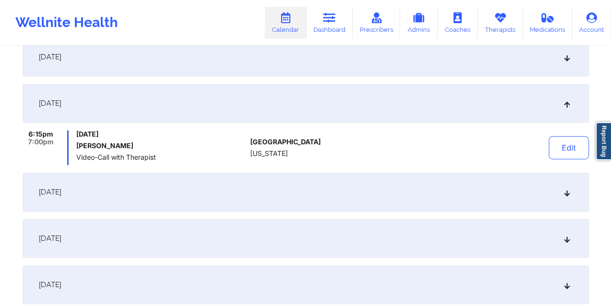
click at [274, 181] on div "September 23, 2025" at bounding box center [306, 192] width 566 height 39
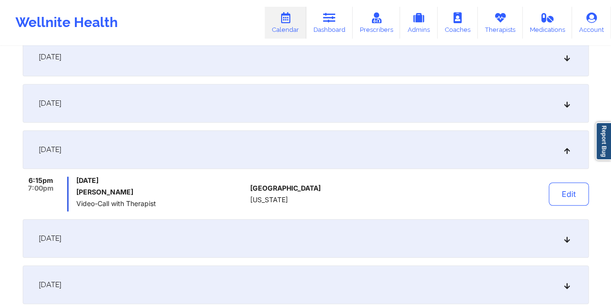
click at [286, 230] on div "September 30, 2025" at bounding box center [306, 238] width 566 height 39
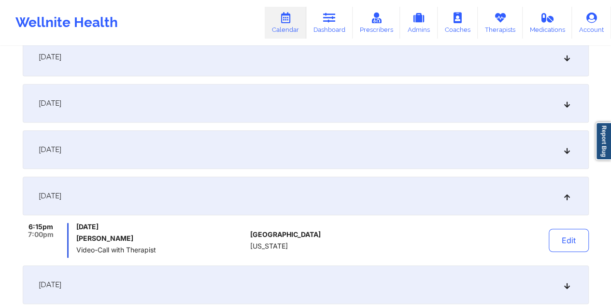
scroll to position [0, 0]
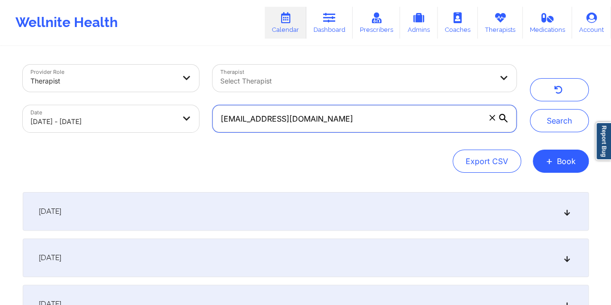
click at [306, 123] on input "olutayo.aluko@gmail.com" at bounding box center [364, 118] width 303 height 27
paste input "nishsenthilkumar"
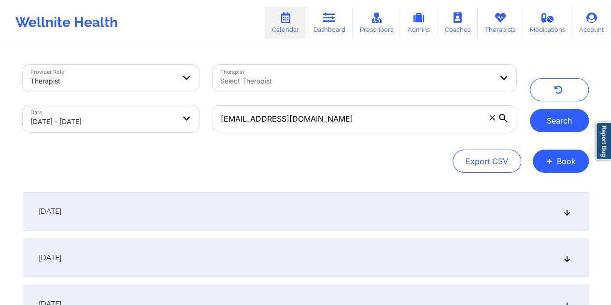
click at [542, 126] on button "Search" at bounding box center [559, 120] width 59 height 23
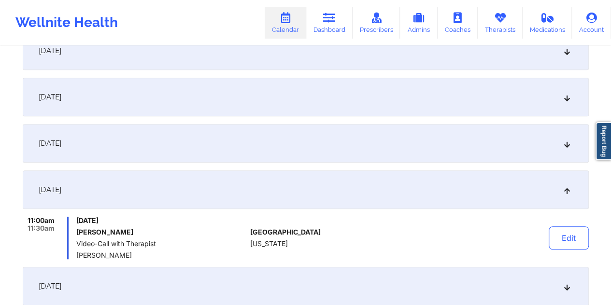
scroll to position [209, 0]
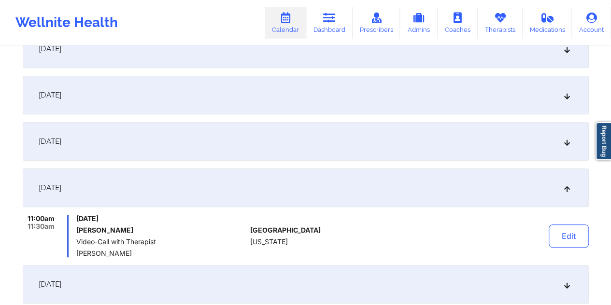
click at [226, 98] on div "September 9, 2025" at bounding box center [306, 95] width 566 height 39
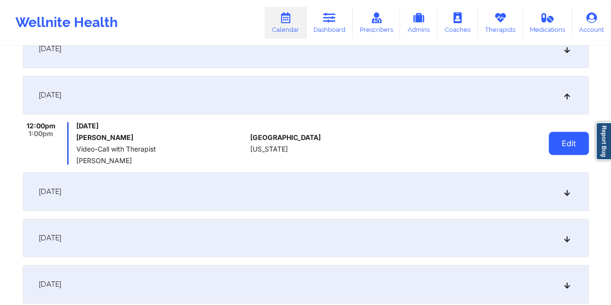
click at [563, 144] on button "Edit" at bounding box center [569, 143] width 40 height 23
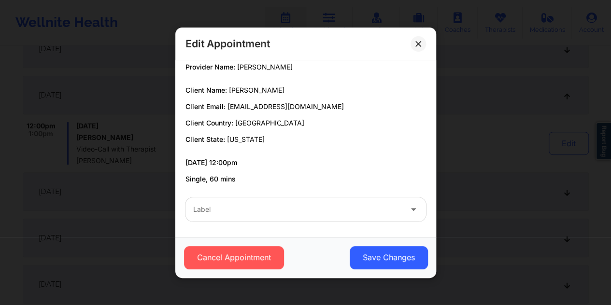
scroll to position [43, 0]
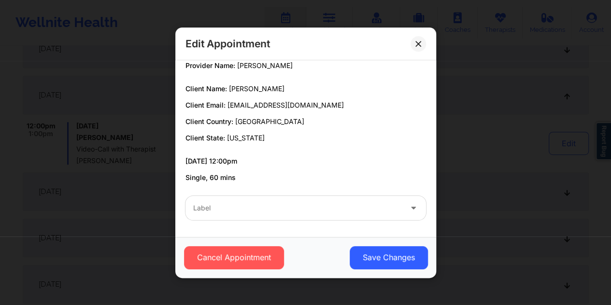
click at [259, 204] on div at bounding box center [297, 208] width 209 height 12
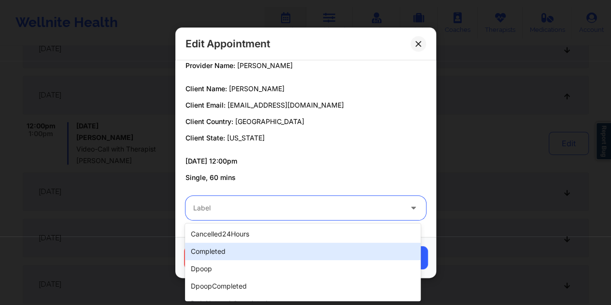
click at [231, 250] on div "completed" at bounding box center [303, 251] width 236 height 17
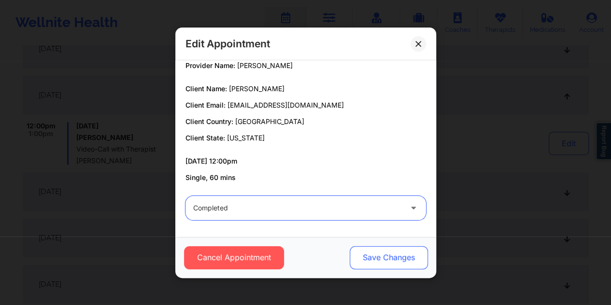
click at [369, 260] on button "Save Changes" at bounding box center [388, 257] width 78 height 23
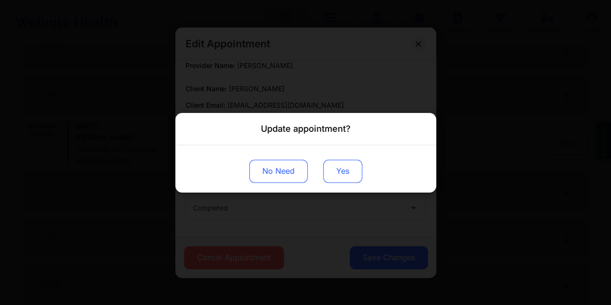
click at [336, 171] on button "Yes" at bounding box center [342, 170] width 39 height 23
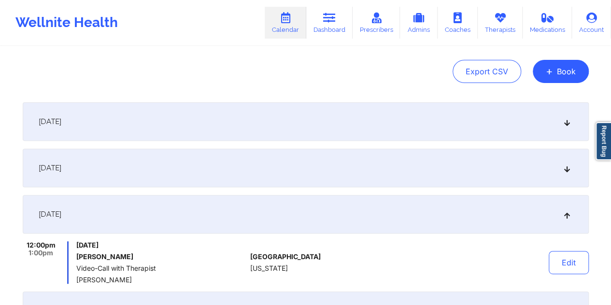
scroll to position [72, 0]
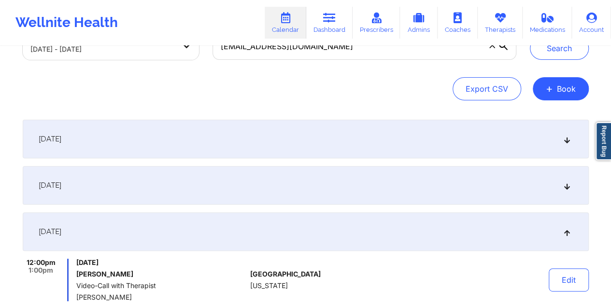
click at [311, 129] on div "September 2, 2025" at bounding box center [306, 139] width 566 height 39
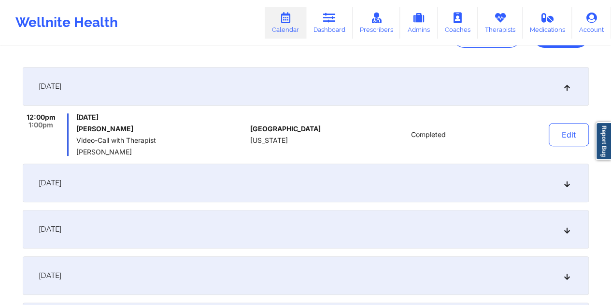
scroll to position [153, 0]
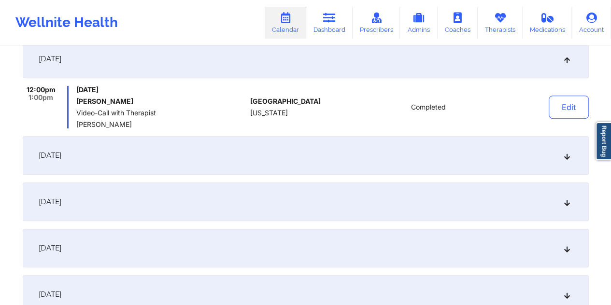
click at [321, 149] on div "September 5, 2025" at bounding box center [306, 155] width 566 height 39
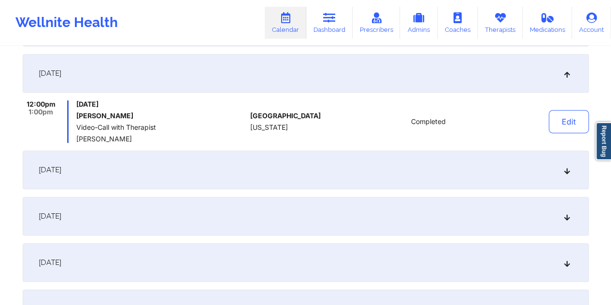
scroll to position [193, 0]
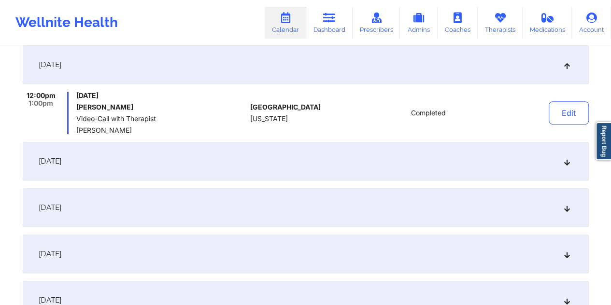
click at [335, 156] on div "September 9, 2025" at bounding box center [306, 161] width 566 height 39
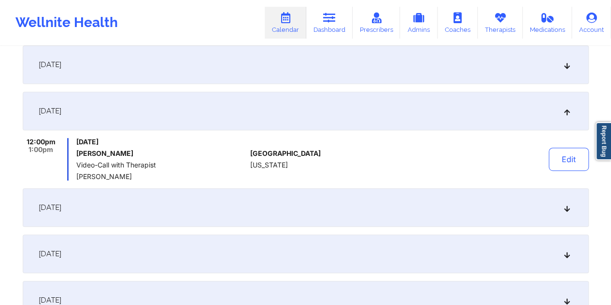
click at [334, 203] on div "September 12, 2025" at bounding box center [306, 207] width 566 height 39
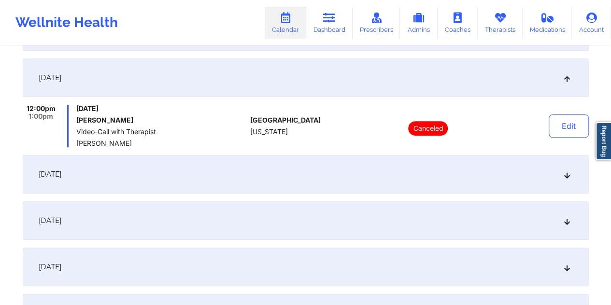
scroll to position [290, 0]
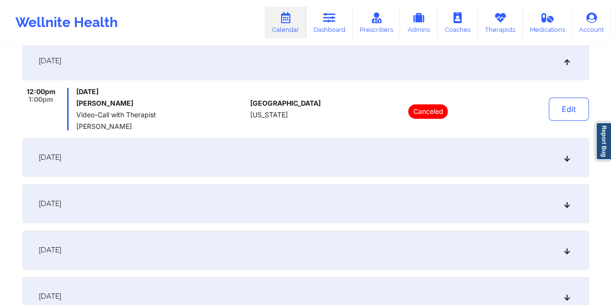
click at [334, 157] on div "September 16, 2025" at bounding box center [306, 157] width 566 height 39
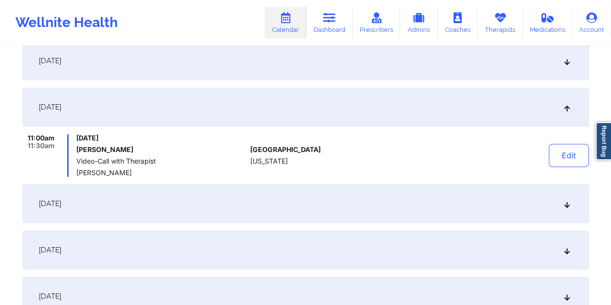
click at [274, 63] on div "September 12, 2025" at bounding box center [306, 61] width 566 height 39
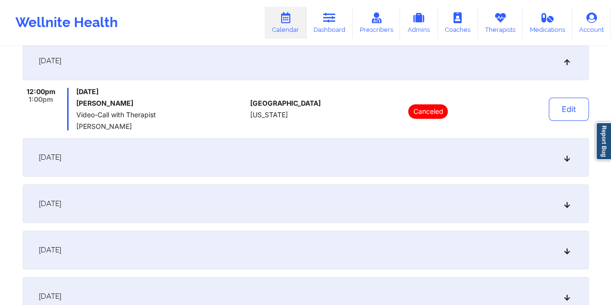
click at [268, 150] on div "September 16, 2025" at bounding box center [306, 157] width 566 height 39
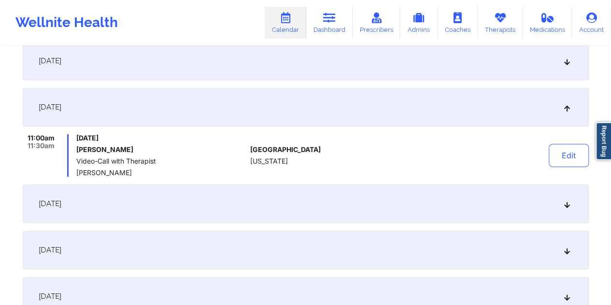
click at [209, 204] on div "September 19, 2025" at bounding box center [306, 204] width 566 height 39
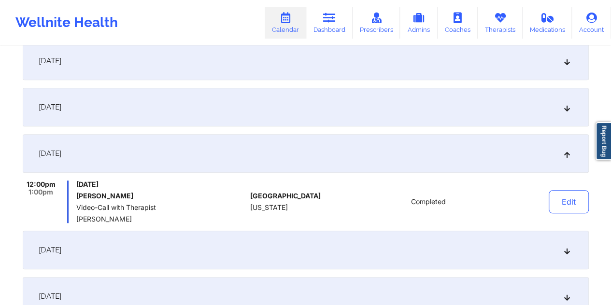
click at [240, 110] on div "September 16, 2025" at bounding box center [306, 107] width 566 height 39
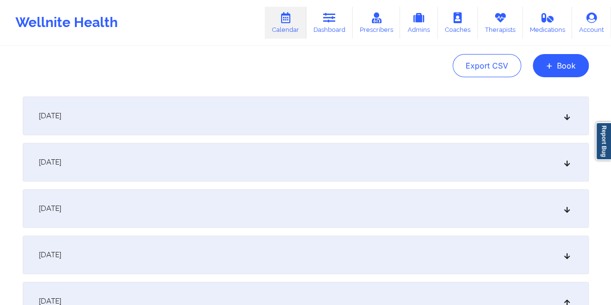
scroll to position [113, 0]
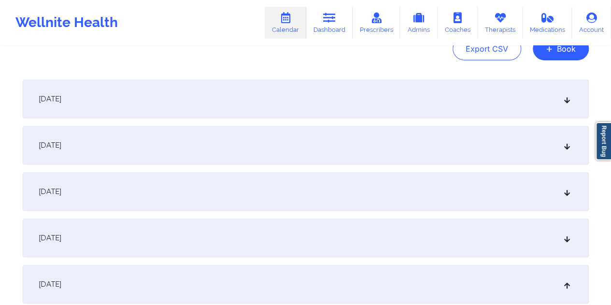
click at [254, 102] on div "September 2, 2025" at bounding box center [306, 99] width 566 height 39
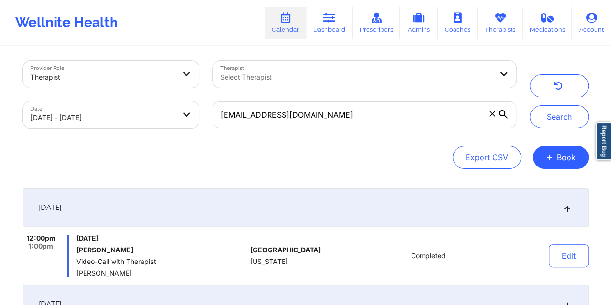
scroll to position [0, 0]
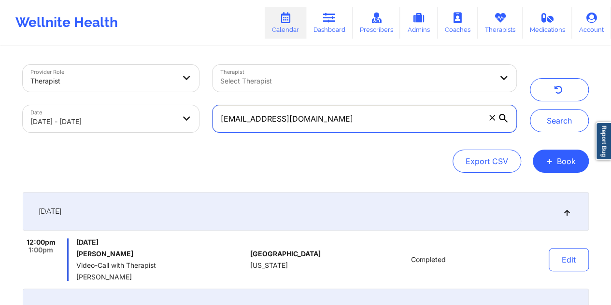
click at [345, 121] on input "nishsenthilkumar@gmail.com" at bounding box center [364, 118] width 303 height 27
paste input "scottholmberg001@yahoo"
type input "scottholmberg001@yahoo.com"
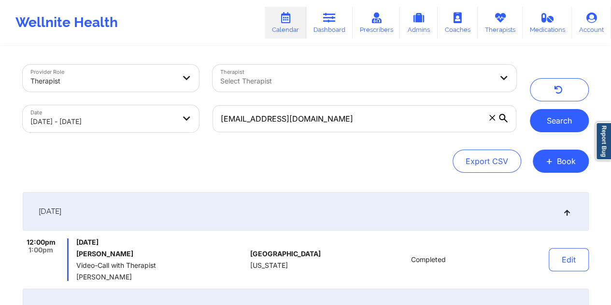
click at [545, 120] on button "Search" at bounding box center [559, 120] width 59 height 23
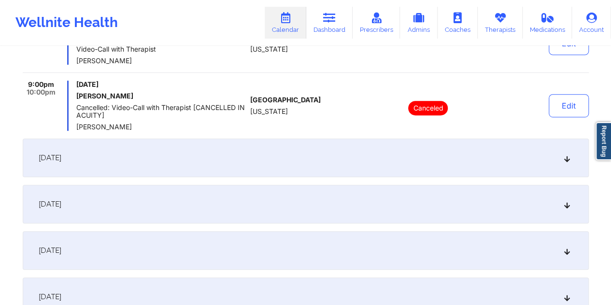
scroll to position [217, 0]
click at [280, 151] on div "September 9, 2025" at bounding box center [306, 157] width 566 height 39
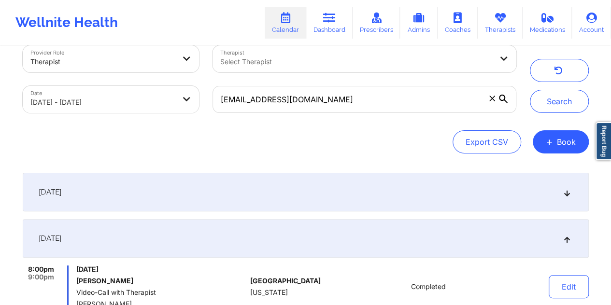
scroll to position [0, 0]
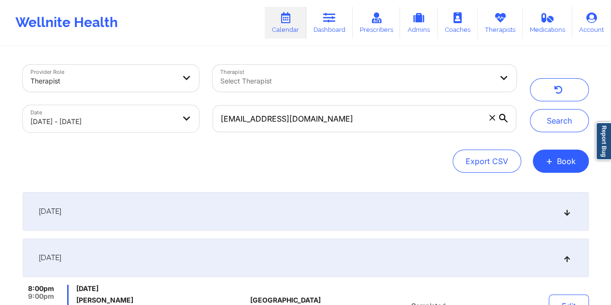
click at [238, 208] on div "September 2, 2025" at bounding box center [306, 211] width 566 height 39
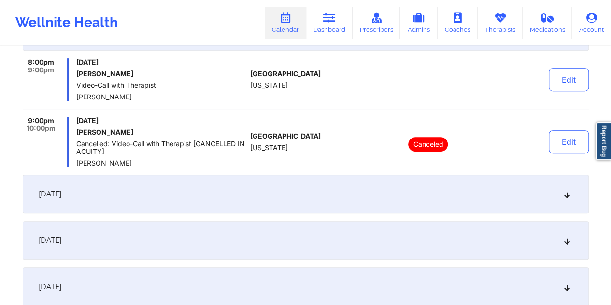
scroll to position [145, 0]
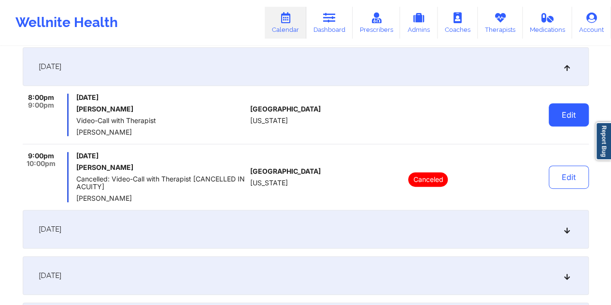
click at [569, 113] on button "Edit" at bounding box center [569, 114] width 40 height 23
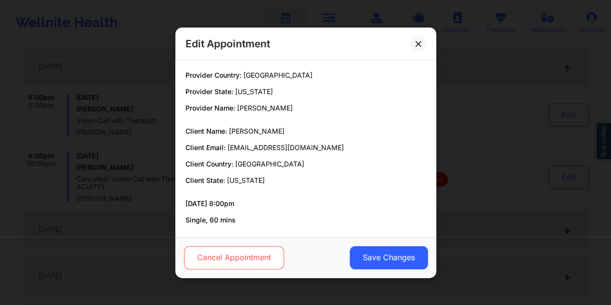
click at [238, 258] on button "Cancel Appointment" at bounding box center [234, 257] width 100 height 23
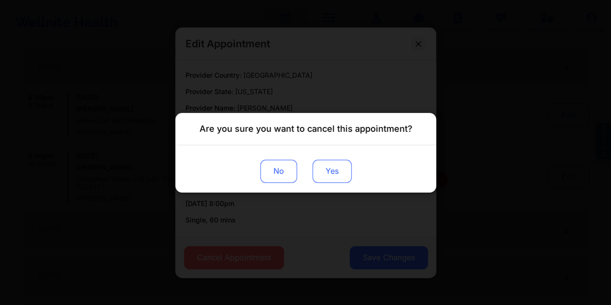
click at [326, 167] on button "Yes" at bounding box center [331, 170] width 39 height 23
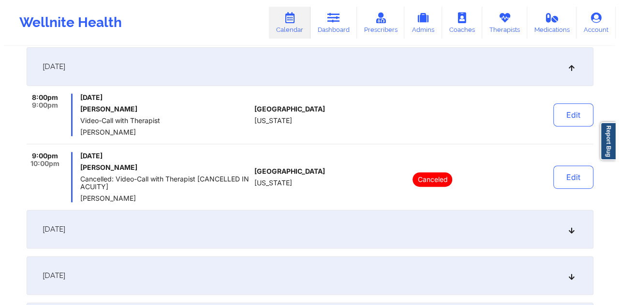
scroll to position [0, 0]
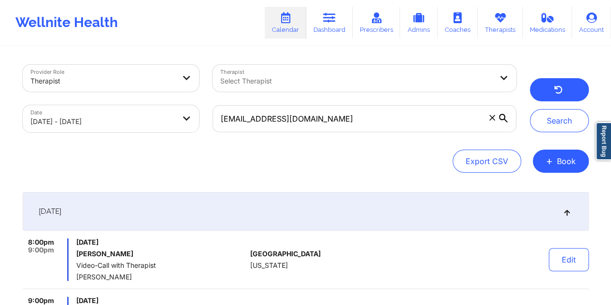
click at [541, 92] on button "button" at bounding box center [559, 89] width 59 height 23
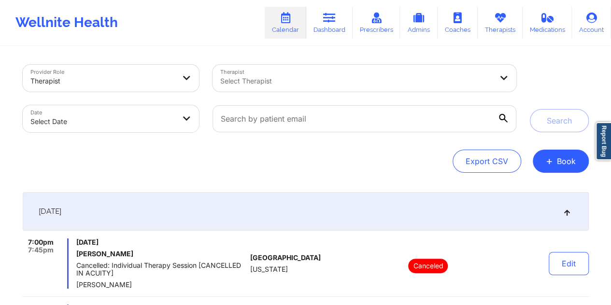
select select "2025-8"
select select "2025-9"
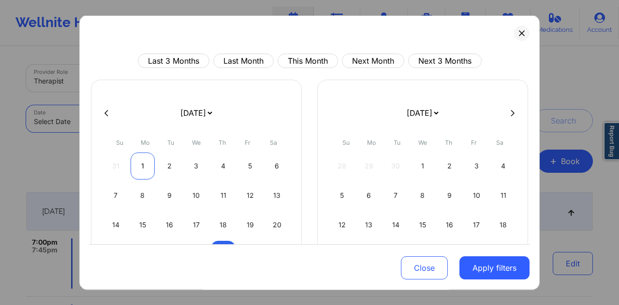
click at [140, 161] on div "1" at bounding box center [142, 166] width 25 height 27
select select "2025-8"
select select "2025-9"
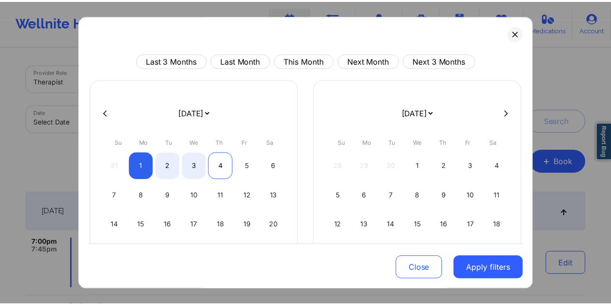
scroll to position [82, 0]
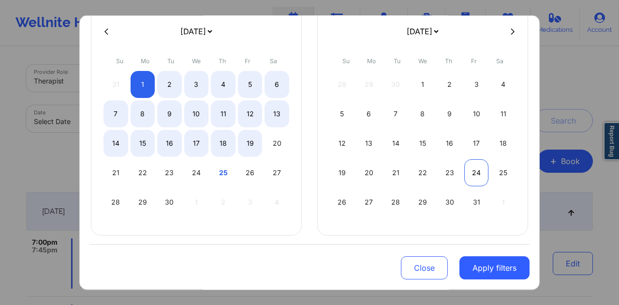
select select "2025-8"
select select "2025-9"
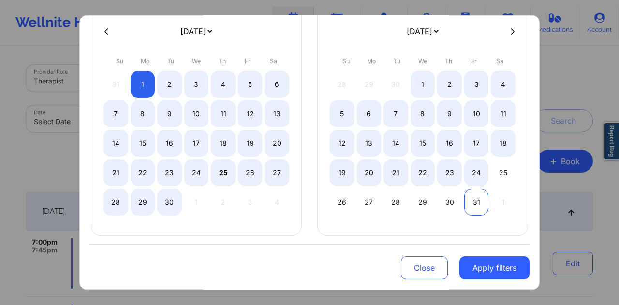
select select "2025-8"
select select "2025-9"
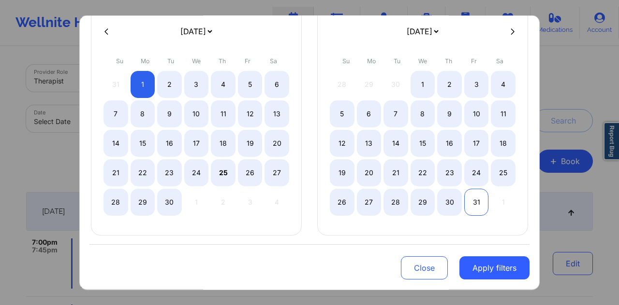
click at [475, 195] on div "31" at bounding box center [476, 202] width 25 height 27
select select "2025-8"
select select "2025-9"
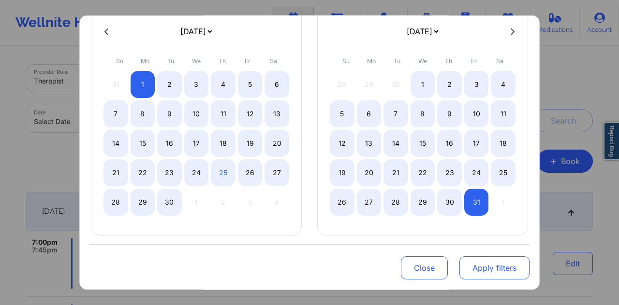
click at [499, 264] on button "Apply filters" at bounding box center [494, 268] width 70 height 23
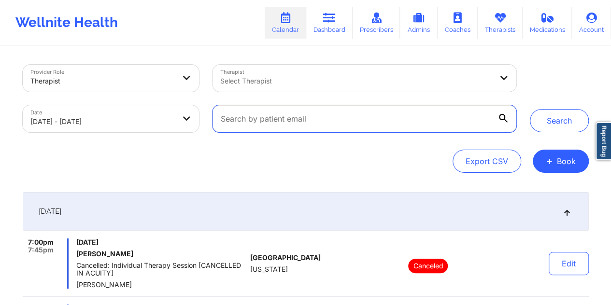
click at [356, 122] on input "text" at bounding box center [364, 118] width 303 height 27
paste input "1492407651"
type input "1492407651"
paste input "scottholmberg001@yahoo.com"
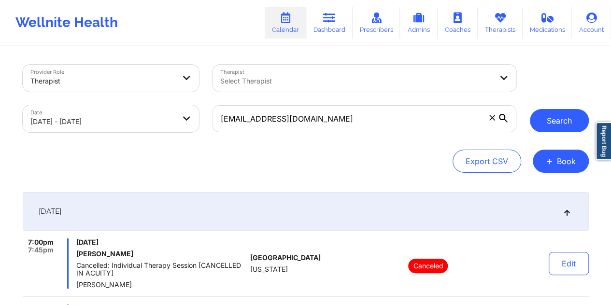
click at [546, 121] on button "Search" at bounding box center [559, 120] width 59 height 23
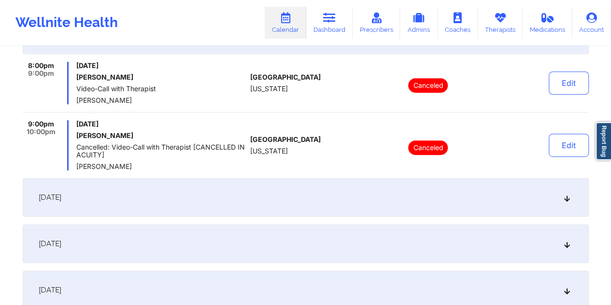
scroll to position [0, 0]
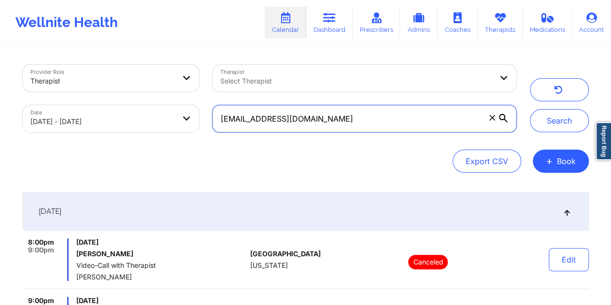
click at [326, 119] on input "scottholmberg001@yahoo.com" at bounding box center [364, 118] width 303 height 27
paste input "kimberly@wagnertek.net"
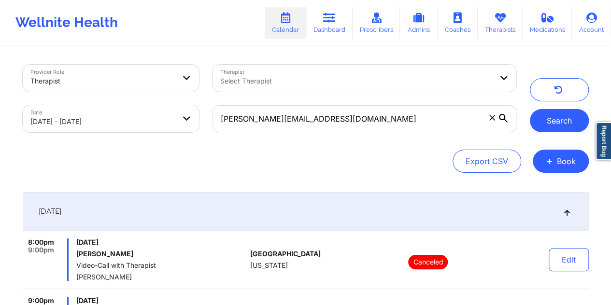
click at [543, 123] on button "Search" at bounding box center [559, 120] width 59 height 23
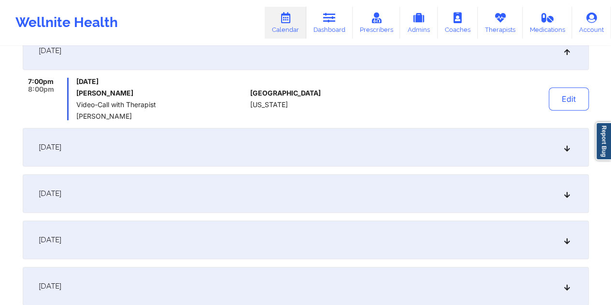
scroll to position [153, 0]
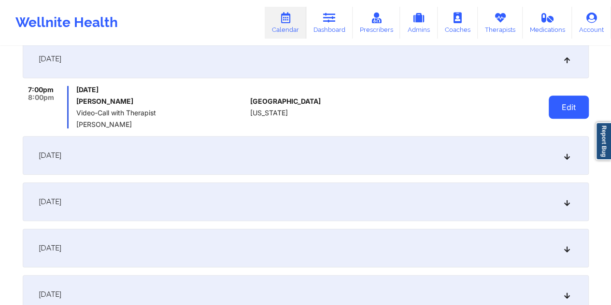
click at [571, 109] on button "Edit" at bounding box center [569, 107] width 40 height 23
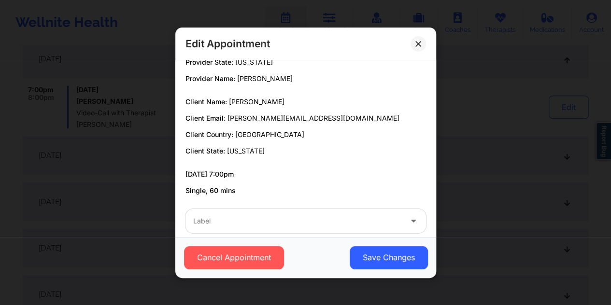
scroll to position [43, 0]
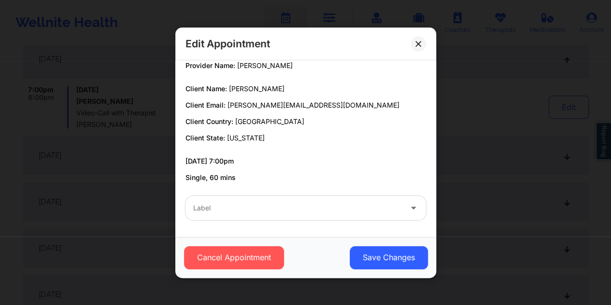
click at [286, 204] on div at bounding box center [297, 208] width 209 height 12
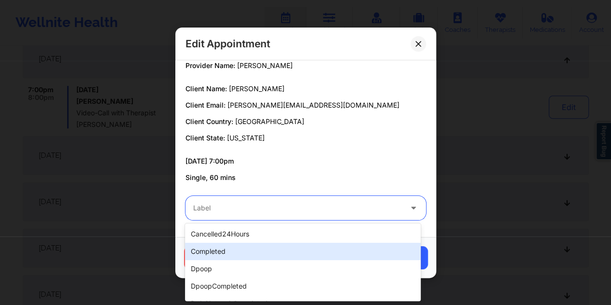
click at [232, 250] on div "completed" at bounding box center [303, 251] width 236 height 17
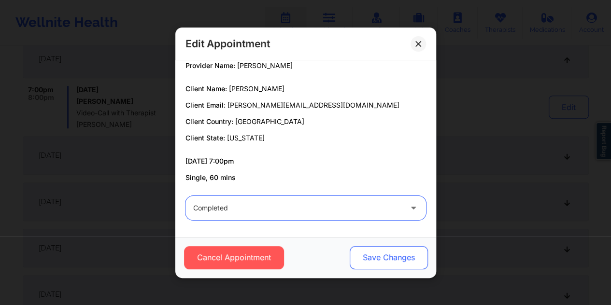
click at [374, 258] on button "Save Changes" at bounding box center [388, 257] width 78 height 23
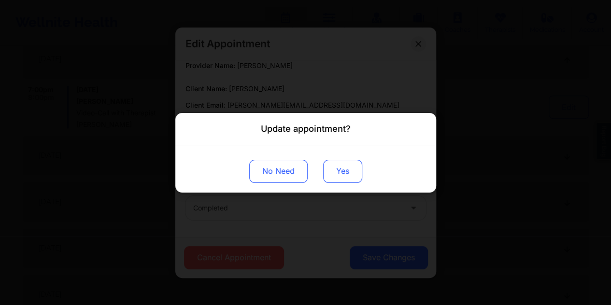
click at [345, 167] on button "Yes" at bounding box center [342, 170] width 39 height 23
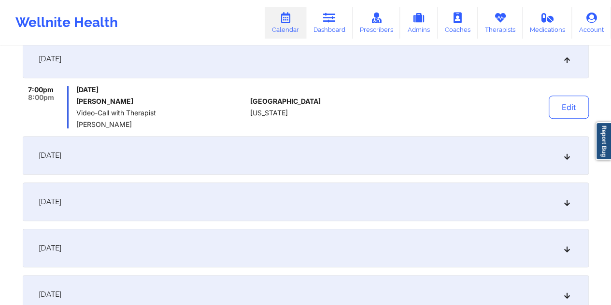
click at [328, 159] on div "September 4, 2025" at bounding box center [306, 155] width 566 height 39
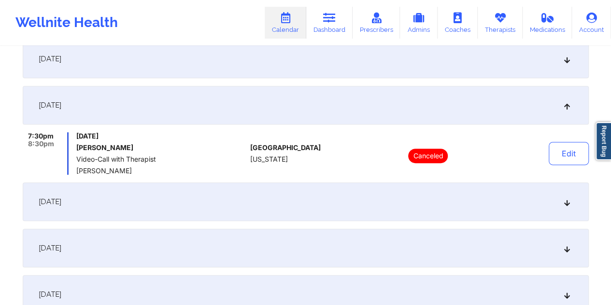
click at [324, 199] on div "September 5, 2025" at bounding box center [306, 202] width 566 height 39
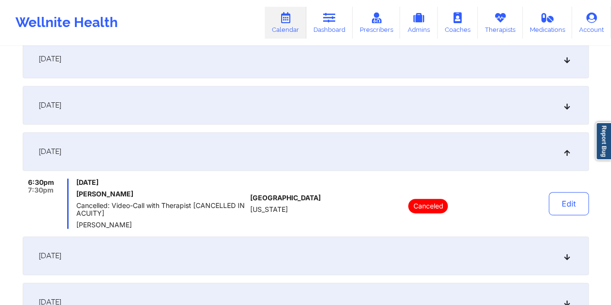
click at [319, 247] on div "September 9, 2025" at bounding box center [306, 256] width 566 height 39
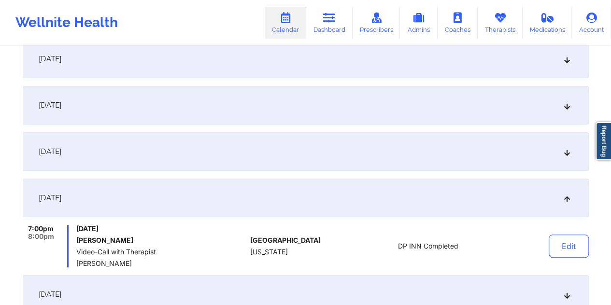
scroll to position [0, 0]
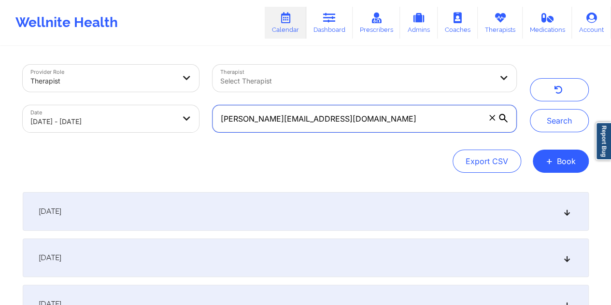
click at [326, 118] on input "kimberly@wagnertek.net" at bounding box center [364, 118] width 303 height 27
paste input "suhaydee.tejeda@gmail.com"
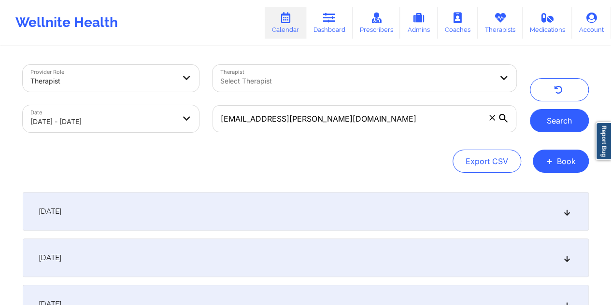
click at [565, 125] on button "Search" at bounding box center [559, 120] width 59 height 23
click at [333, 212] on div "September 2, 2025" at bounding box center [306, 211] width 566 height 39
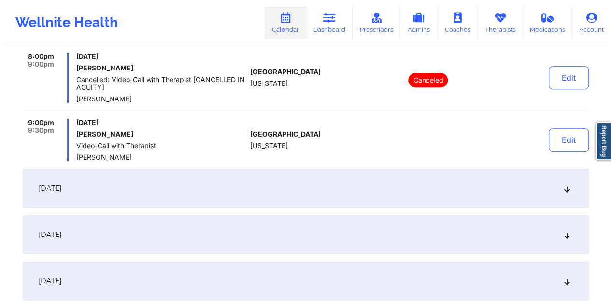
scroll to position [193, 0]
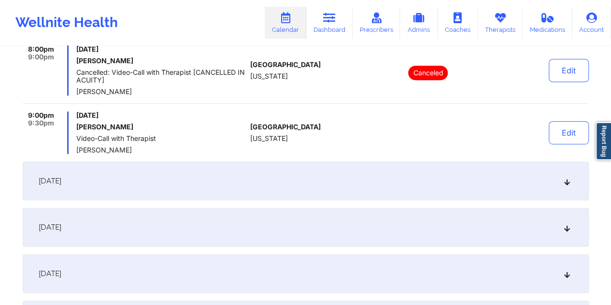
click at [255, 168] on div "September 4, 2025" at bounding box center [306, 181] width 566 height 39
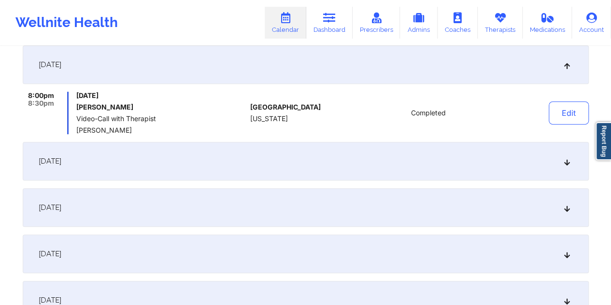
click at [255, 156] on div "September 9, 2025" at bounding box center [306, 161] width 566 height 39
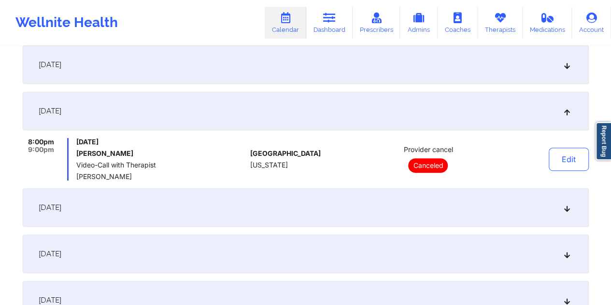
click at [259, 207] on div "September 11, 2025" at bounding box center [306, 207] width 566 height 39
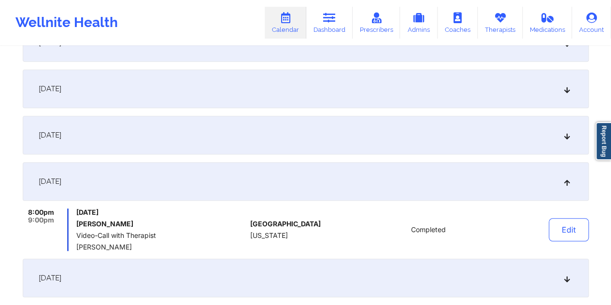
scroll to position [153, 0]
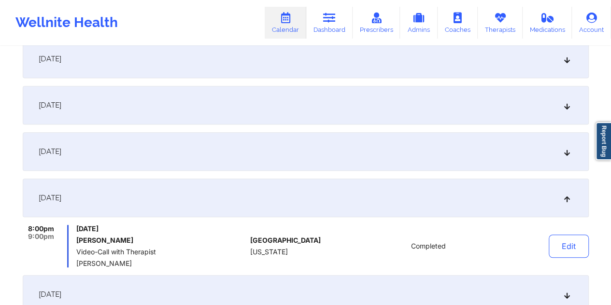
click at [221, 113] on div "September 4, 2025" at bounding box center [306, 105] width 566 height 39
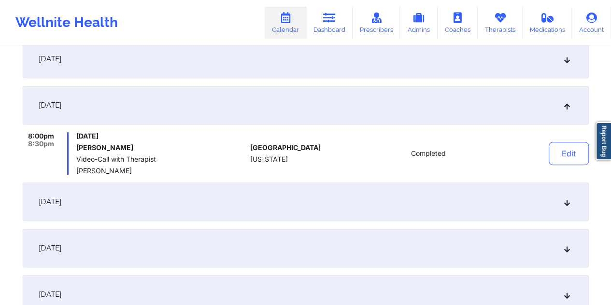
click at [219, 61] on div "September 2, 2025" at bounding box center [306, 59] width 566 height 39
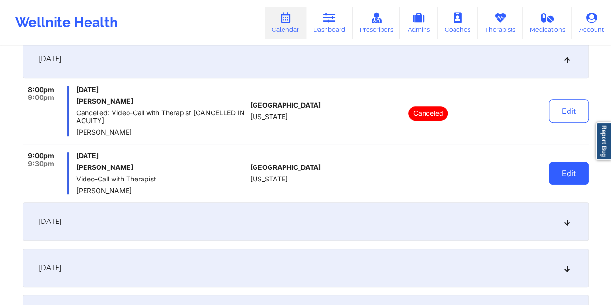
click at [565, 167] on button "Edit" at bounding box center [569, 173] width 40 height 23
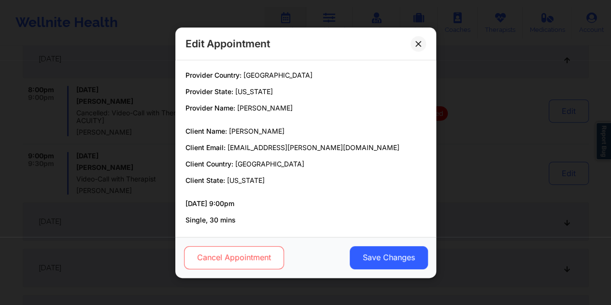
click at [243, 260] on button "Cancel Appointment" at bounding box center [234, 257] width 100 height 23
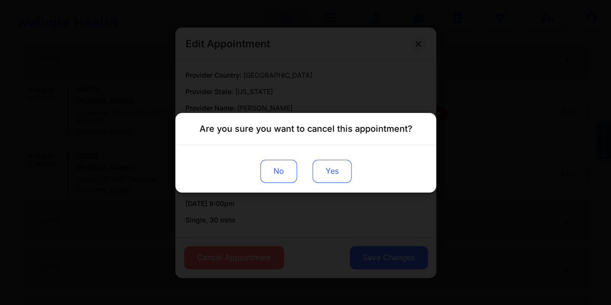
click at [333, 163] on button "Yes" at bounding box center [331, 170] width 39 height 23
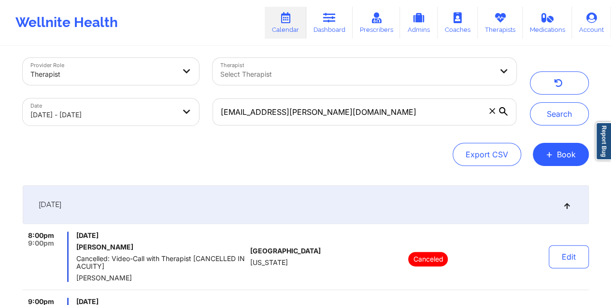
scroll to position [0, 0]
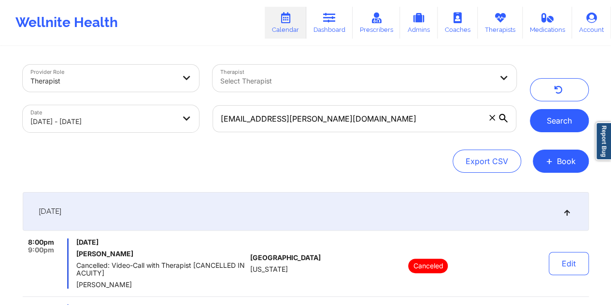
click at [544, 126] on button "Search" at bounding box center [559, 120] width 59 height 23
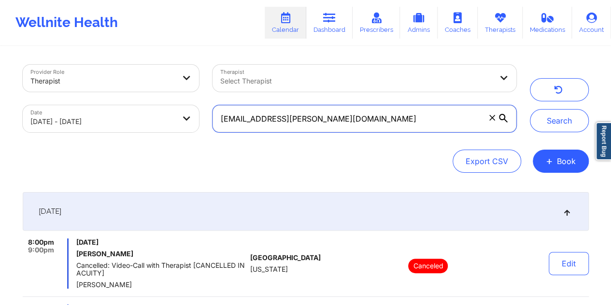
click at [348, 123] on input "suhaydee.tejeda@gmail.com" at bounding box center [364, 118] width 303 height 27
paste input "domeisy28"
type input "domeisy28@gmail.com"
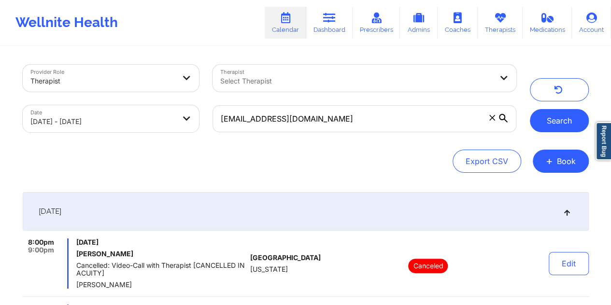
click at [558, 124] on button "Search" at bounding box center [559, 120] width 59 height 23
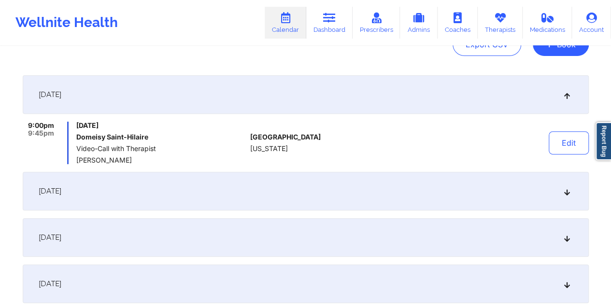
scroll to position [137, 0]
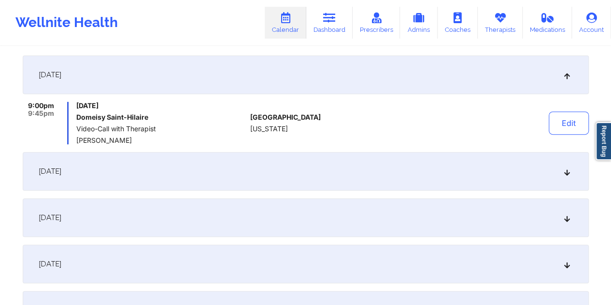
click at [245, 169] on div "September 8, 2025" at bounding box center [306, 171] width 566 height 39
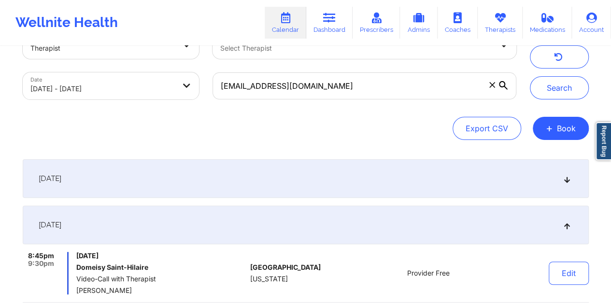
scroll to position [32, 0]
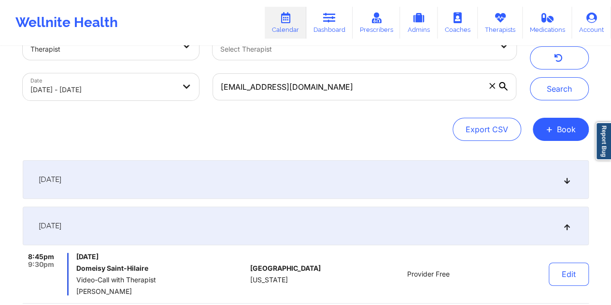
click at [256, 175] on div "September 2, 2025" at bounding box center [306, 179] width 566 height 39
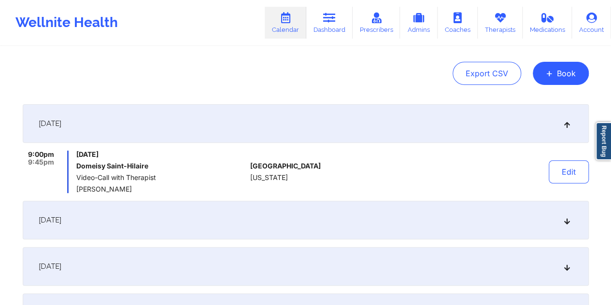
scroll to position [88, 0]
click at [557, 170] on button "Edit" at bounding box center [569, 171] width 40 height 23
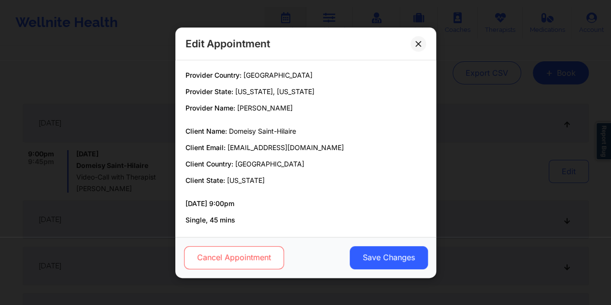
click at [246, 255] on button "Cancel Appointment" at bounding box center [234, 257] width 100 height 23
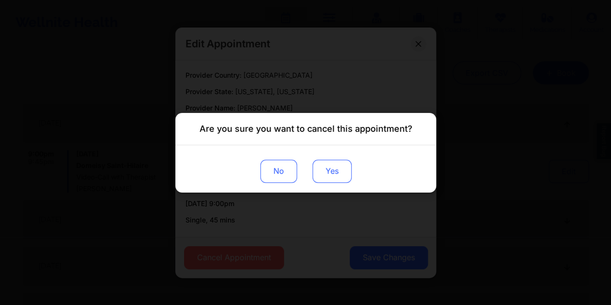
click at [326, 162] on button "Yes" at bounding box center [331, 170] width 39 height 23
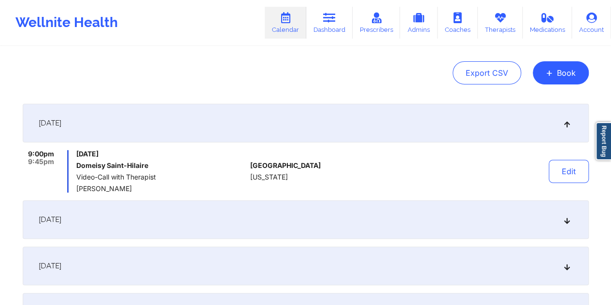
click at [245, 116] on div "September 2, 2025" at bounding box center [306, 123] width 566 height 39
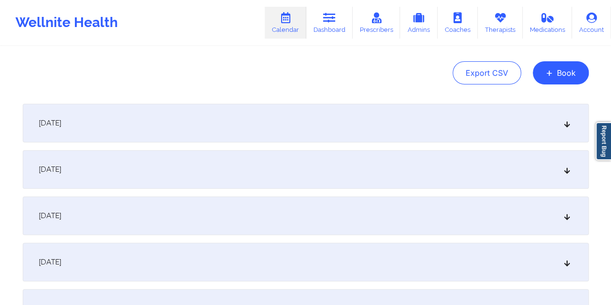
click at [245, 116] on div "September 2, 2025" at bounding box center [306, 123] width 566 height 39
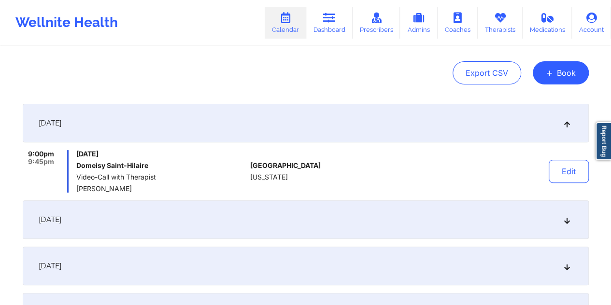
click at [228, 218] on div "September 8, 2025" at bounding box center [306, 220] width 566 height 39
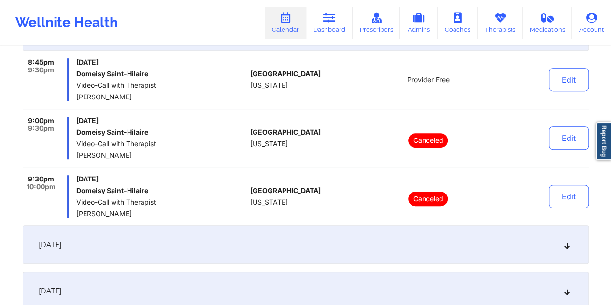
scroll to position [249, 0]
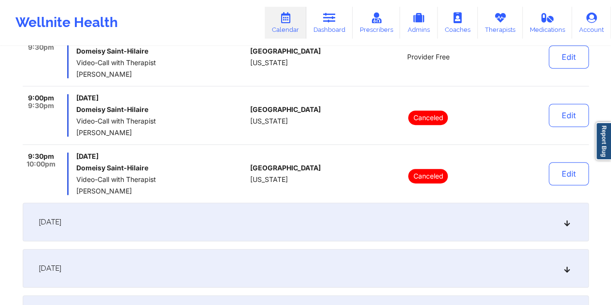
click at [235, 218] on div "September 9, 2025" at bounding box center [306, 222] width 566 height 39
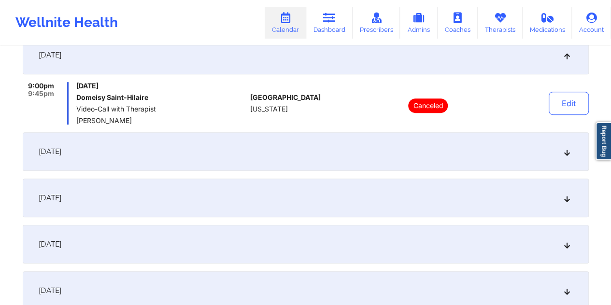
click at [232, 152] on div "September 16, 2025" at bounding box center [306, 151] width 566 height 39
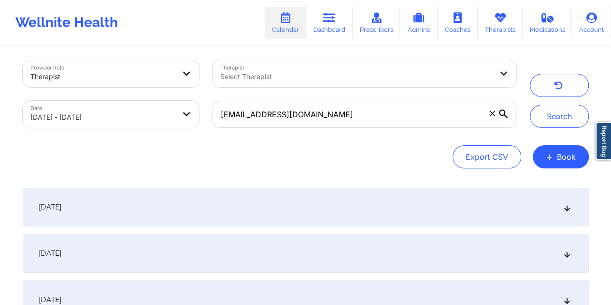
scroll to position [0, 0]
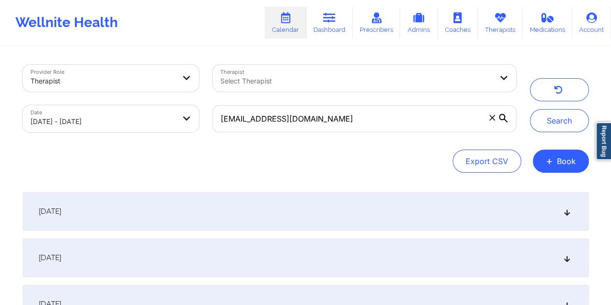
click at [282, 210] on div "September 2, 2025" at bounding box center [306, 211] width 566 height 39
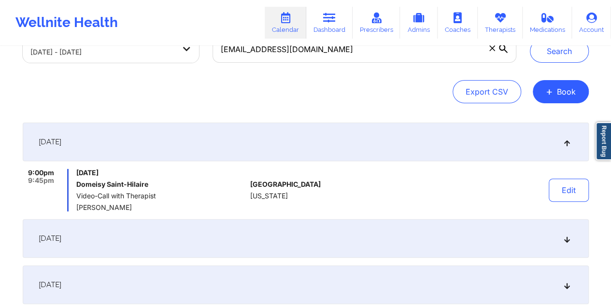
scroll to position [80, 0]
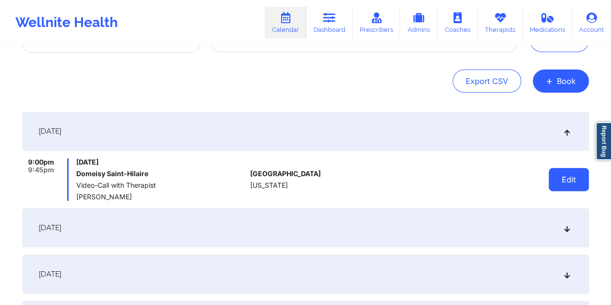
click at [576, 182] on button "Edit" at bounding box center [569, 179] width 40 height 23
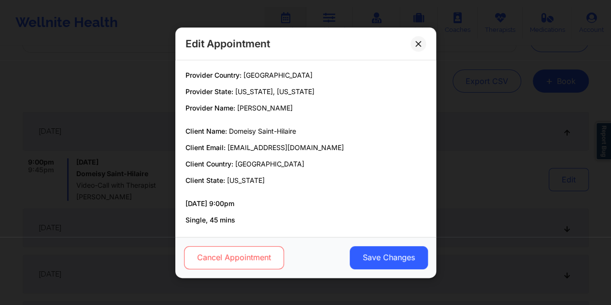
click at [238, 259] on button "Cancel Appointment" at bounding box center [234, 257] width 100 height 23
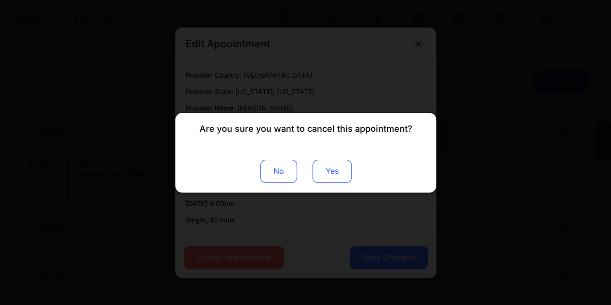
click at [326, 170] on button "Yes" at bounding box center [331, 170] width 39 height 23
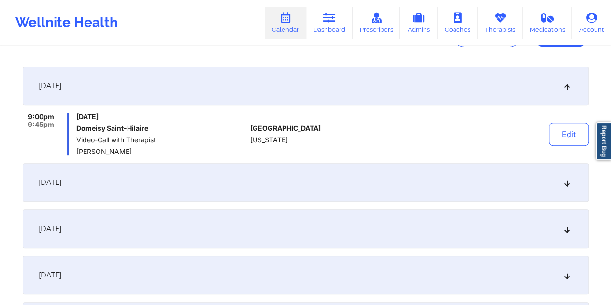
scroll to position [129, 0]
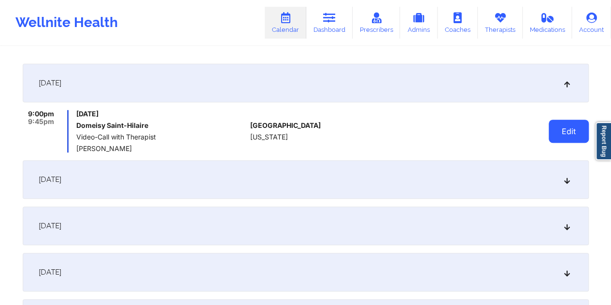
click at [565, 132] on button "Edit" at bounding box center [569, 131] width 40 height 23
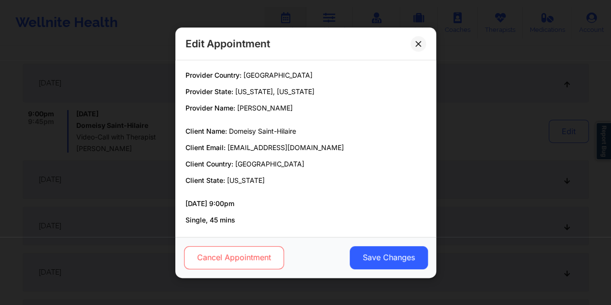
click at [260, 254] on button "Cancel Appointment" at bounding box center [234, 257] width 100 height 23
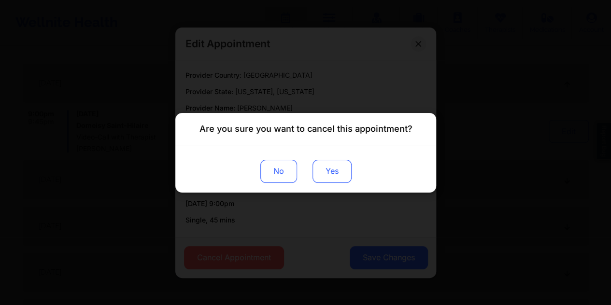
click at [325, 172] on button "Yes" at bounding box center [331, 170] width 39 height 23
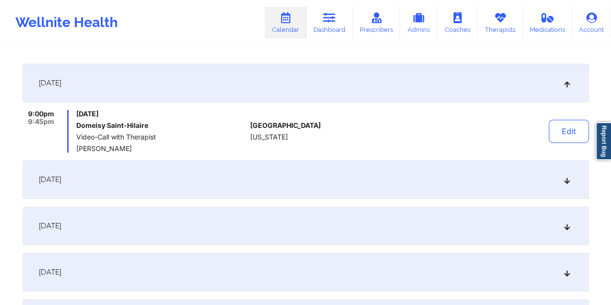
click at [224, 120] on div "Tuesday, September 2, 2025 Domeisy Saint-Hilaire Video-Call with Therapist Anna…" at bounding box center [161, 131] width 170 height 43
click at [313, 182] on div "September 8, 2025" at bounding box center [306, 179] width 566 height 39
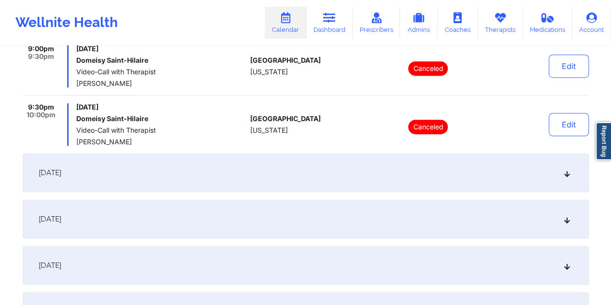
scroll to position [298, 0]
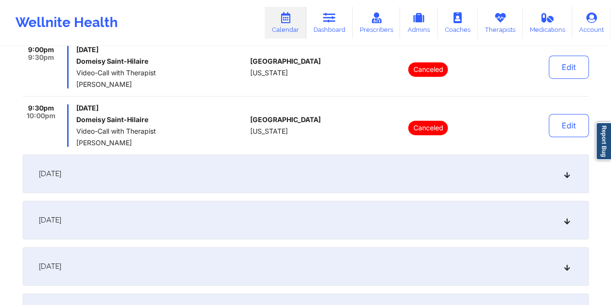
click at [334, 177] on div "September 9, 2025" at bounding box center [306, 174] width 566 height 39
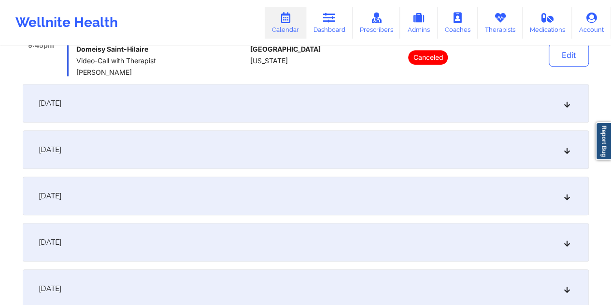
click at [330, 96] on div "September 16, 2025" at bounding box center [306, 103] width 566 height 39
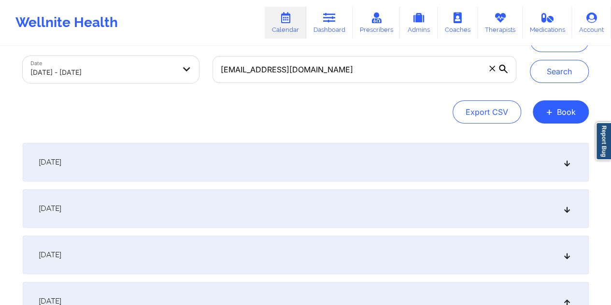
scroll to position [0, 0]
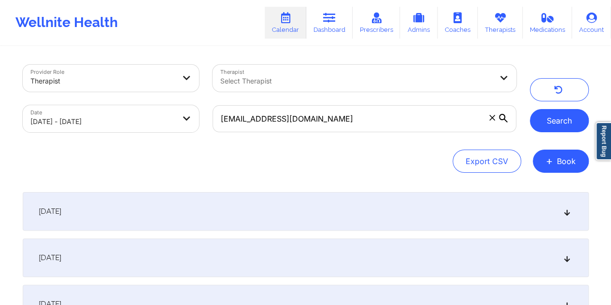
click at [553, 118] on button "Search" at bounding box center [559, 120] width 59 height 23
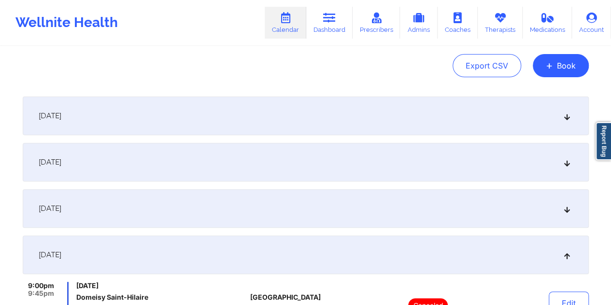
scroll to position [97, 0]
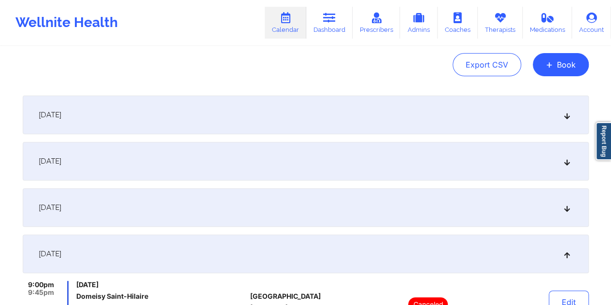
click at [348, 104] on div "September 2, 2025" at bounding box center [306, 115] width 566 height 39
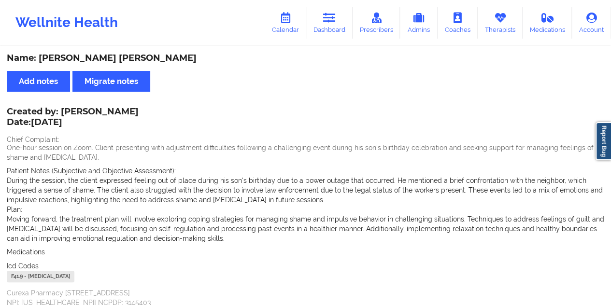
click at [333, 18] on icon at bounding box center [329, 18] width 13 height 11
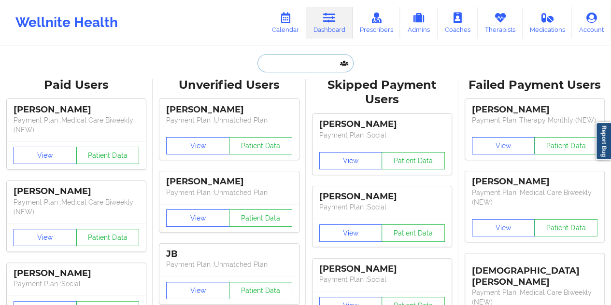
click at [308, 65] on input "text" at bounding box center [306, 63] width 96 height 18
paste input "[EMAIL_ADDRESS][DOMAIN_NAME]"
type input "[EMAIL_ADDRESS][DOMAIN_NAME]"
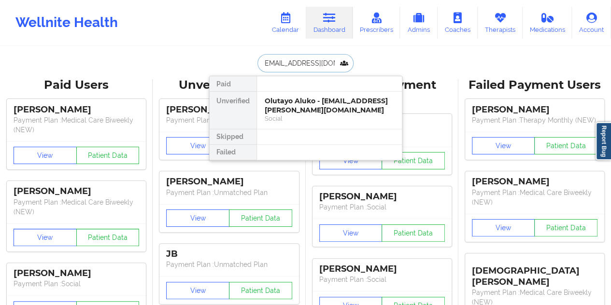
click at [308, 102] on div "Olutayo Aluko - olutayo.aluko@gmail.com" at bounding box center [330, 106] width 130 height 18
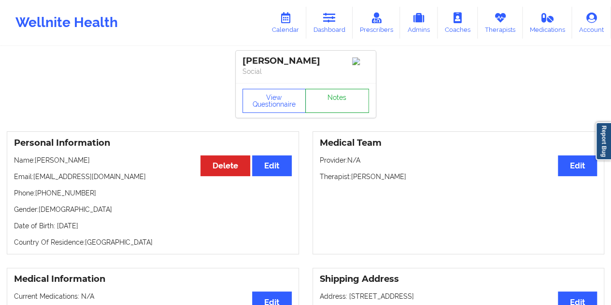
click at [348, 101] on link "Notes" at bounding box center [337, 101] width 64 height 24
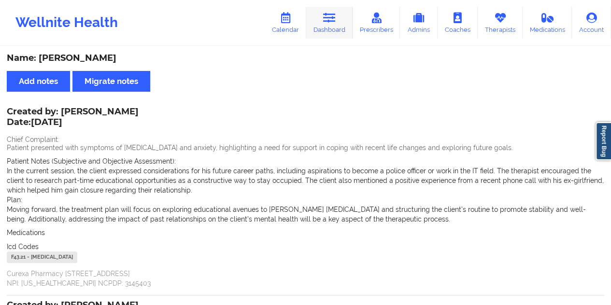
click at [332, 13] on icon at bounding box center [329, 18] width 13 height 11
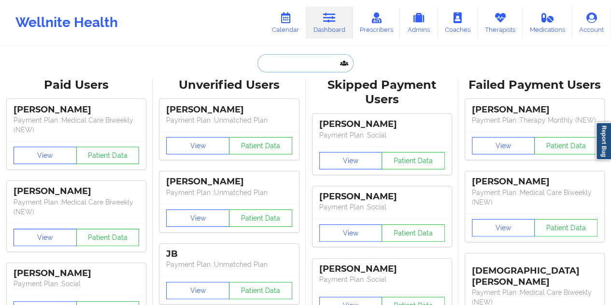
click at [323, 61] on input "text" at bounding box center [306, 63] width 96 height 18
paste input "[EMAIL_ADDRESS][DOMAIN_NAME]"
type input "[EMAIL_ADDRESS][DOMAIN_NAME]"
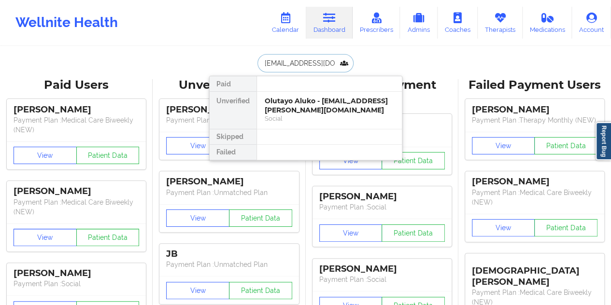
scroll to position [0, 14]
click at [305, 101] on div "Nishanth Senthilkumar - nishsenthilkumar@gmail.com" at bounding box center [330, 106] width 130 height 18
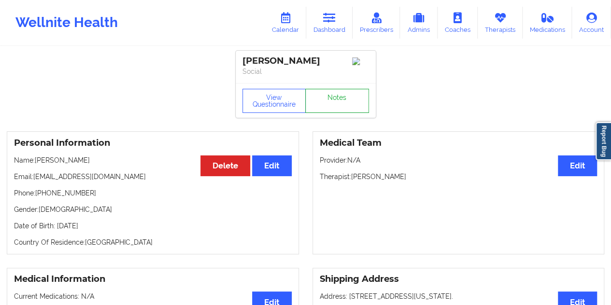
click at [333, 110] on link "Notes" at bounding box center [337, 101] width 64 height 24
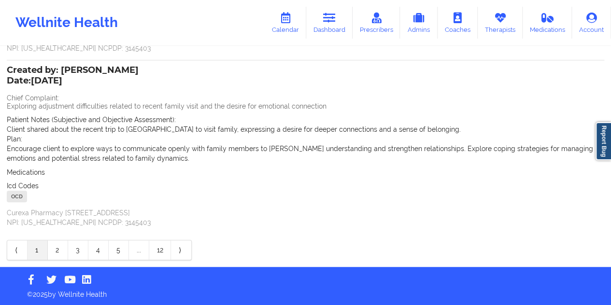
scroll to position [236, 0]
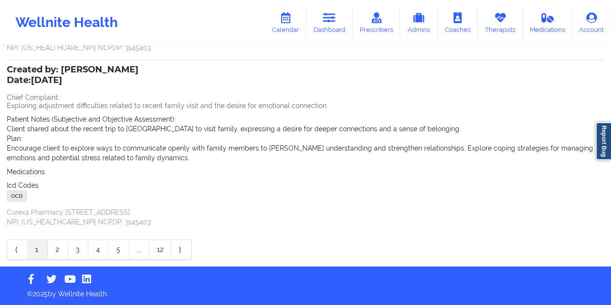
click at [37, 252] on link "1" at bounding box center [38, 249] width 20 height 19
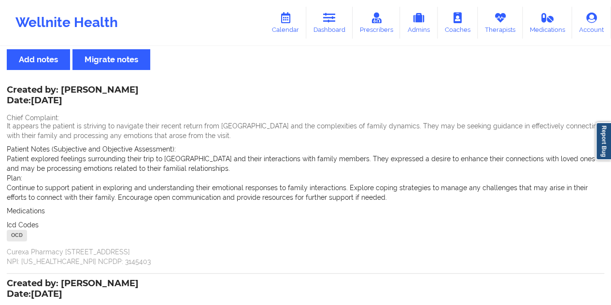
scroll to position [0, 0]
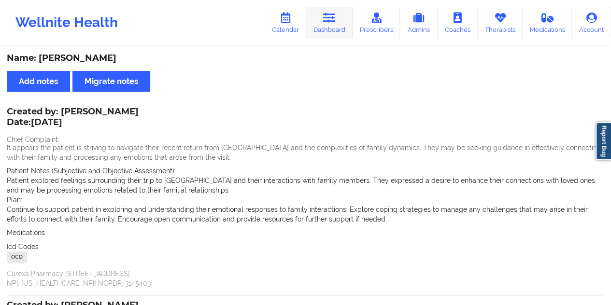
click at [328, 19] on icon at bounding box center [329, 18] width 13 height 11
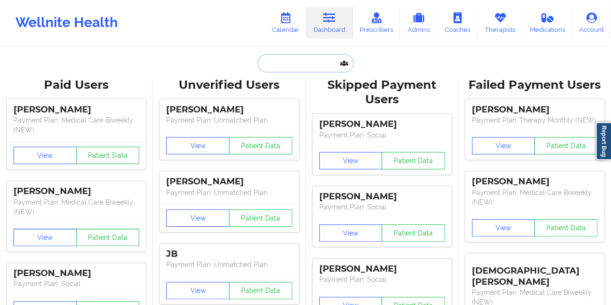
click at [312, 62] on input "text" at bounding box center [306, 63] width 96 height 18
paste input "scottholmberg001@yahoo.com"
type input "scottholmberg001@yahoo.com"
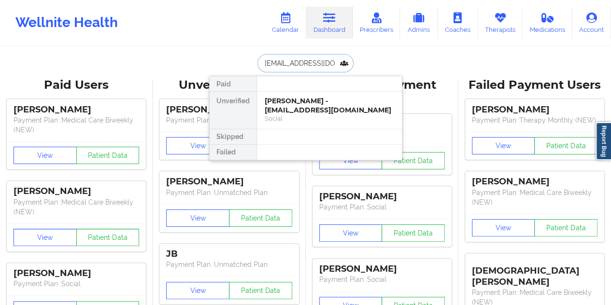
scroll to position [0, 19]
click at [310, 100] on div "Scott Holmberg - scottholmberg001@yahoo.com" at bounding box center [330, 106] width 130 height 18
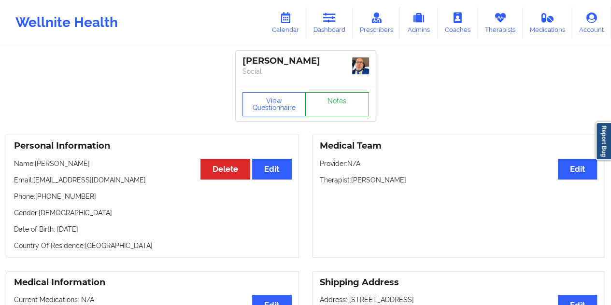
click at [310, 100] on link "Notes" at bounding box center [337, 104] width 64 height 24
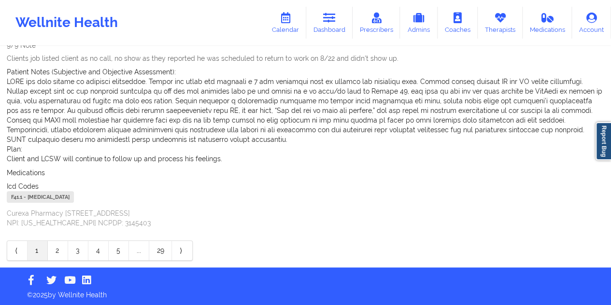
scroll to position [339, 0]
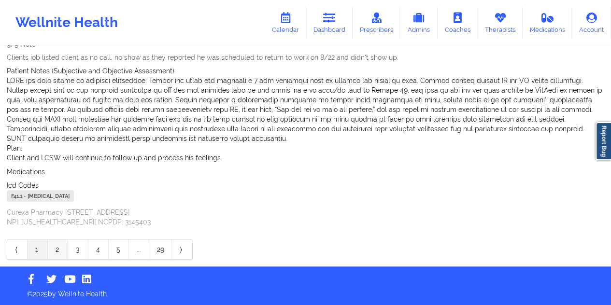
click at [57, 252] on link "2" at bounding box center [58, 249] width 20 height 19
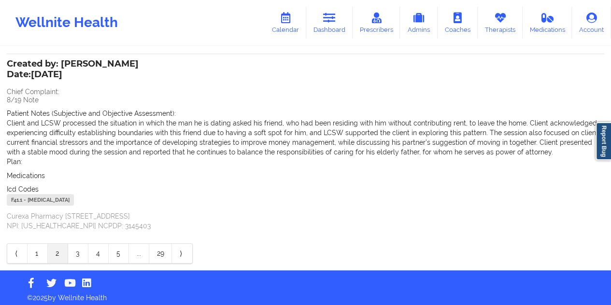
scroll to position [255, 0]
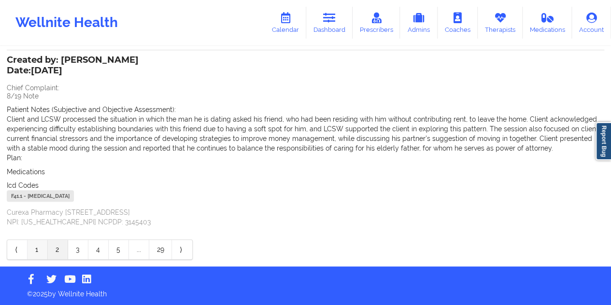
click at [39, 246] on link "1" at bounding box center [38, 249] width 20 height 19
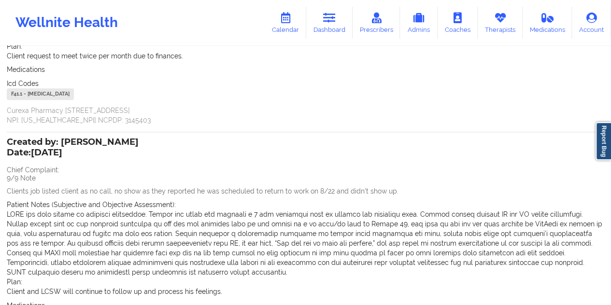
scroll to position [202, 0]
